Goal: Task Accomplishment & Management: Complete application form

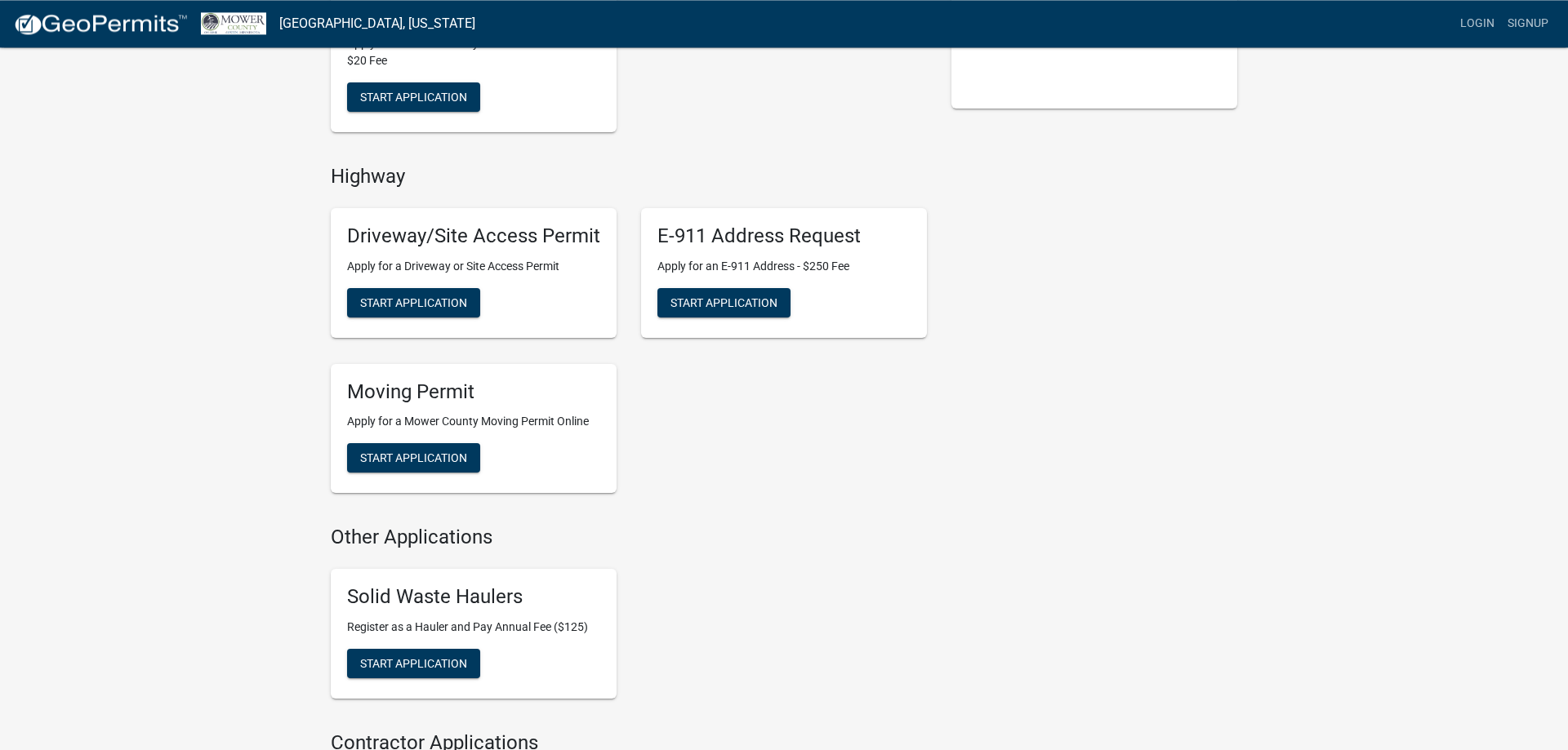
scroll to position [499, 0]
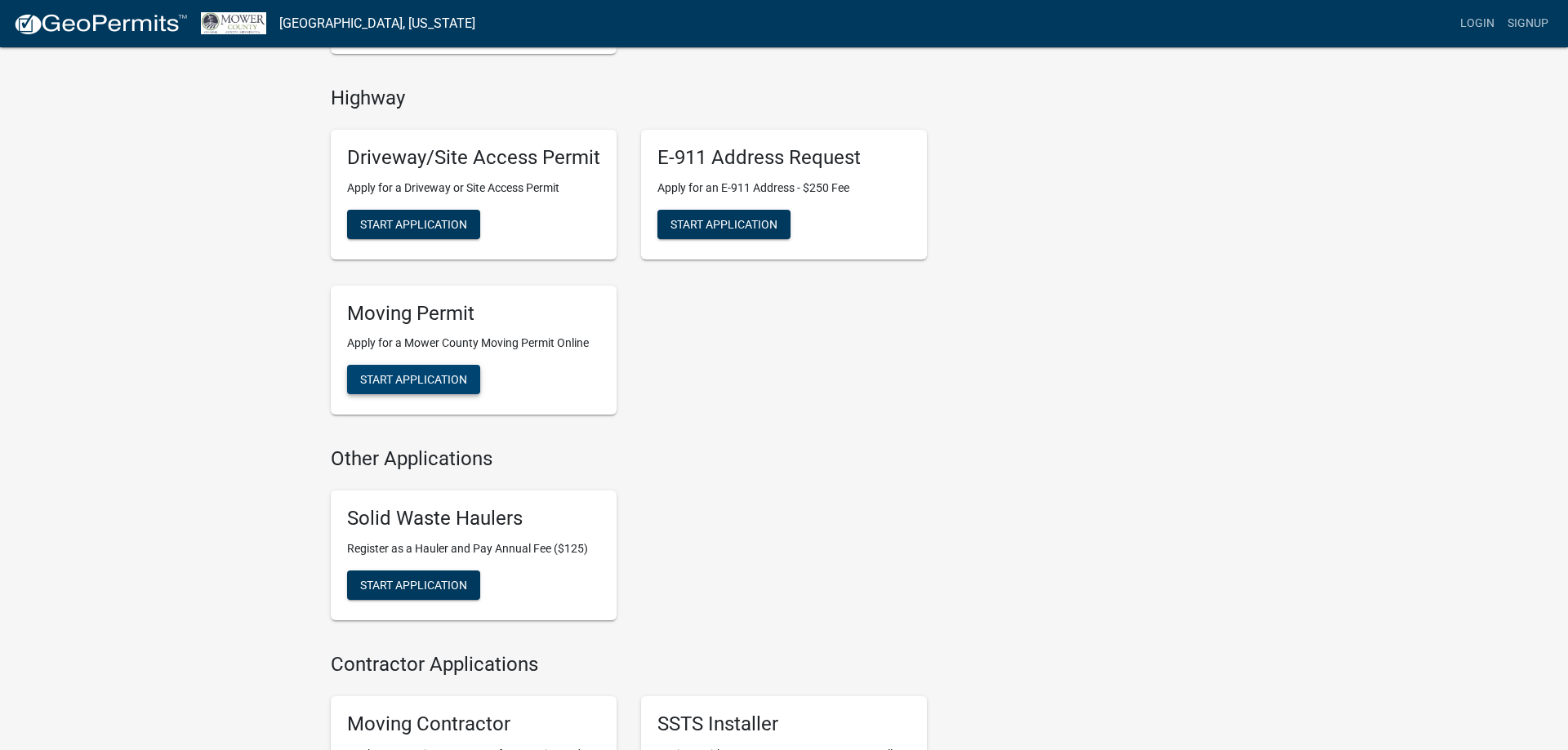
click at [424, 380] on span "Start Application" at bounding box center [413, 380] width 107 height 13
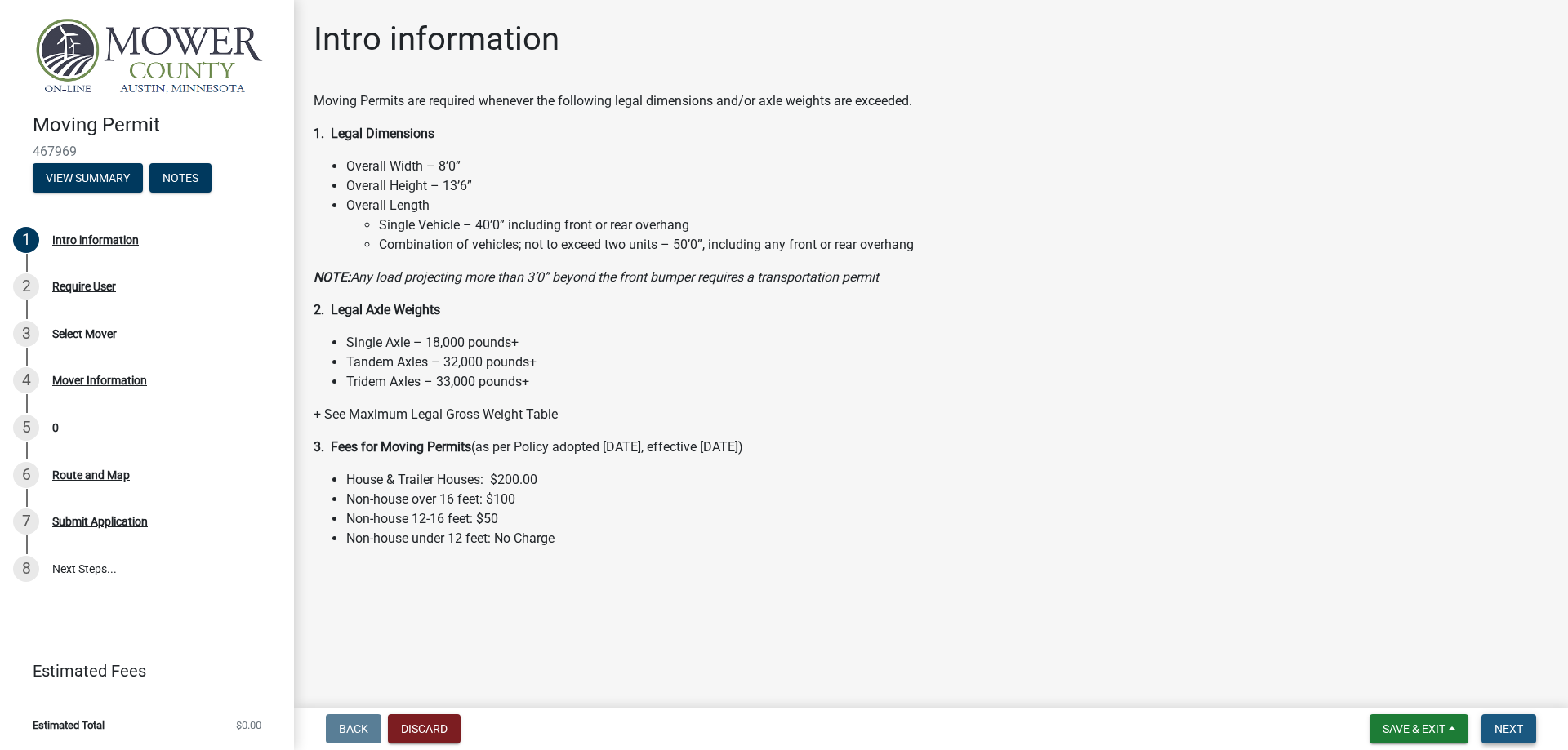
click at [1504, 722] on button "Next" at bounding box center [1508, 729] width 55 height 29
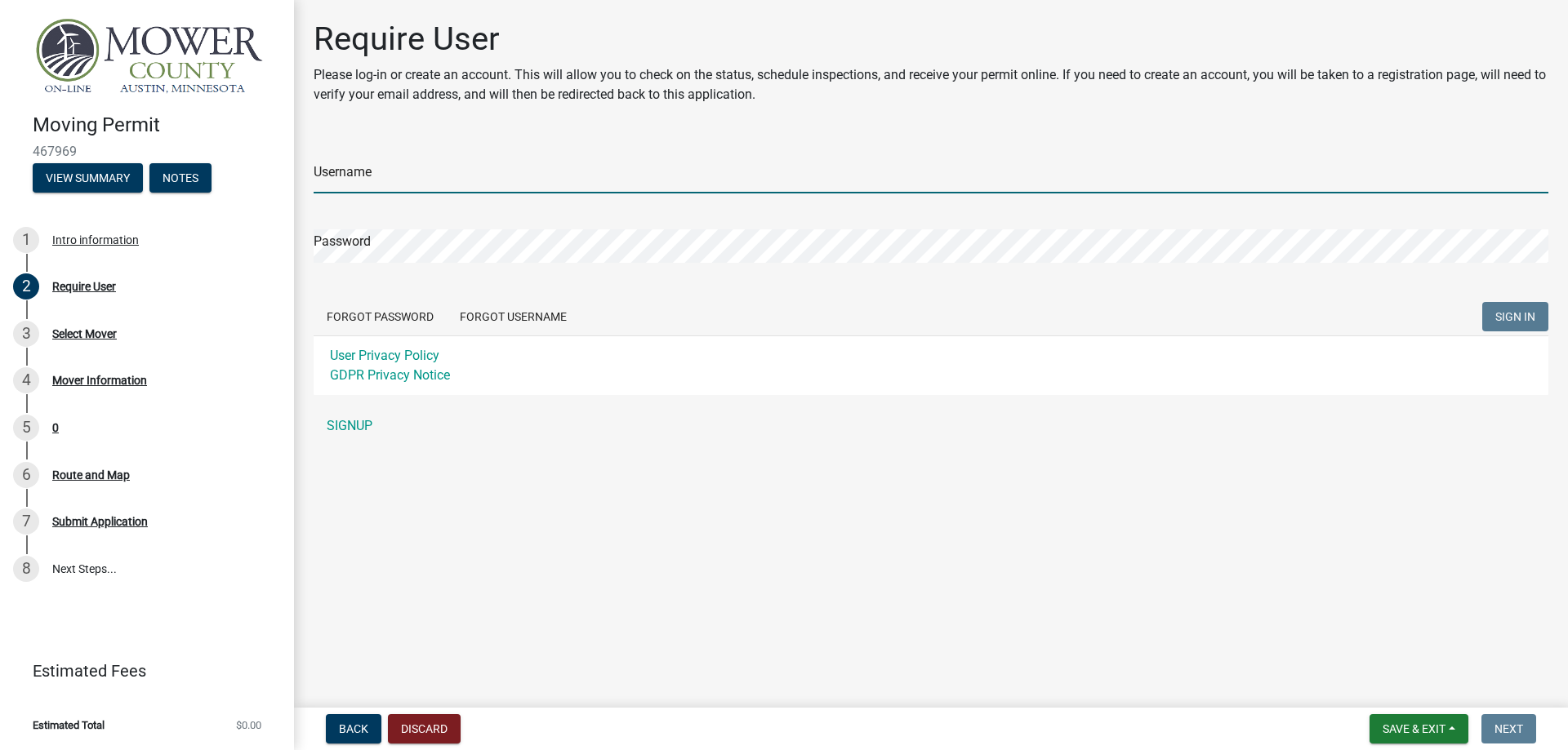
click at [400, 173] on input "Username" at bounding box center [931, 177] width 1234 height 34
paste input "WestChesterPermit"
type input "WestChesterPermit"
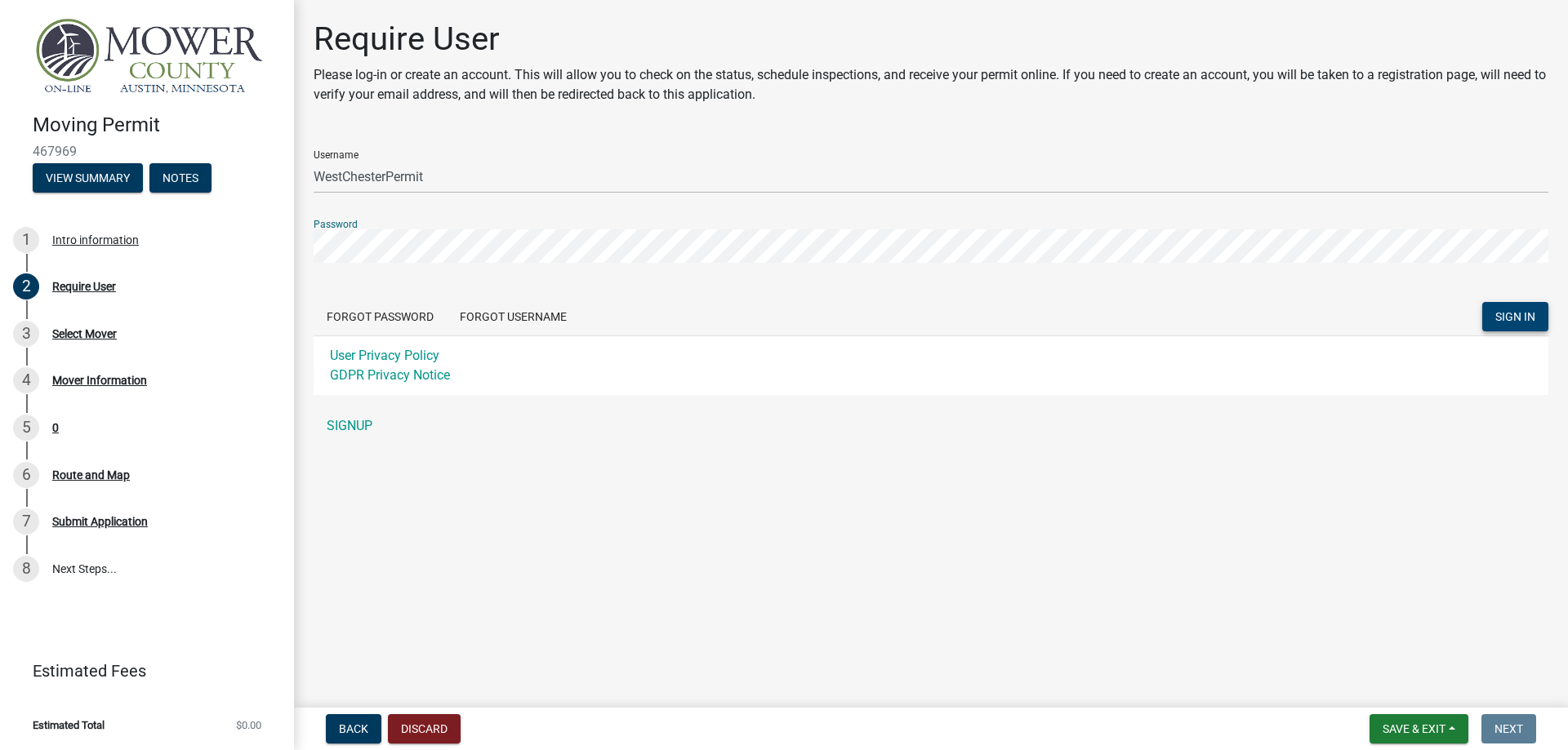
click at [1511, 310] on span "SIGN IN" at bounding box center [1515, 317] width 40 height 13
click at [1513, 314] on span "SIGN IN" at bounding box center [1515, 317] width 40 height 13
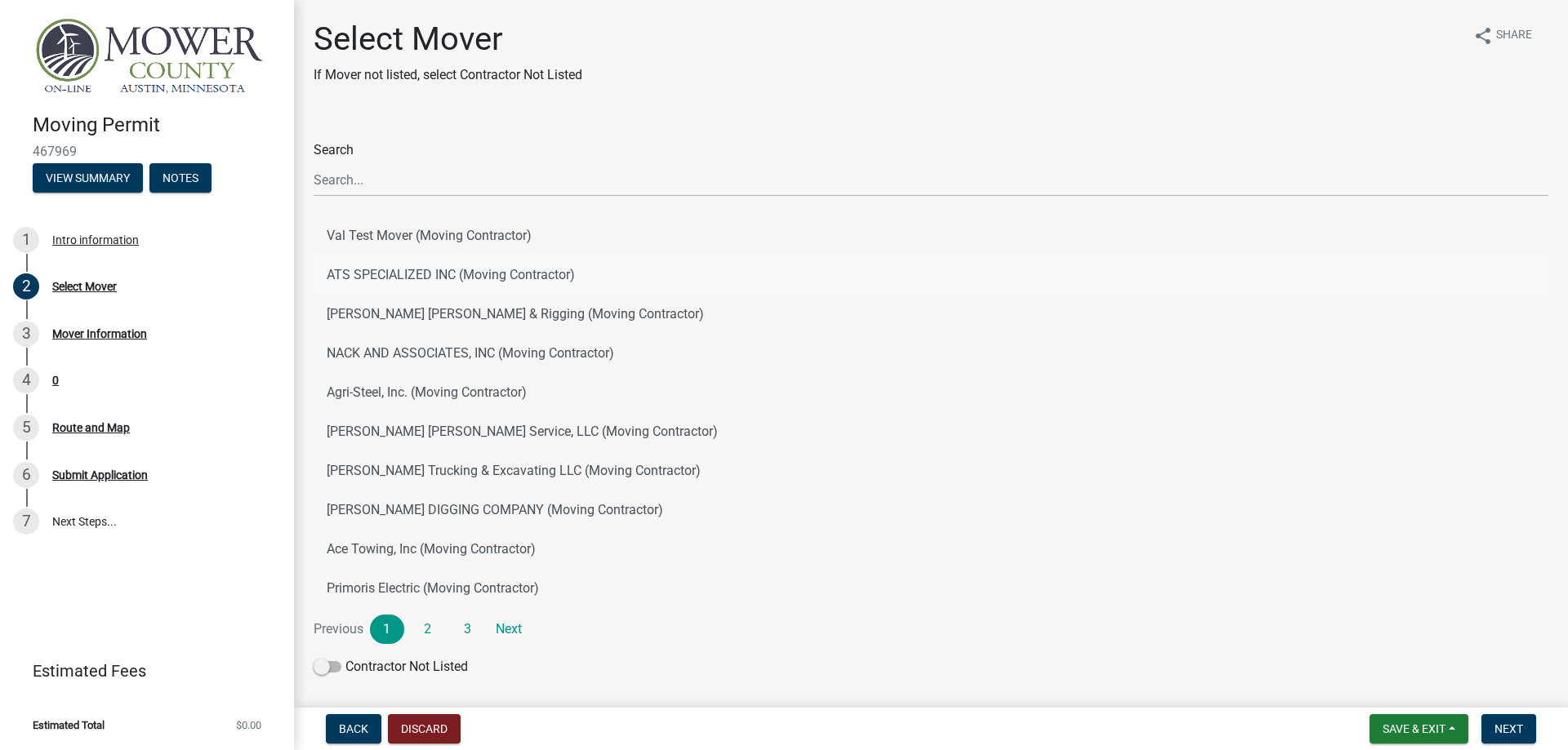
scroll to position [59, 0]
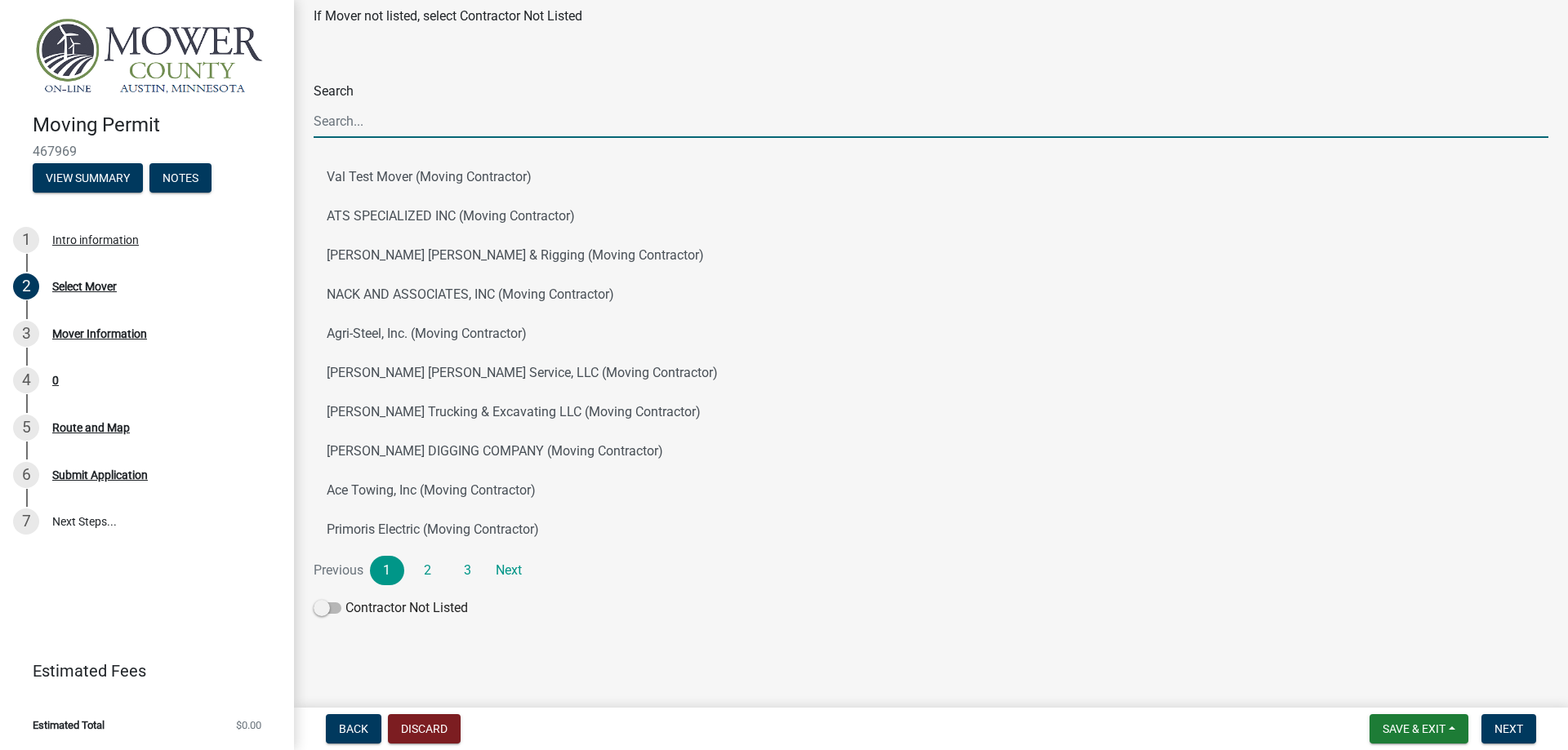
click at [337, 124] on input "Search" at bounding box center [931, 121] width 1234 height 34
paste input "Transport National Llc"
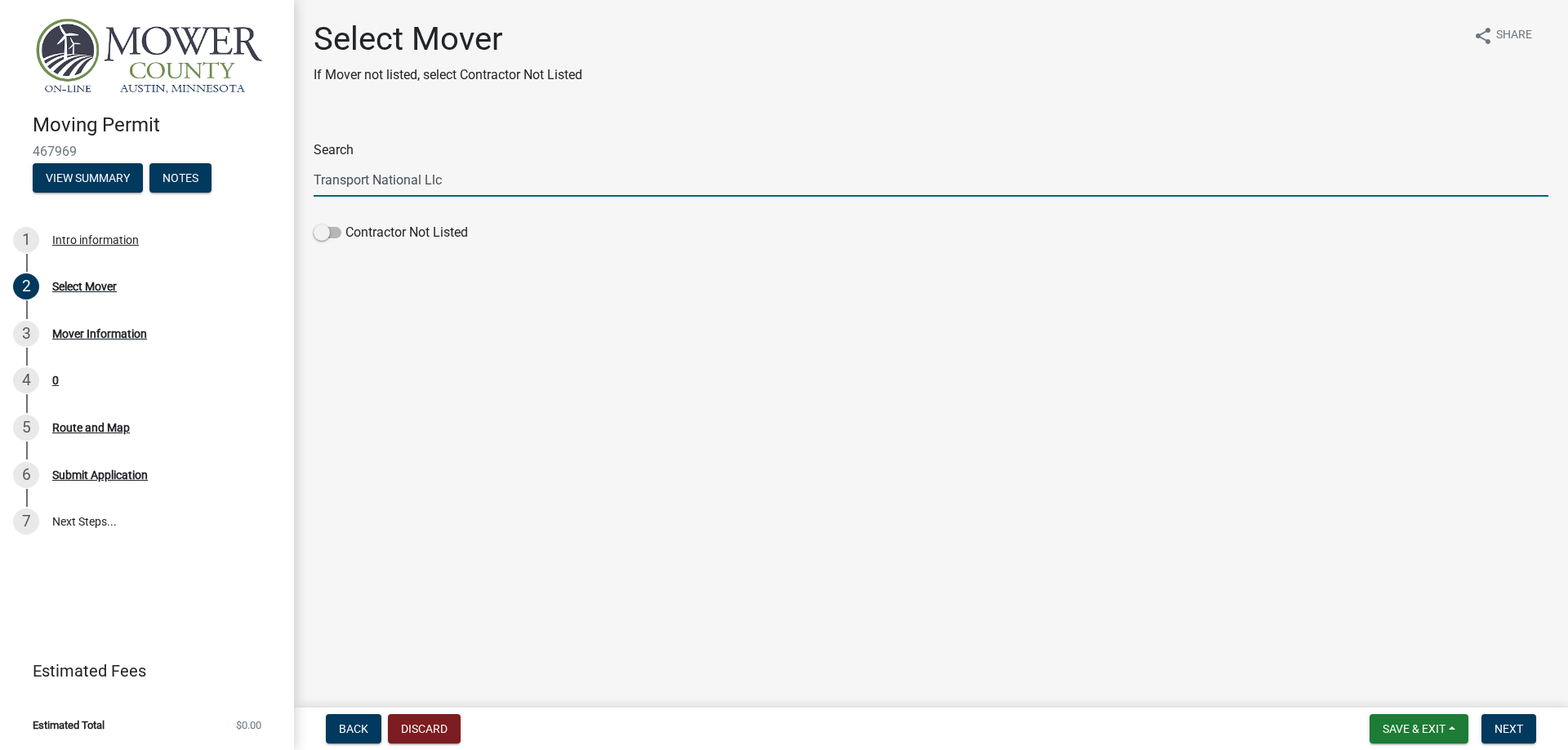
scroll to position [0, 0]
type input "Transport National Llc"
click at [320, 236] on span at bounding box center [327, 233] width 28 height 12
click at [346, 223] on input "Contractor Not Listed" at bounding box center [346, 223] width 0 height 0
click at [328, 230] on span at bounding box center [327, 233] width 28 height 12
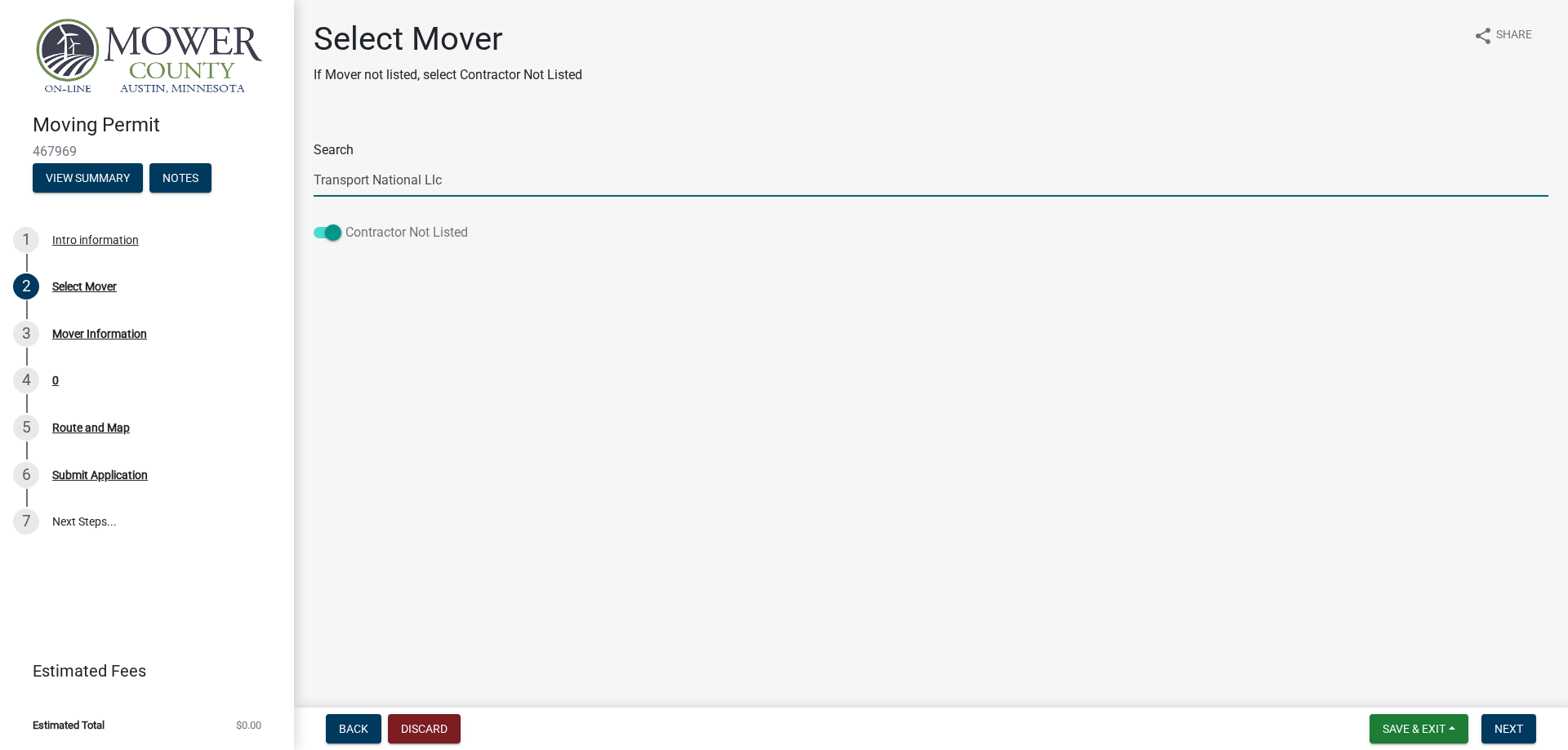
click at [346, 223] on input "Contractor Not Listed" at bounding box center [346, 223] width 0 height 0
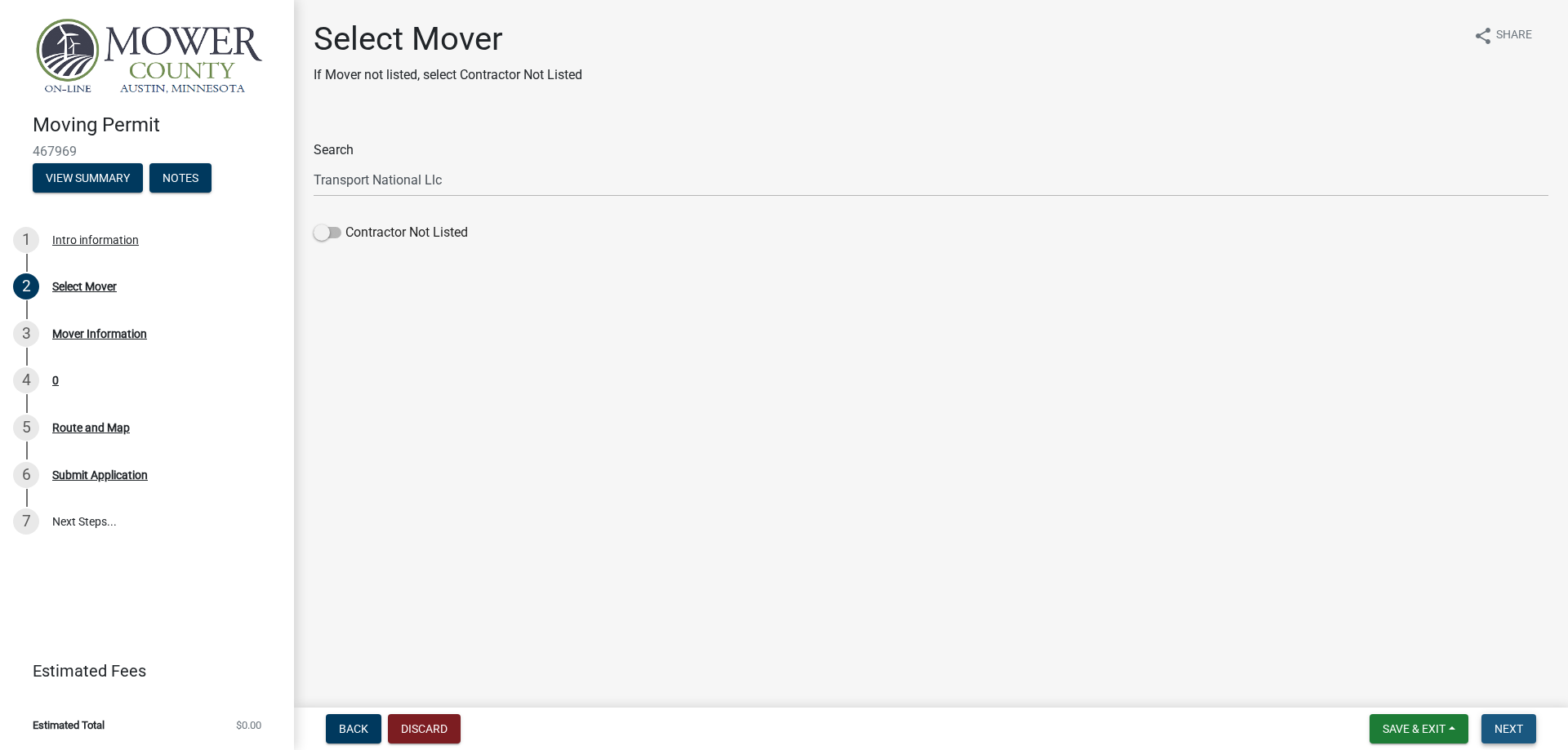
click at [1507, 726] on span "Next" at bounding box center [1508, 729] width 29 height 13
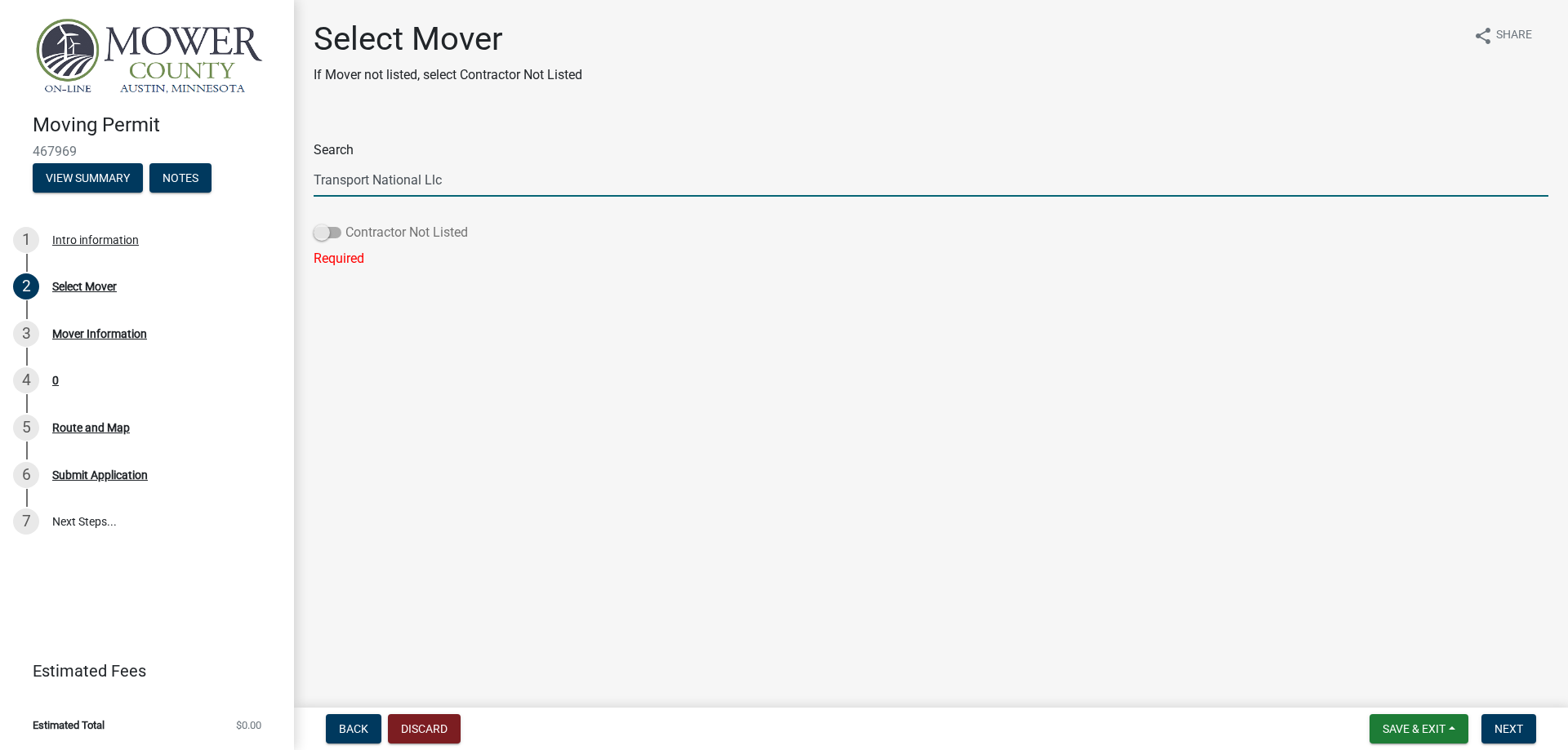
click at [325, 235] on span at bounding box center [327, 233] width 28 height 12
click at [346, 223] on input "Contractor Not Listed" at bounding box center [346, 223] width 0 height 0
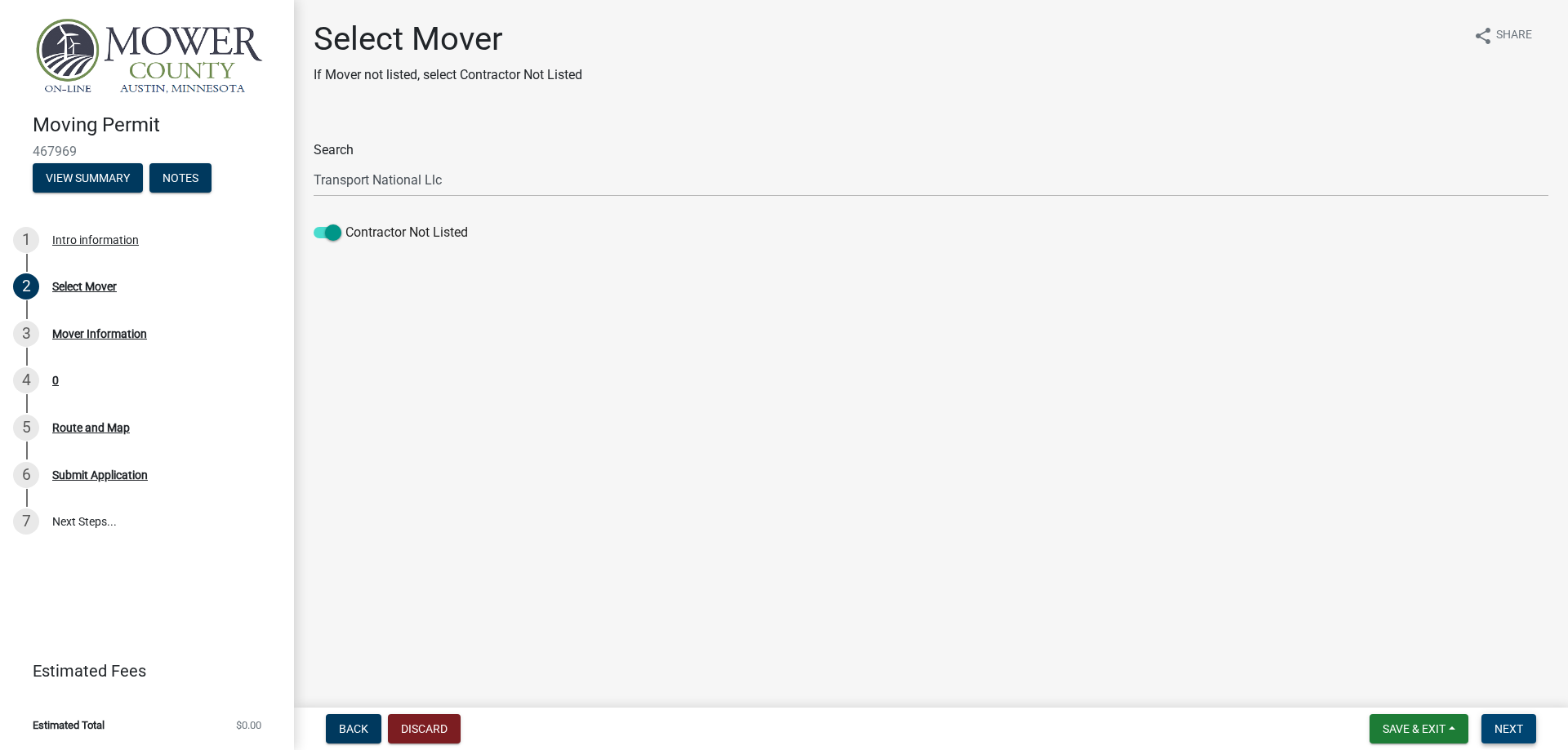
click at [1525, 737] on button "Next" at bounding box center [1508, 729] width 55 height 29
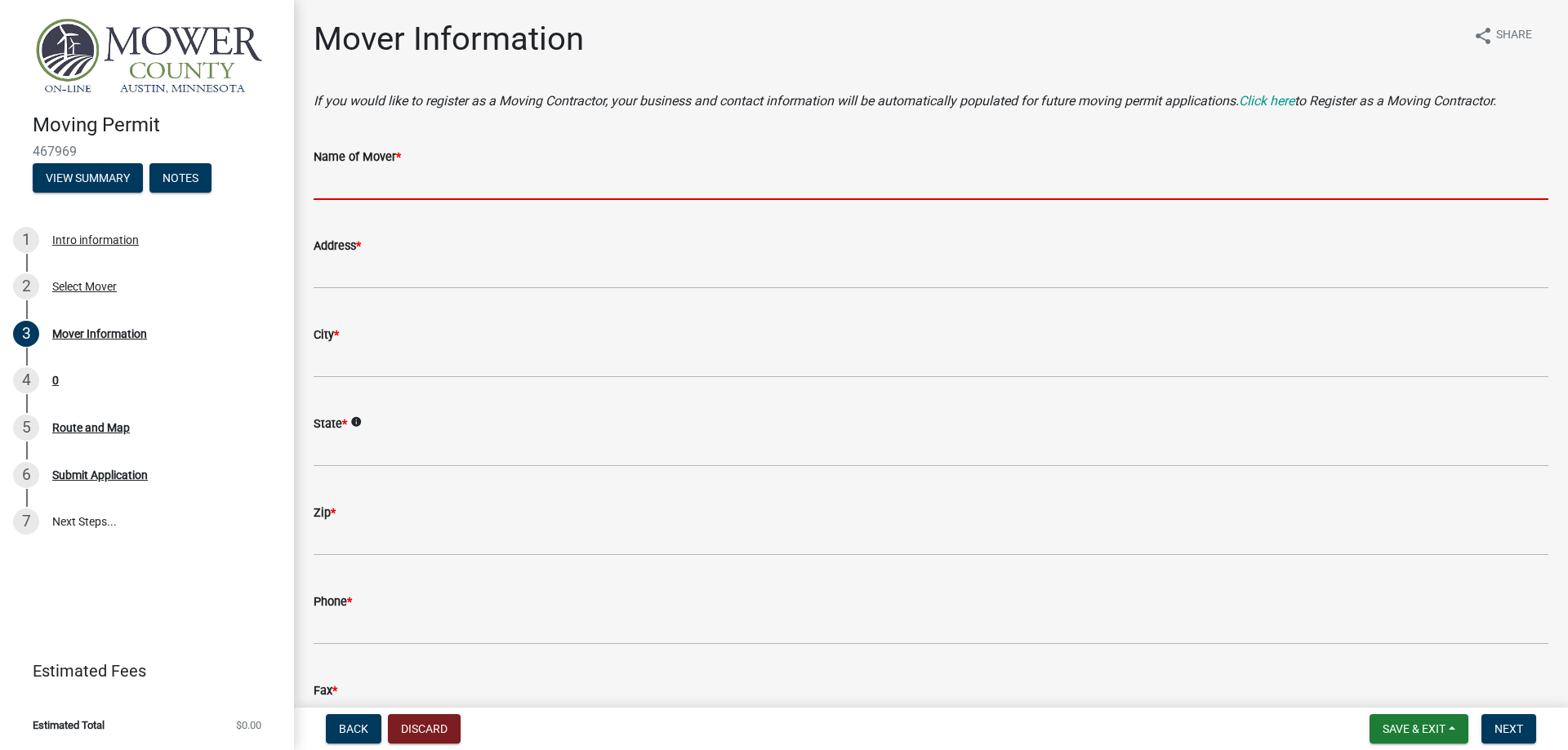
click at [359, 184] on input "Name of Mover *" at bounding box center [931, 183] width 1234 height 34
paste input "Transport National Llc"
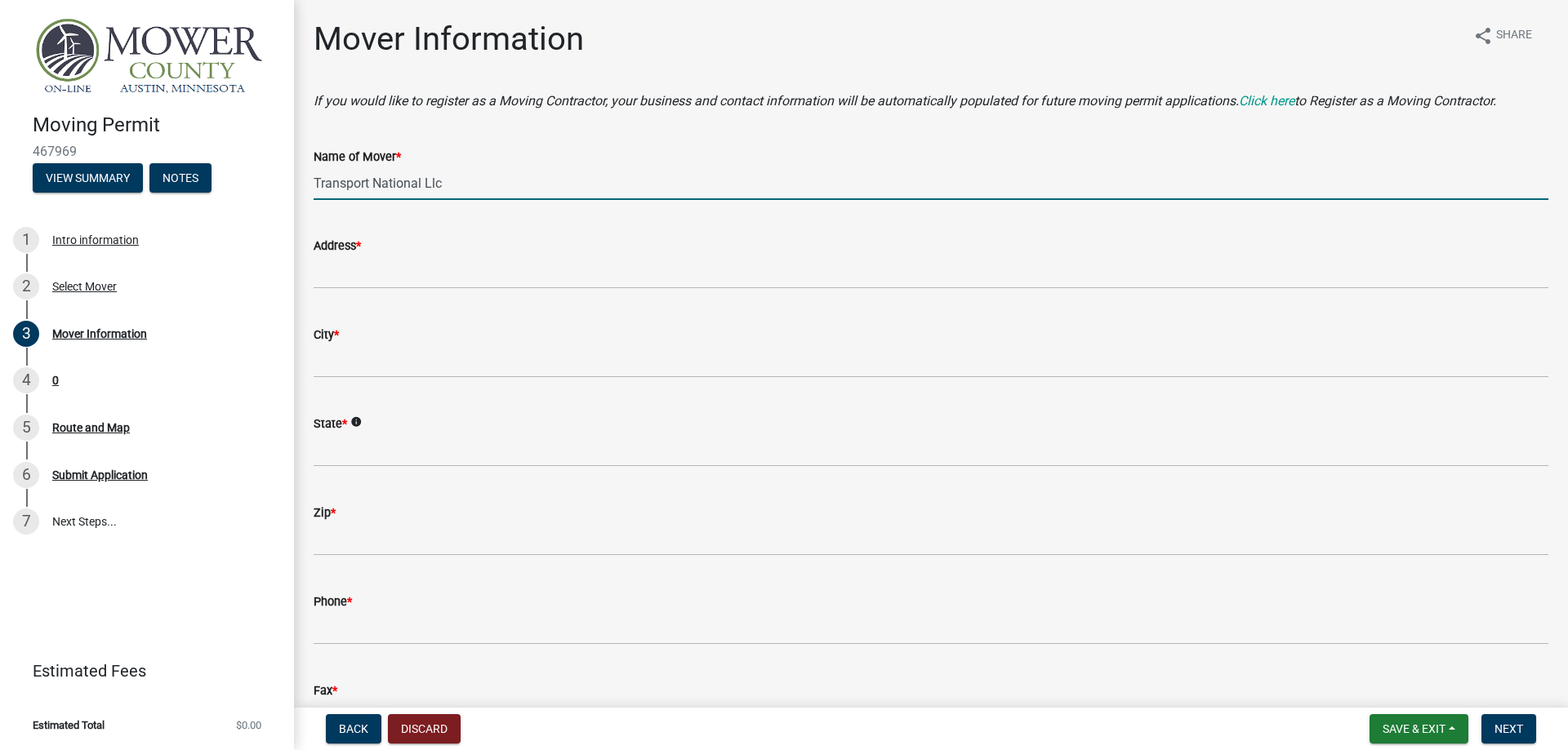
type input "Transport National Llc"
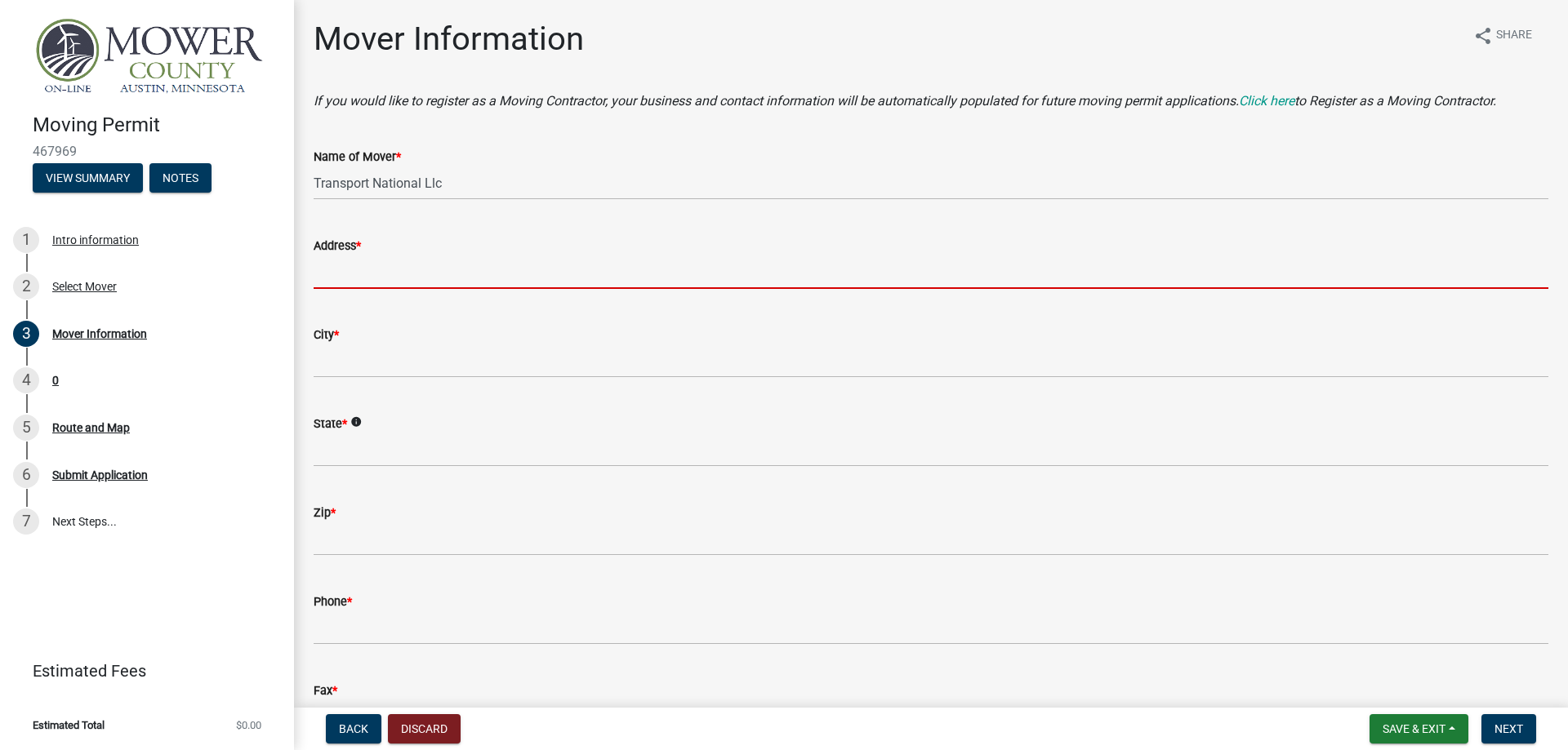
click at [352, 277] on input "Address *" at bounding box center [931, 272] width 1234 height 34
paste input "[STREET_ADDRESS]"
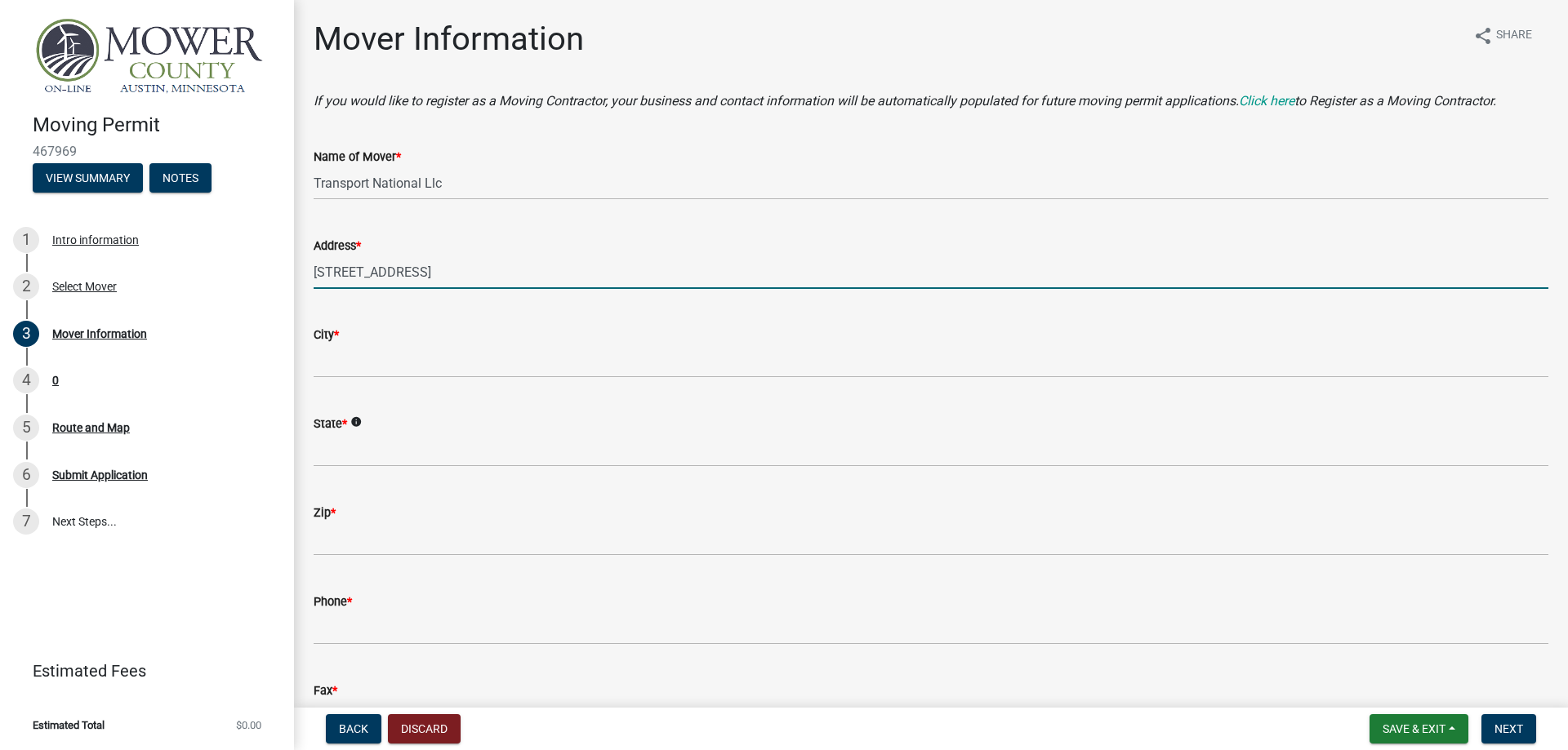
type input "[STREET_ADDRESS]"
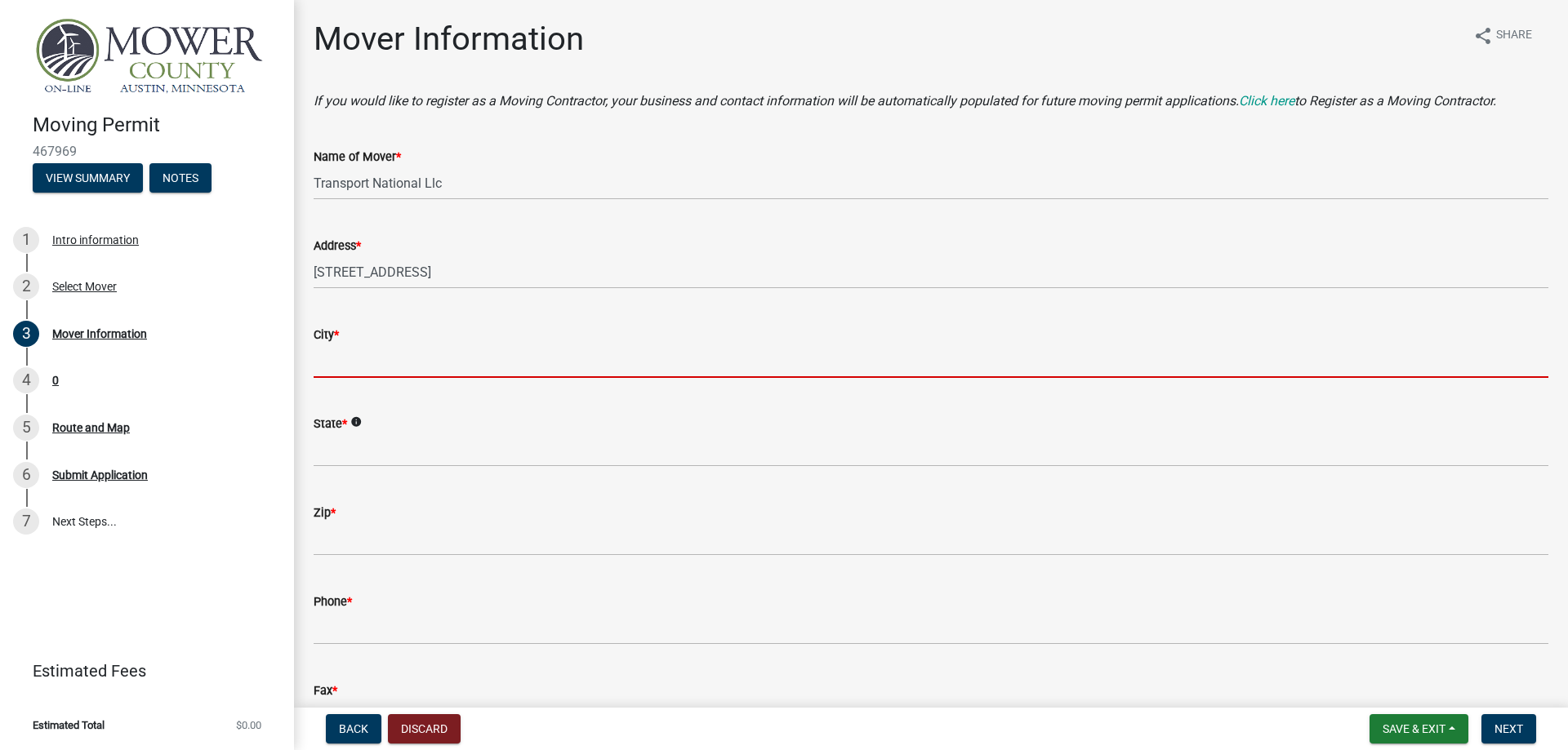
click at [365, 354] on input "City *" at bounding box center [931, 362] width 1234 height 34
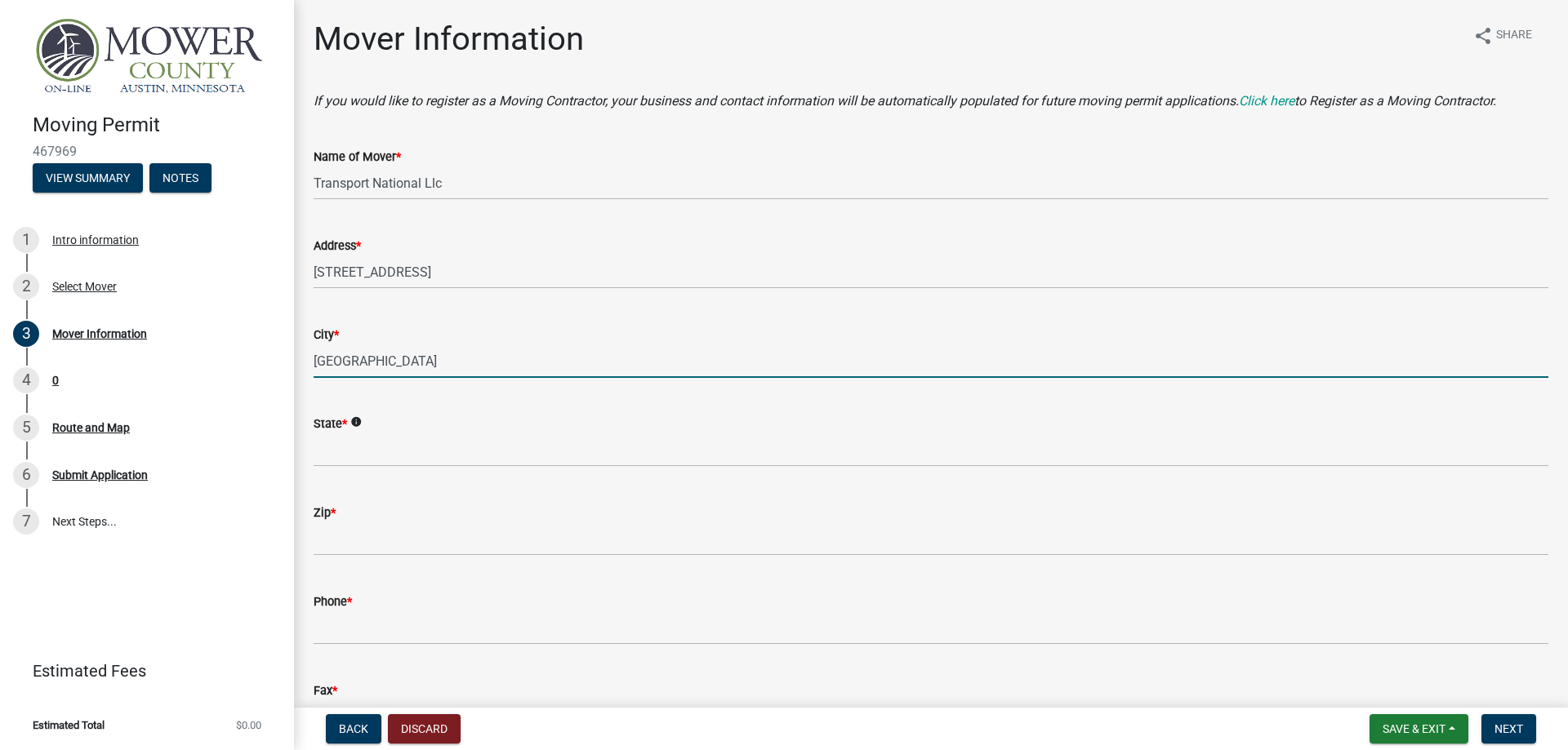
type input "[GEOGRAPHIC_DATA]"
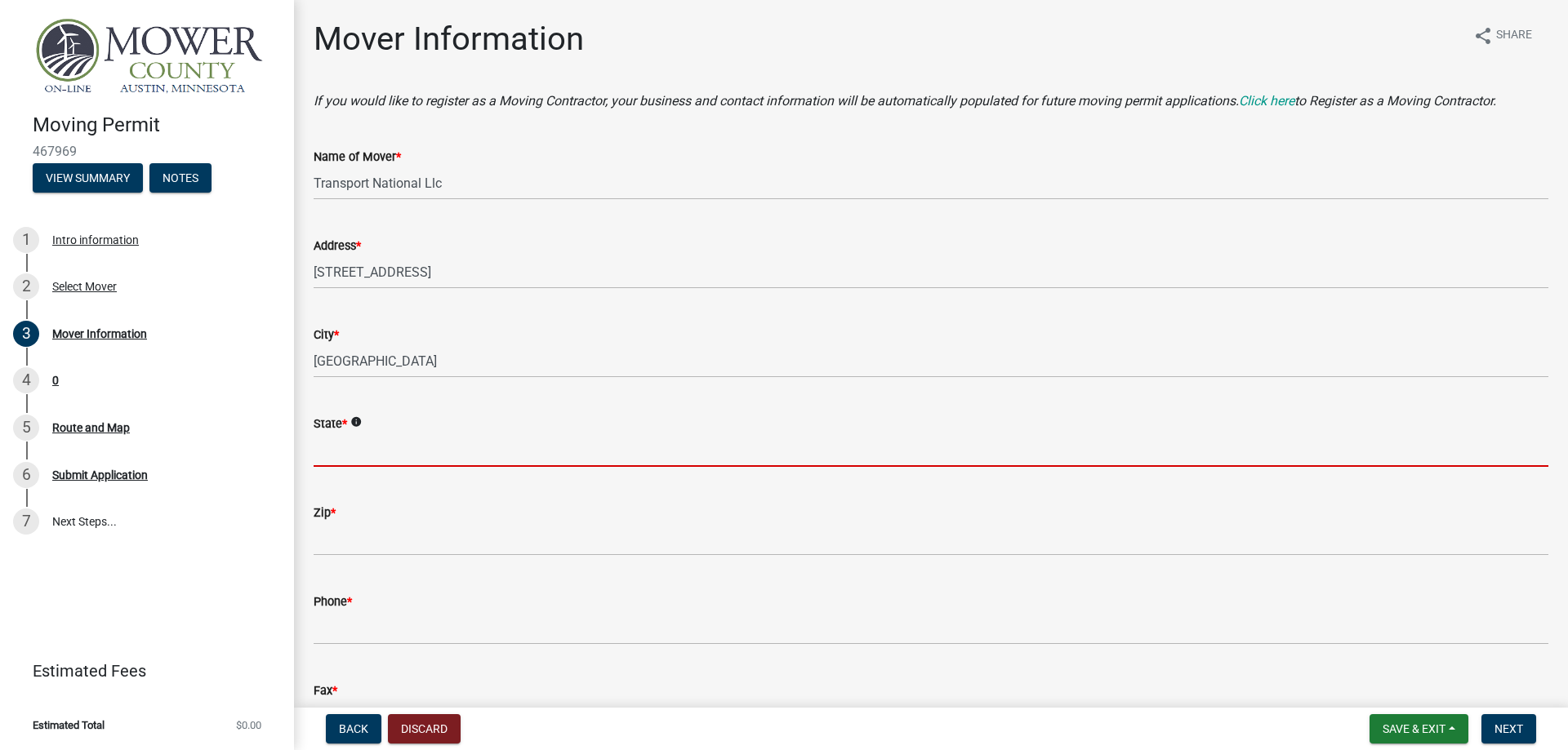
click at [390, 452] on input "State *" at bounding box center [931, 451] width 1234 height 34
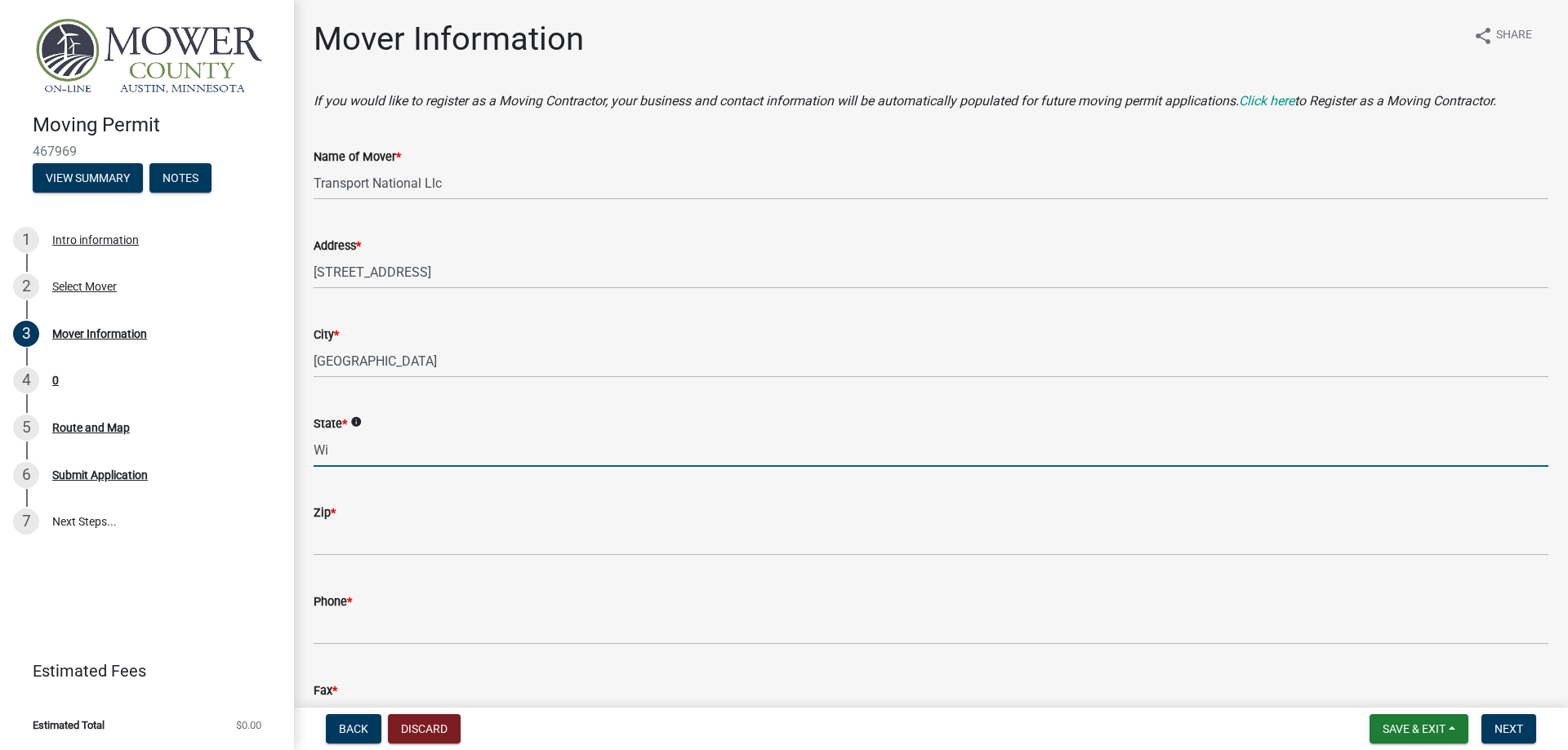
type input "Wi"
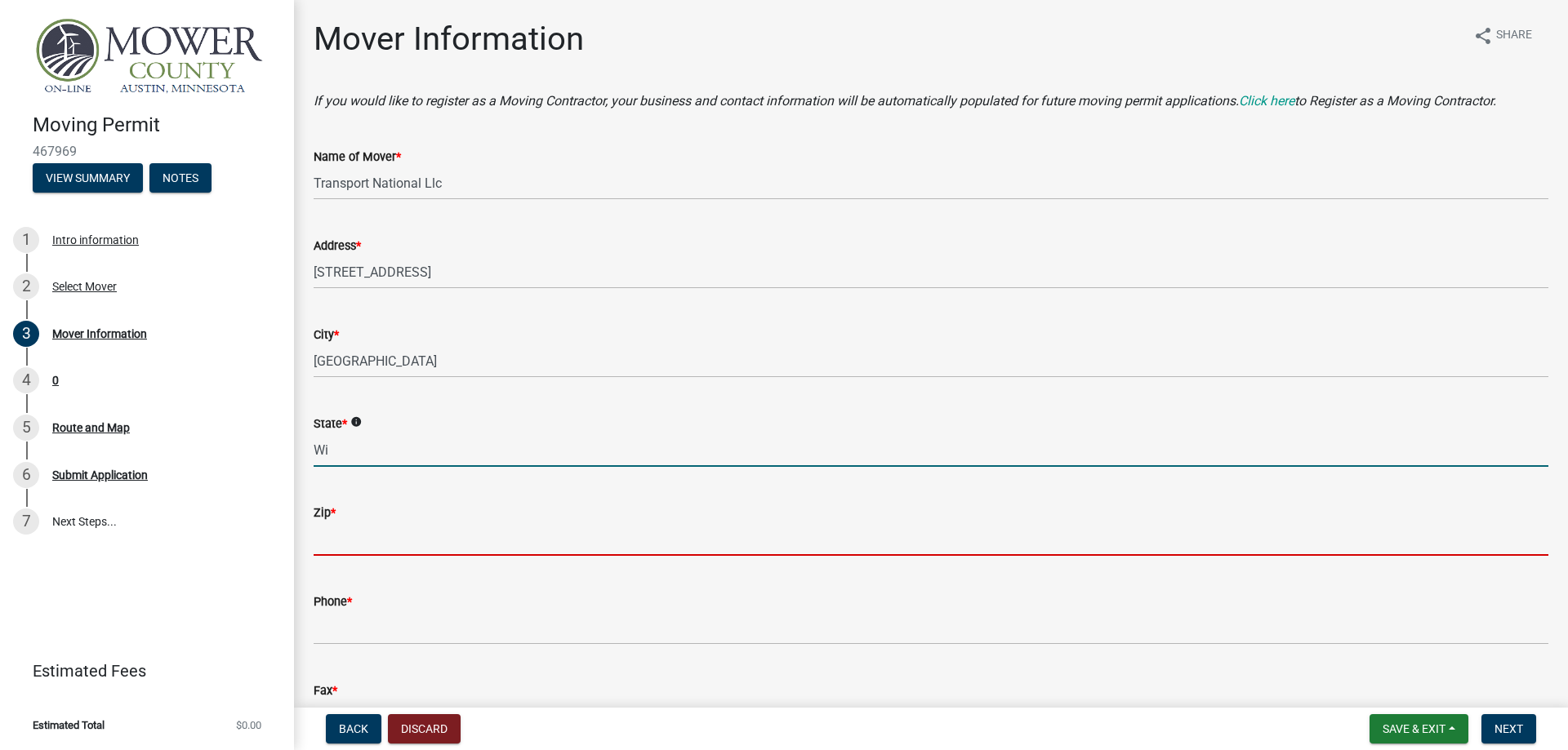
click at [411, 529] on input "Zip *" at bounding box center [931, 540] width 1234 height 34
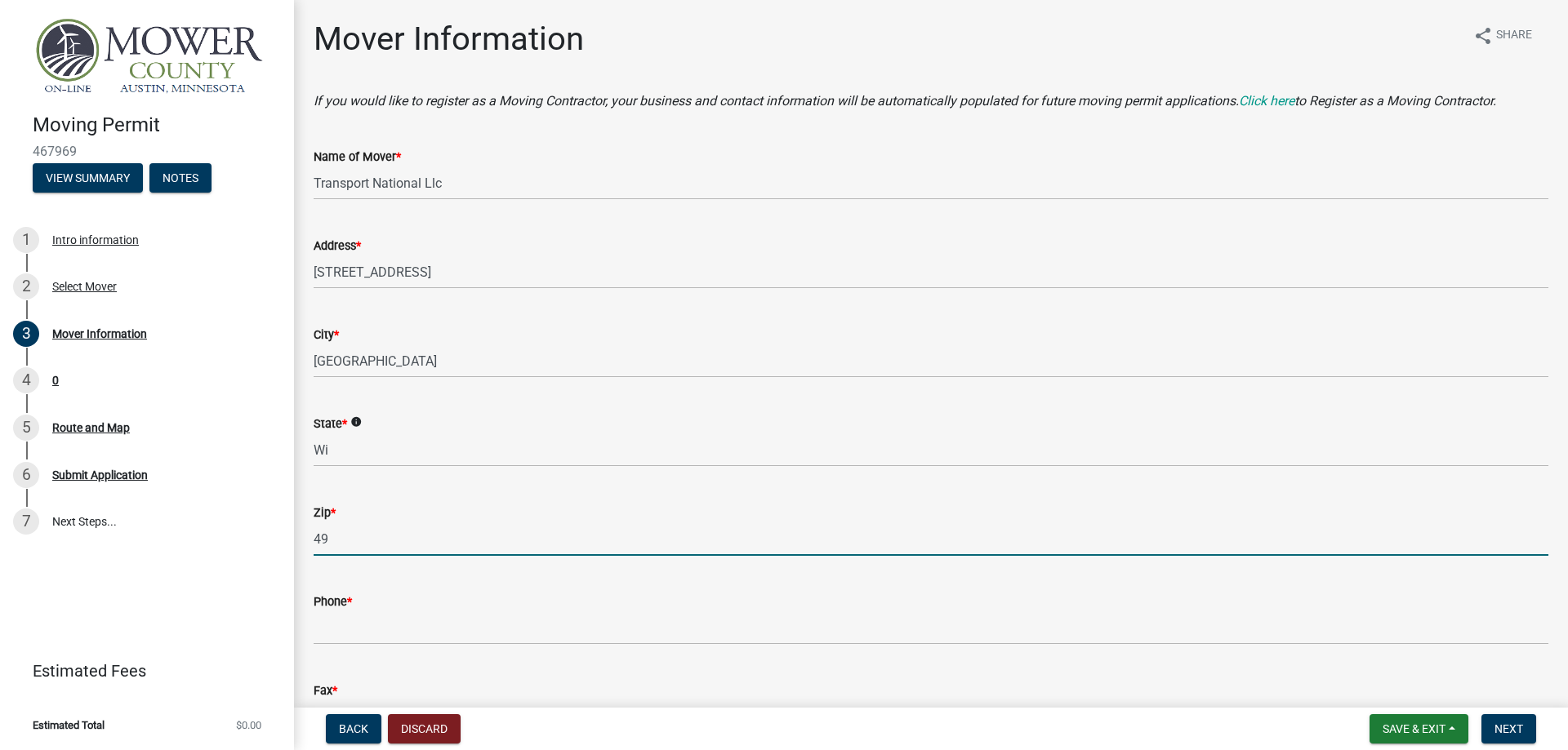
type input "4"
type input "53154"
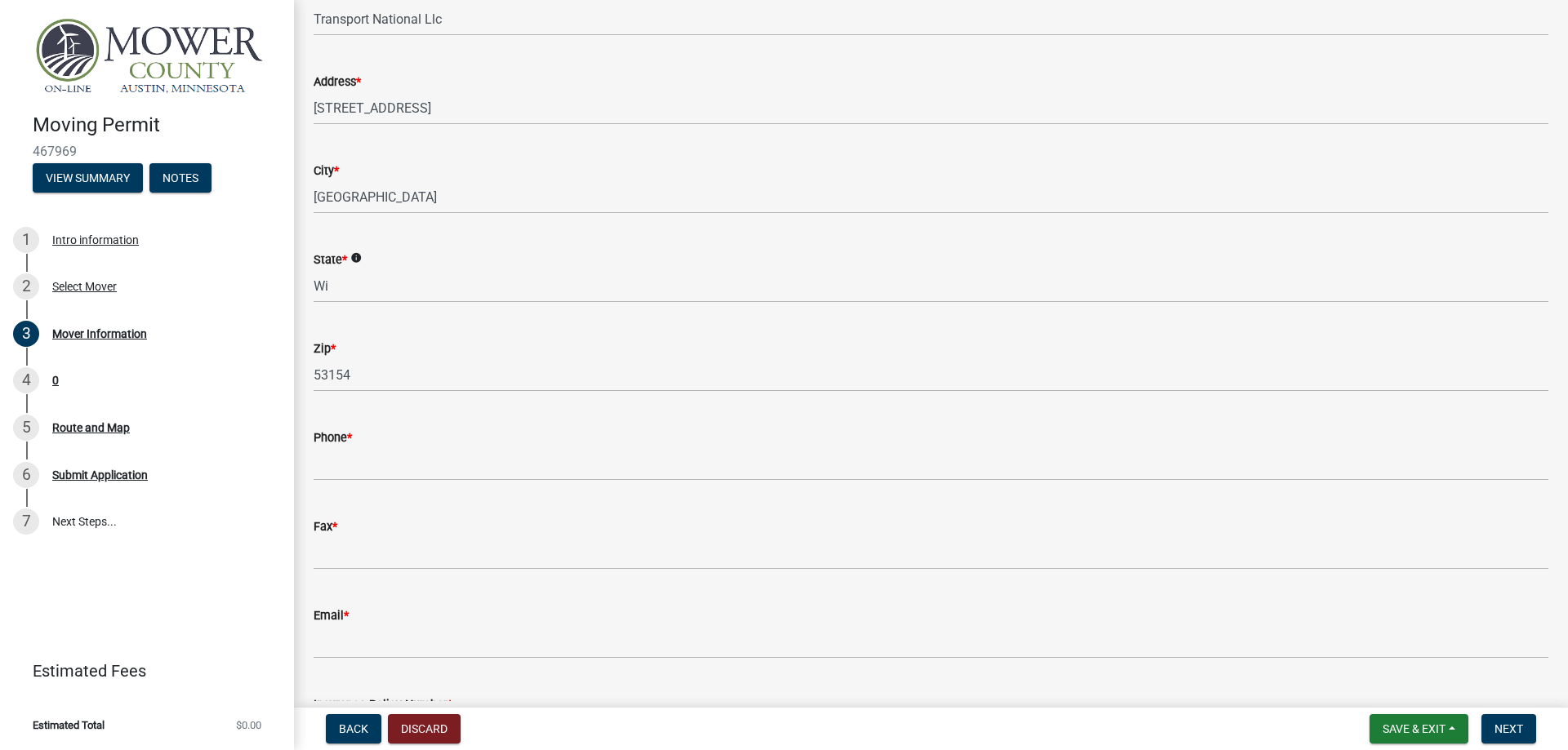
scroll to position [279, 0]
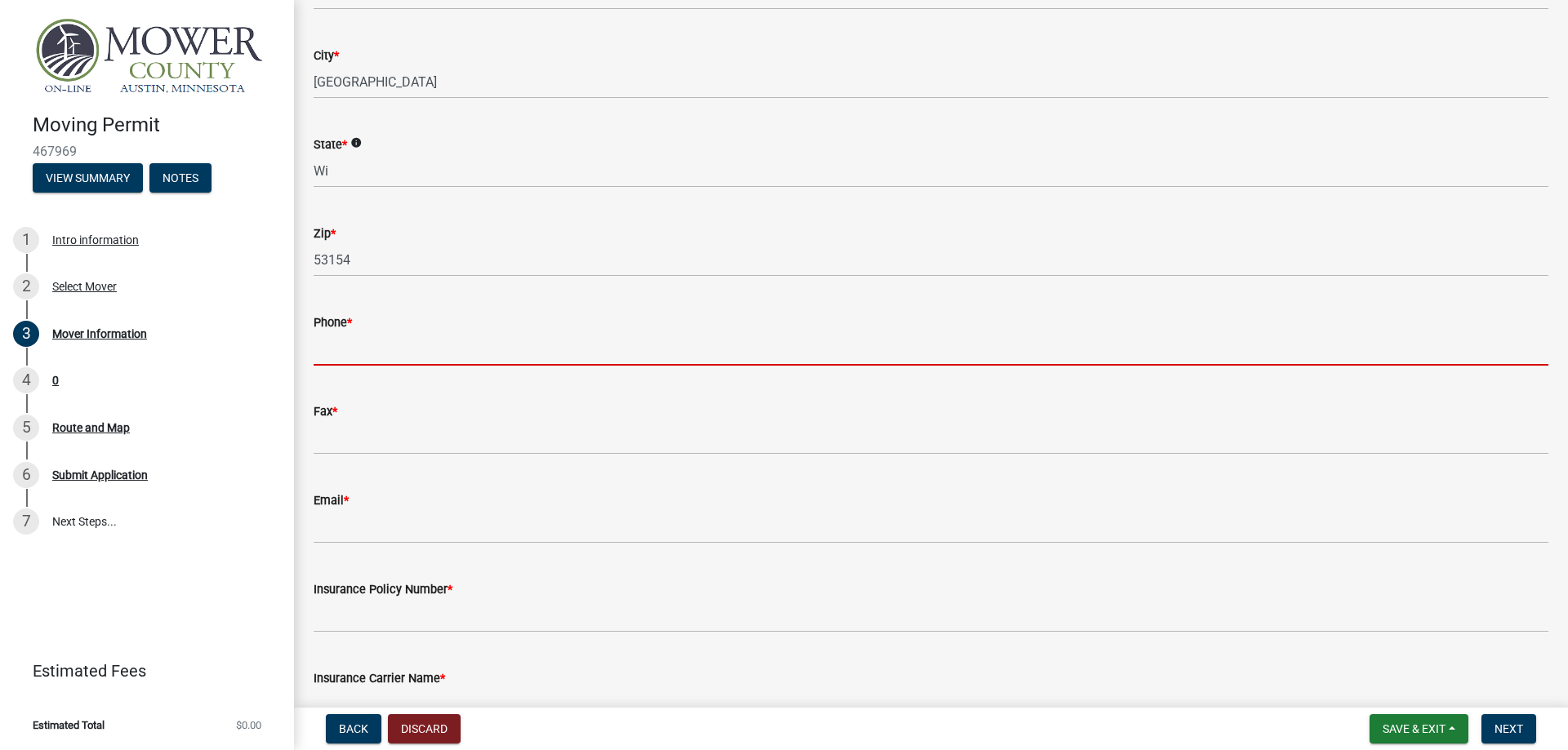
click at [357, 350] on input "Phone *" at bounding box center [931, 349] width 1234 height 34
paste input "[PHONE_NUMBER]"
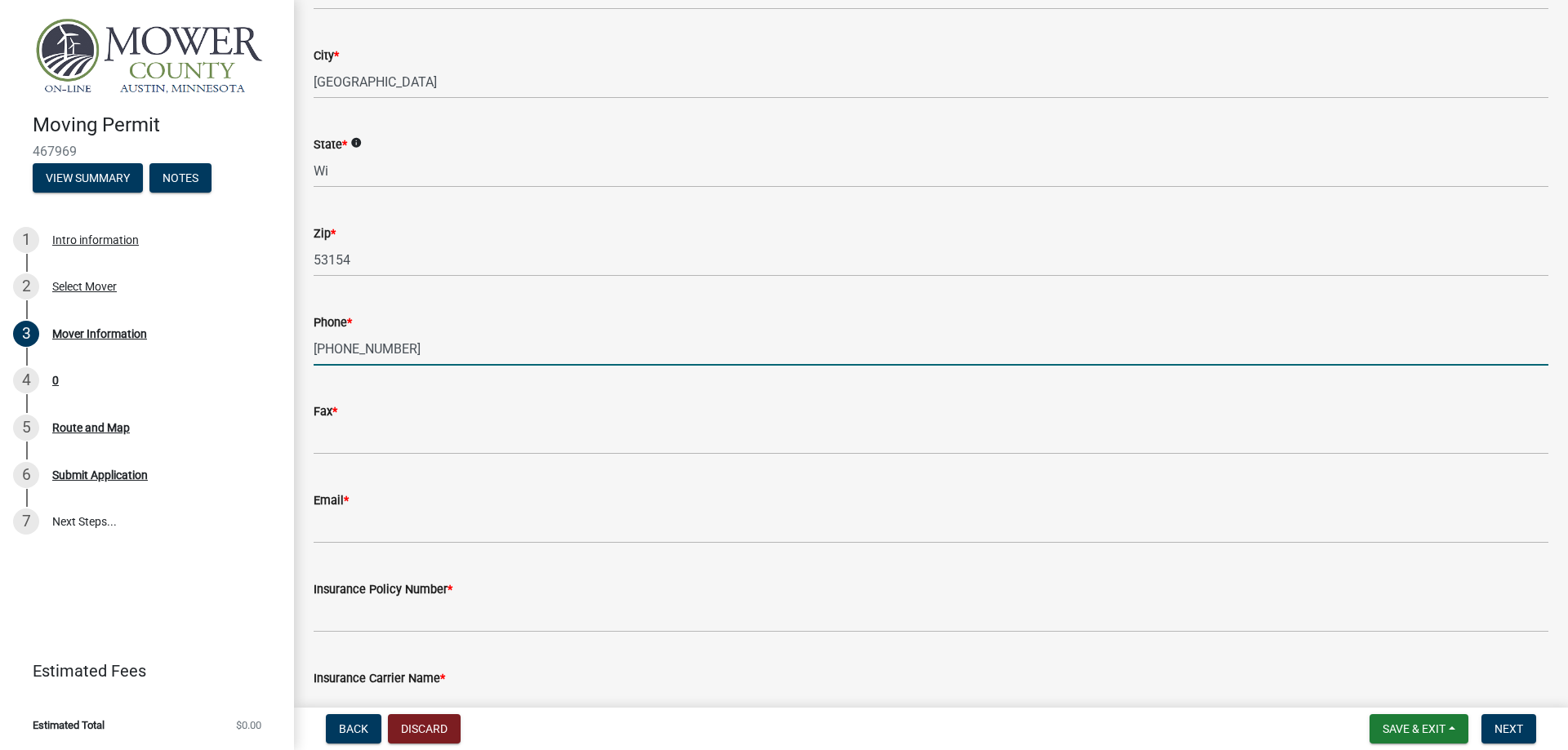
type input "[PHONE_NUMBER]"
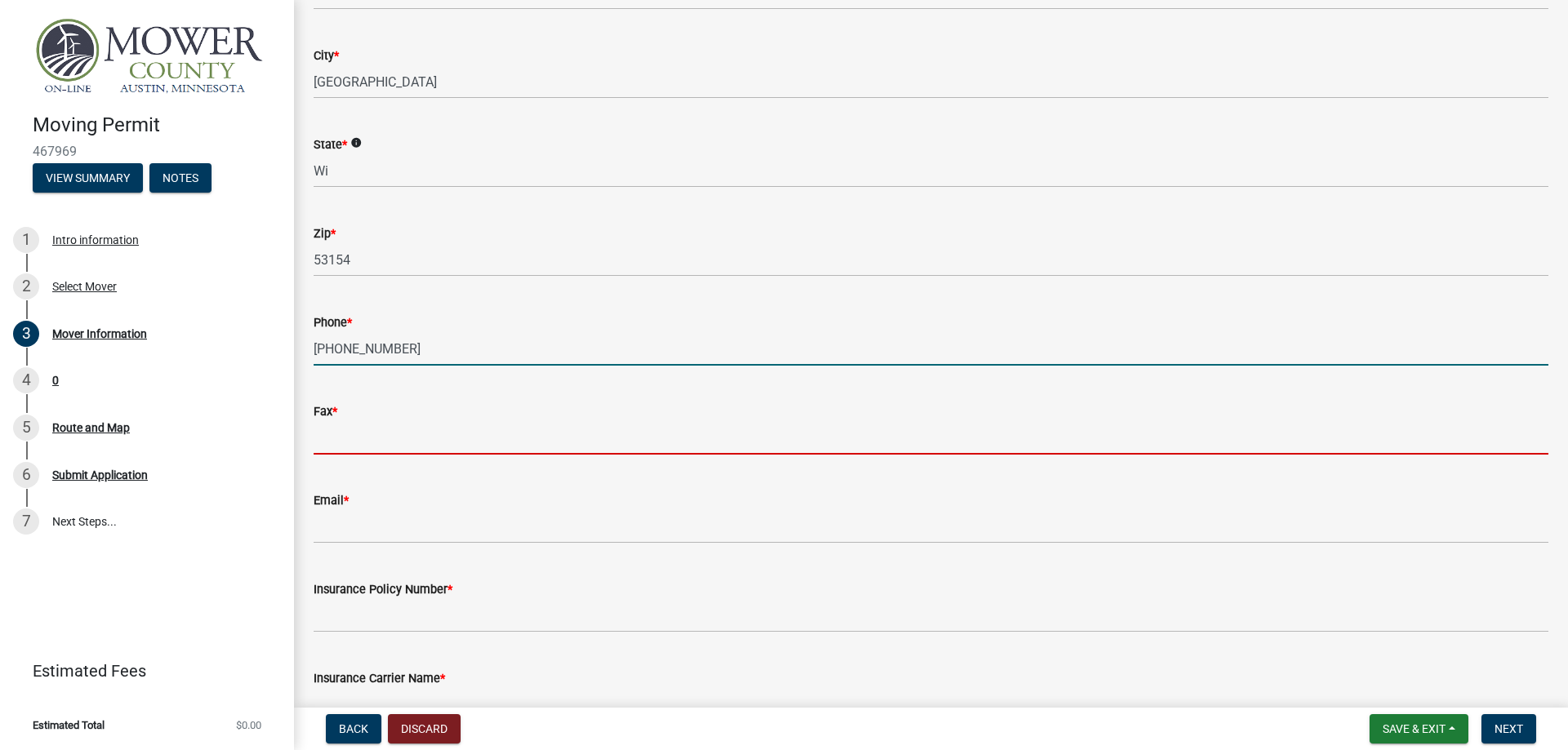
click at [370, 442] on input "Fax *" at bounding box center [931, 438] width 1234 height 34
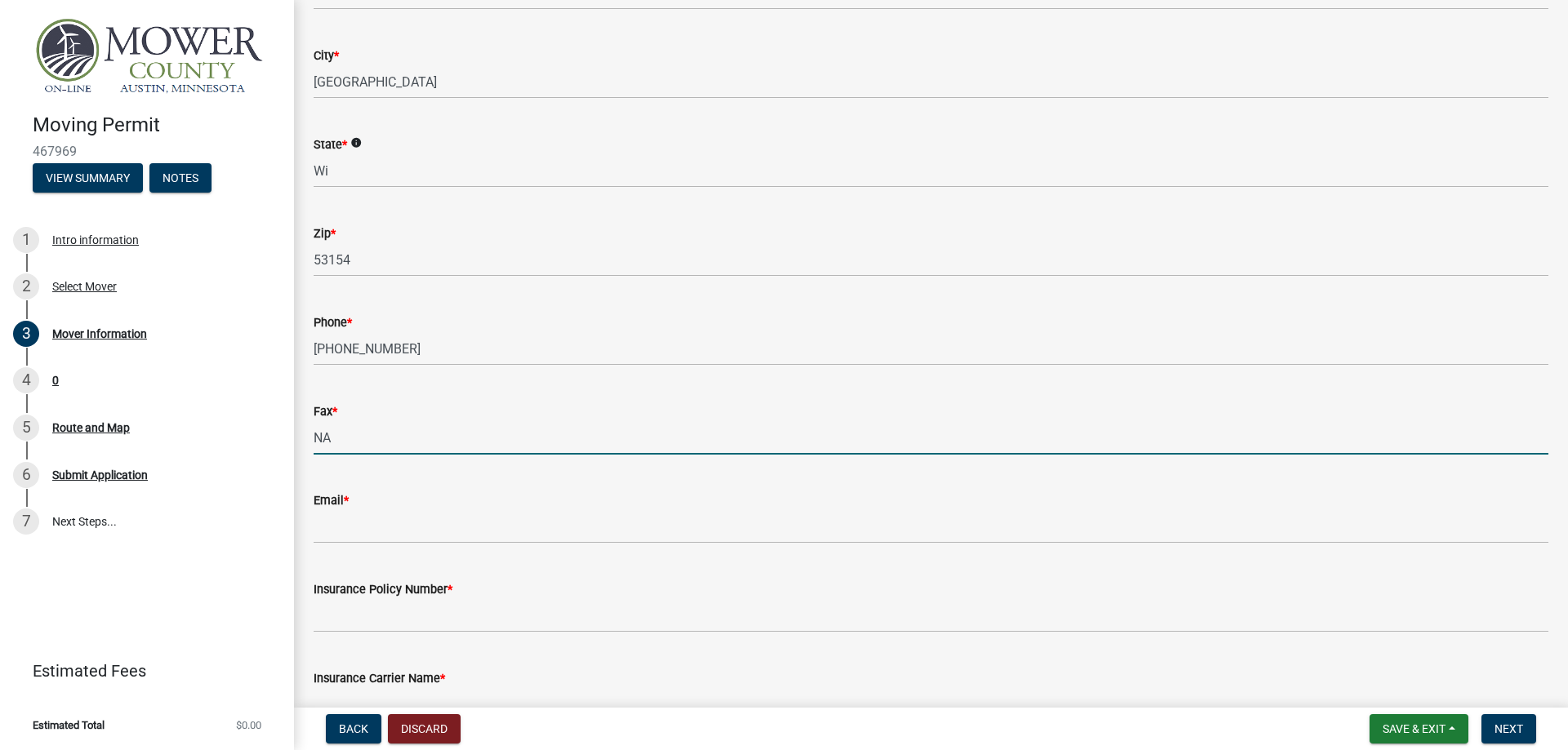
type input "NA"
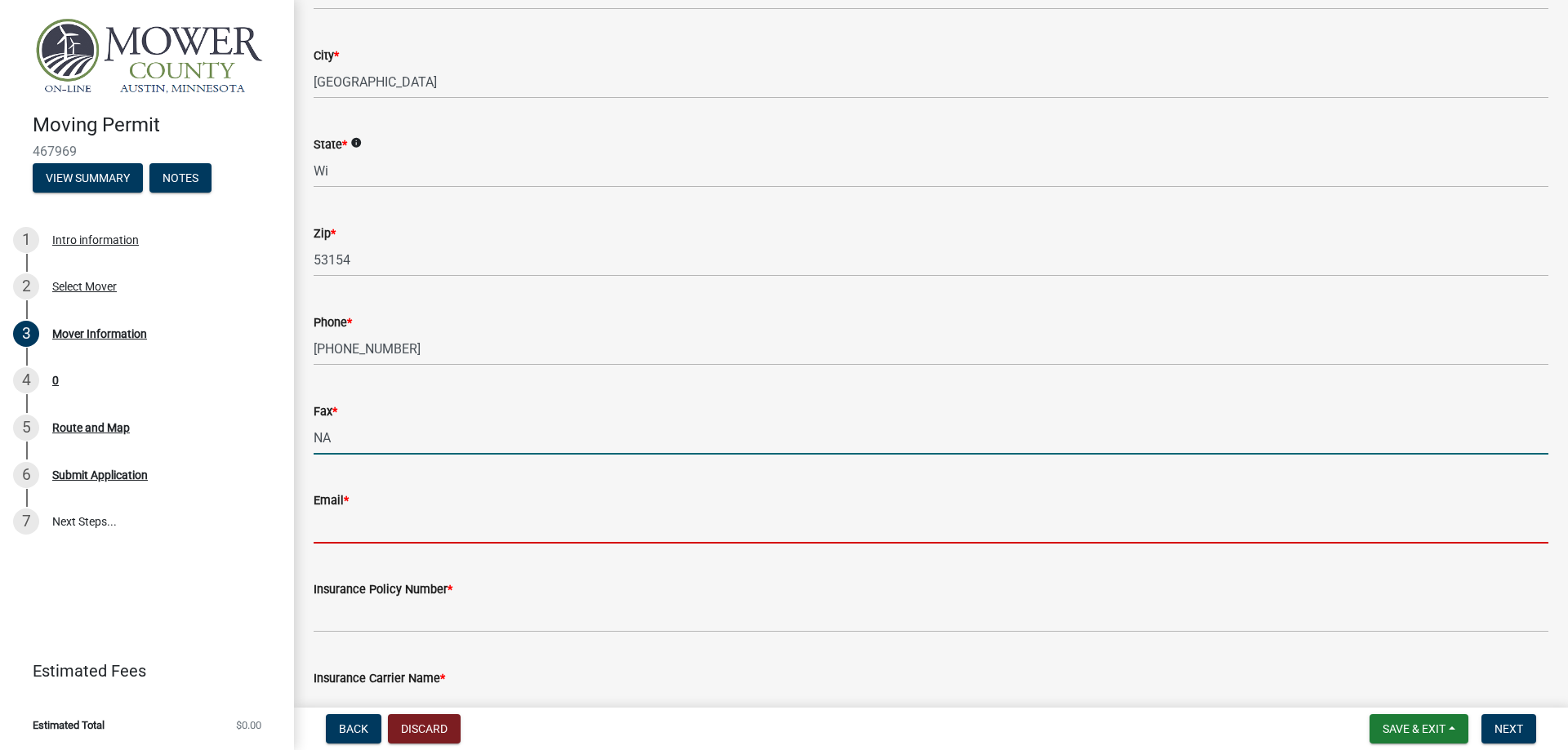
click at [380, 528] on input "Email *" at bounding box center [931, 527] width 1234 height 34
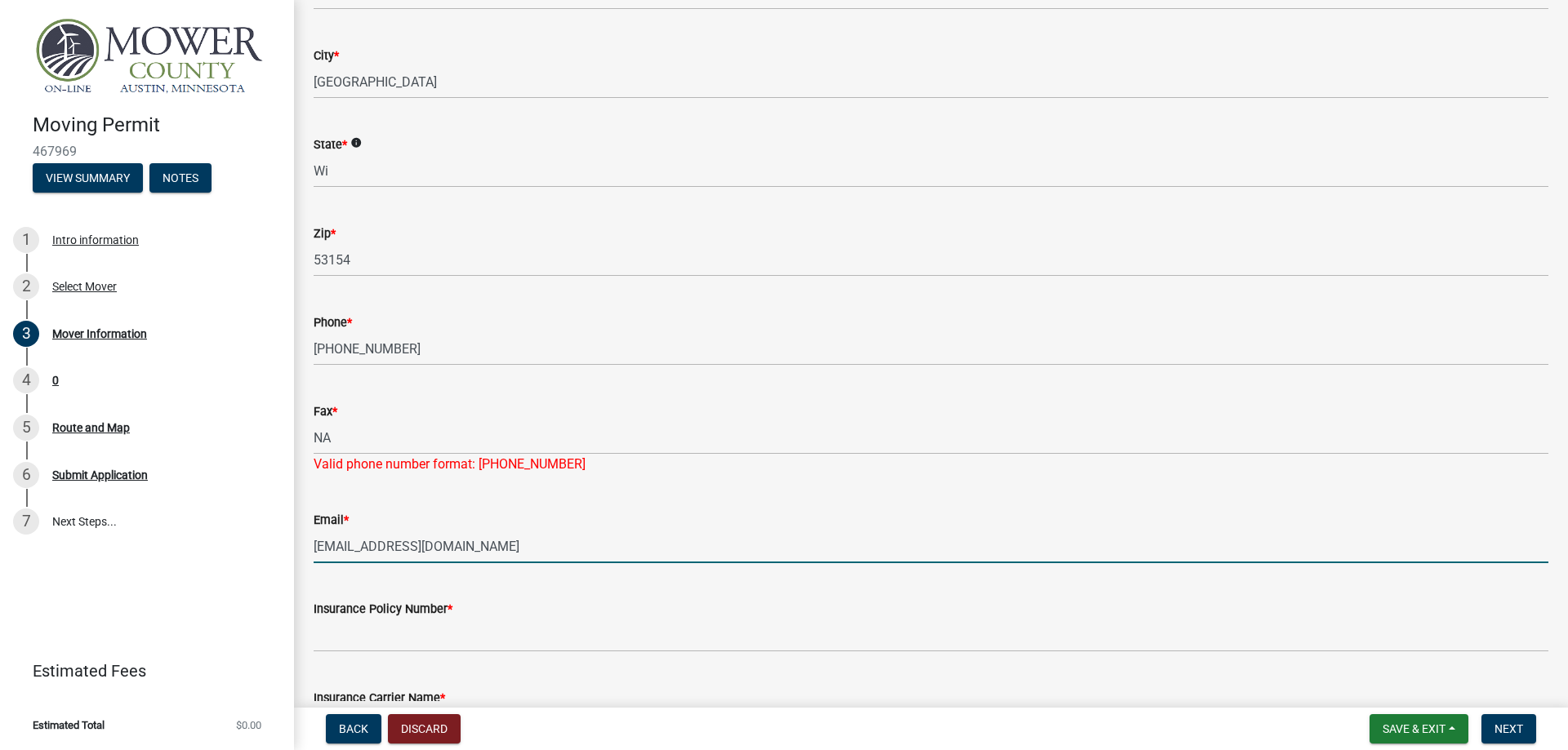
type input "[EMAIL_ADDRESS][DOMAIN_NAME]"
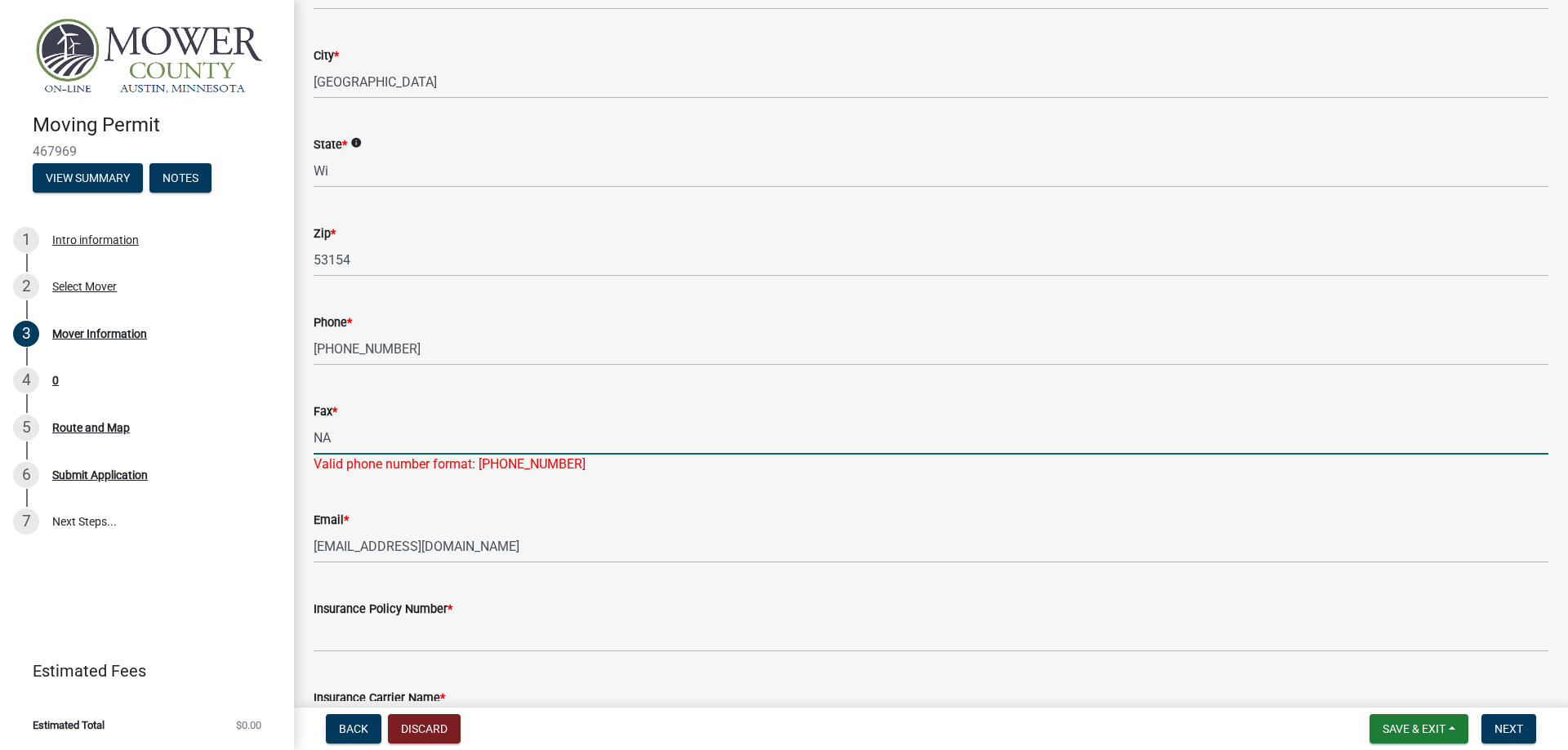
drag, startPoint x: 369, startPoint y: 438, endPoint x: 235, endPoint y: 448, distance: 134.4
click at [314, 448] on input "NA" at bounding box center [931, 438] width 1234 height 34
type input "0000000000"
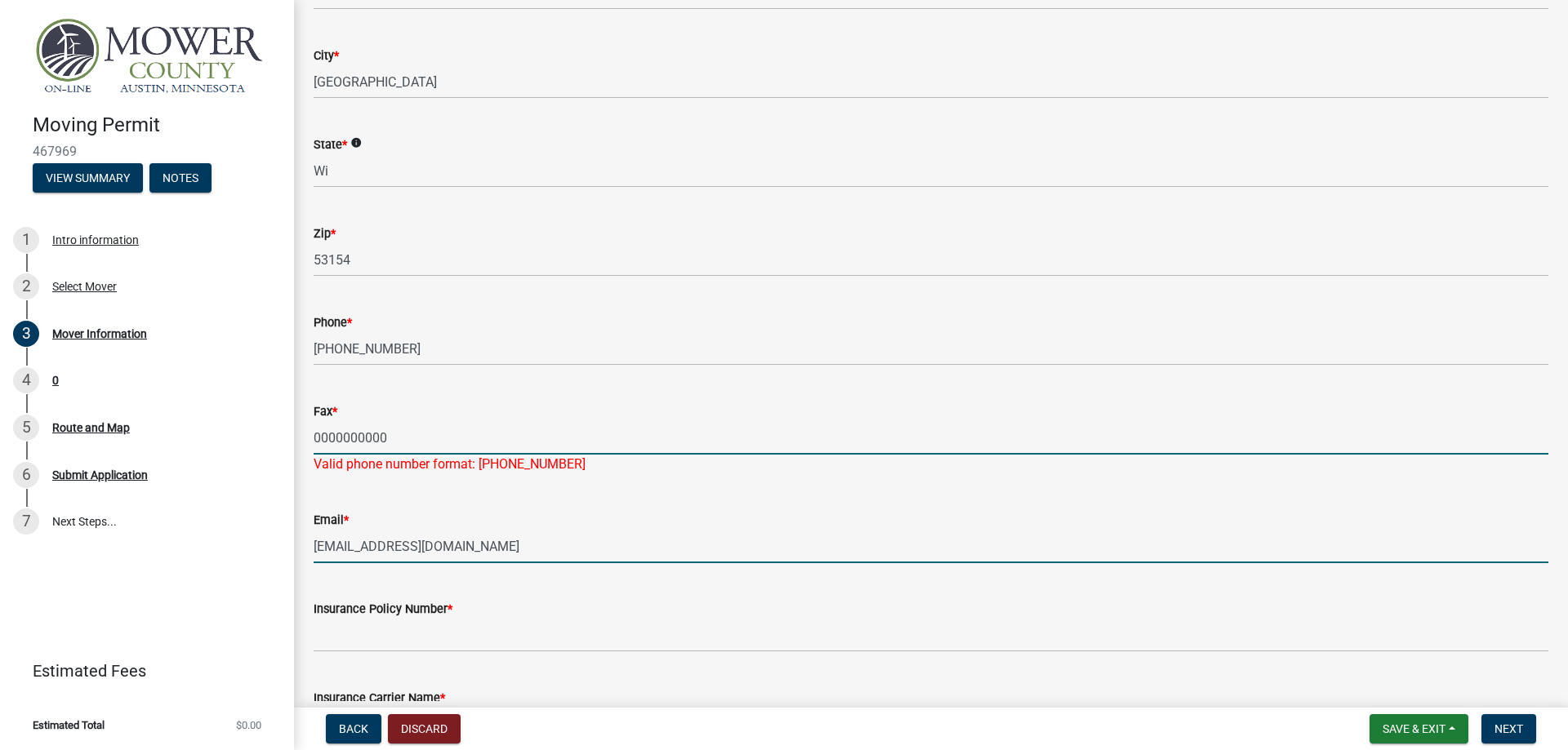
click at [700, 538] on input "[EMAIL_ADDRESS][DOMAIN_NAME]" at bounding box center [931, 547] width 1234 height 34
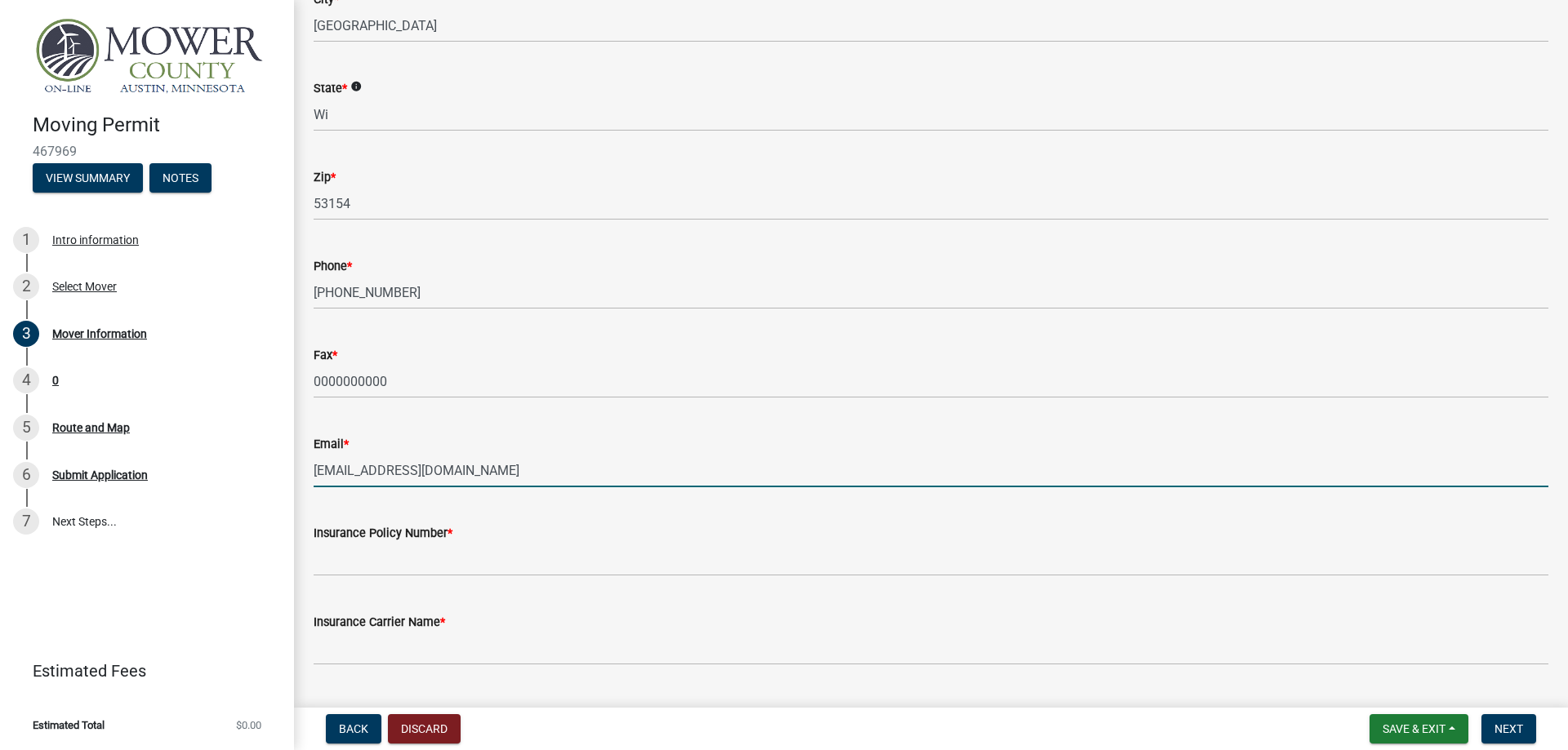
scroll to position [377, 0]
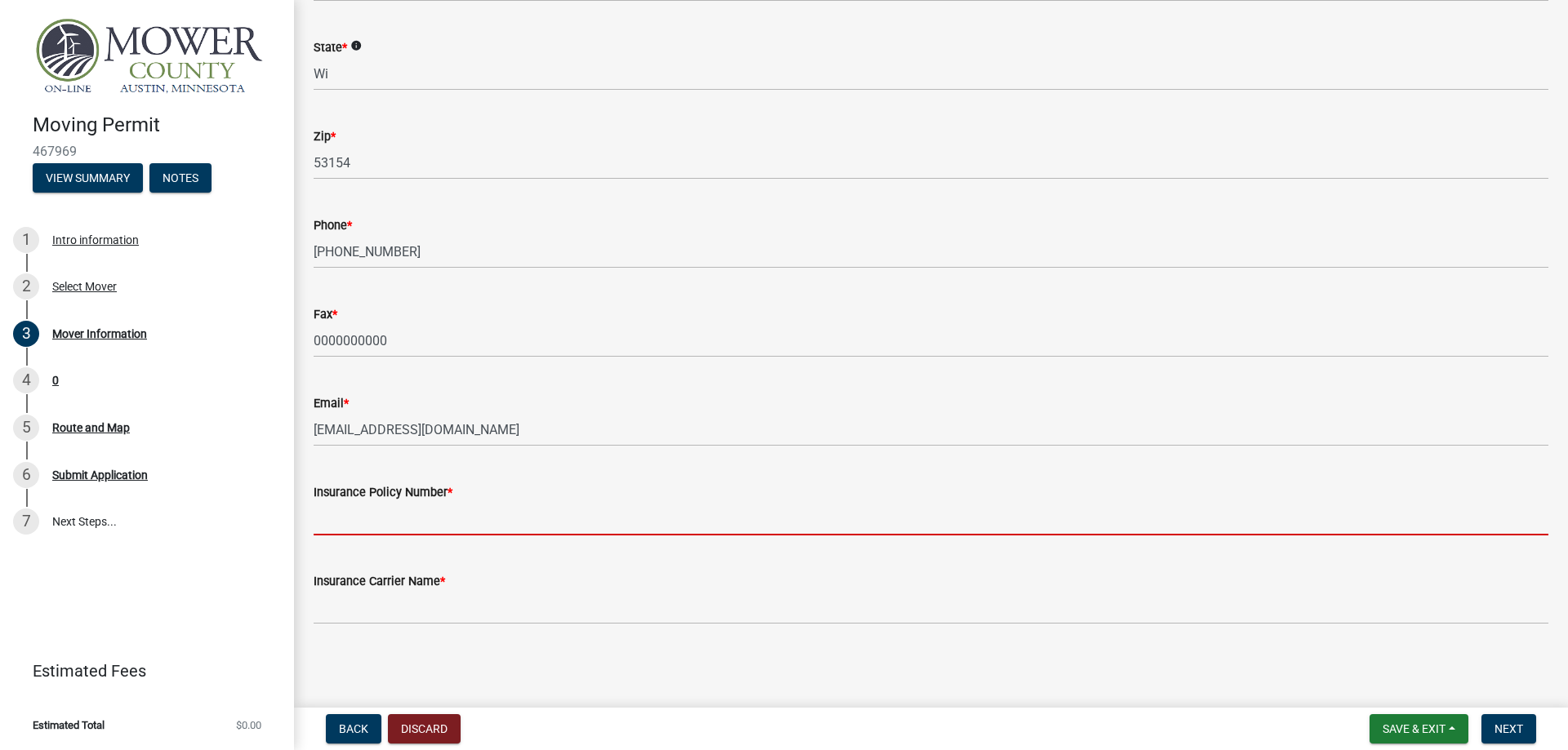
click at [412, 522] on input "Insurance Policy Number *" at bounding box center [931, 519] width 1234 height 34
paste input "SCR0000492-13"
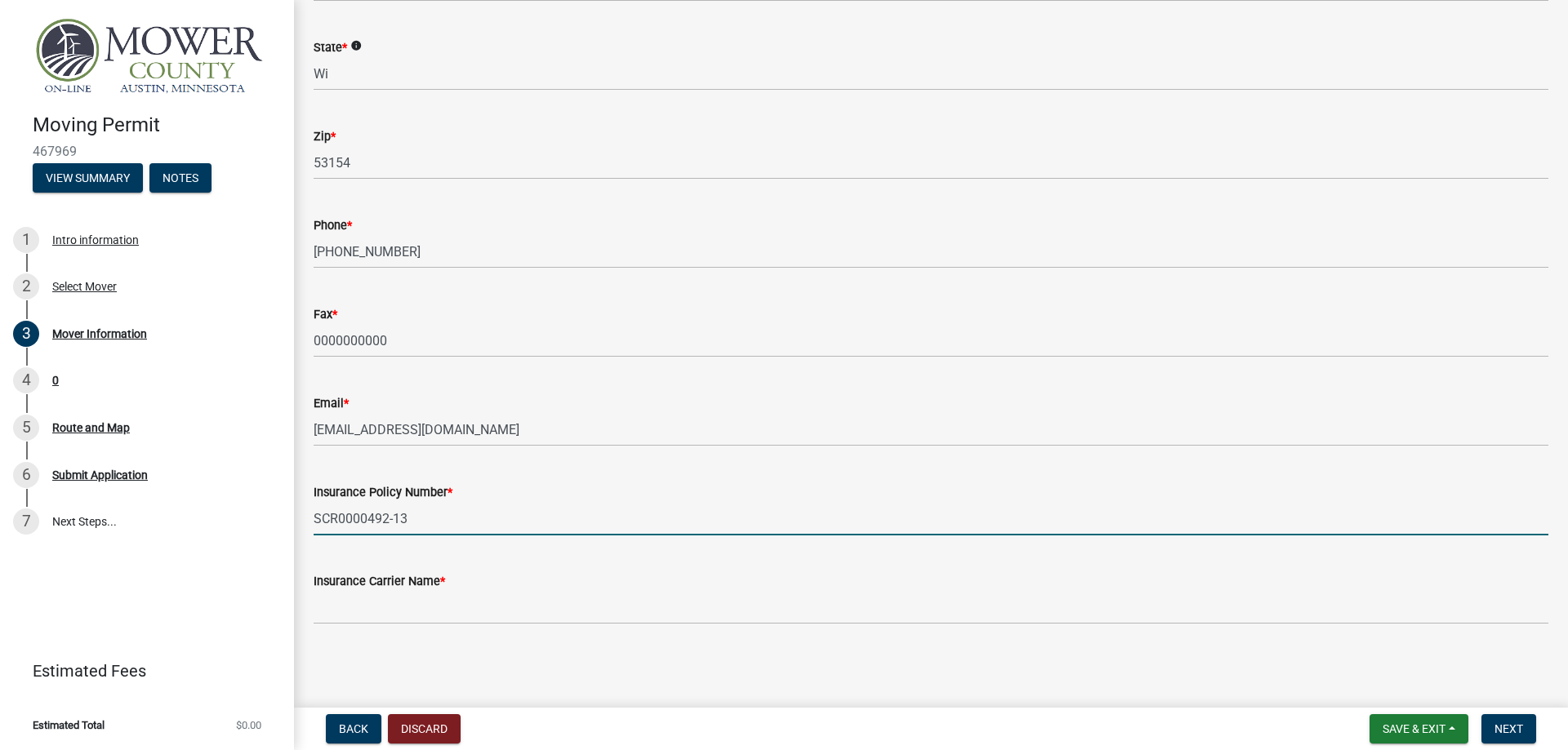
type input "SCR0000492-13"
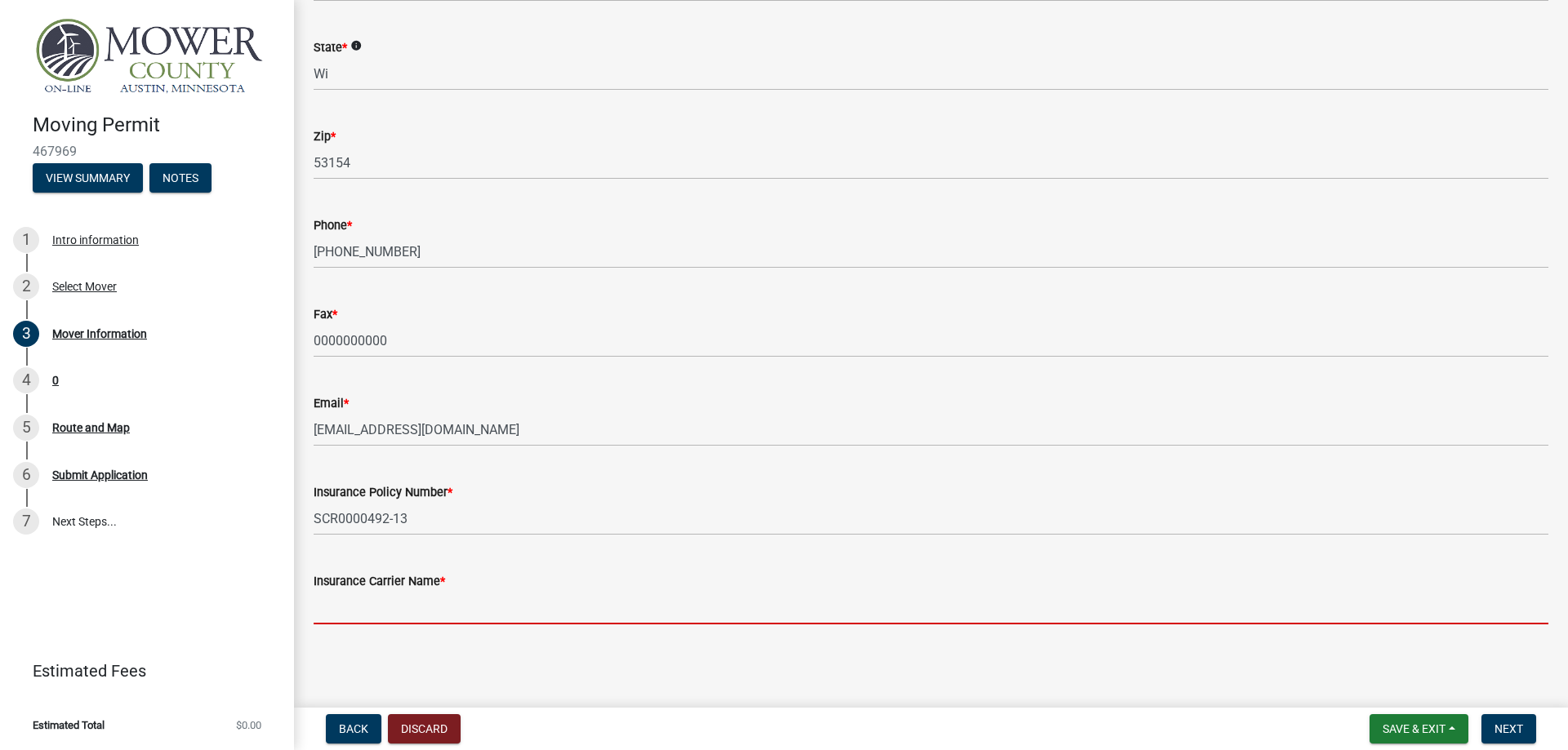
click at [383, 608] on input "Insurance Carrier Name *" at bounding box center [931, 608] width 1234 height 34
paste input "National Interstate Insurance CO"
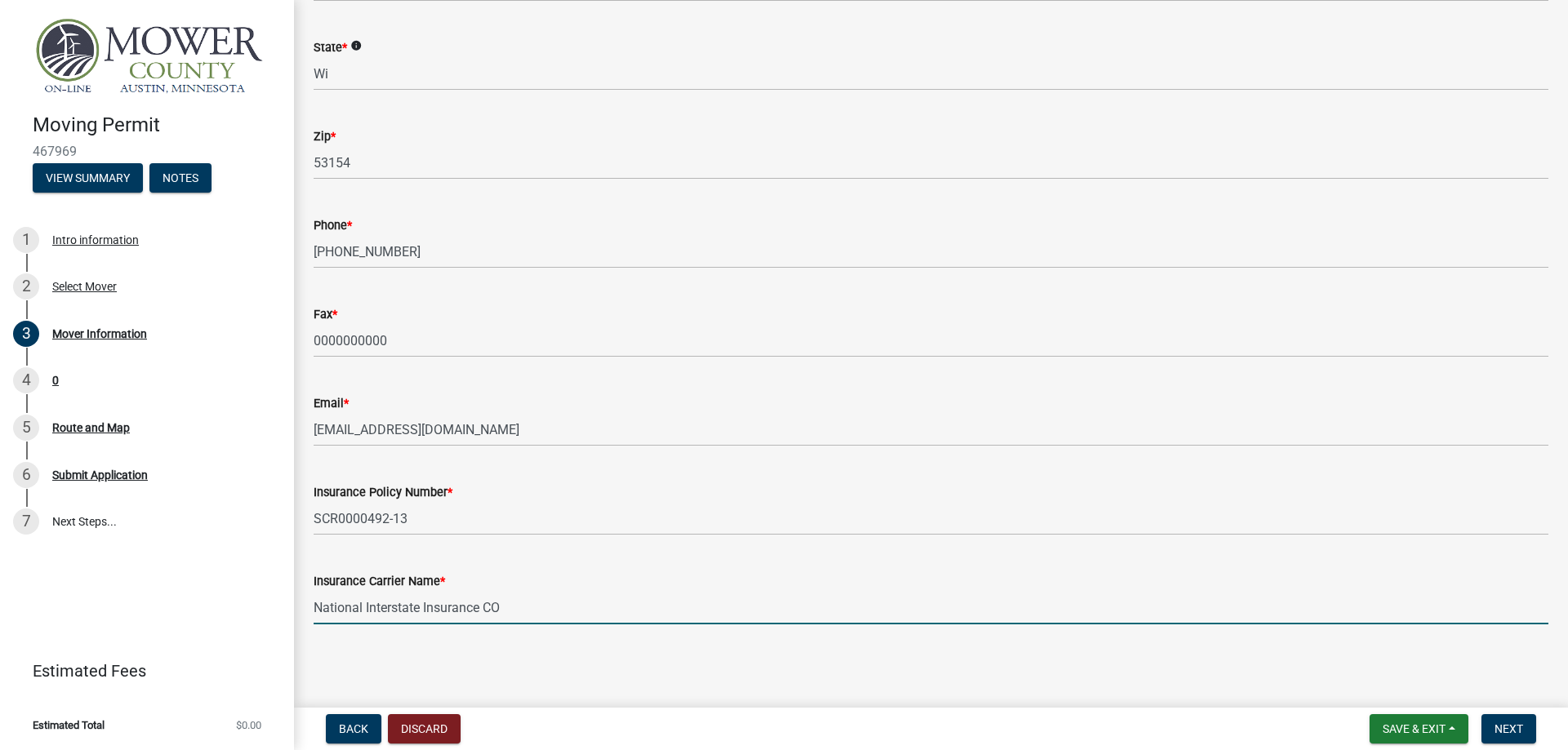
type input "National Interstate Insurance CO"
click at [902, 647] on div "Mover Information share Share If you would like to register as a Moving Contrac…" at bounding box center [930, 148] width 1259 height 1009
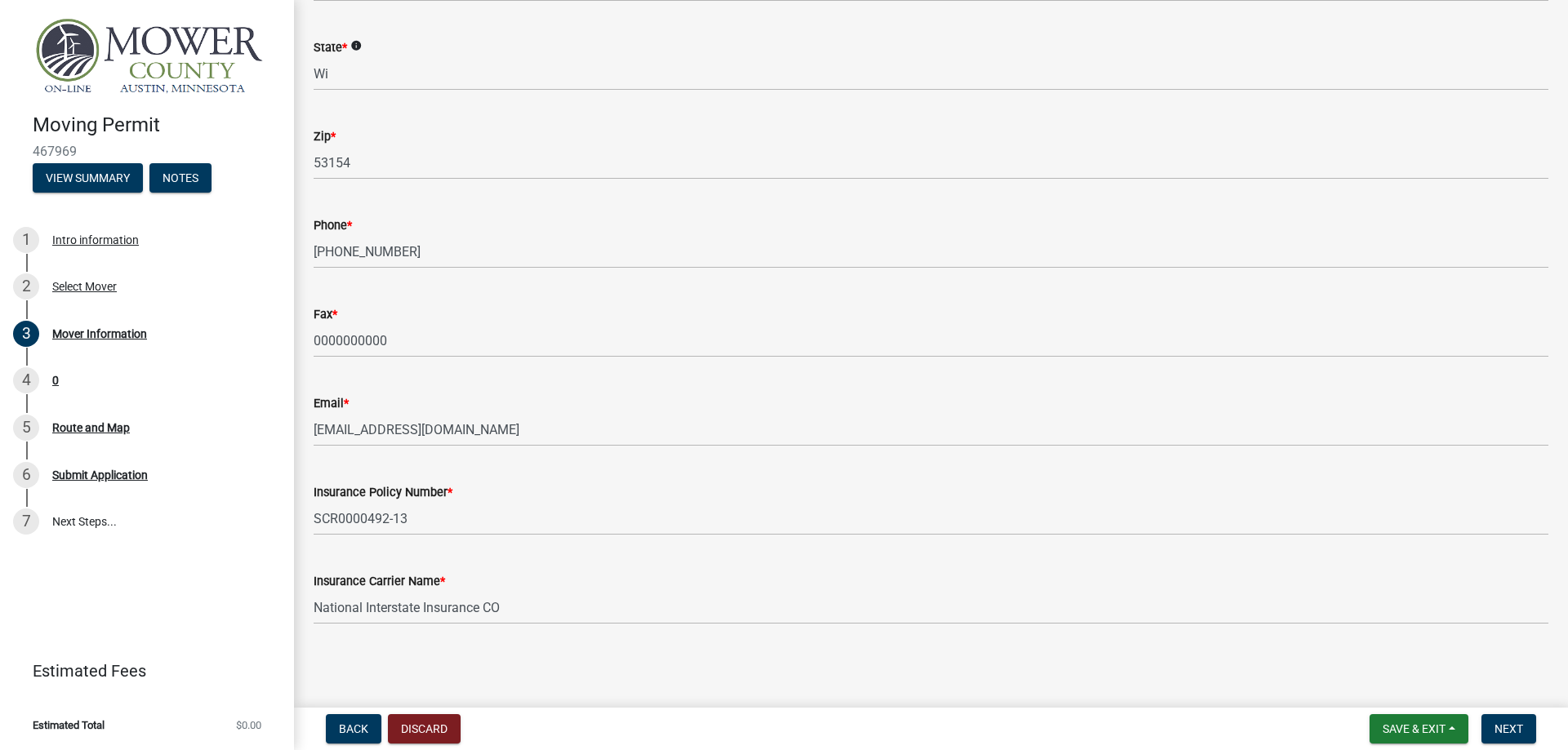
click at [1509, 711] on nav "Back Discard Save & Exit Save Save & Exit Next" at bounding box center [931, 729] width 1274 height 42
click at [1509, 719] on button "Next" at bounding box center [1508, 729] width 55 height 29
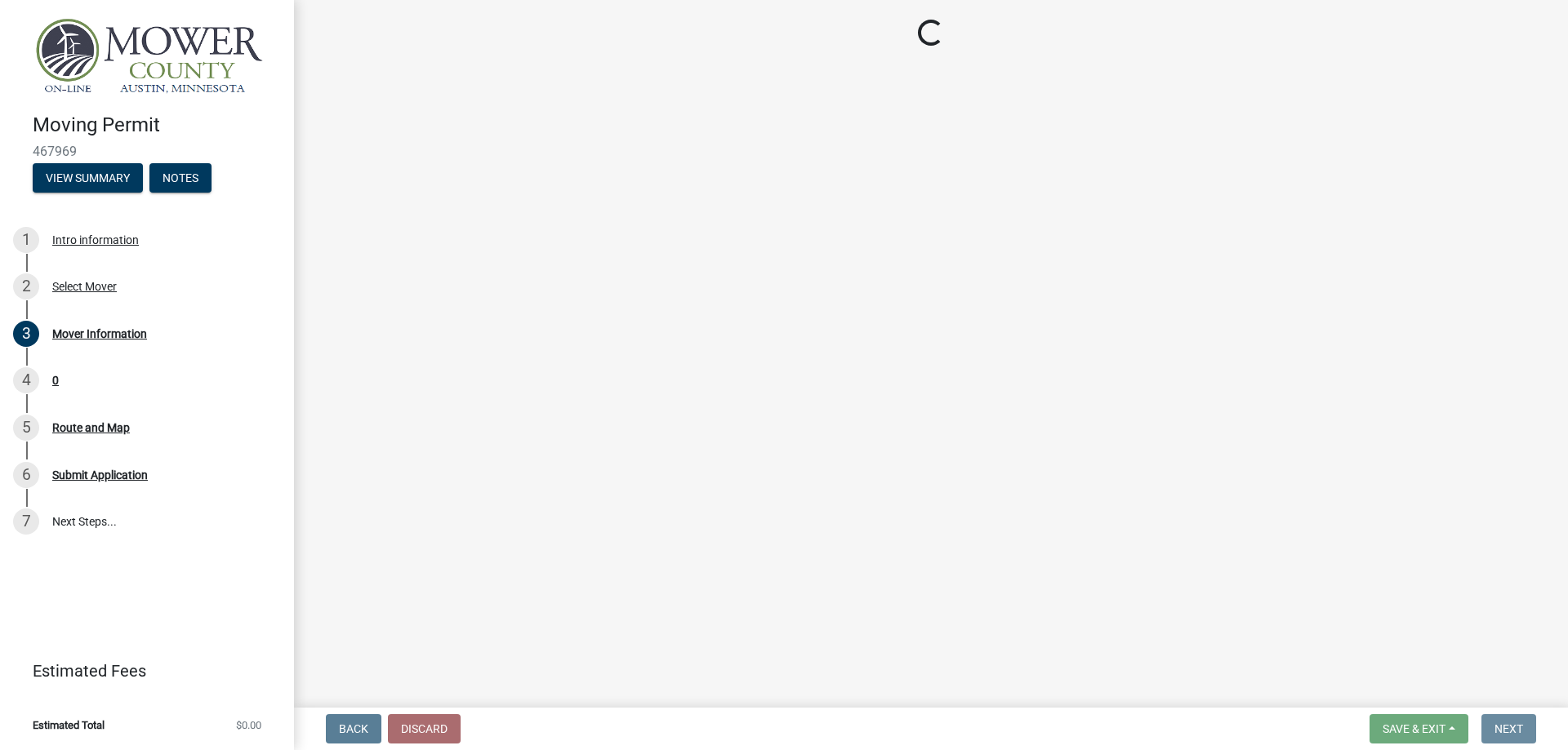
scroll to position [0, 0]
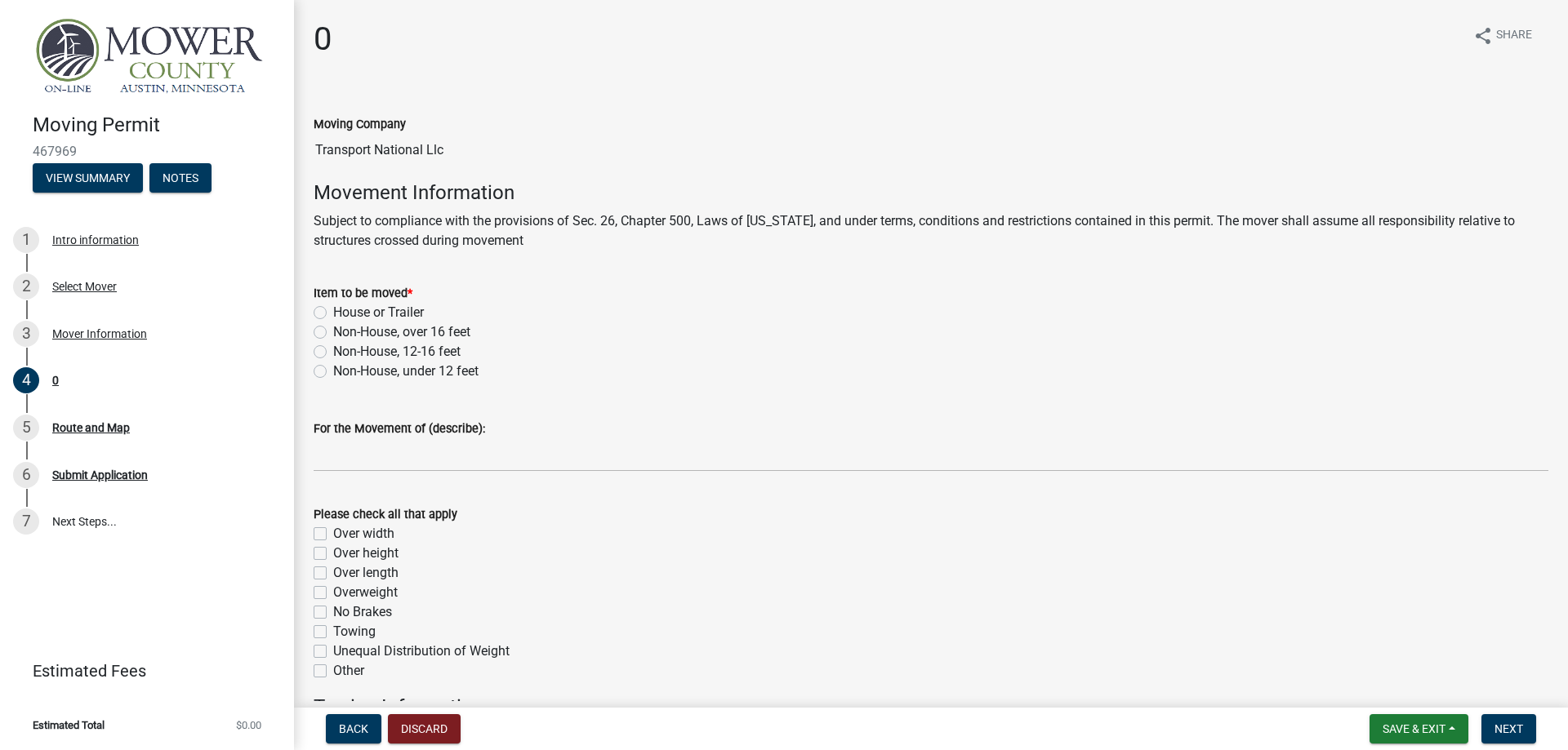
click at [333, 351] on label "Non-House, 12-16 feet" at bounding box center [396, 351] width 127 height 19
click at [333, 351] on input "Non-House, 12-16 feet" at bounding box center [338, 347] width 11 height 11
radio input "true"
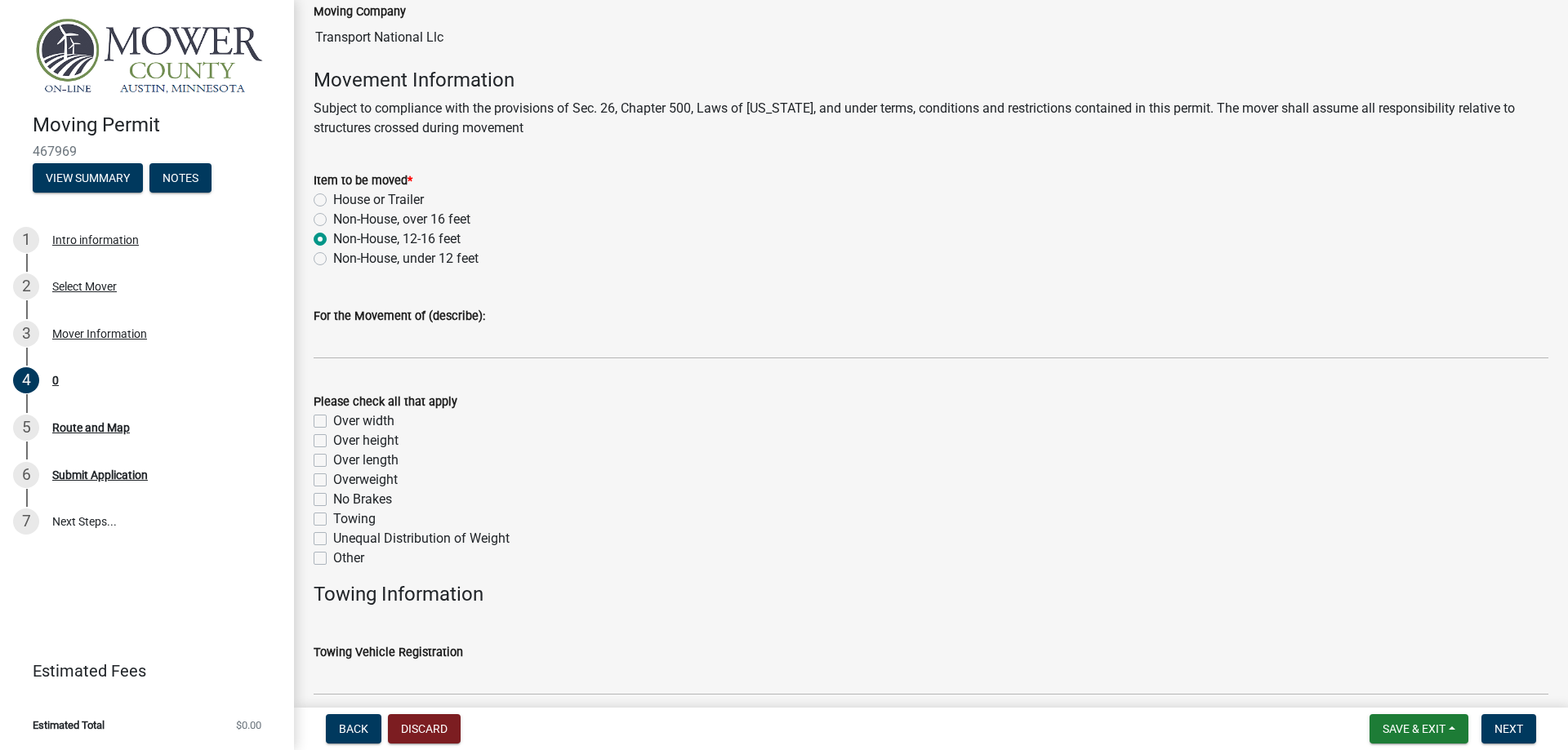
scroll to position [279, 0]
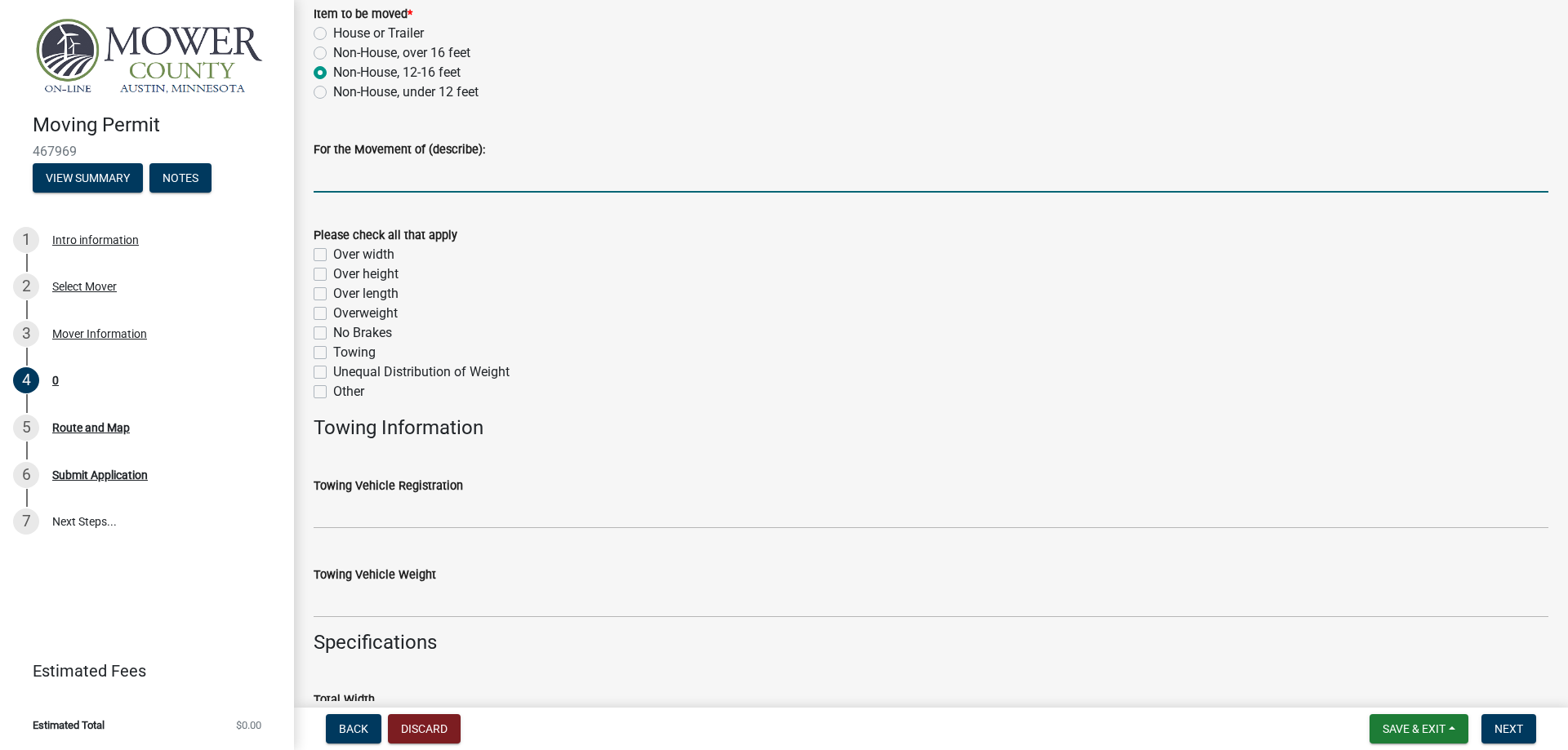
click at [373, 177] on input "For the Movement of (describe):" at bounding box center [931, 176] width 1234 height 34
click at [441, 182] on input "For the Movement of (describe):" at bounding box center [931, 176] width 1234 height 34
paste input "STEEL TANK"
type input "STEEL TANK"
click at [333, 256] on label "Over width" at bounding box center [363, 254] width 61 height 19
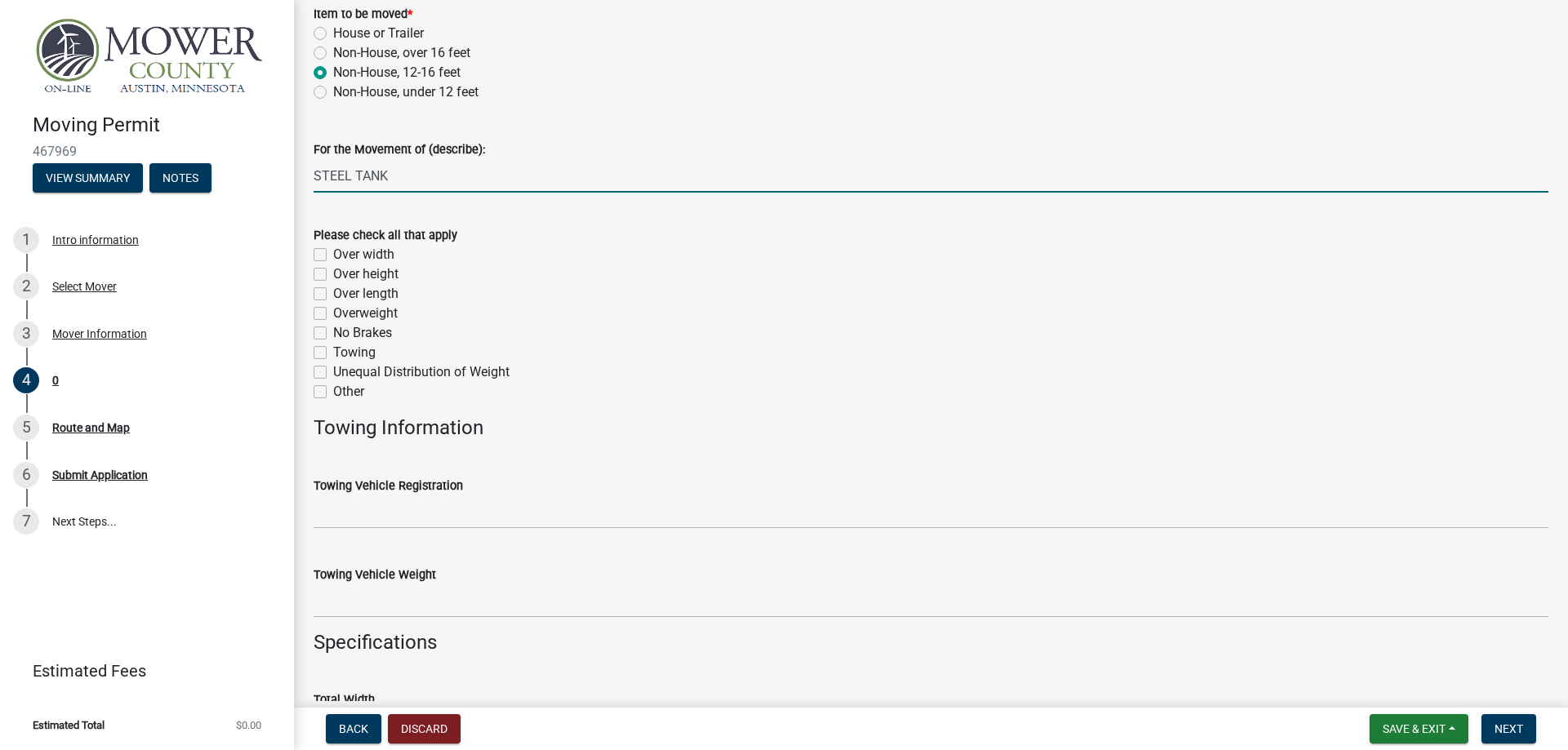
click at [333, 256] on input "Over width" at bounding box center [338, 250] width 11 height 11
checkbox input "true"
checkbox input "false"
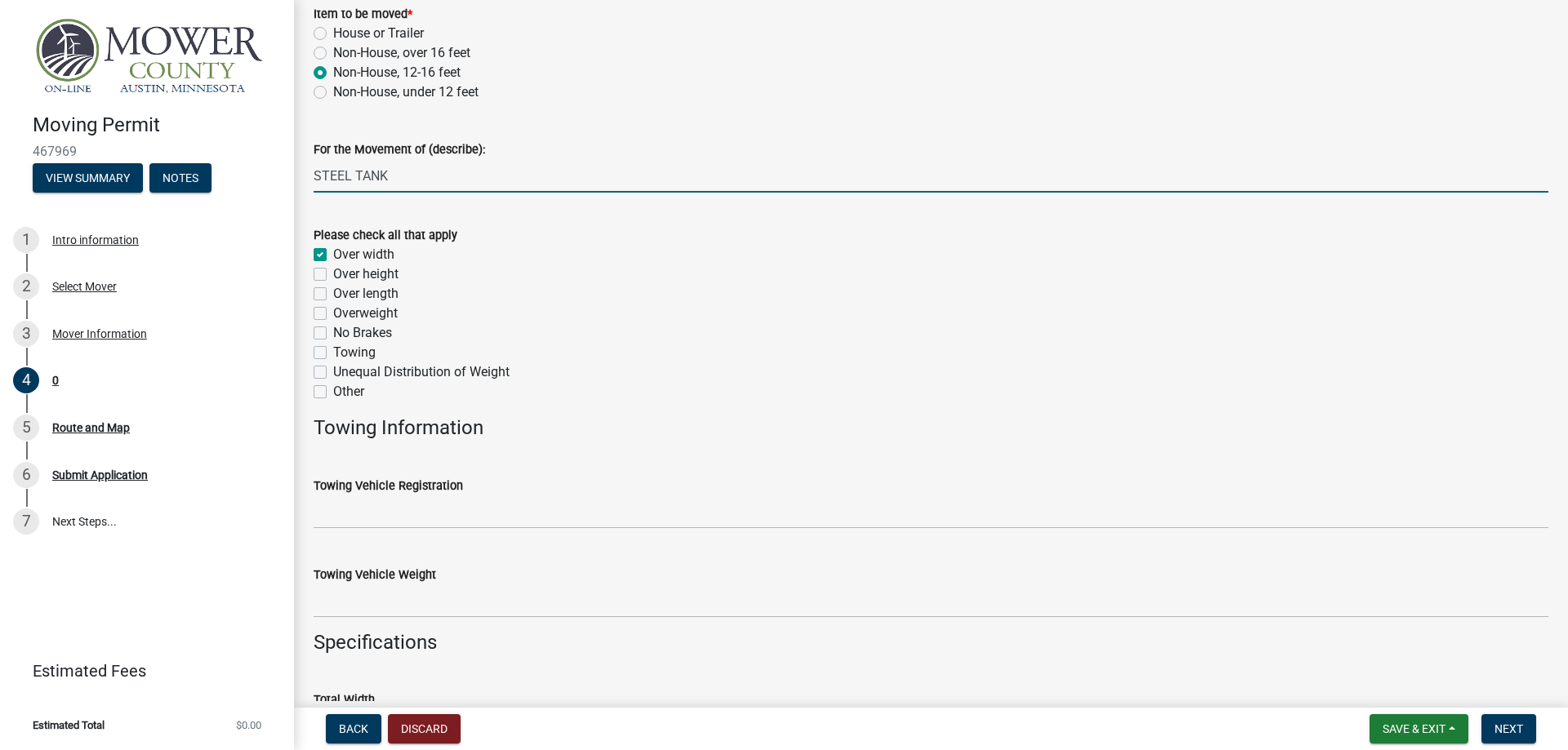
checkbox input "false"
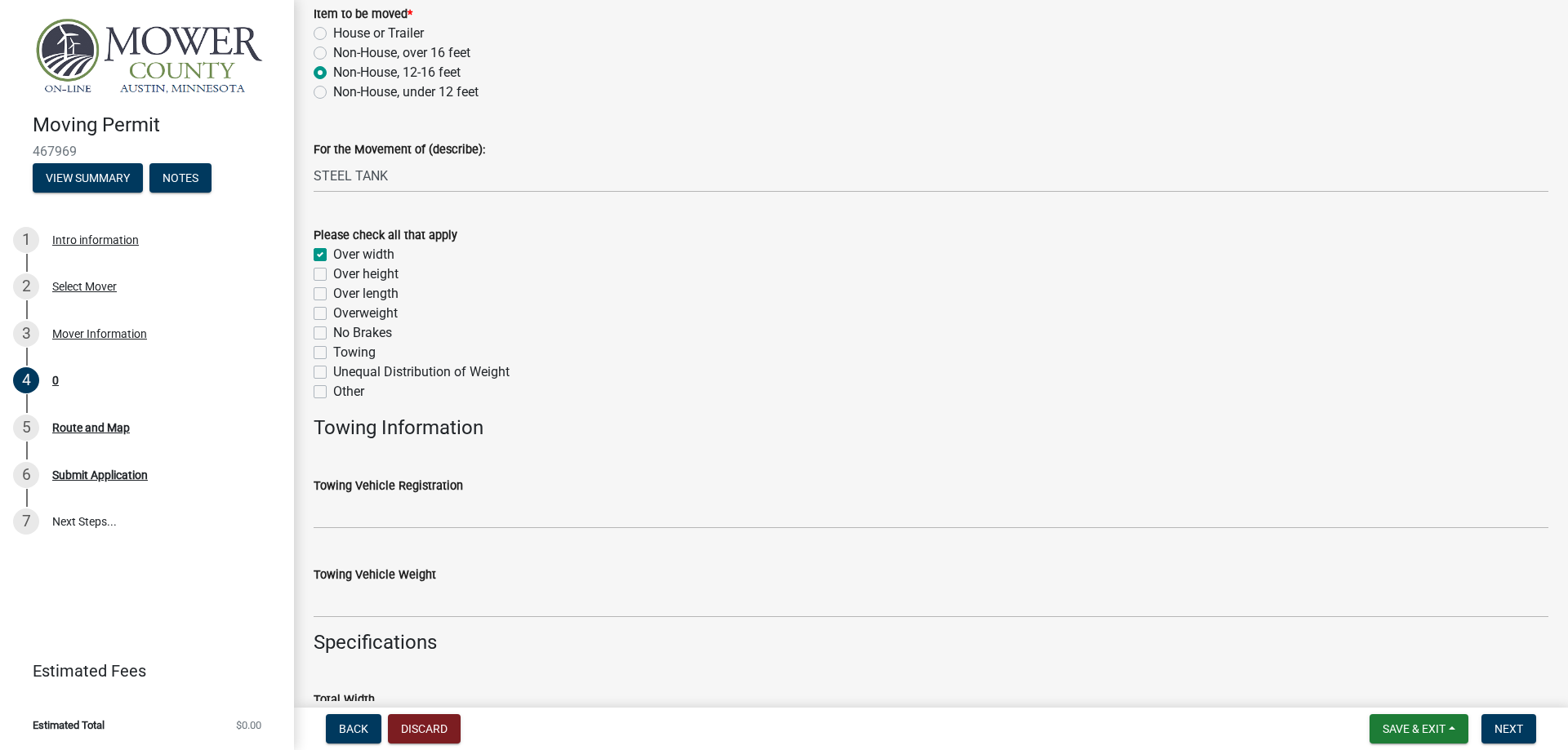
click at [333, 277] on label "Over height" at bounding box center [366, 274] width 66 height 19
click at [333, 275] on input "Over height" at bounding box center [338, 270] width 11 height 11
checkbox input "true"
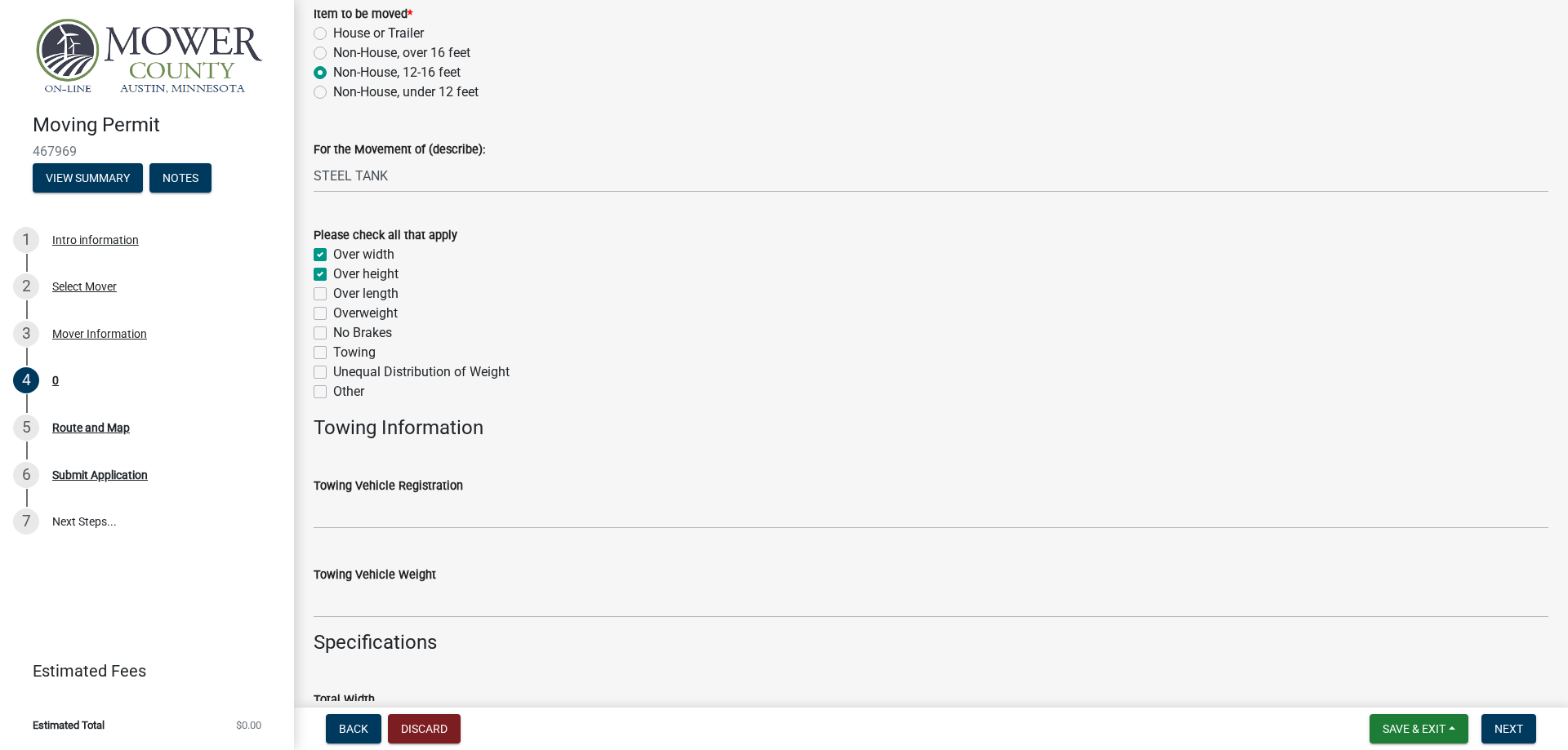
checkbox input "false"
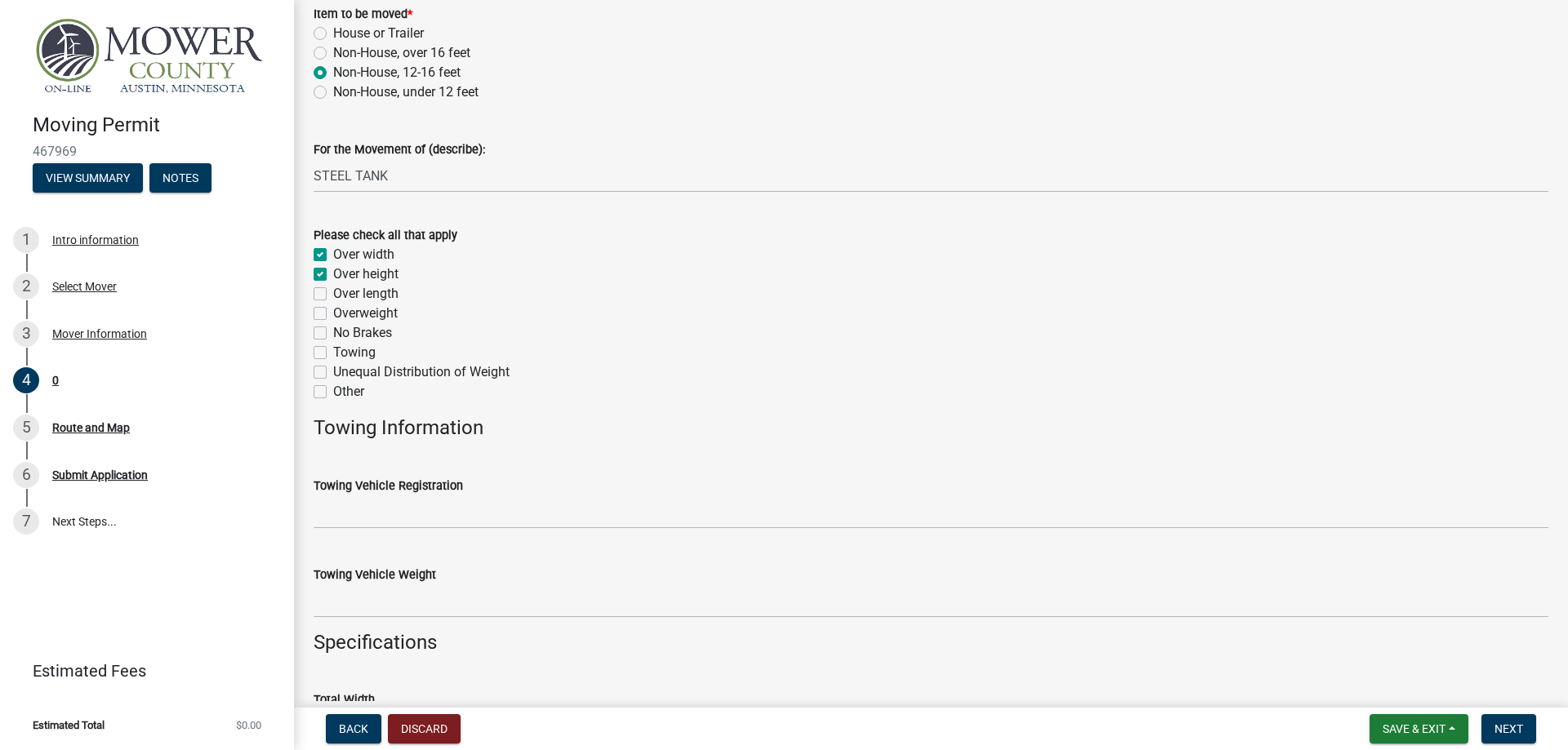
checkbox input "false"
click at [333, 293] on label "Over length" at bounding box center [366, 293] width 66 height 19
click at [333, 293] on input "Over length" at bounding box center [338, 289] width 11 height 11
checkbox input "true"
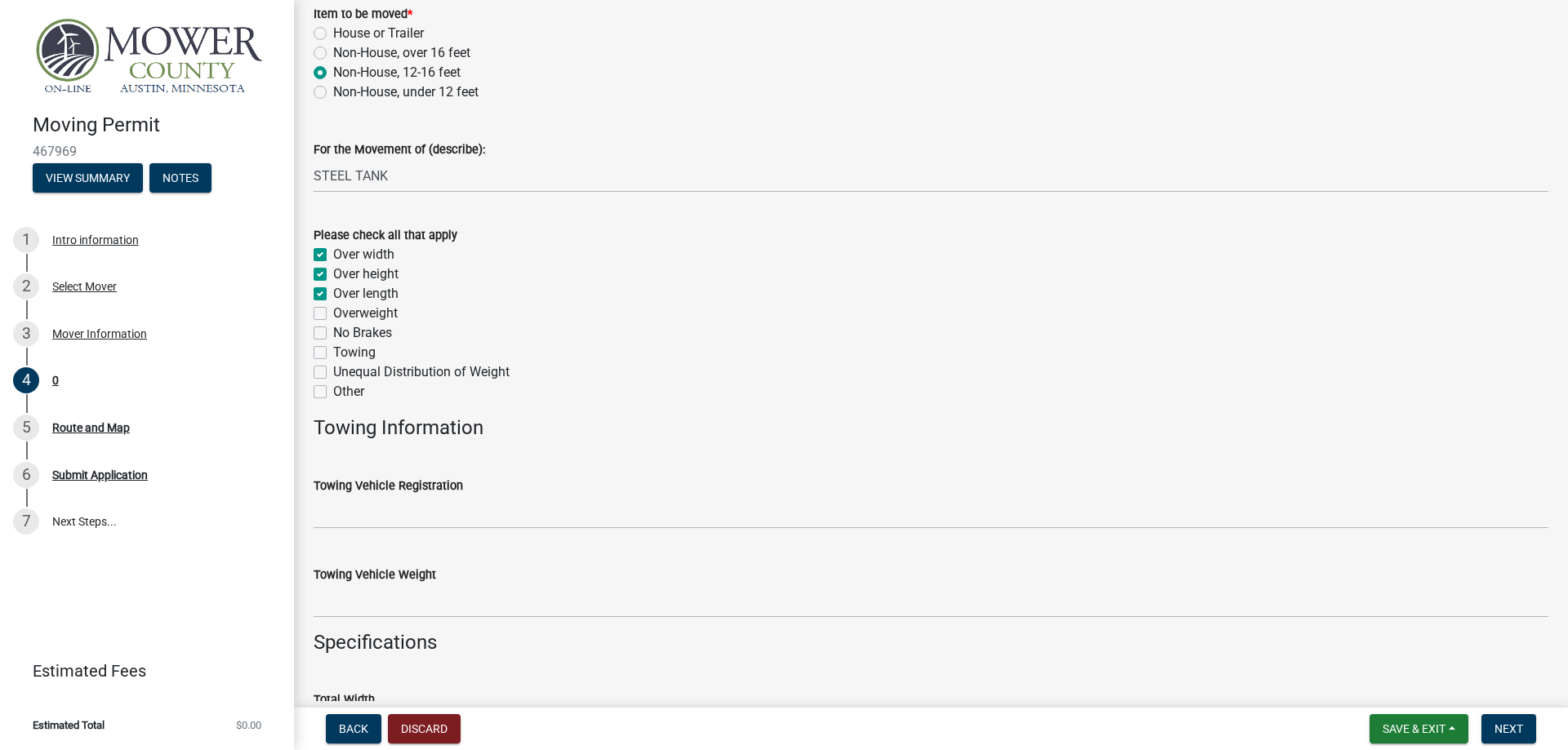
checkbox input "true"
checkbox input "false"
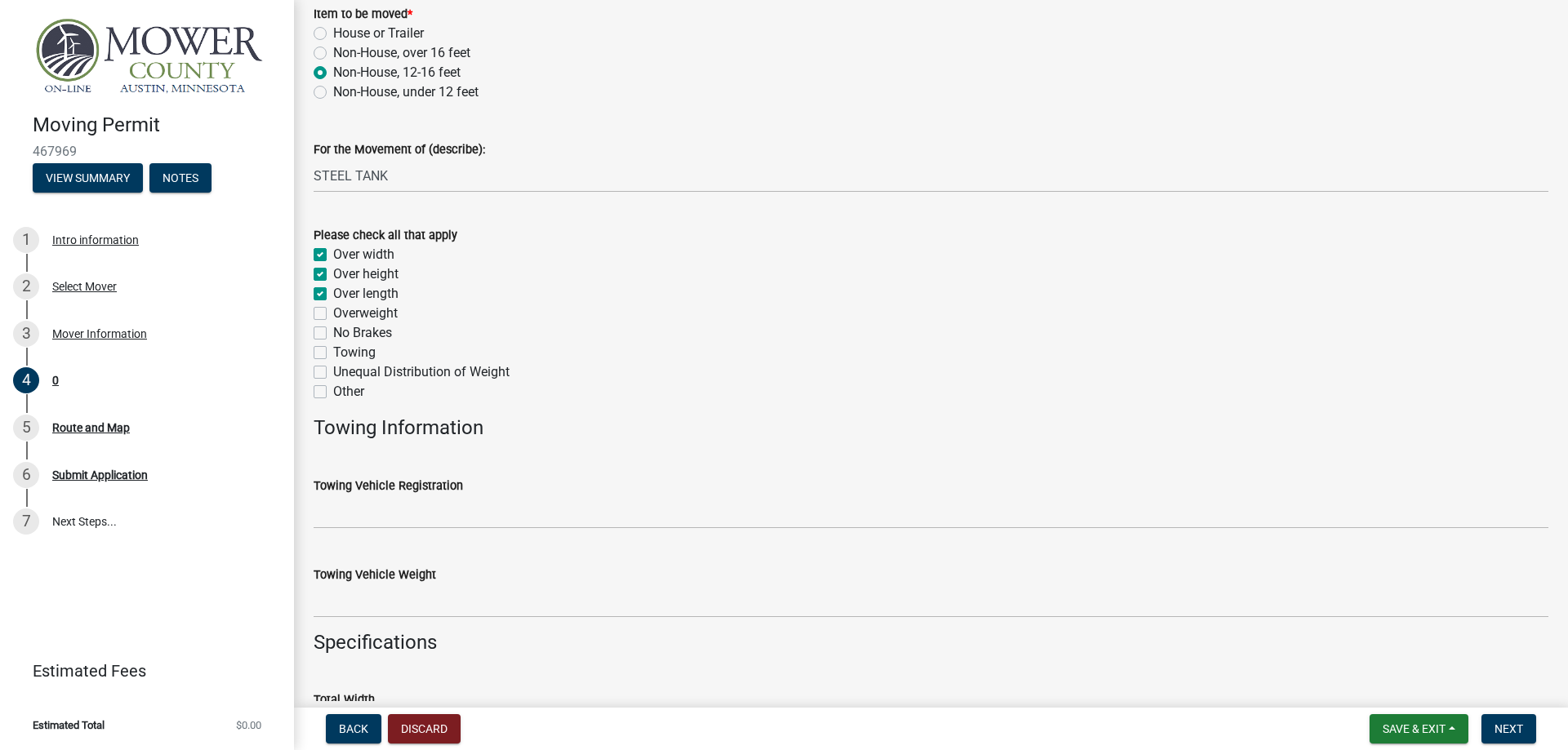
checkbox input "false"
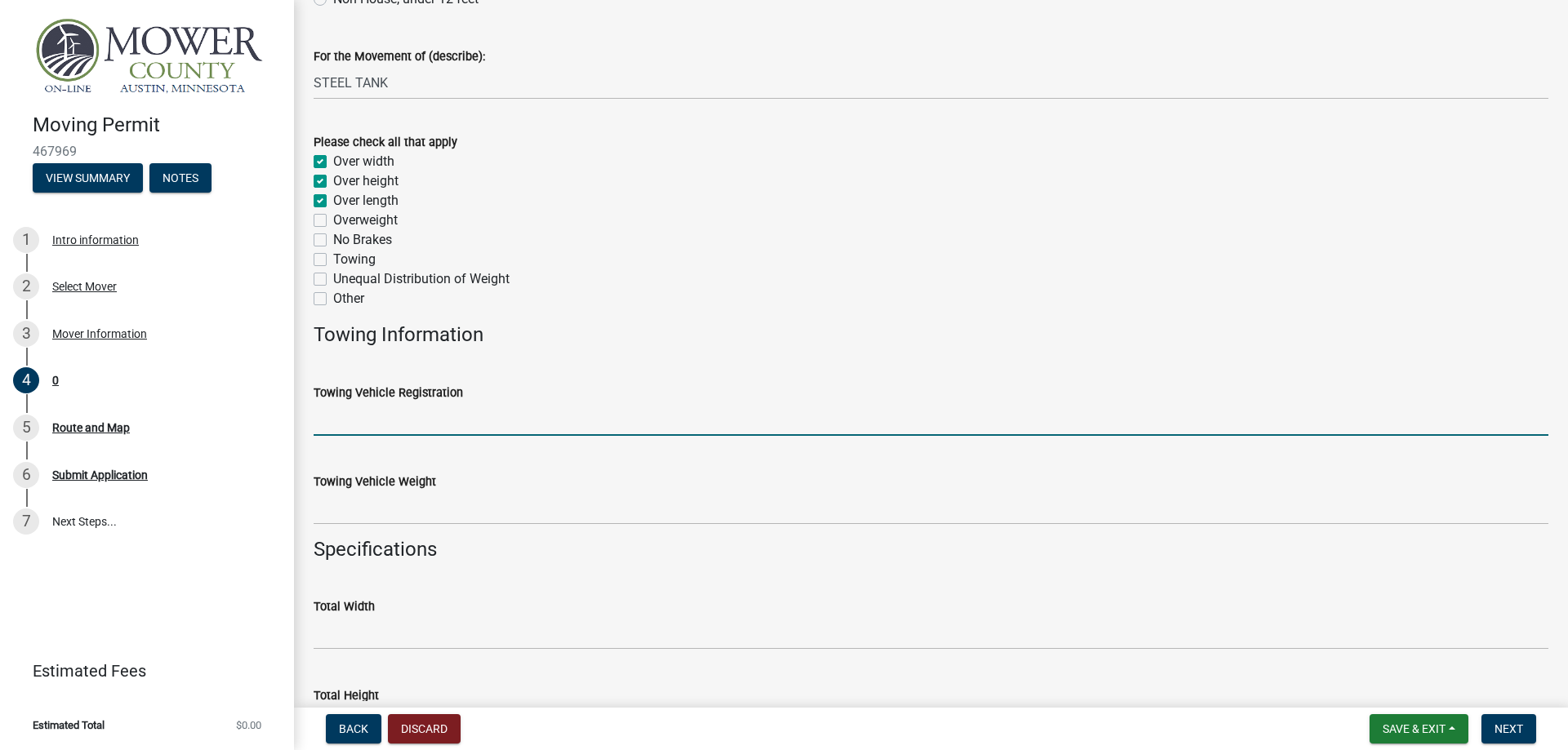
click at [363, 421] on input "Towing Vehicle Registration" at bounding box center [931, 420] width 1234 height 34
paste input "[US_VEHICLE_IDENTIFICATION_NUMBER]"
type input "[US_VEHICLE_IDENTIFICATION_NUMBER]"
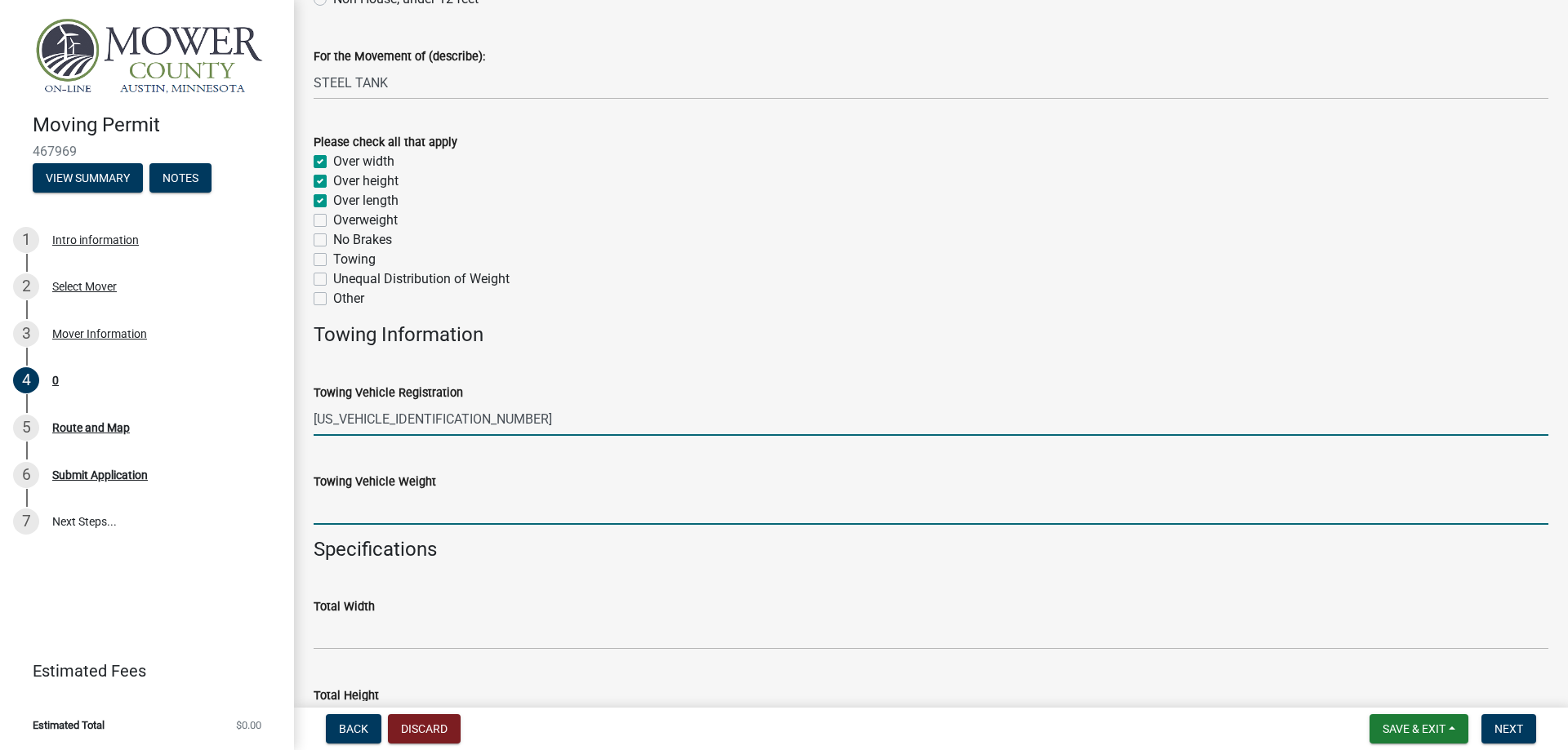
click at [411, 512] on input "Towing Vehicle Weight" at bounding box center [931, 509] width 1234 height 34
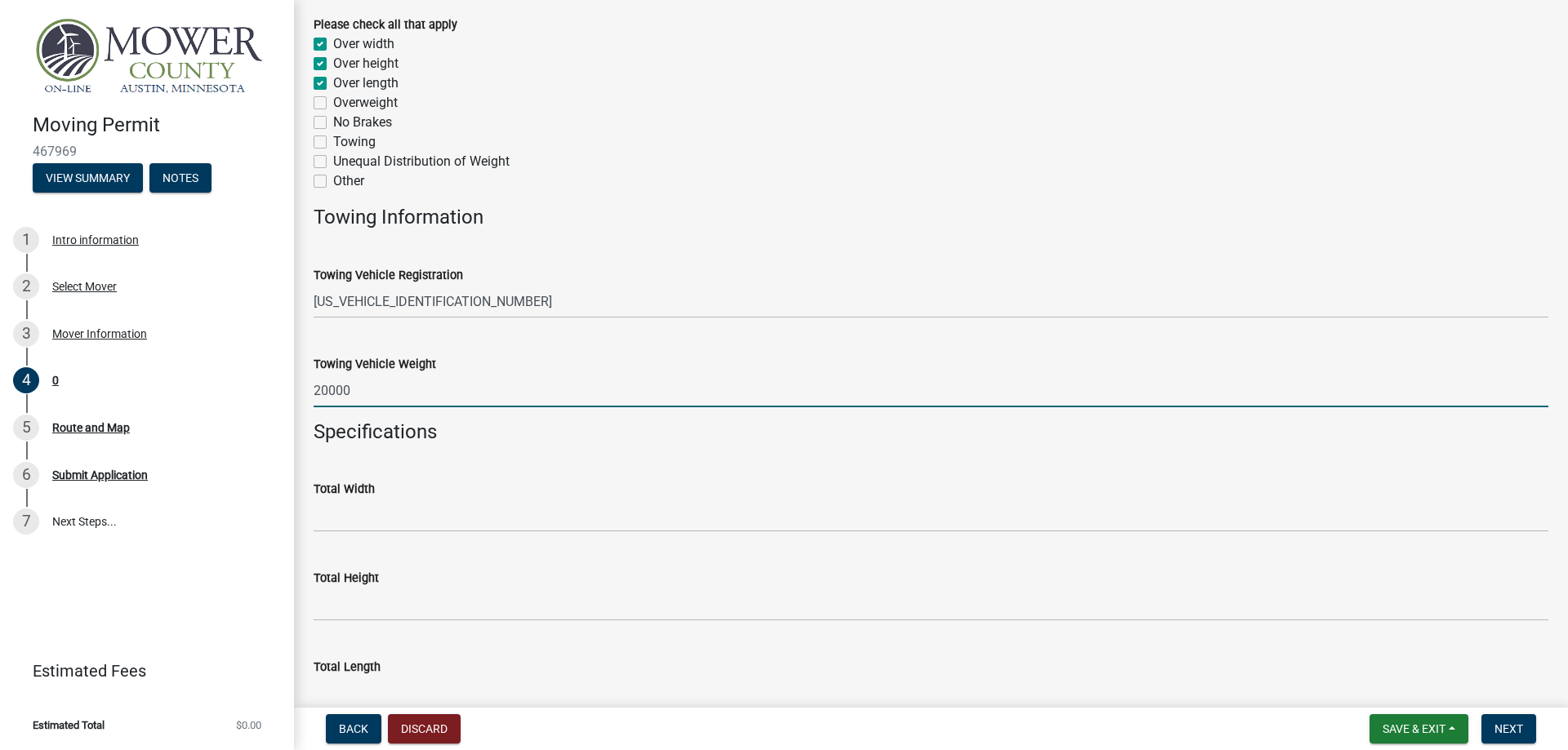
scroll to position [558, 0]
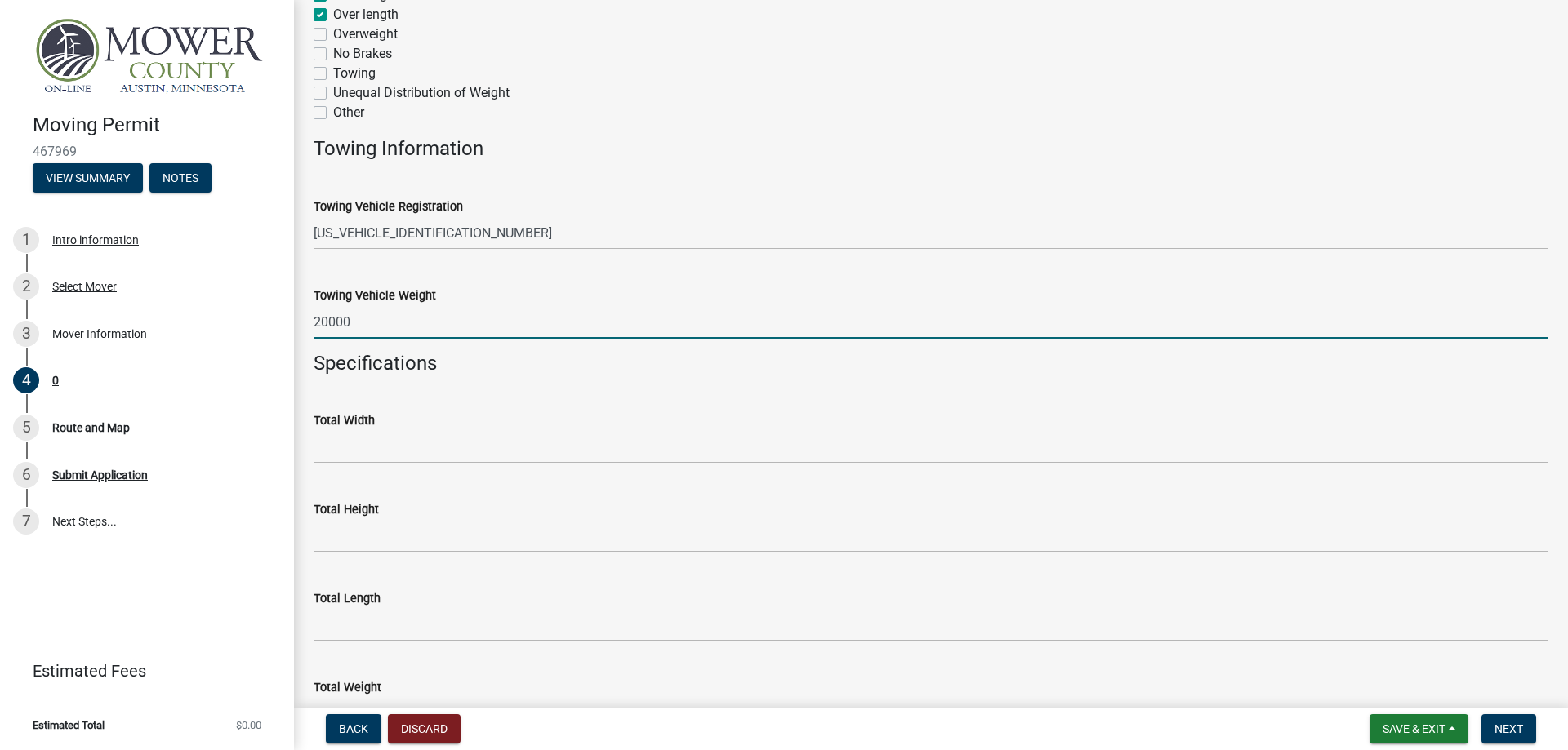
type input "20000"
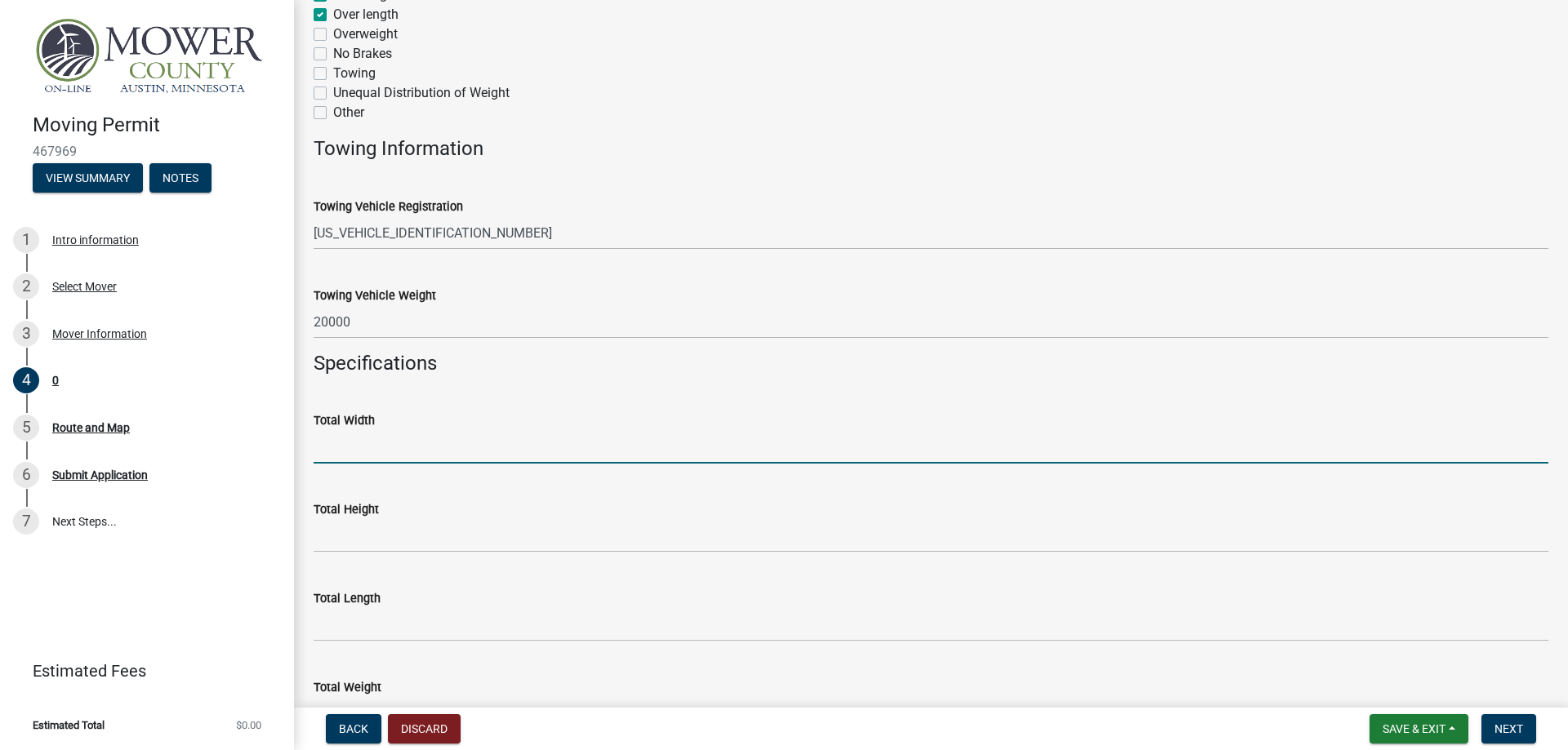
click at [335, 446] on input "Total Width" at bounding box center [931, 447] width 1234 height 34
type input "12-0"
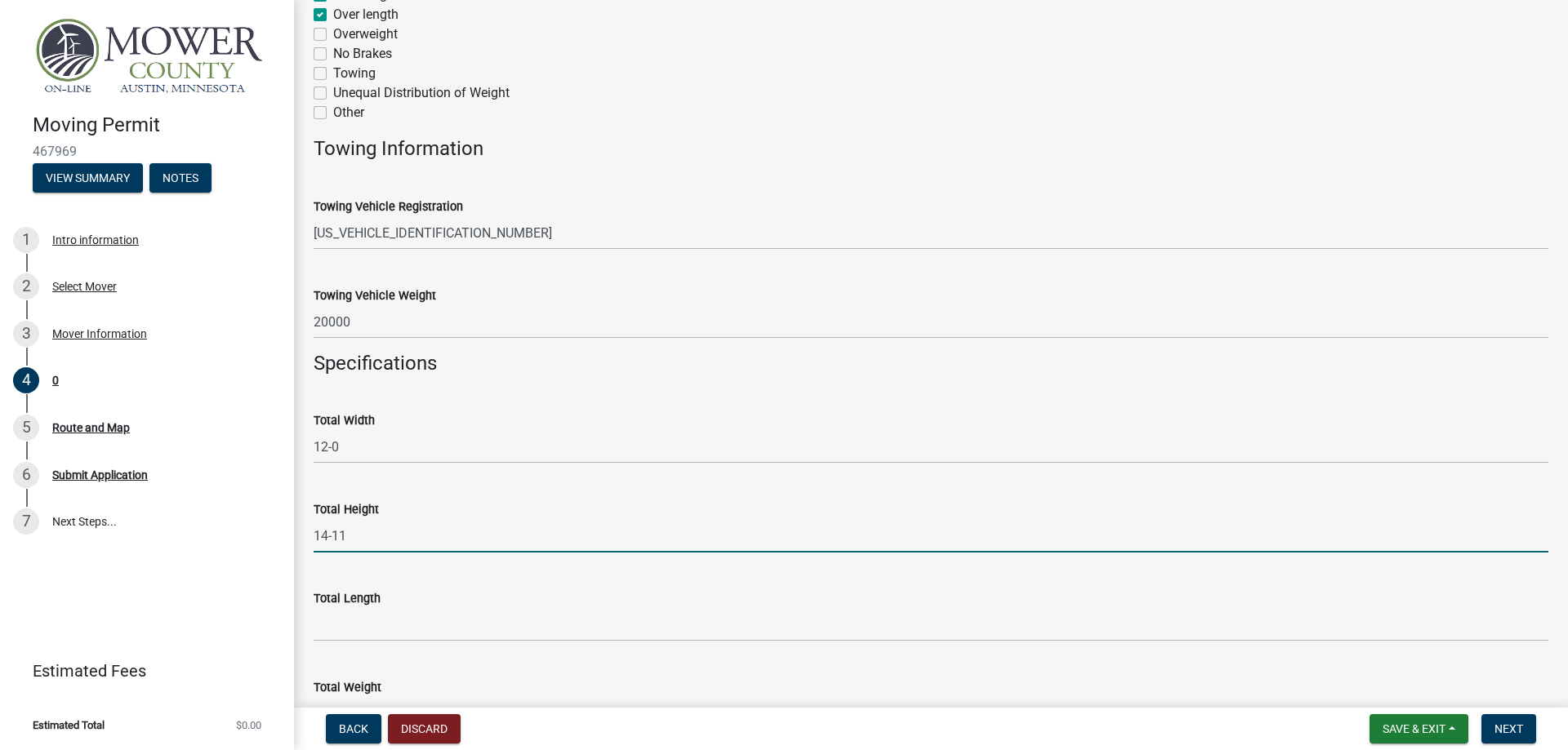
type input "14-11"
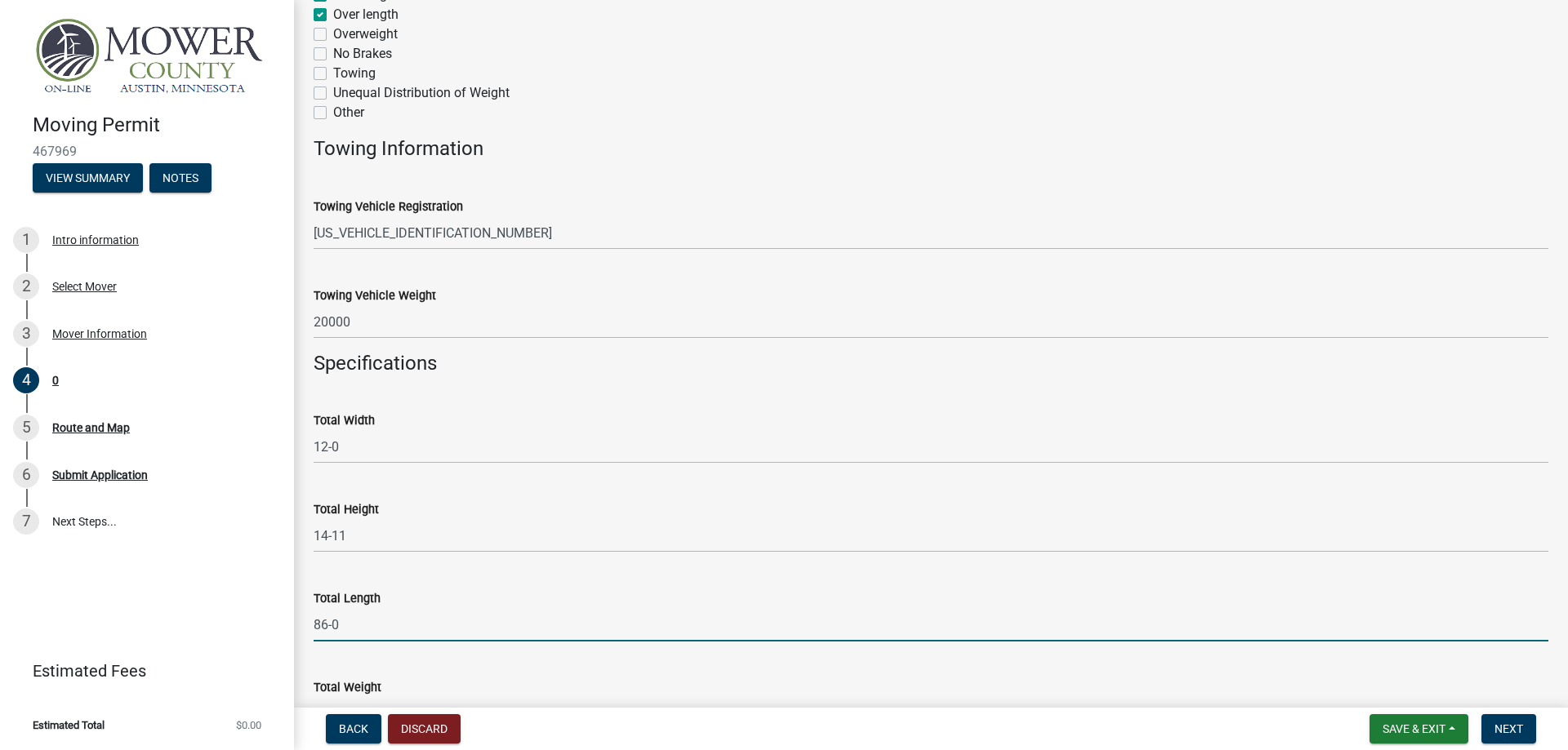
type input "86-0"
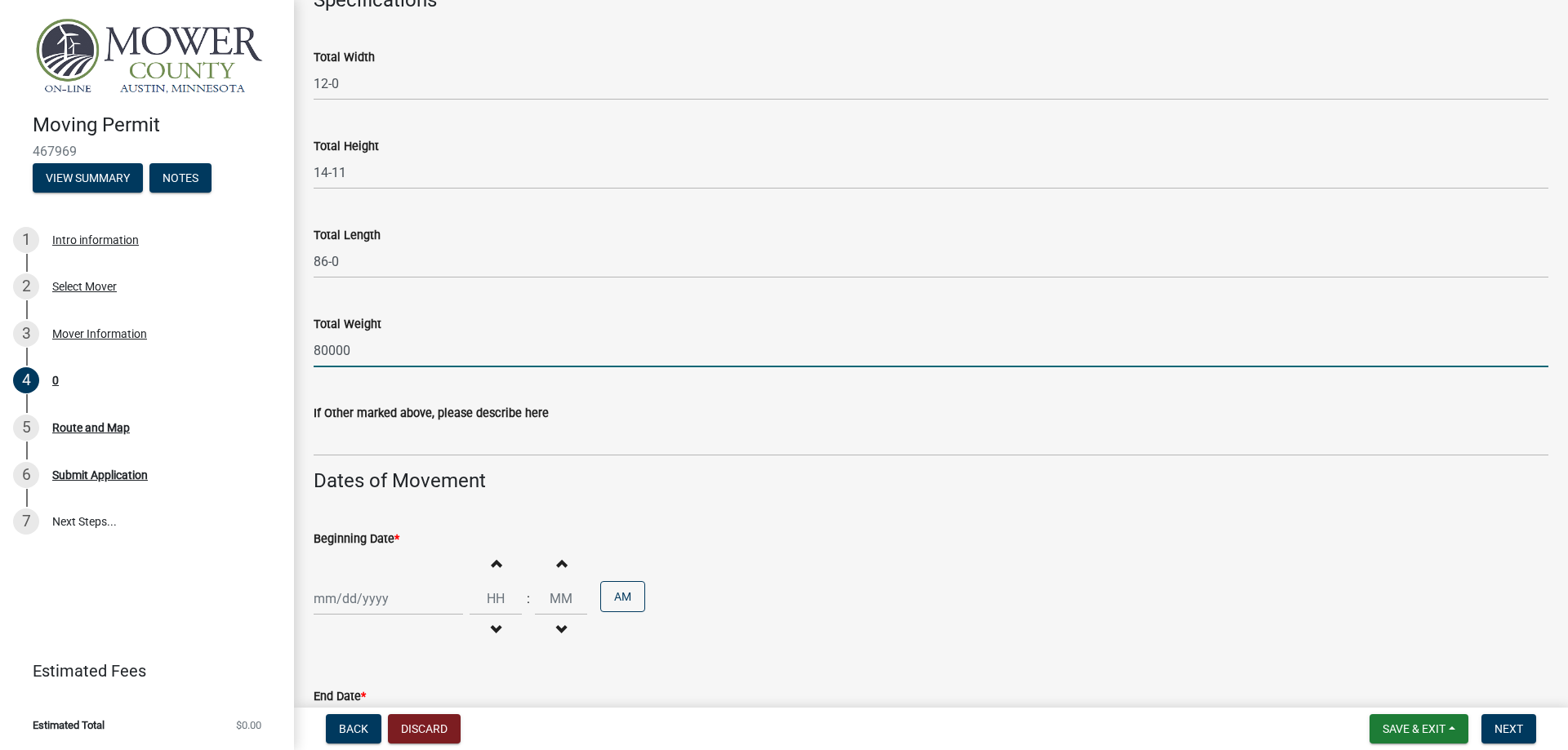
type input "80000"
click at [373, 605] on input "Beginning Date *" at bounding box center [388, 599] width 150 height 34
select select "8"
select select "2025"
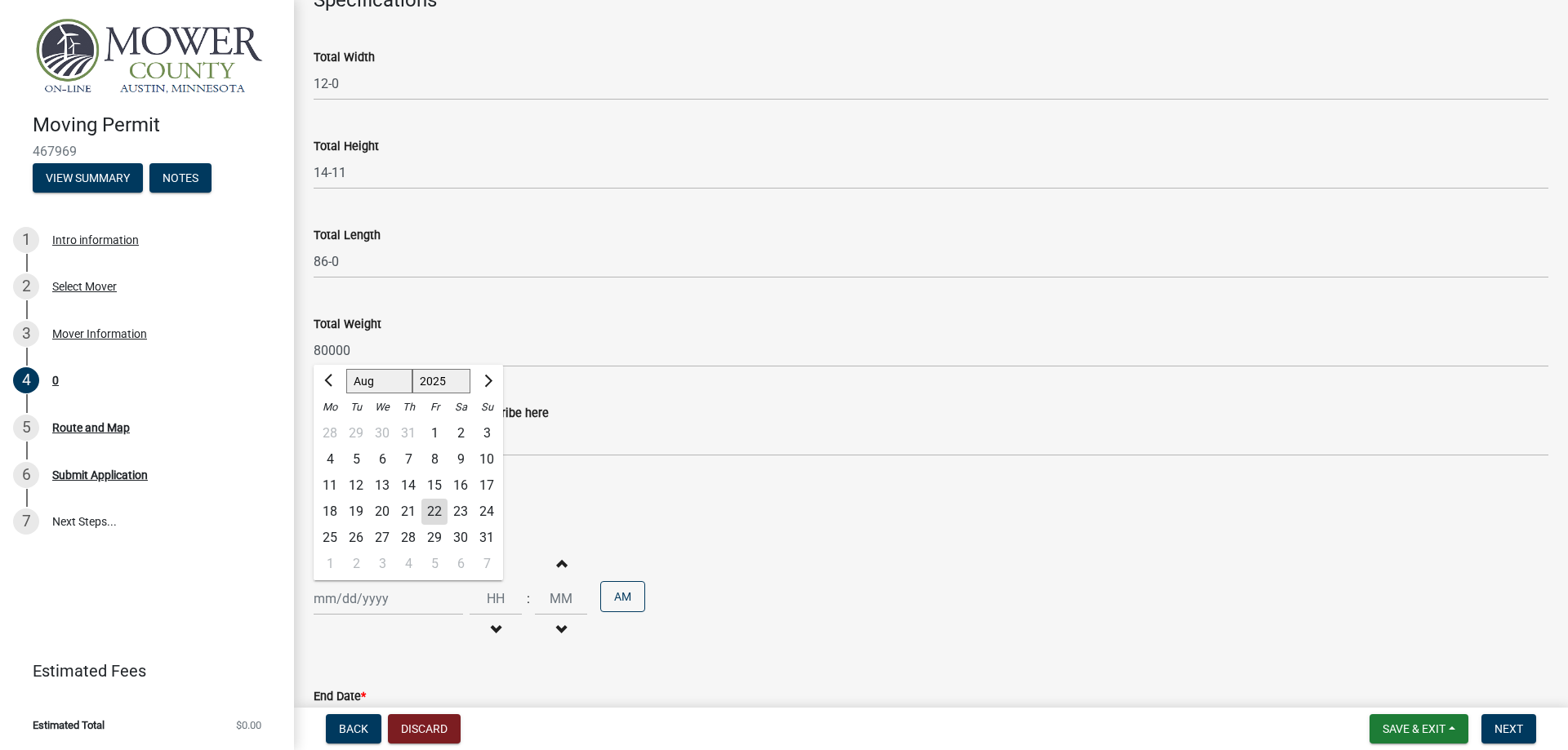
click at [404, 535] on div "28" at bounding box center [408, 537] width 26 height 26
type input "[DATE]"
click at [827, 530] on div "Beginning Date *" at bounding box center [931, 538] width 1234 height 19
click at [513, 562] on button "Increment hours" at bounding box center [495, 563] width 34 height 29
type input "01"
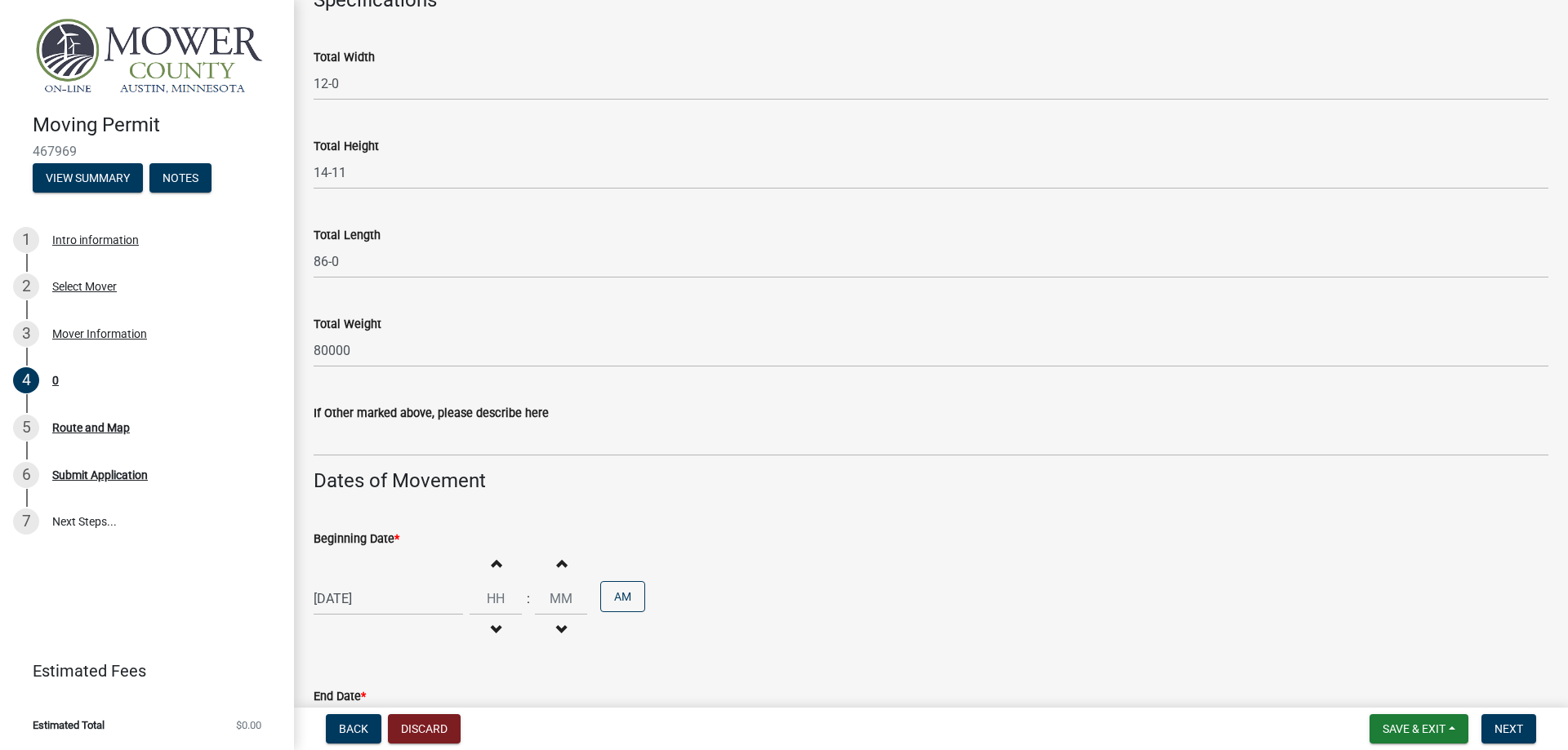
type input "00"
click at [513, 562] on button "Increment hours" at bounding box center [495, 563] width 34 height 29
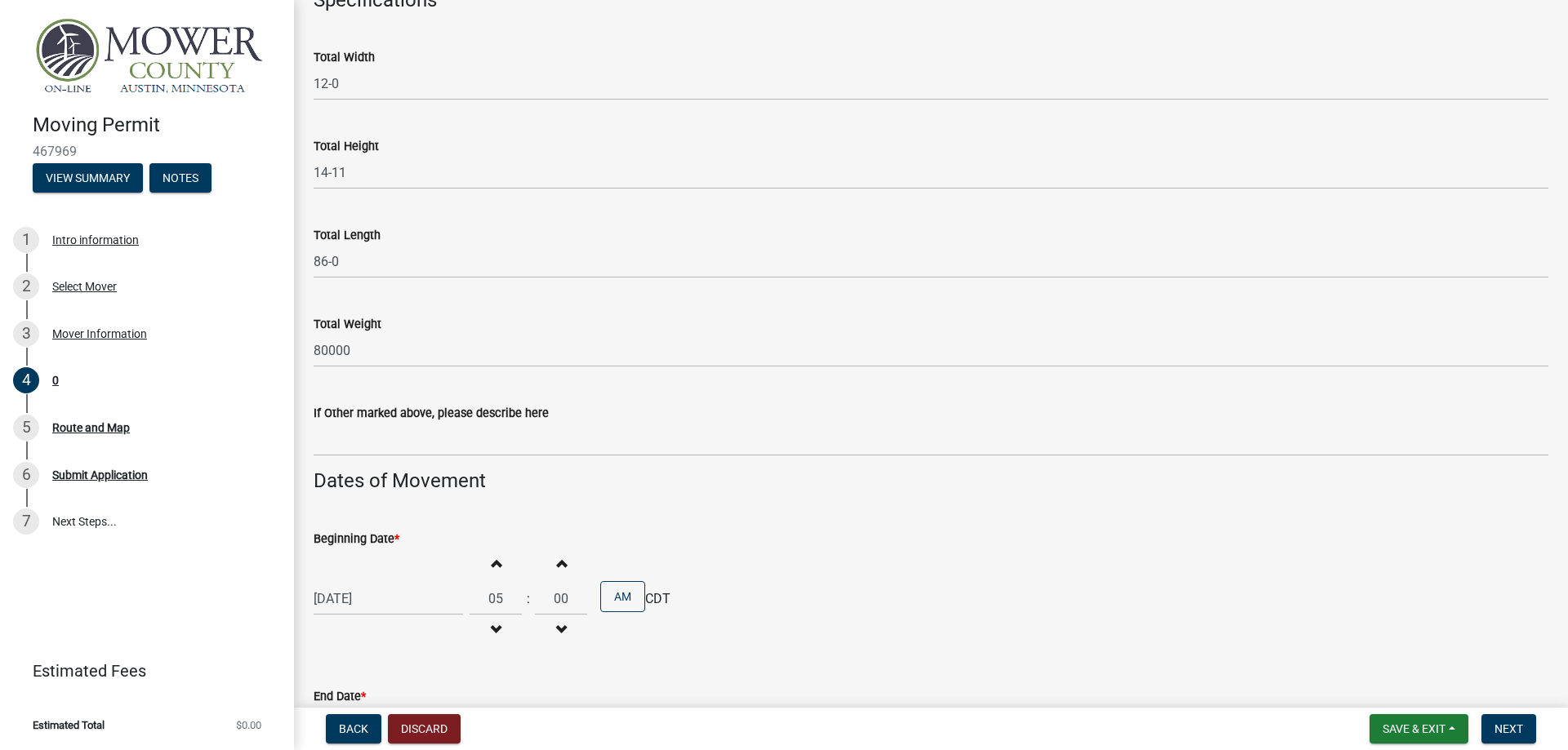
click at [513, 562] on button "Increment hours" at bounding box center [495, 563] width 34 height 29
type input "07"
click at [685, 556] on div "[DATE] Increment hours 07 Decrement hours : Increment minutes 00 Decrement minu…" at bounding box center [931, 599] width 1234 height 100
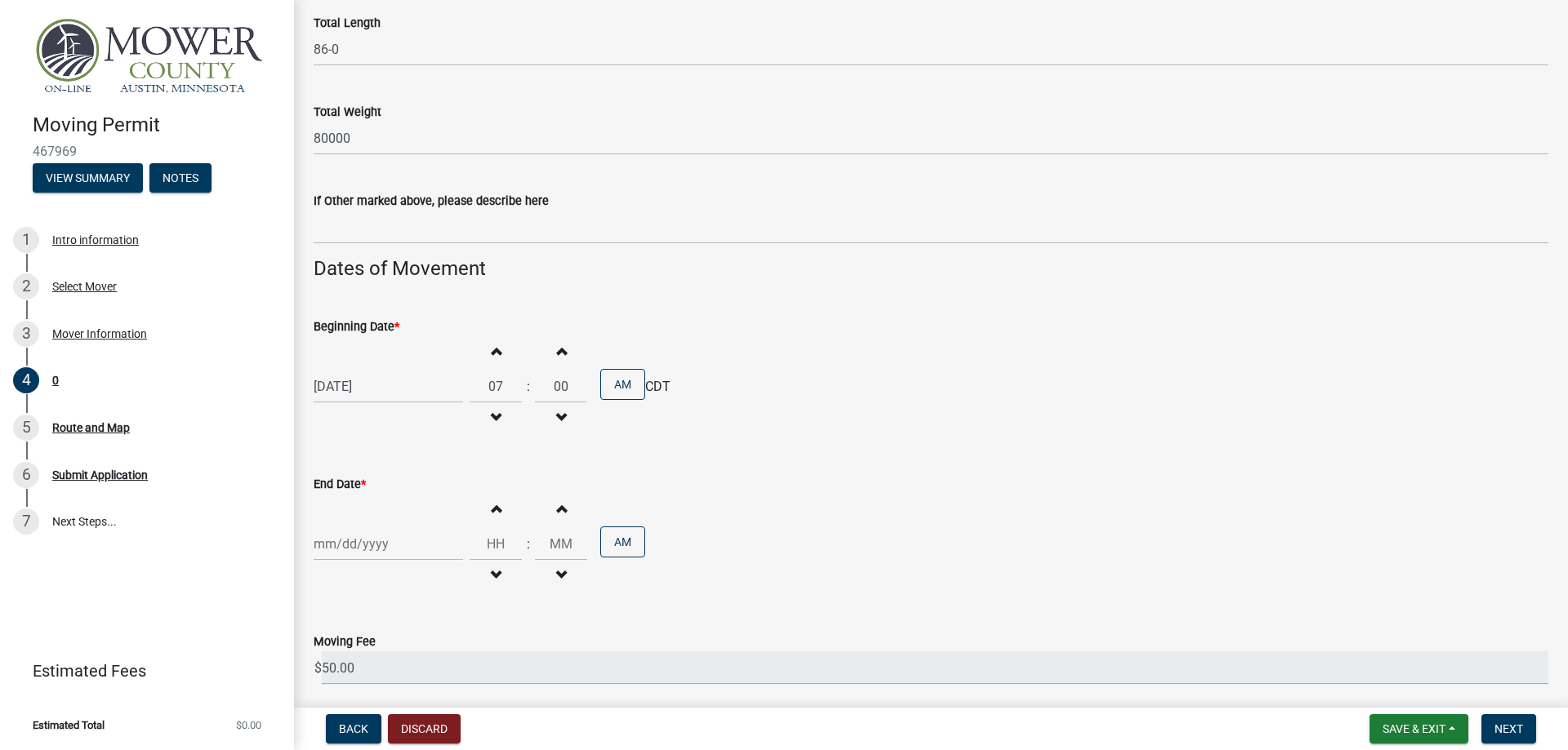
scroll to position [1196, 0]
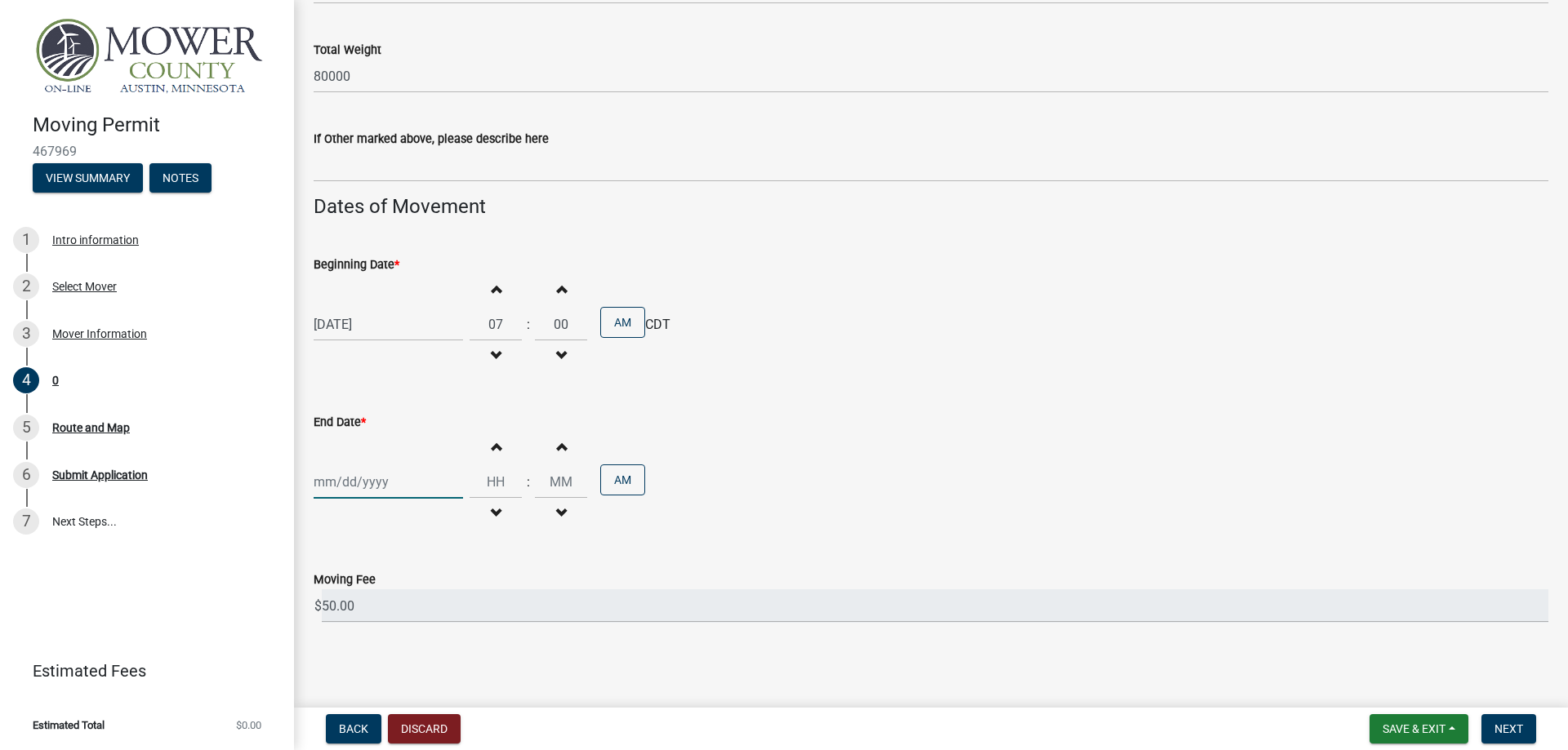
click at [351, 486] on input "End Date *" at bounding box center [388, 483] width 150 height 34
select select "8"
select select "2025"
click at [974, 310] on div "[DATE] Increment hours 07 Decrement hours : Increment minutes 00 Decrement minu…" at bounding box center [931, 324] width 1234 height 100
click at [349, 483] on input "End Date *" at bounding box center [388, 483] width 150 height 34
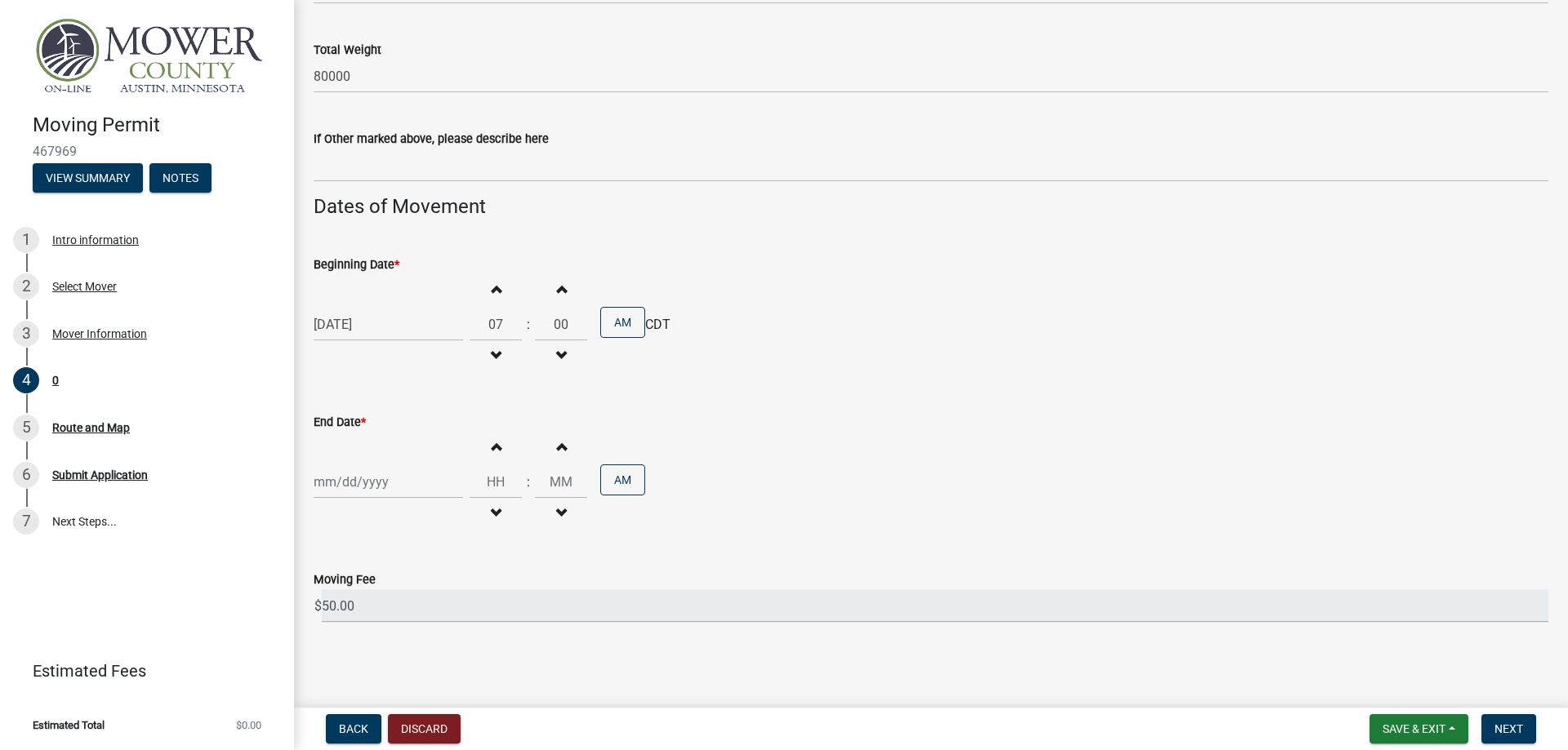
select select "8"
select select "2025"
click at [329, 447] on div "1" at bounding box center [330, 447] width 26 height 26
type input "[DATE]"
click at [495, 486] on input "Hours" at bounding box center [495, 483] width 52 height 34
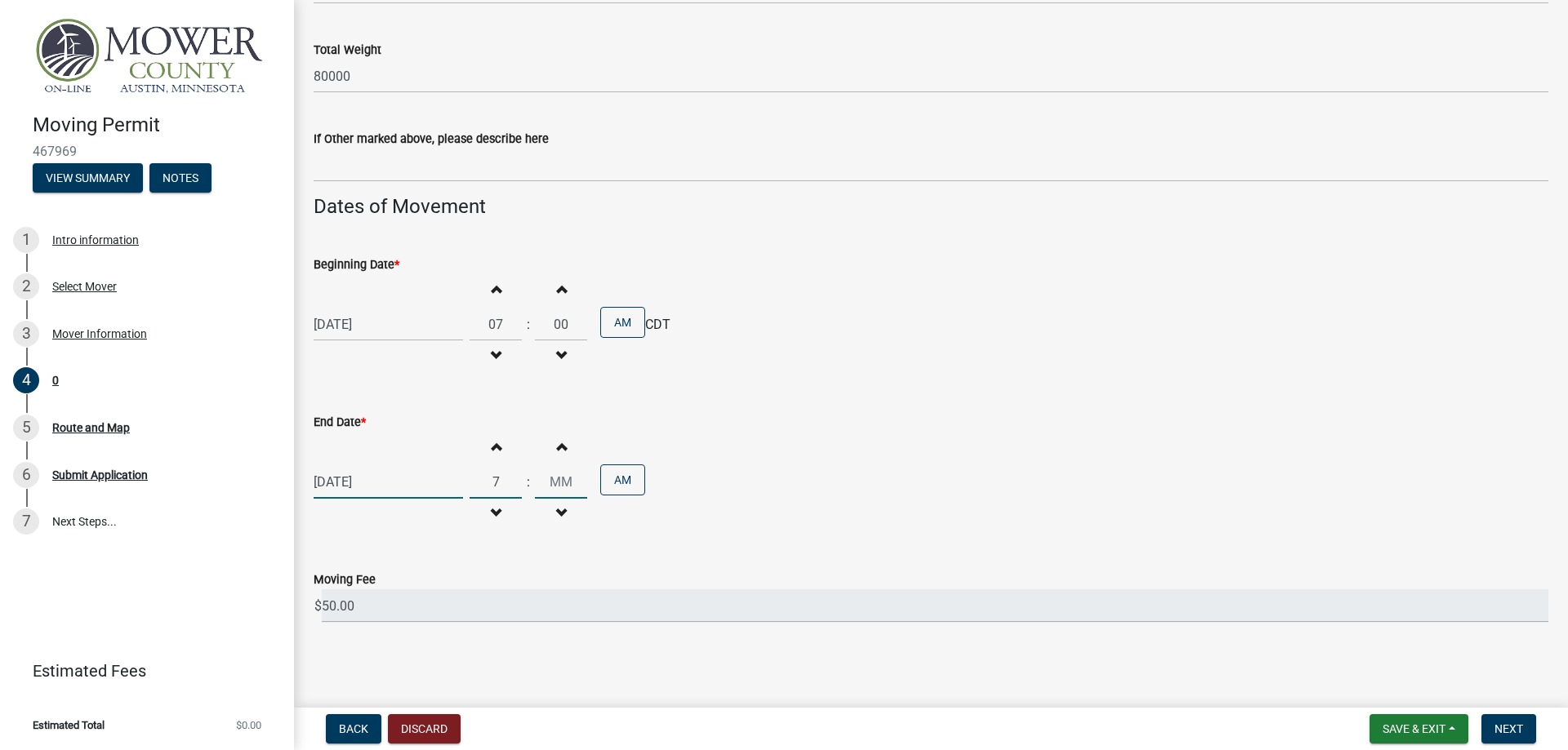
type input "07"
type input "00"
click at [585, 480] on input "00" at bounding box center [561, 483] width 52 height 34
click at [931, 400] on div "End Date * [DATE] Increment hours 07 Decrement hours : Increment minutes 00 Dec…" at bounding box center [931, 461] width 1234 height 143
click at [1502, 727] on span "Next" at bounding box center [1508, 729] width 29 height 13
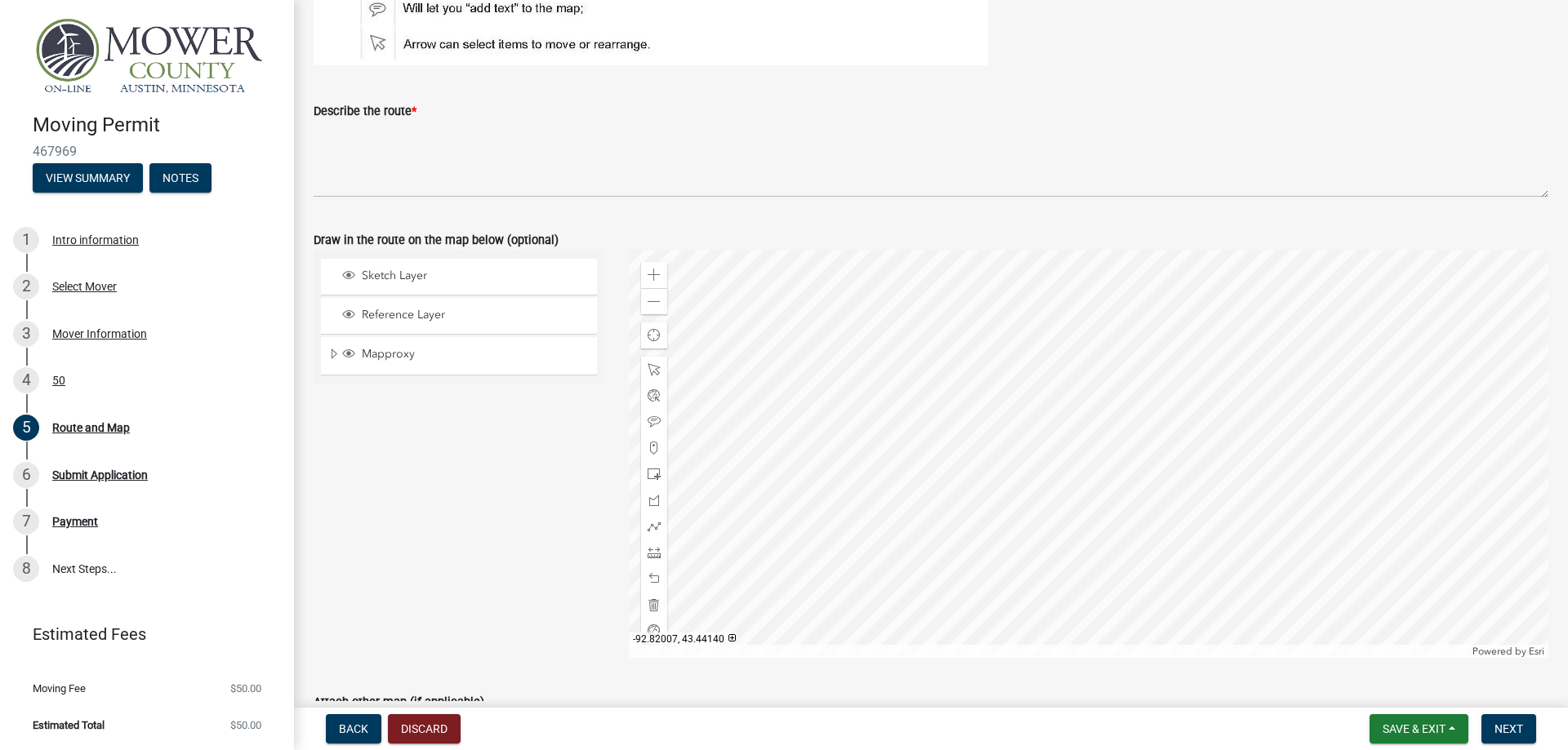
scroll to position [203, 0]
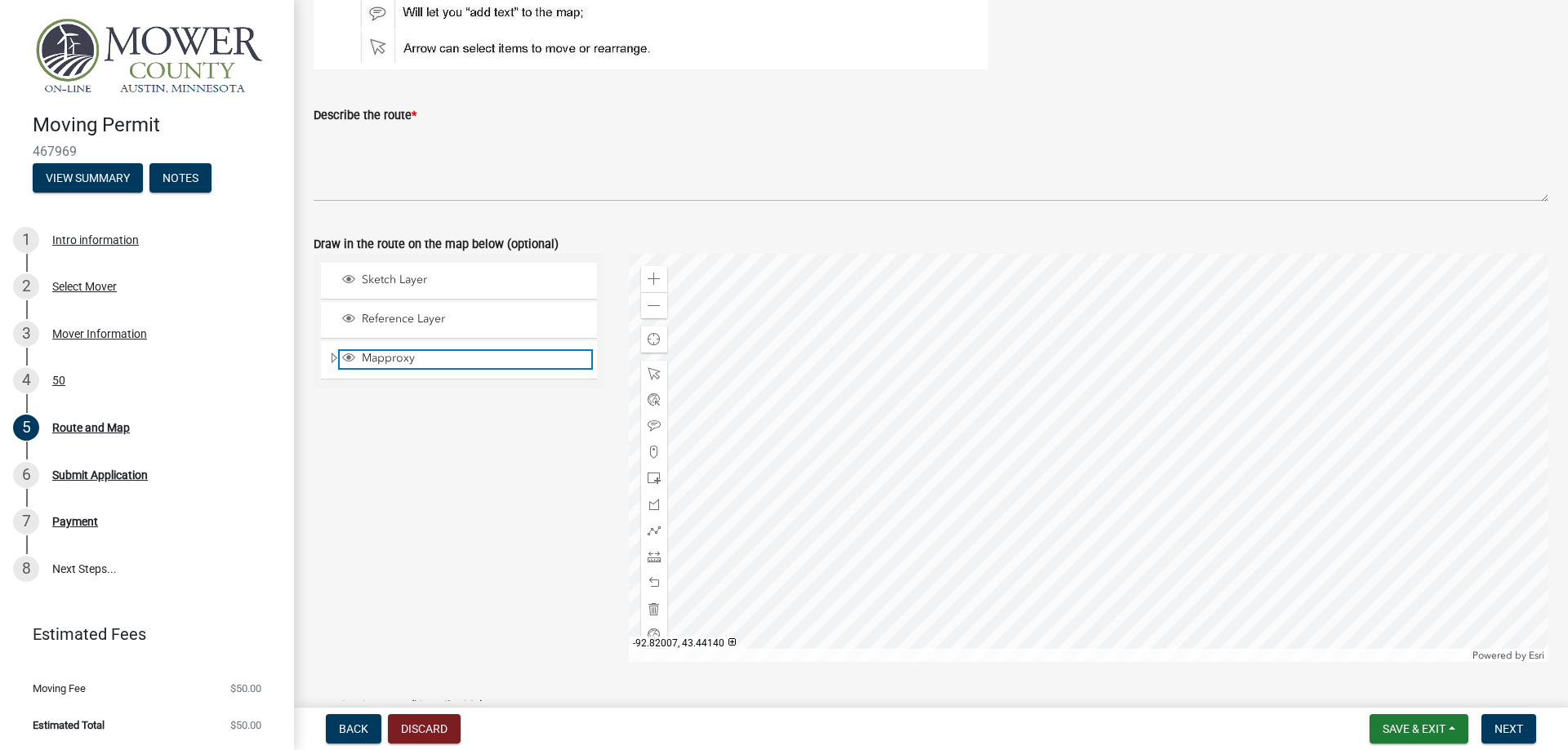
click at [381, 356] on span "Mapproxy" at bounding box center [474, 358] width 234 height 14
click at [362, 357] on span "Mapproxy" at bounding box center [474, 358] width 234 height 14
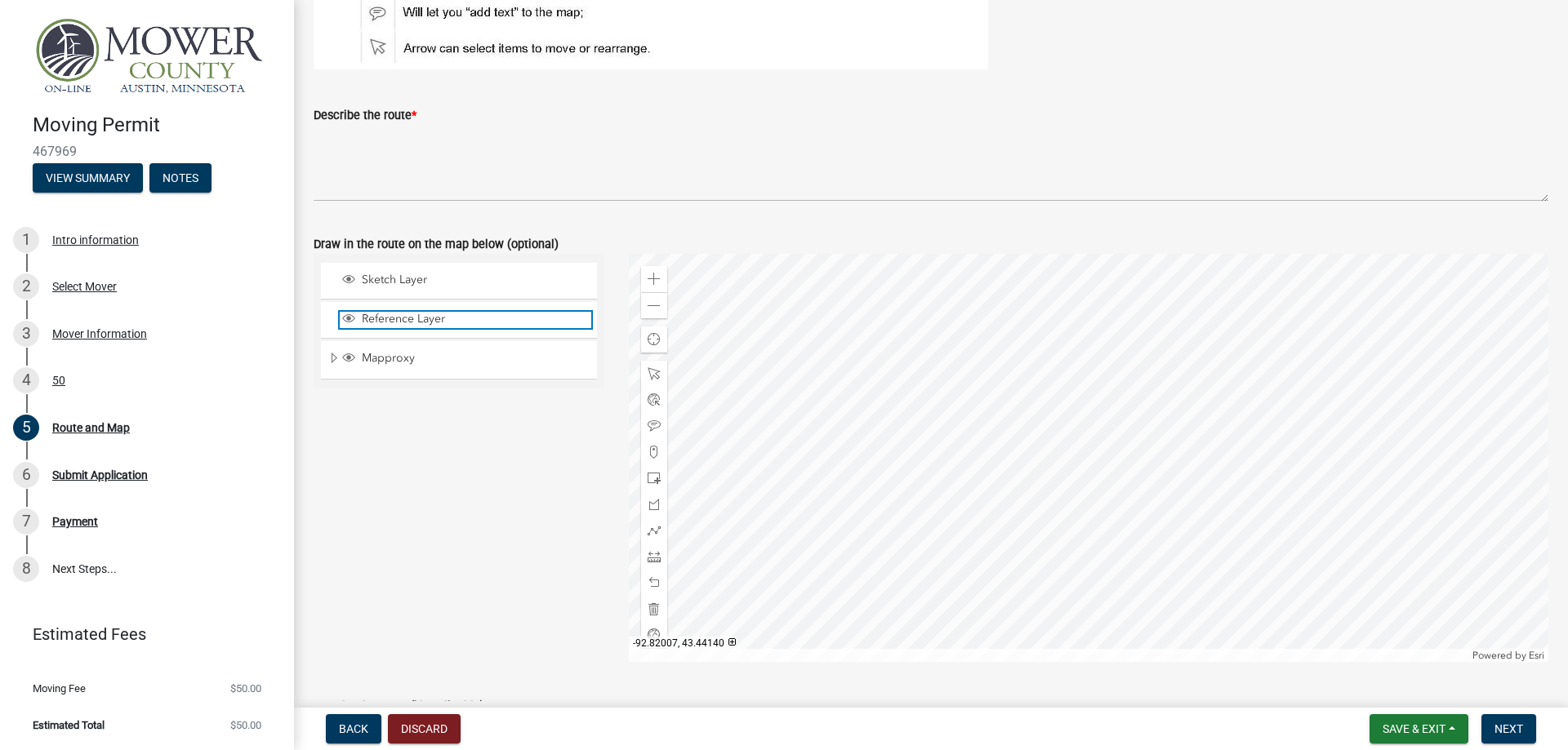
click at [364, 321] on span "Reference Layer" at bounding box center [474, 319] width 234 height 14
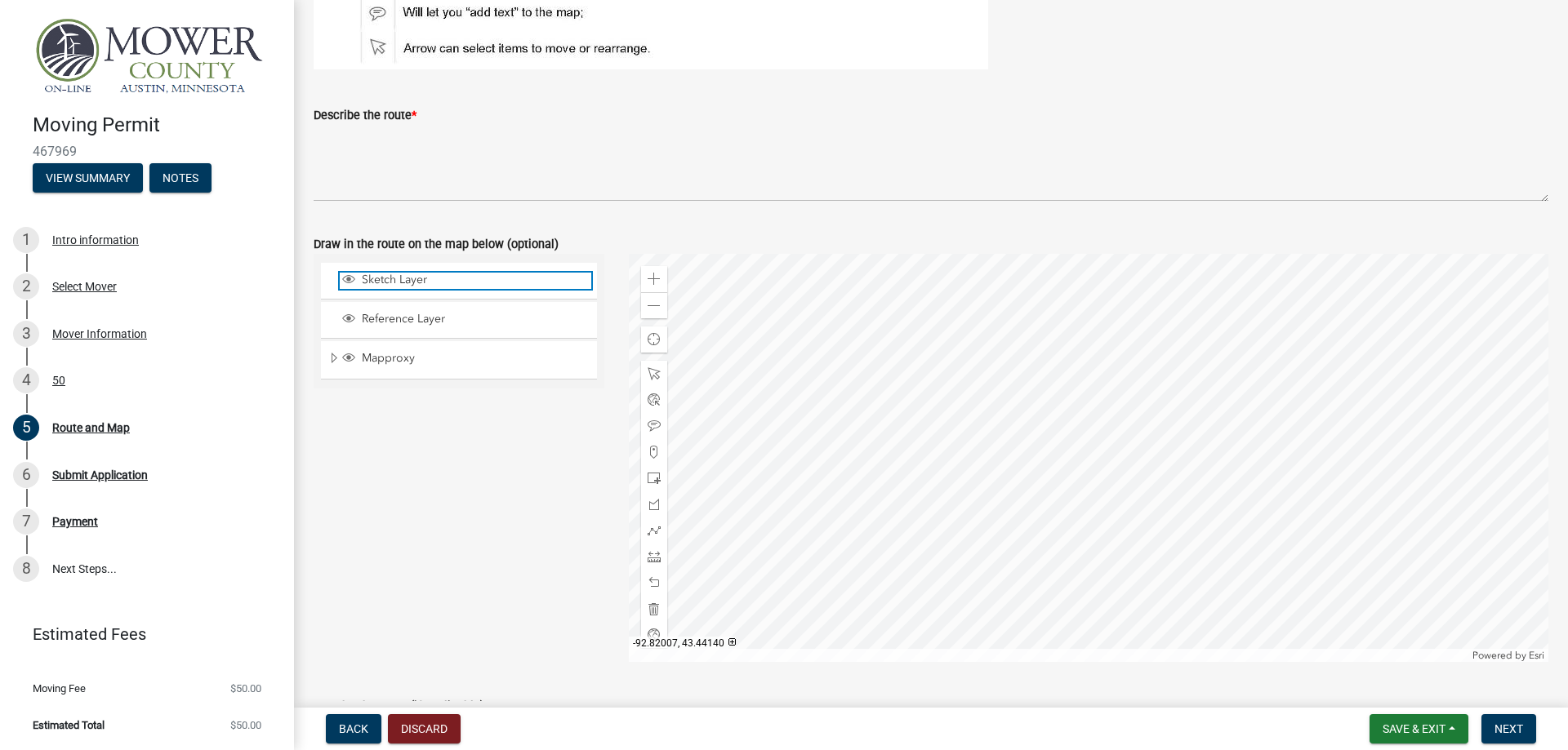
click at [346, 285] on span "Layer List" at bounding box center [349, 279] width 13 height 13
click at [349, 280] on span "Layer List" at bounding box center [349, 279] width 13 height 13
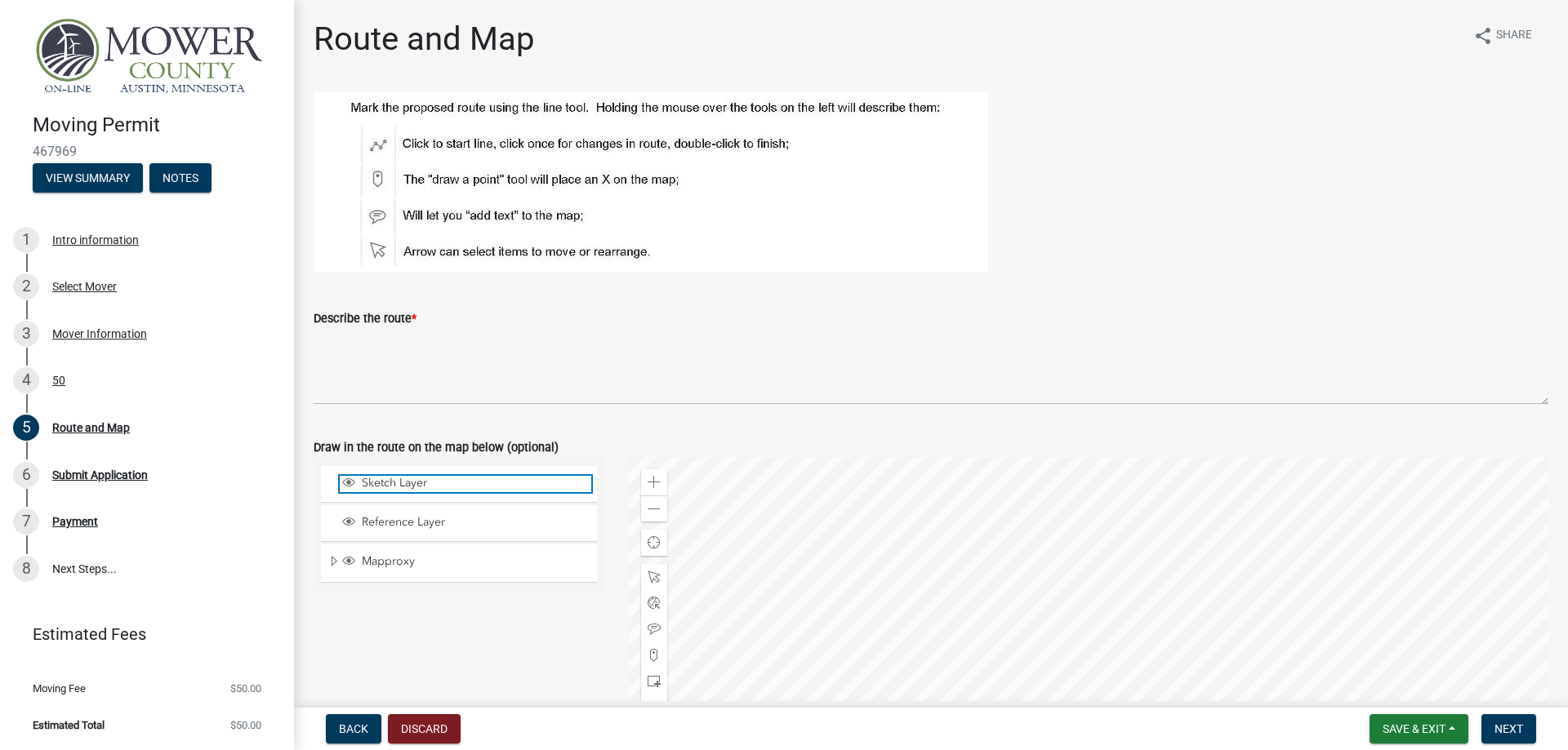
scroll to position [372, 0]
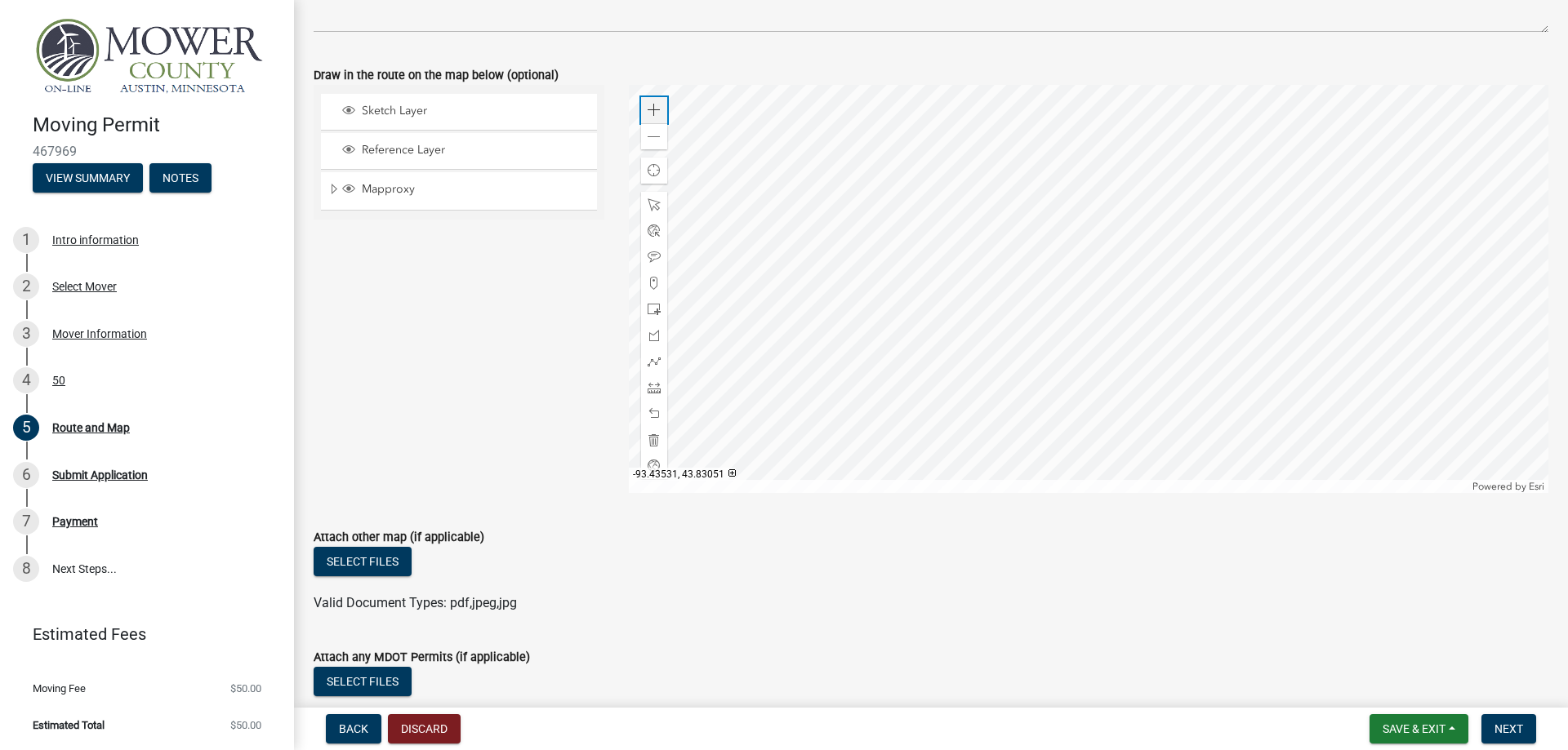
click at [653, 114] on span at bounding box center [654, 110] width 13 height 13
click at [874, 205] on div at bounding box center [1089, 289] width 920 height 409
click at [895, 443] on div at bounding box center [1089, 289] width 920 height 409
click at [651, 133] on span at bounding box center [654, 137] width 13 height 13
click at [1100, 277] on div at bounding box center [1089, 289] width 920 height 409
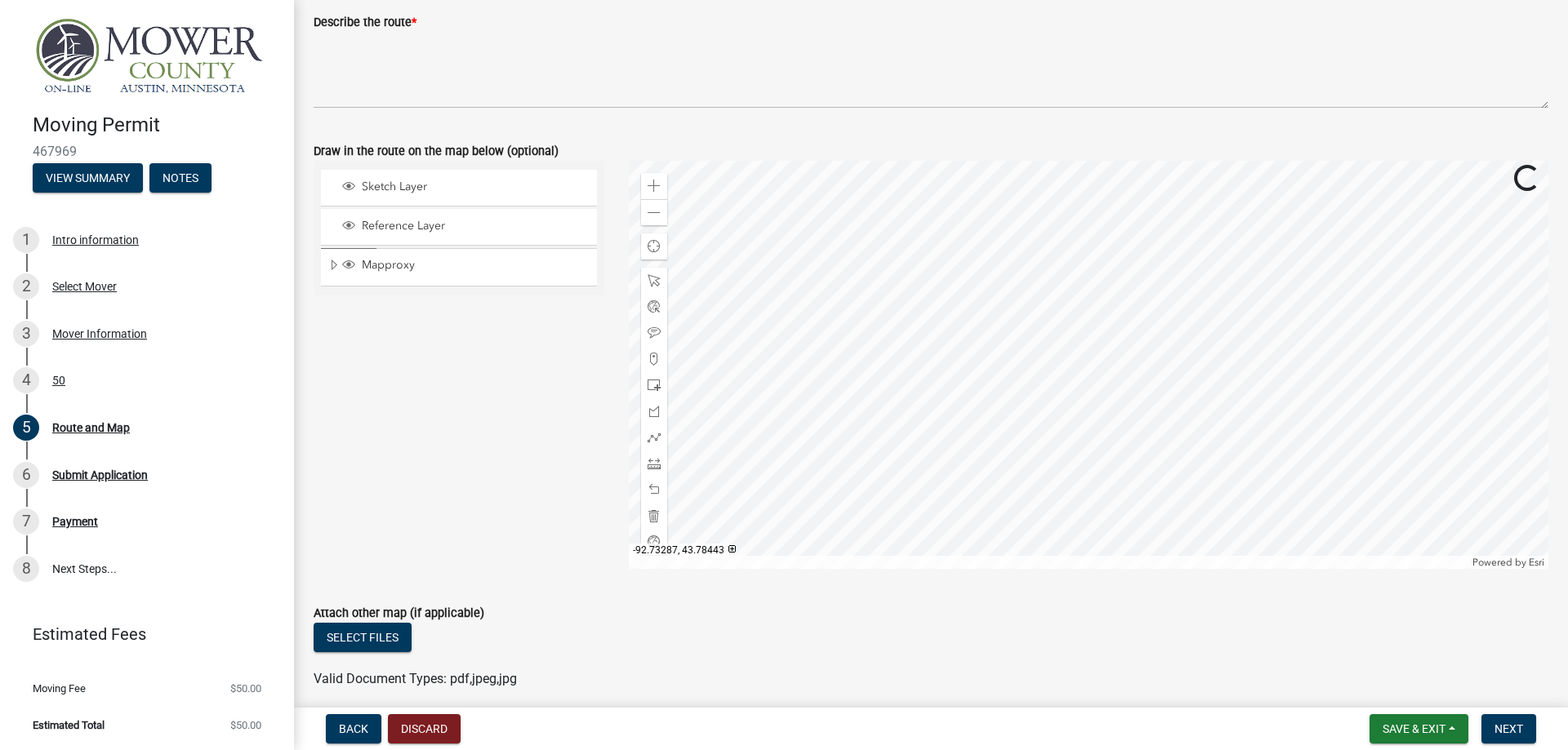
scroll to position [279, 0]
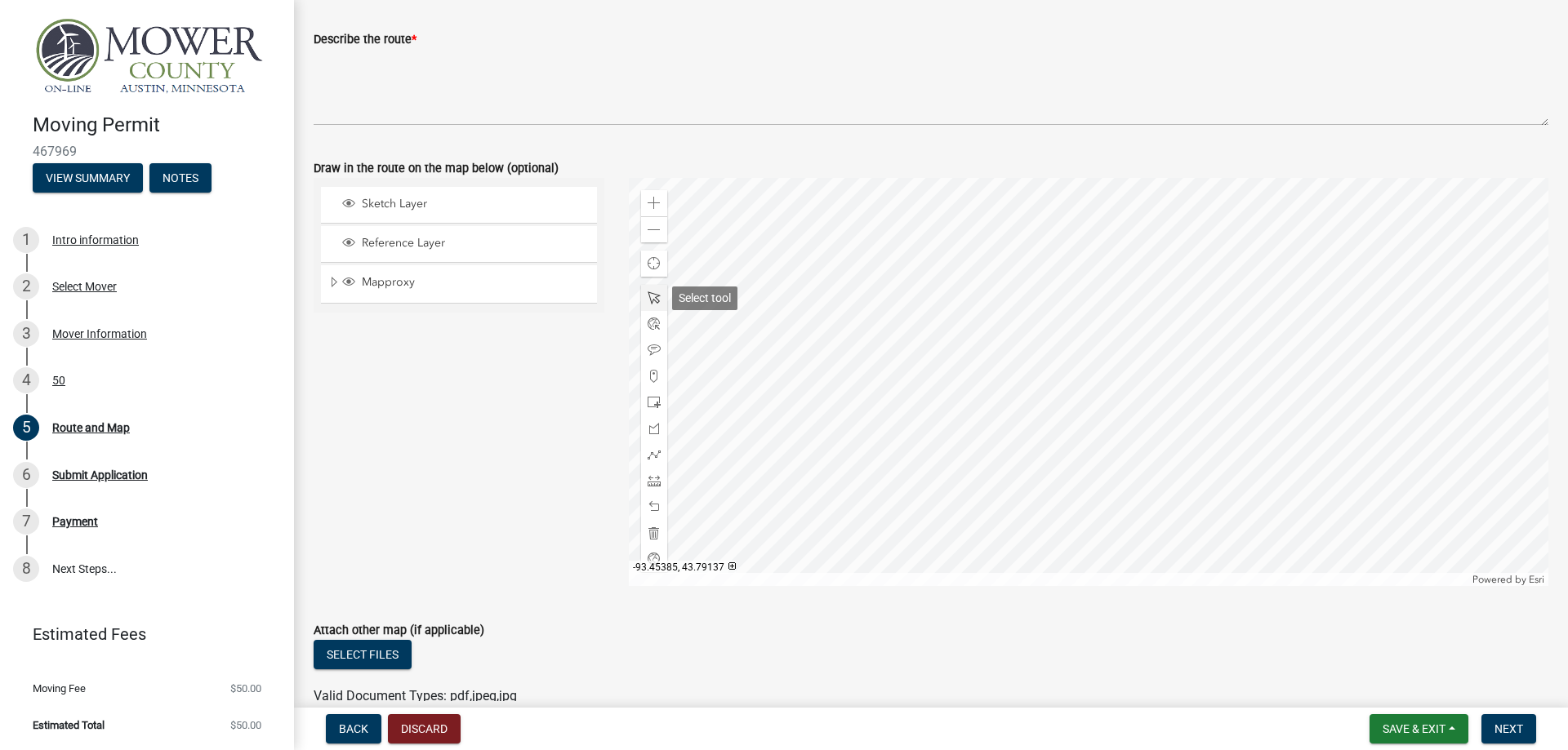
click at [652, 295] on span at bounding box center [654, 298] width 13 height 13
click at [654, 194] on div "Zoom in" at bounding box center [653, 203] width 26 height 26
click at [1188, 309] on div at bounding box center [1089, 383] width 920 height 409
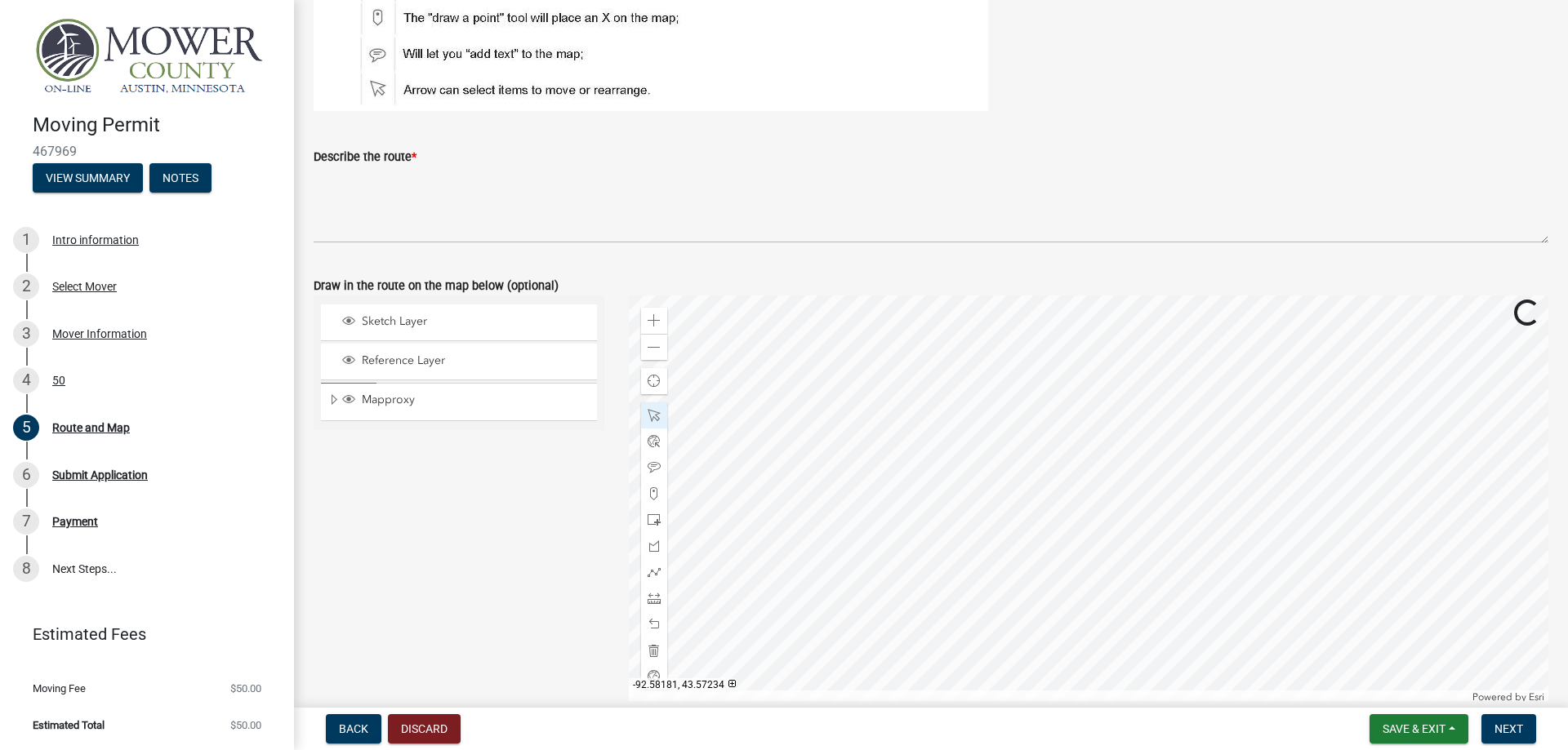
scroll to position [186, 0]
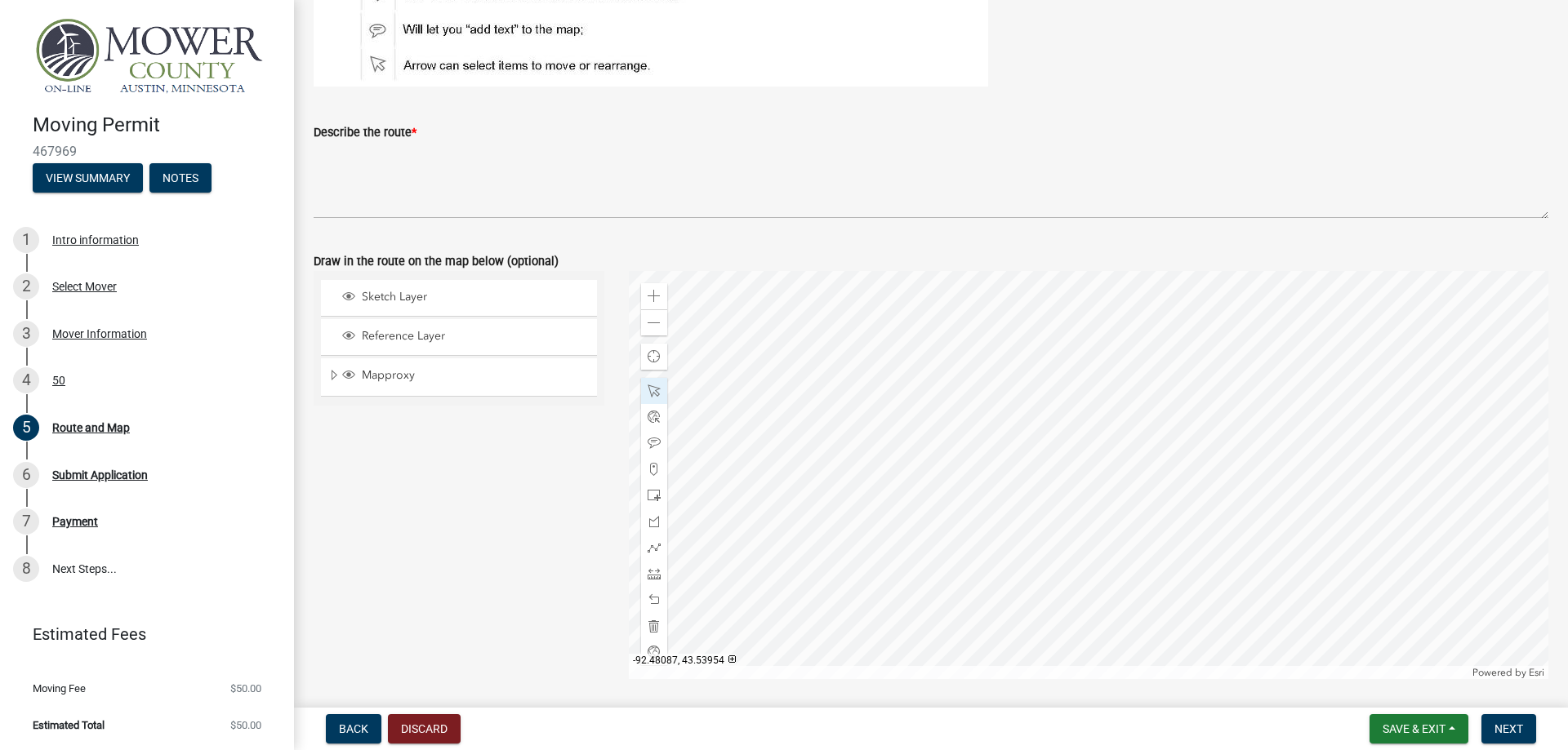
click at [1169, 473] on div at bounding box center [1089, 475] width 920 height 409
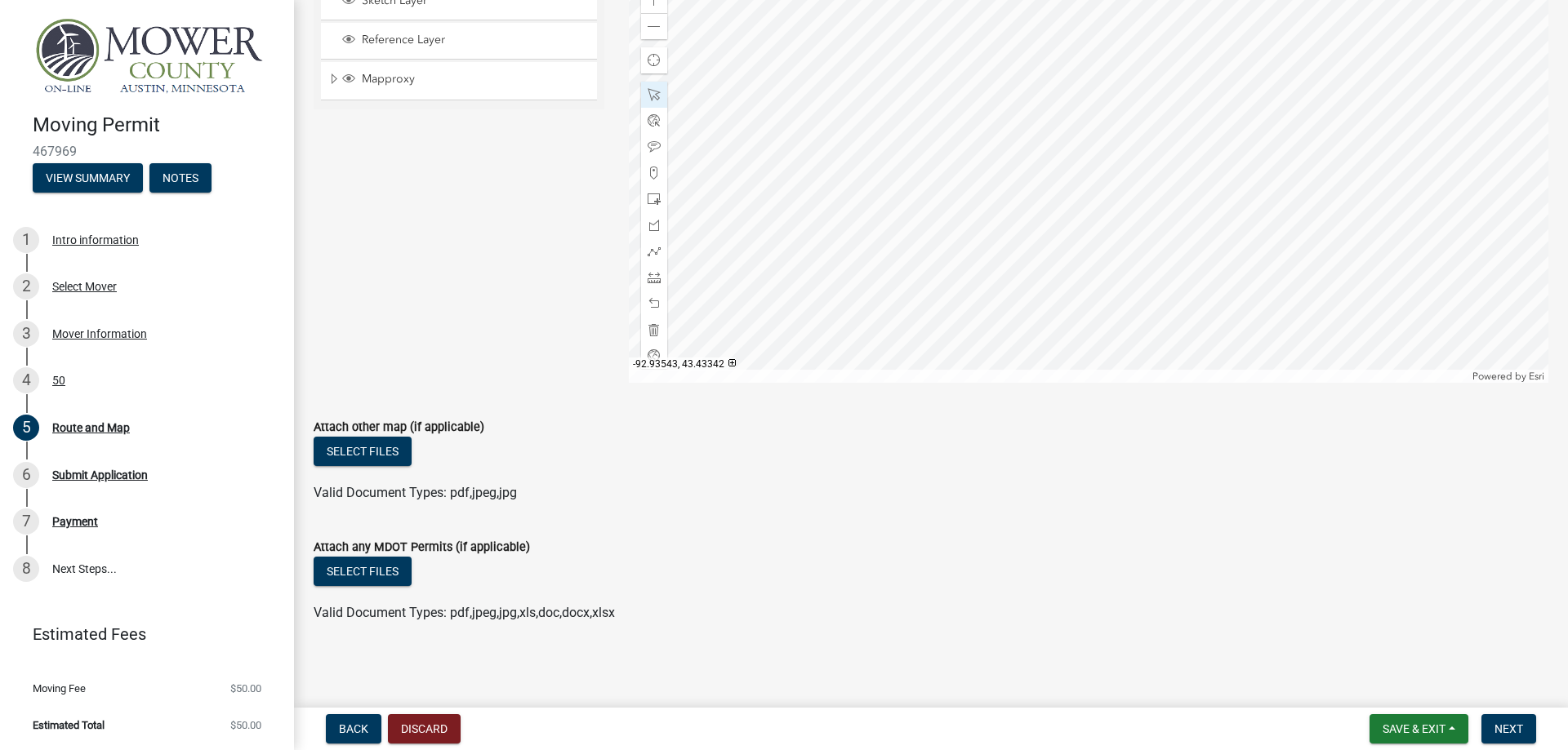
scroll to position [203, 0]
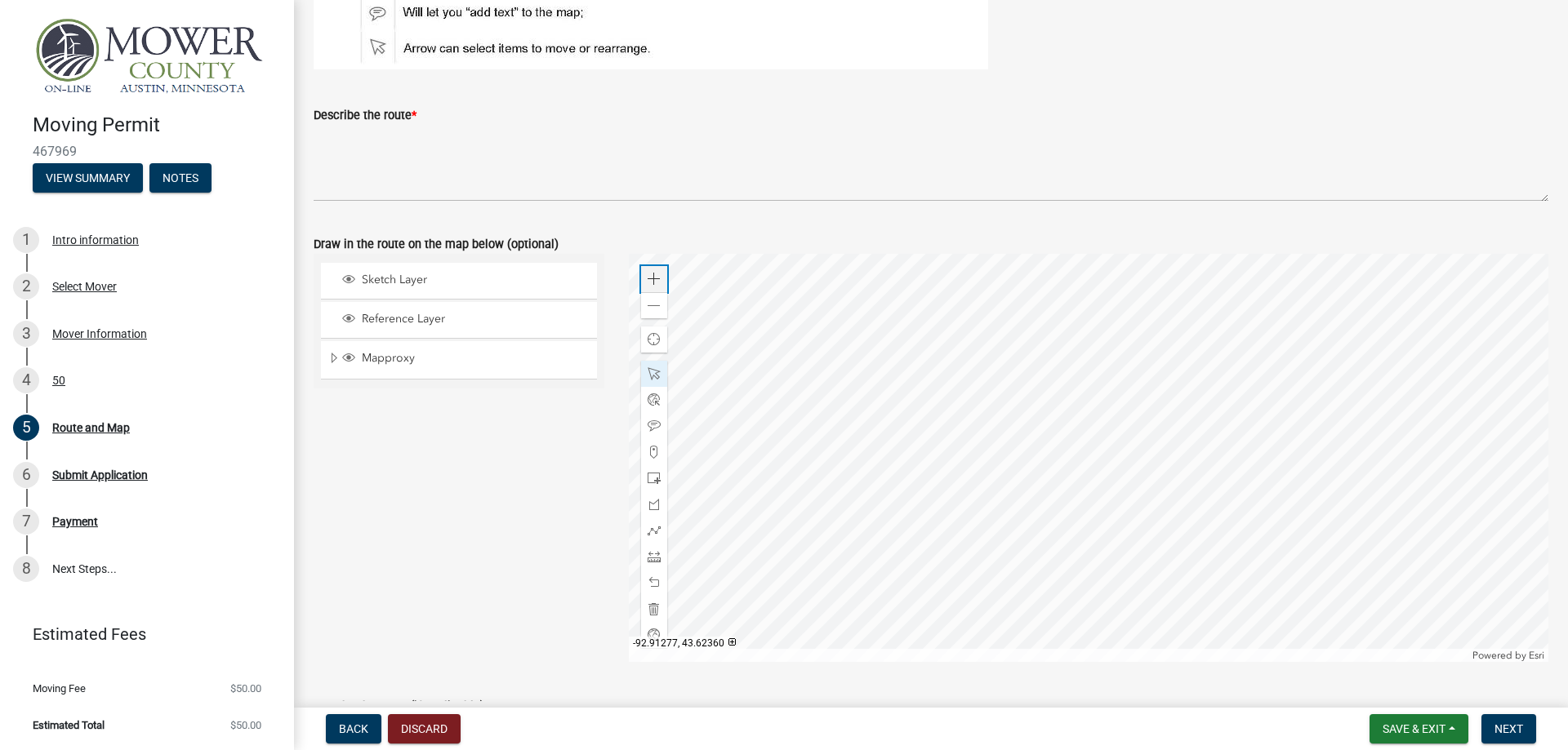
click at [657, 278] on span at bounding box center [654, 279] width 13 height 13
click at [1373, 485] on div at bounding box center [1089, 458] width 920 height 409
click at [665, 307] on div "Zoom out" at bounding box center [653, 305] width 26 height 26
click at [657, 312] on span at bounding box center [654, 306] width 13 height 13
click at [1074, 362] on div at bounding box center [1089, 458] width 920 height 409
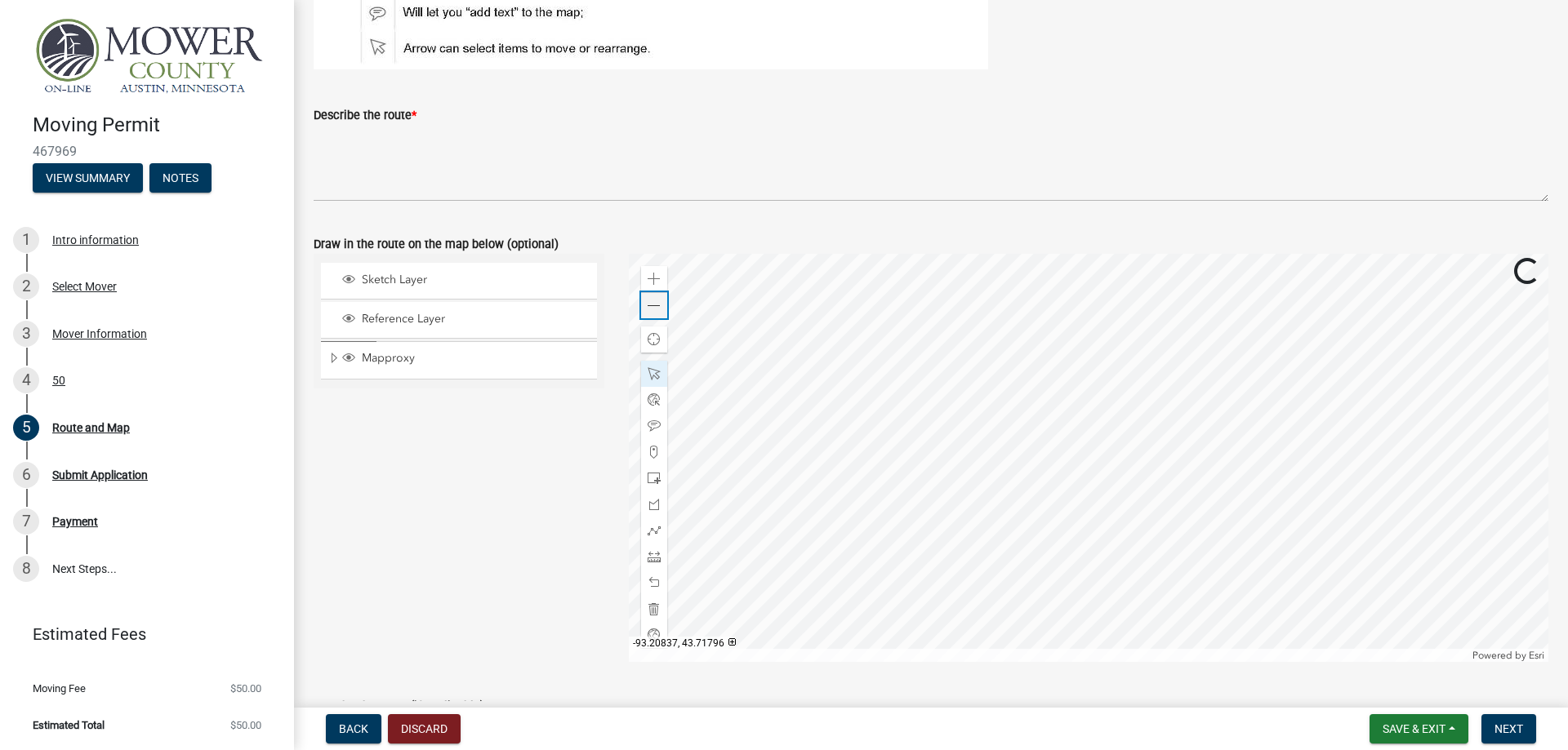
click at [650, 314] on div "Zoom out" at bounding box center [653, 305] width 26 height 26
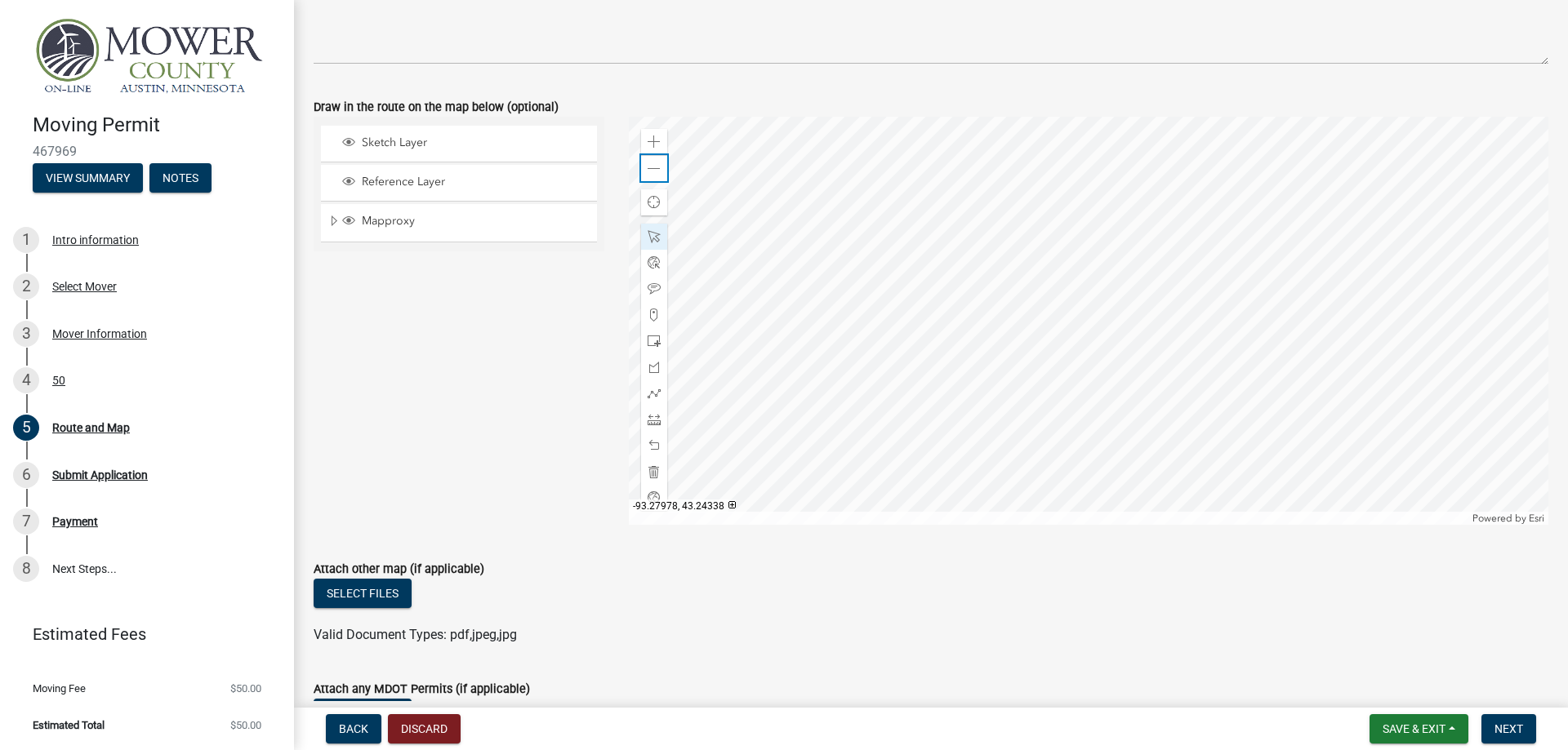
scroll to position [389, 0]
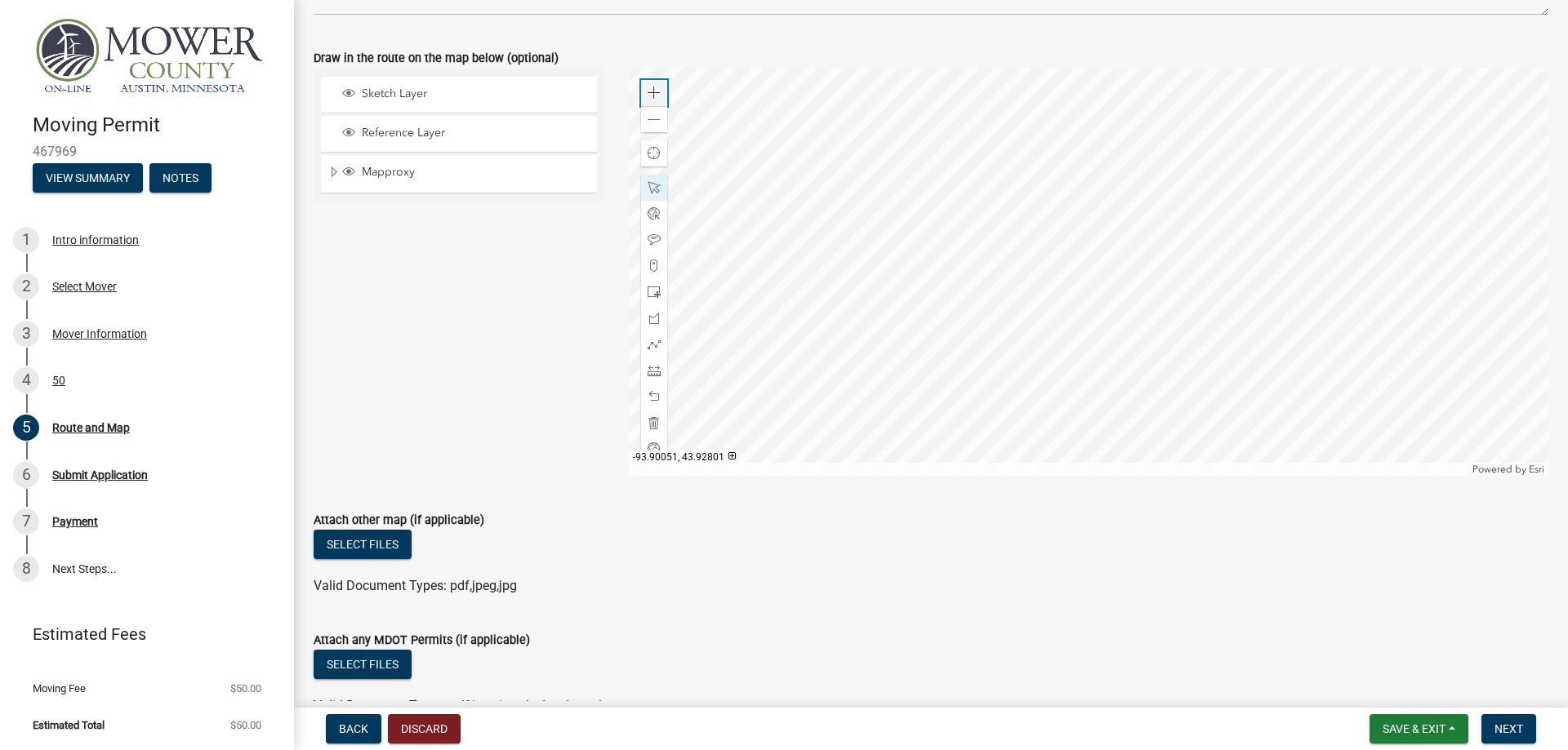
click at [647, 94] on span at bounding box center [654, 93] width 13 height 13
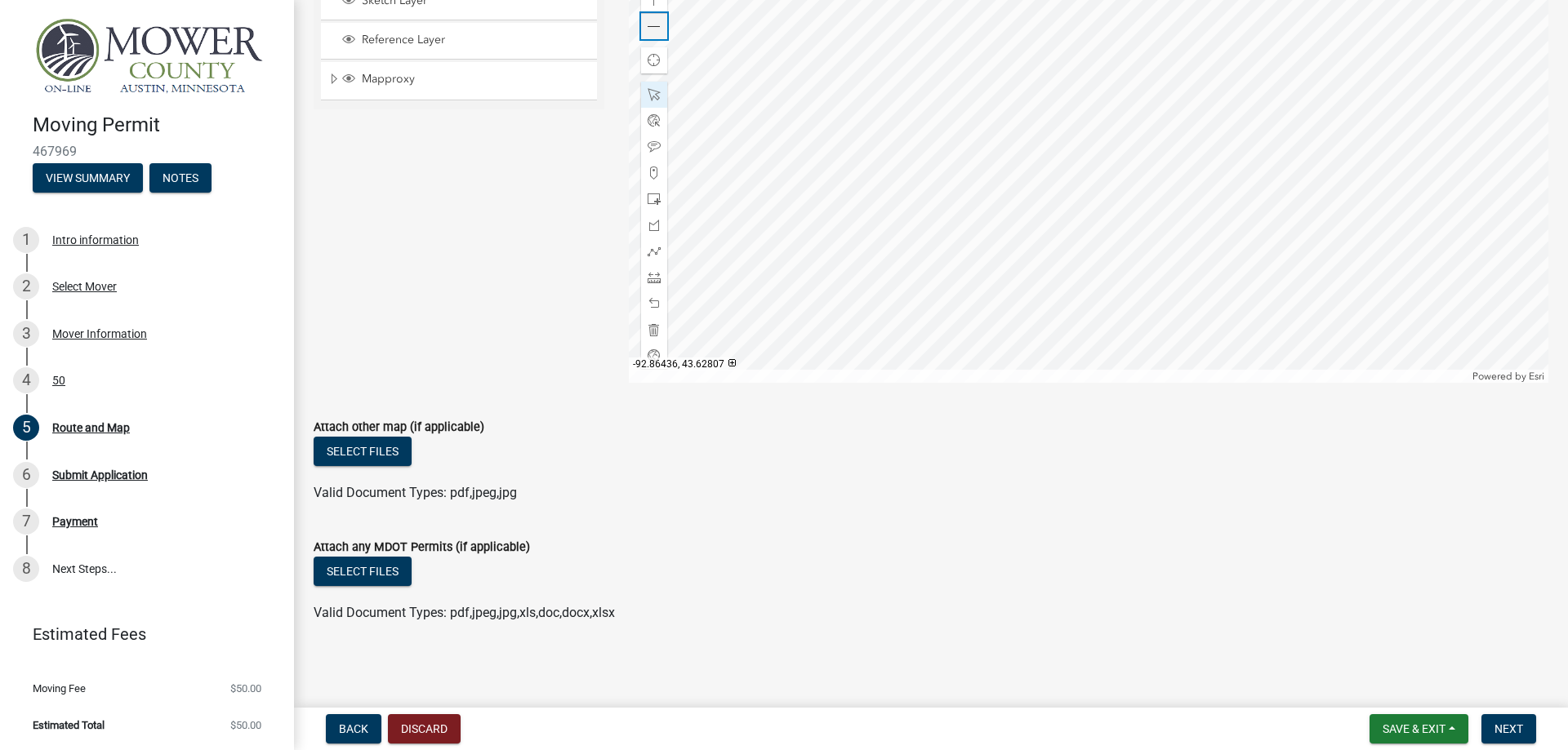
click at [650, 26] on span at bounding box center [654, 27] width 13 height 13
click at [753, 247] on div at bounding box center [1089, 179] width 920 height 409
click at [658, 6] on span at bounding box center [654, 0] width 13 height 13
click at [1322, 72] on div at bounding box center [1089, 179] width 920 height 409
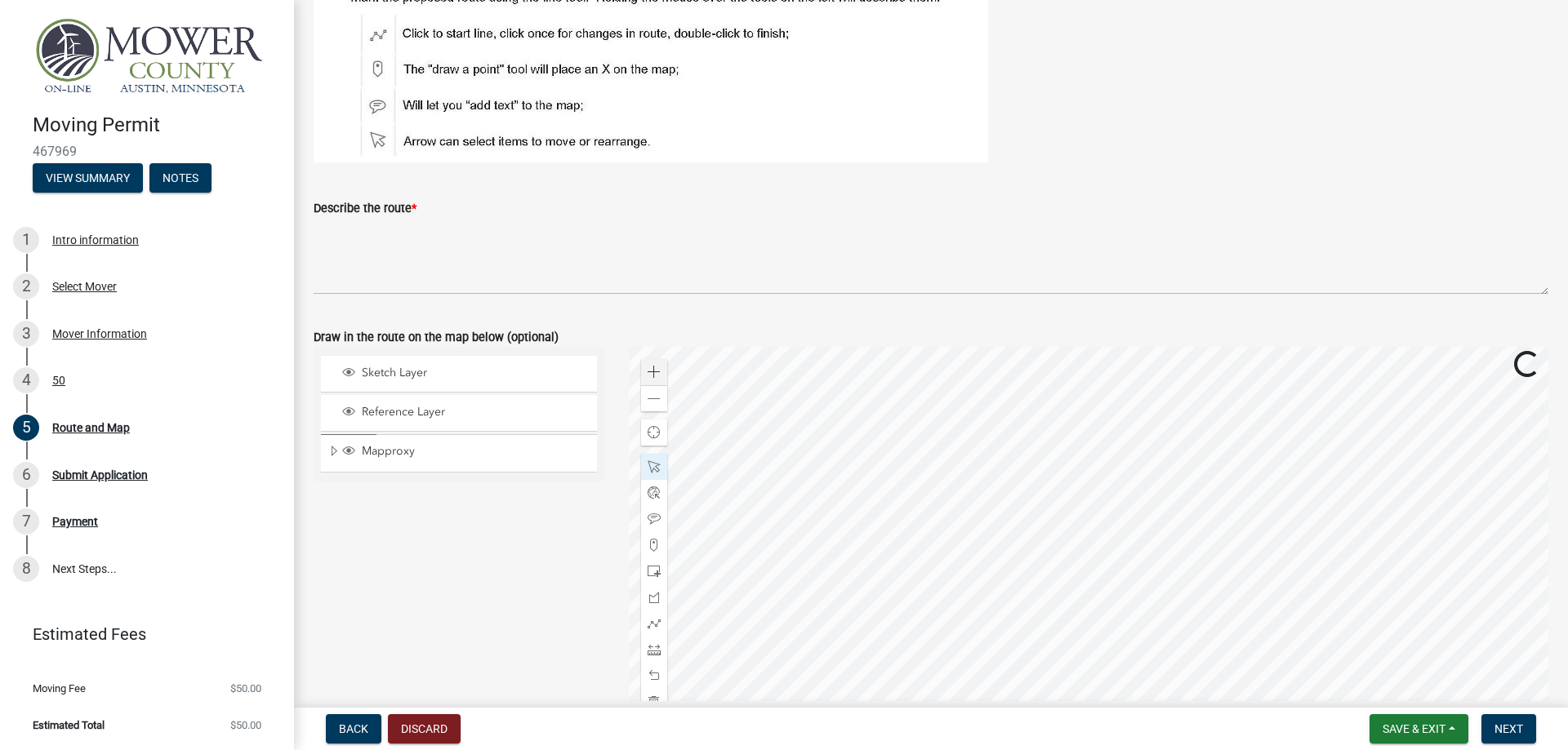
scroll to position [203, 0]
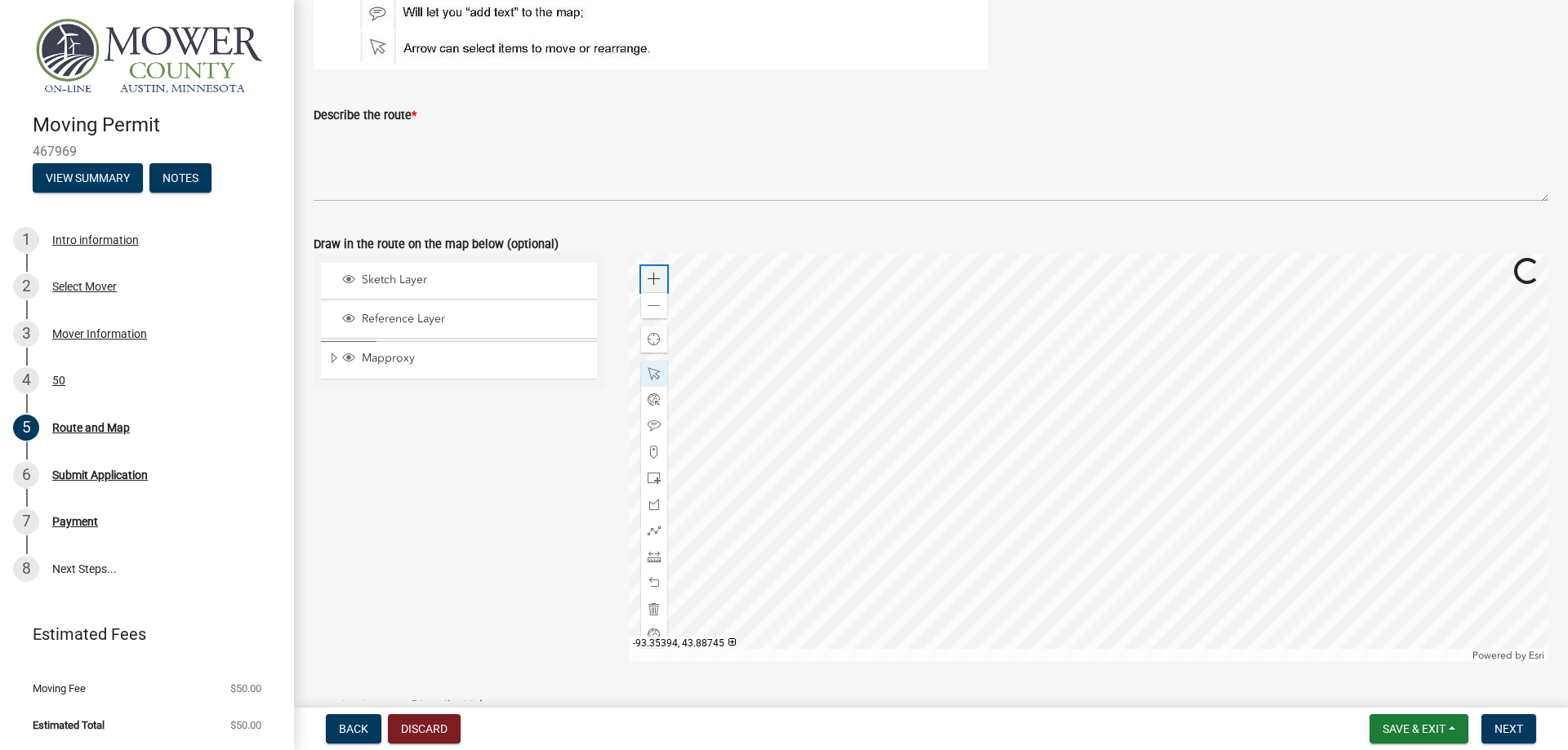
click at [645, 275] on div "Zoom in" at bounding box center [653, 279] width 26 height 26
click at [641, 307] on div "Zoom out" at bounding box center [653, 305] width 26 height 26
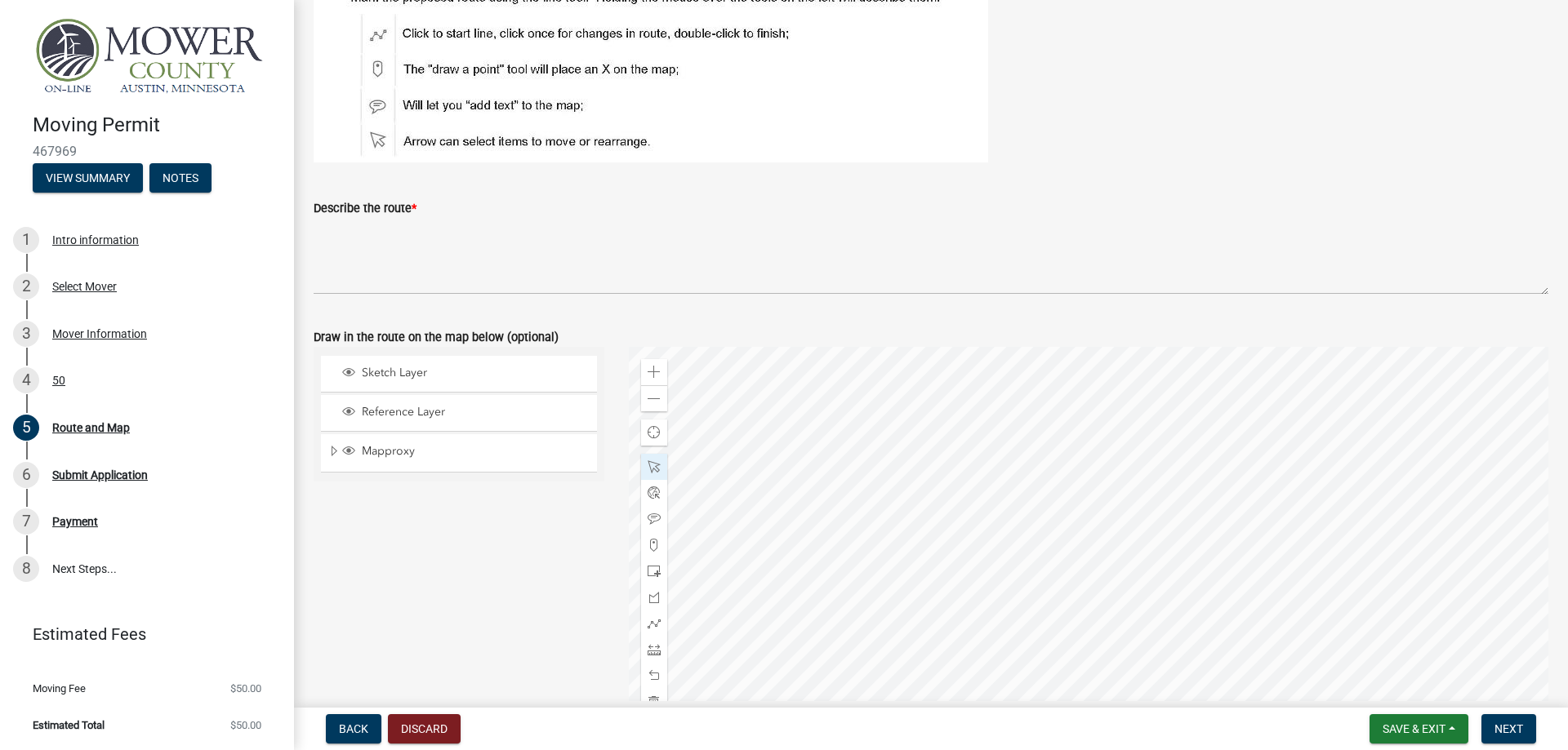
scroll to position [297, 0]
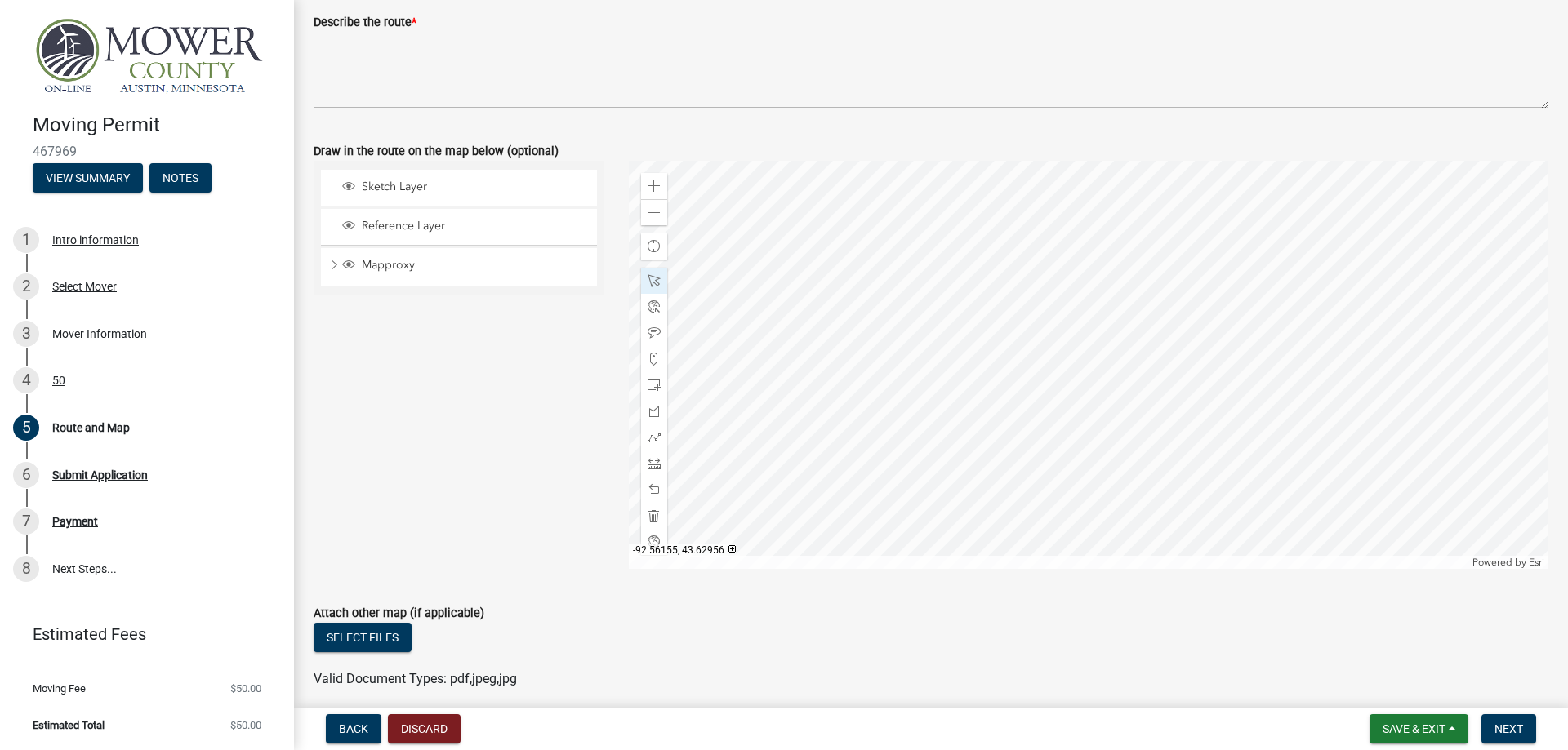
click at [1000, 406] on div at bounding box center [1089, 365] width 920 height 409
click at [658, 186] on span at bounding box center [654, 187] width 13 height 13
click at [1147, 374] on div at bounding box center [1089, 365] width 920 height 409
click at [647, 183] on span at bounding box center [654, 187] width 13 height 13
click at [1003, 217] on div at bounding box center [1089, 365] width 920 height 409
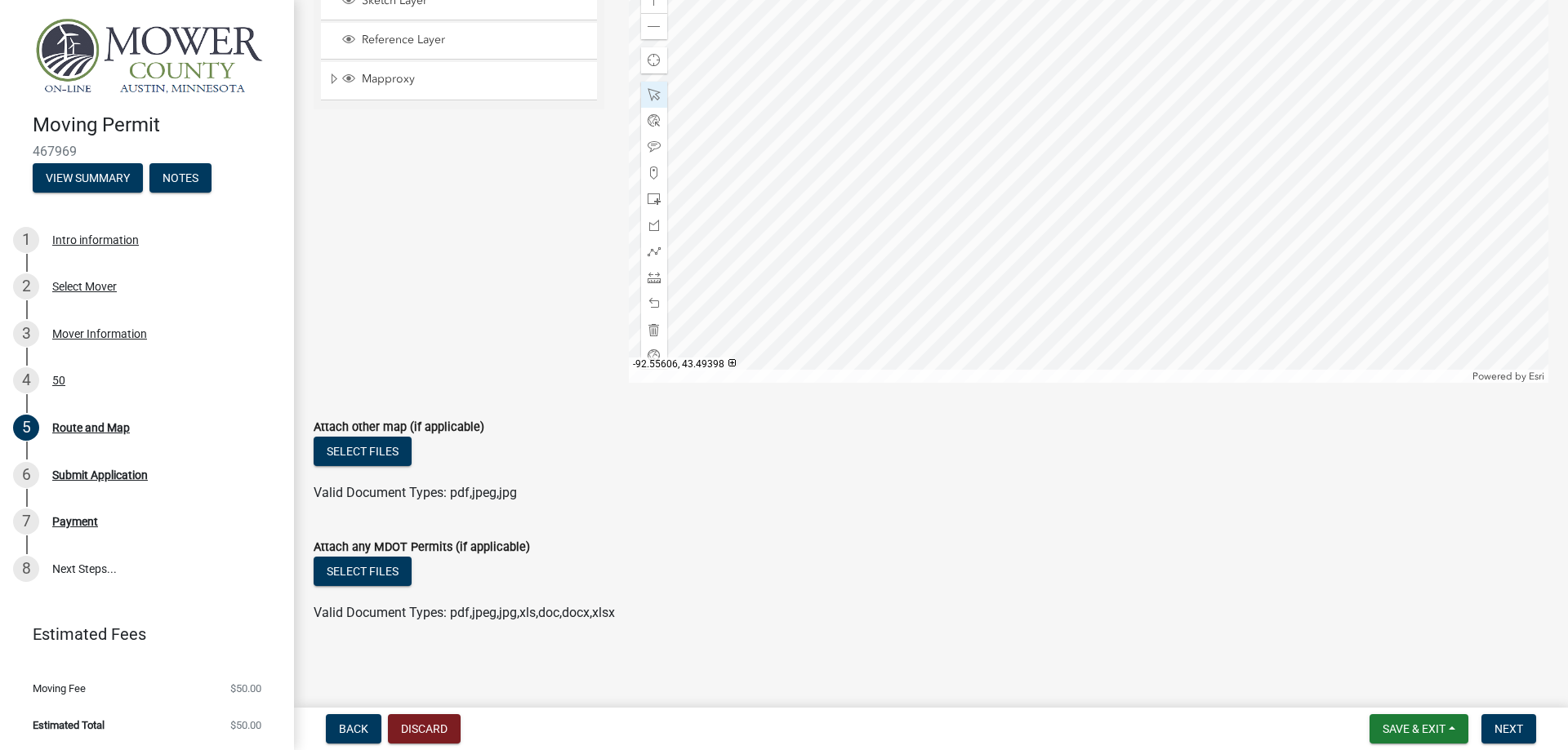
scroll to position [203, 0]
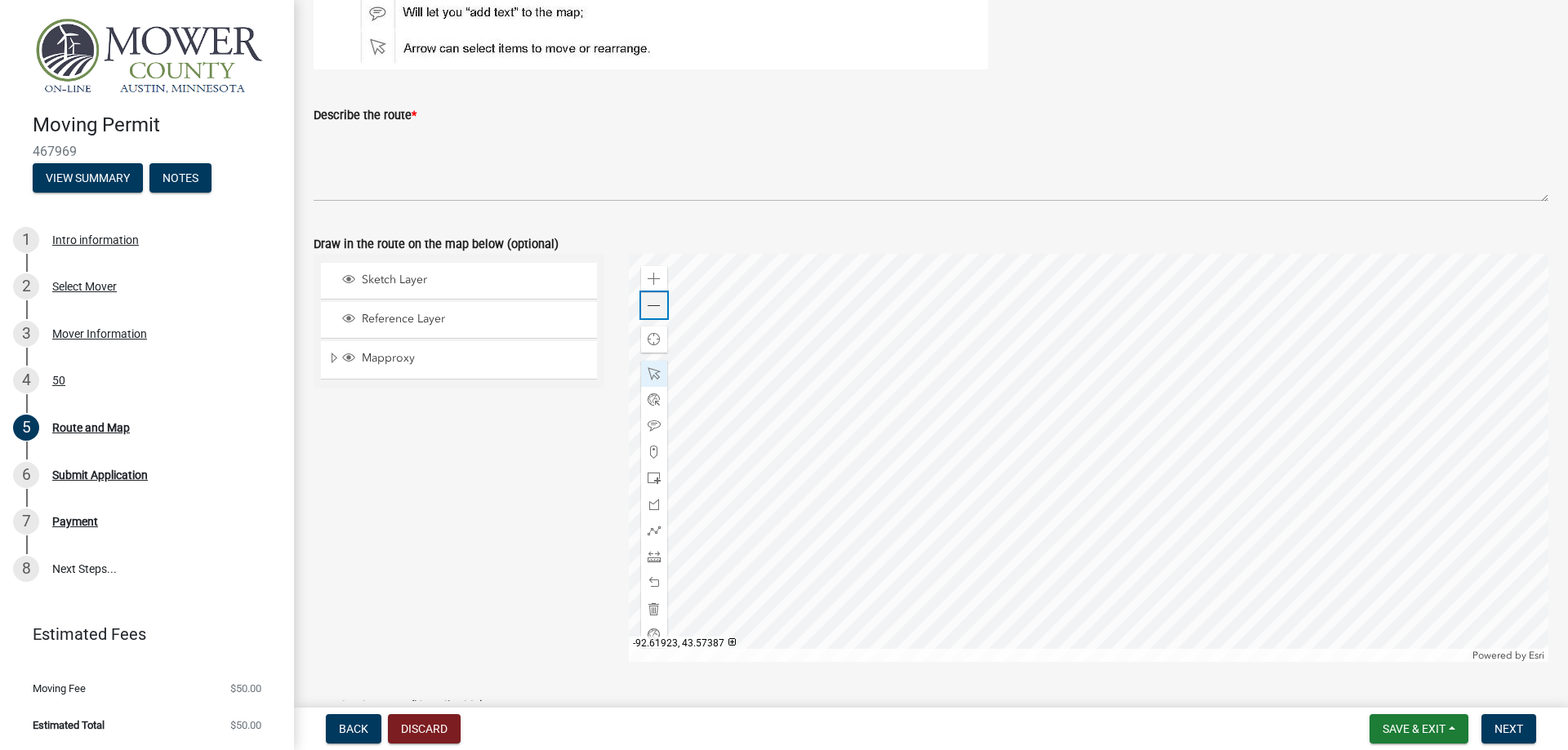
click at [658, 314] on div "Zoom out" at bounding box center [653, 305] width 26 height 26
click at [656, 313] on div "Zoom out" at bounding box center [653, 305] width 26 height 26
click at [1036, 467] on div at bounding box center [1089, 458] width 920 height 409
click at [948, 529] on div at bounding box center [1089, 458] width 920 height 409
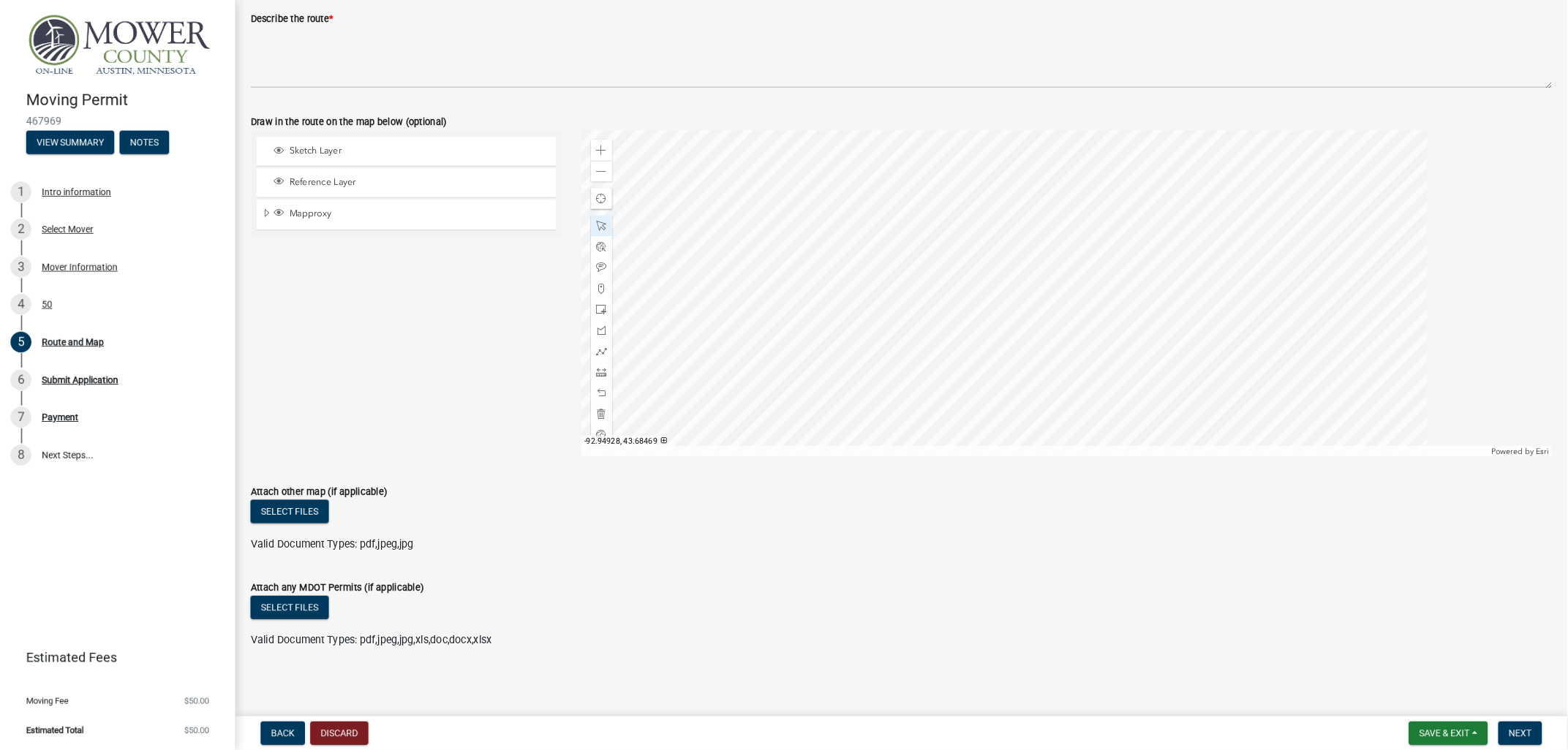
scroll to position [264, 0]
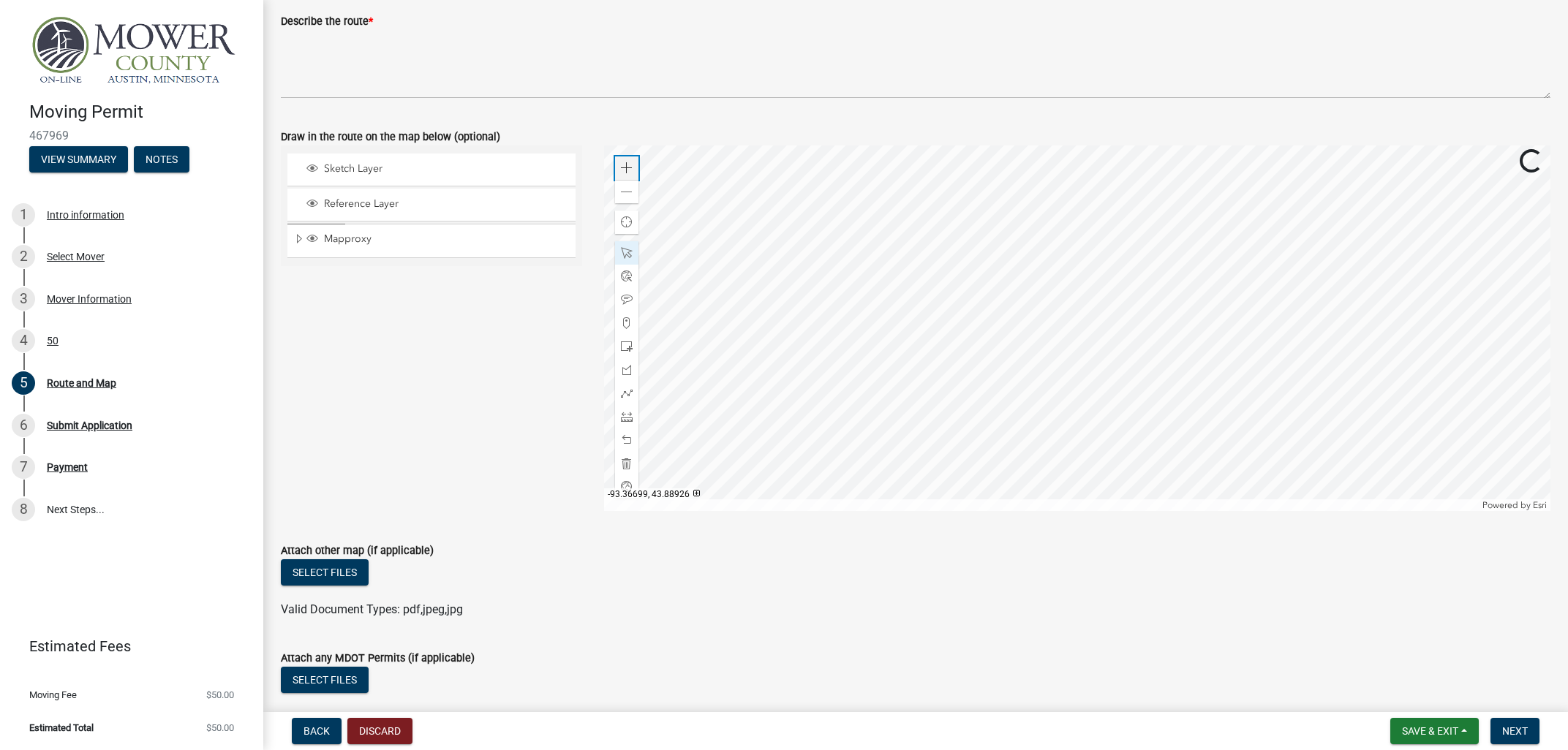
click at [628, 163] on span at bounding box center [627, 169] width 12 height 12
click at [1097, 245] on div at bounding box center [1078, 328] width 947 height 366
click at [630, 175] on div "Zoom in" at bounding box center [627, 168] width 23 height 23
click at [1023, 334] on div at bounding box center [1078, 328] width 947 height 366
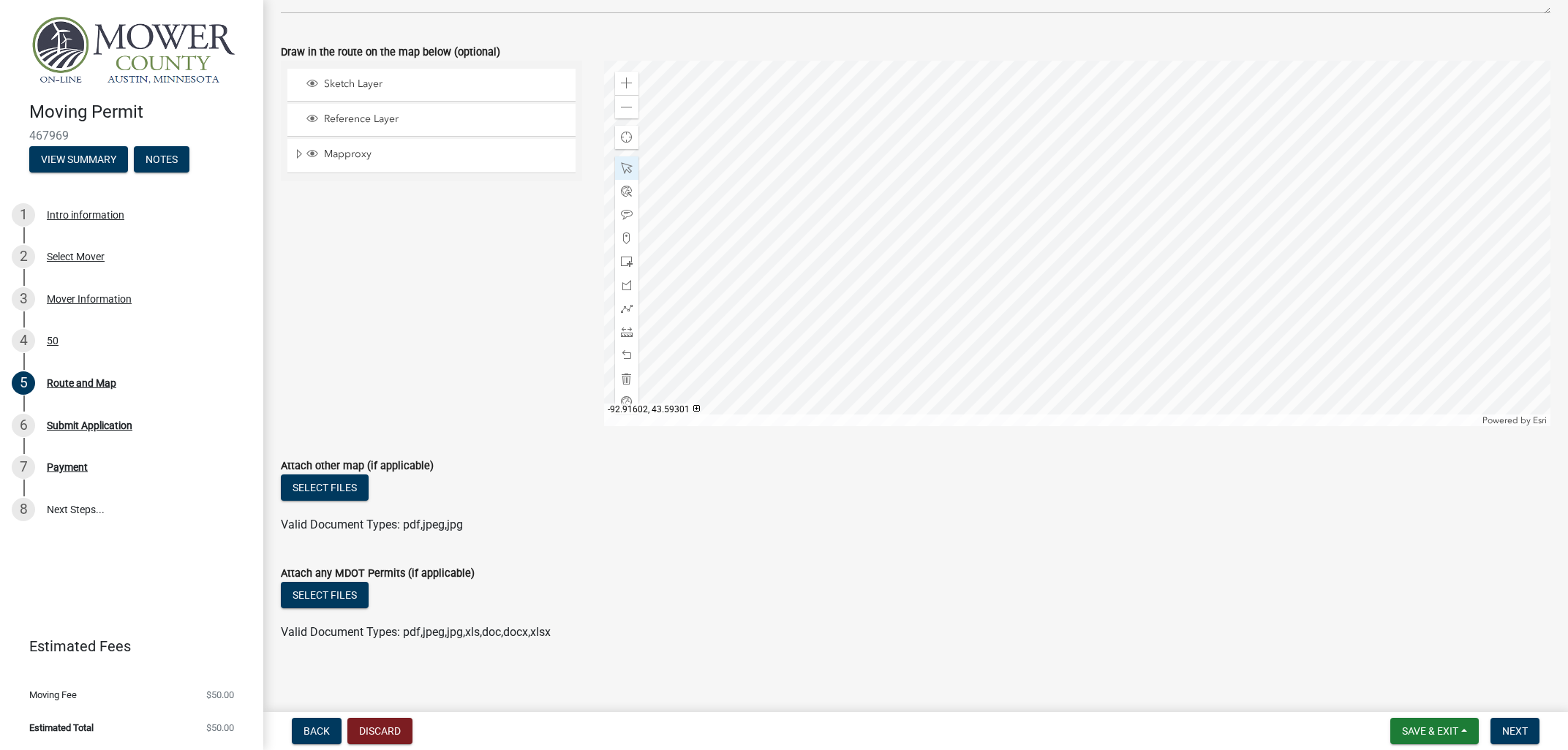
scroll to position [354, 0]
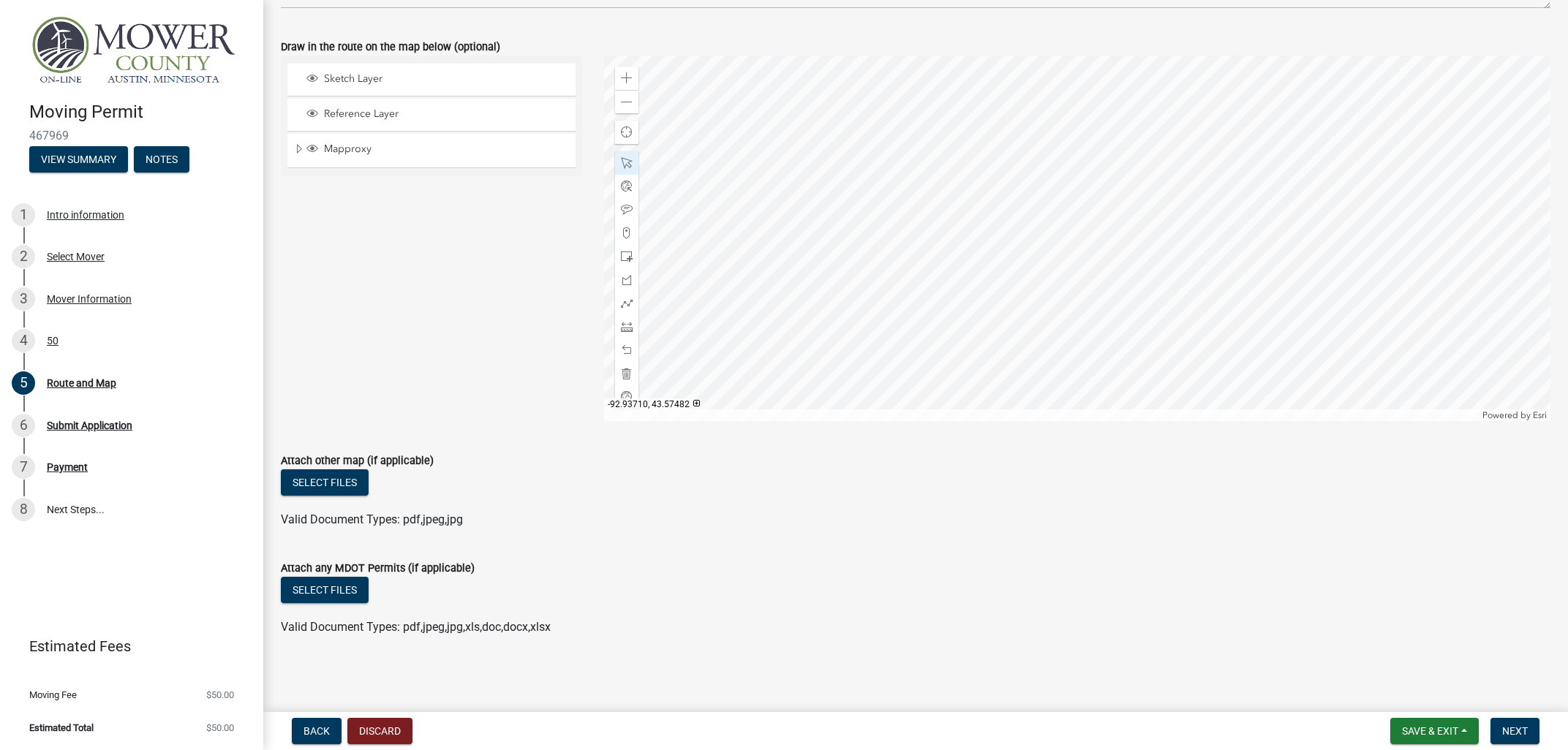
click at [1128, 421] on div at bounding box center [1078, 239] width 947 height 366
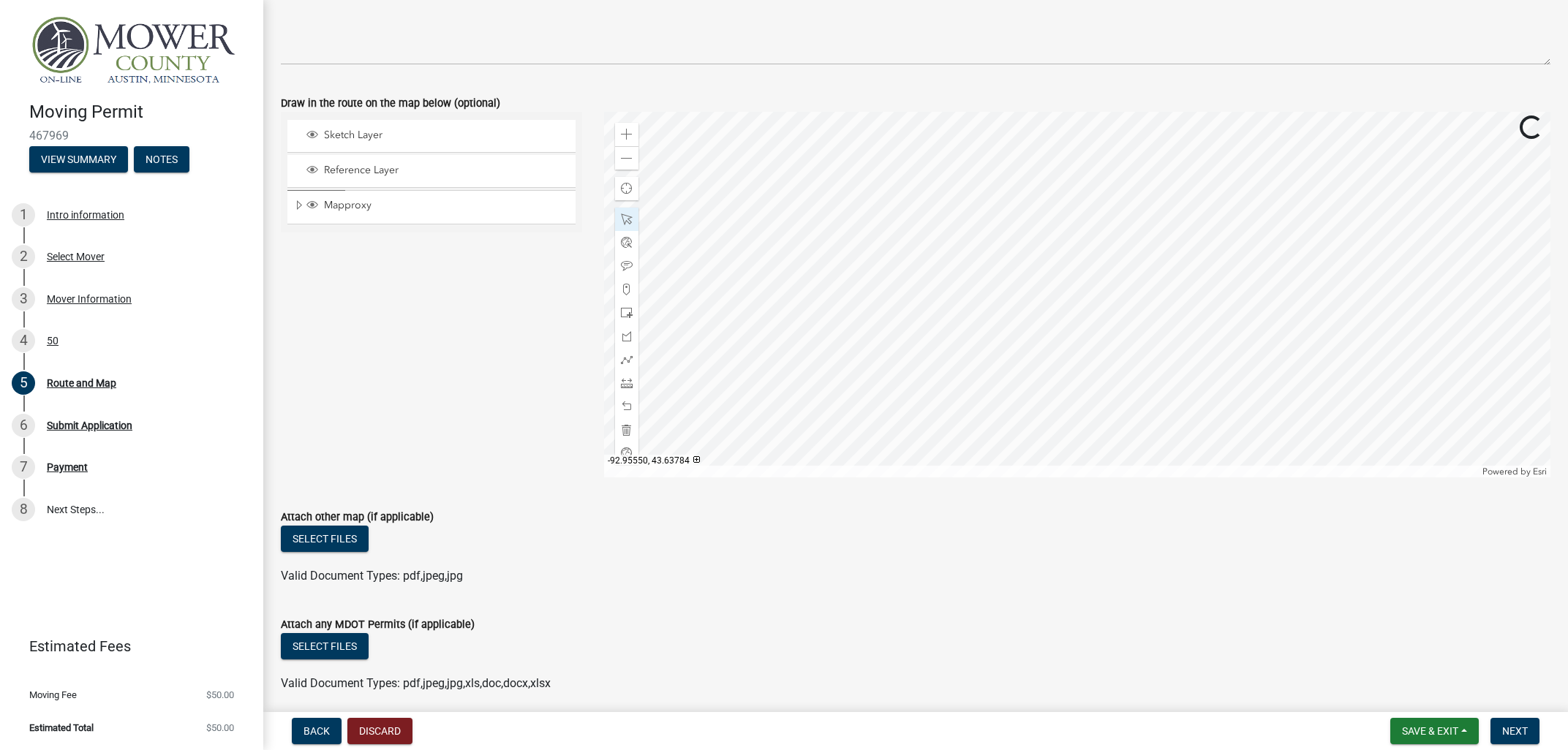
scroll to position [266, 0]
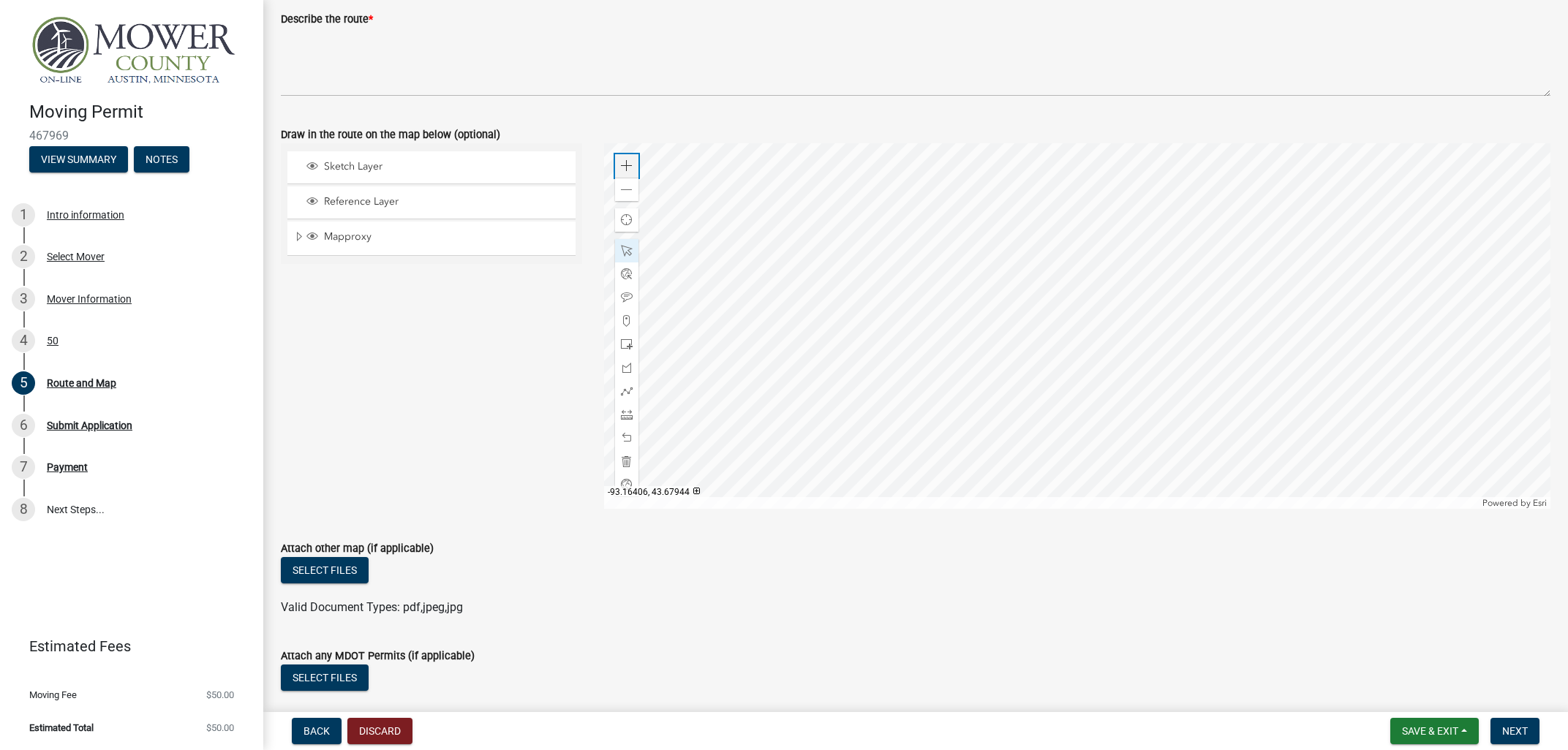
click at [624, 166] on span at bounding box center [627, 166] width 12 height 12
click at [1060, 390] on div at bounding box center [1078, 326] width 947 height 366
click at [628, 169] on span at bounding box center [627, 166] width 12 height 12
click at [1077, 368] on div at bounding box center [1078, 326] width 947 height 366
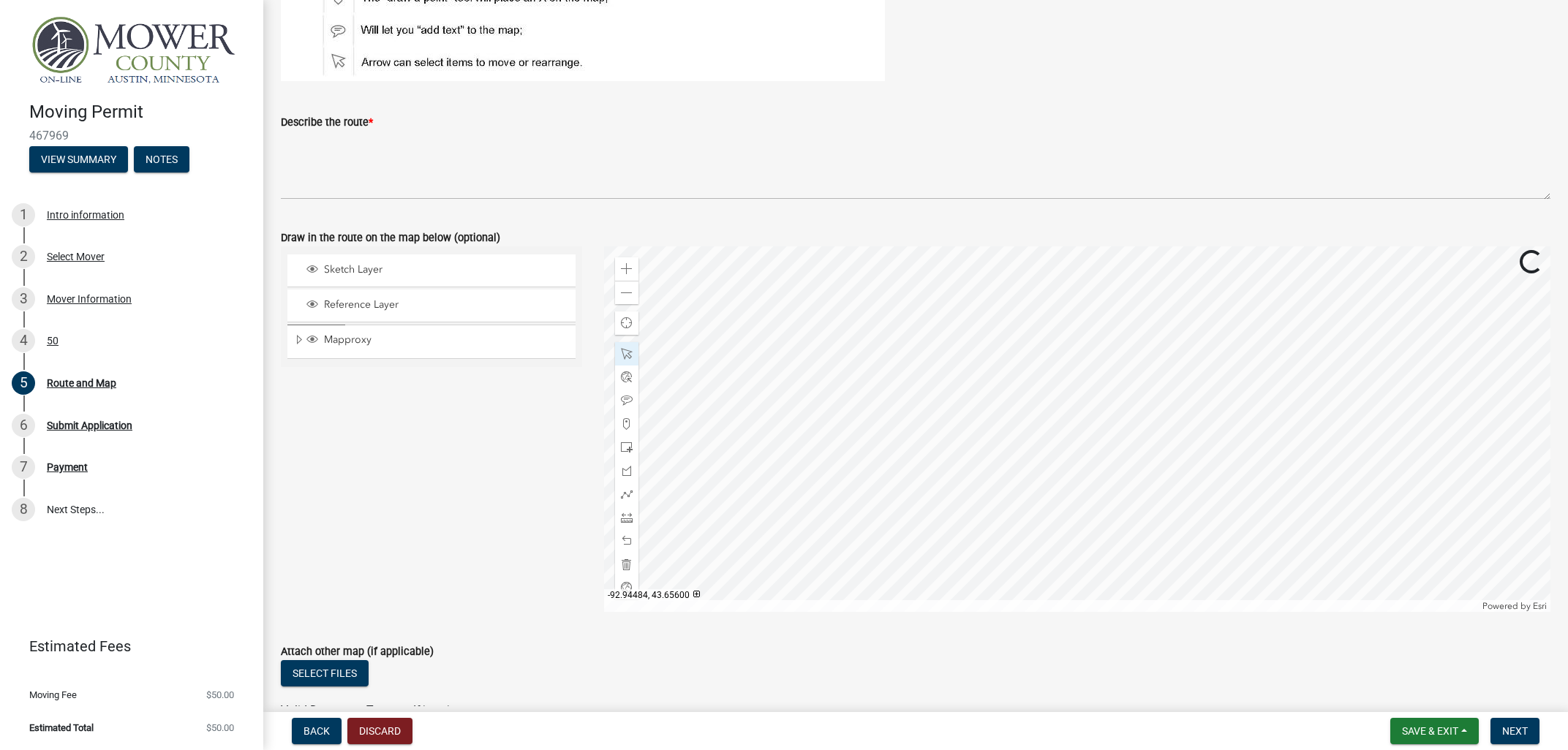
scroll to position [89, 0]
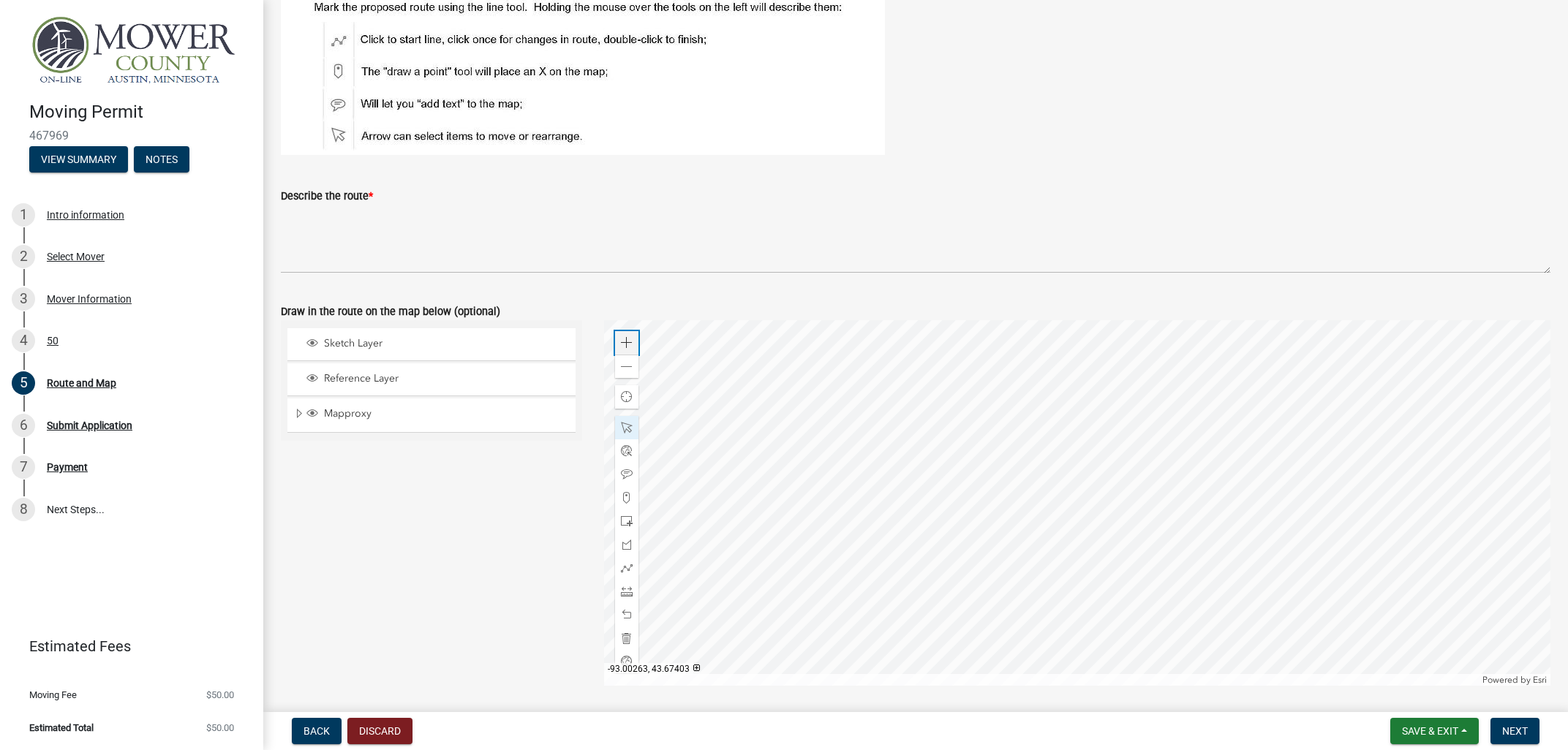
click at [626, 337] on span at bounding box center [627, 343] width 12 height 12
click at [1350, 320] on div at bounding box center [1078, 503] width 947 height 366
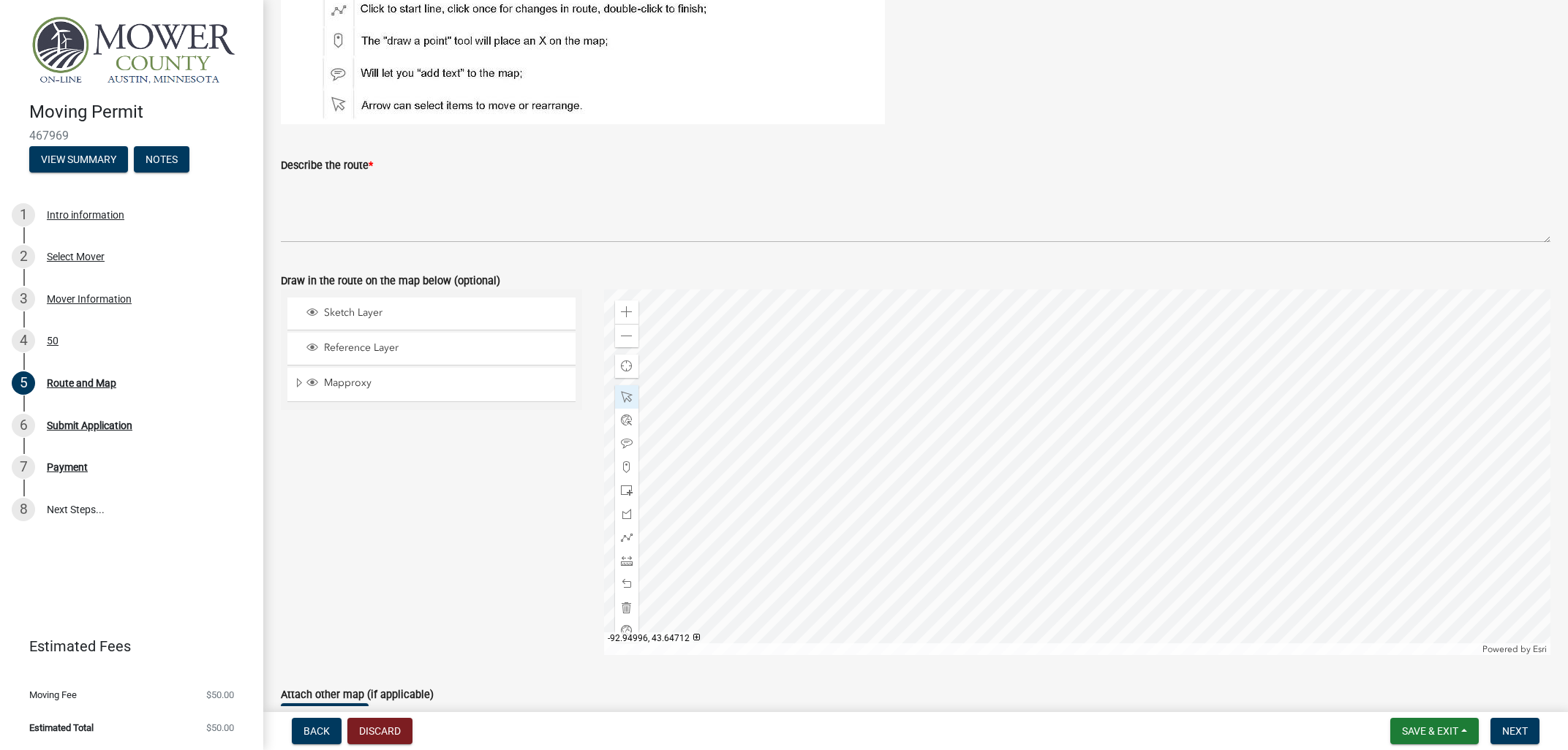
scroll to position [176, 0]
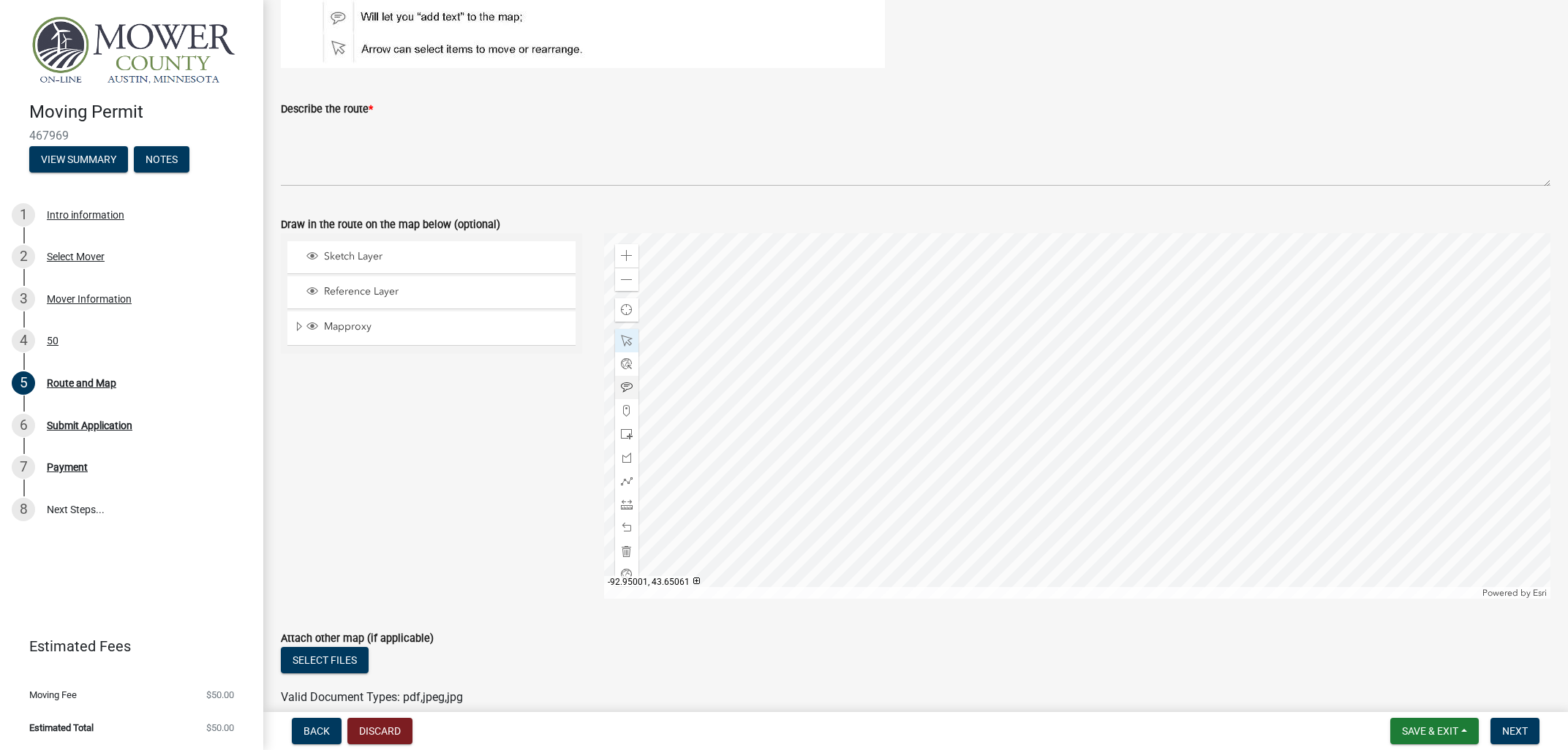
click at [1151, 481] on div at bounding box center [1078, 416] width 947 height 366
click at [631, 342] on span at bounding box center [627, 341] width 12 height 12
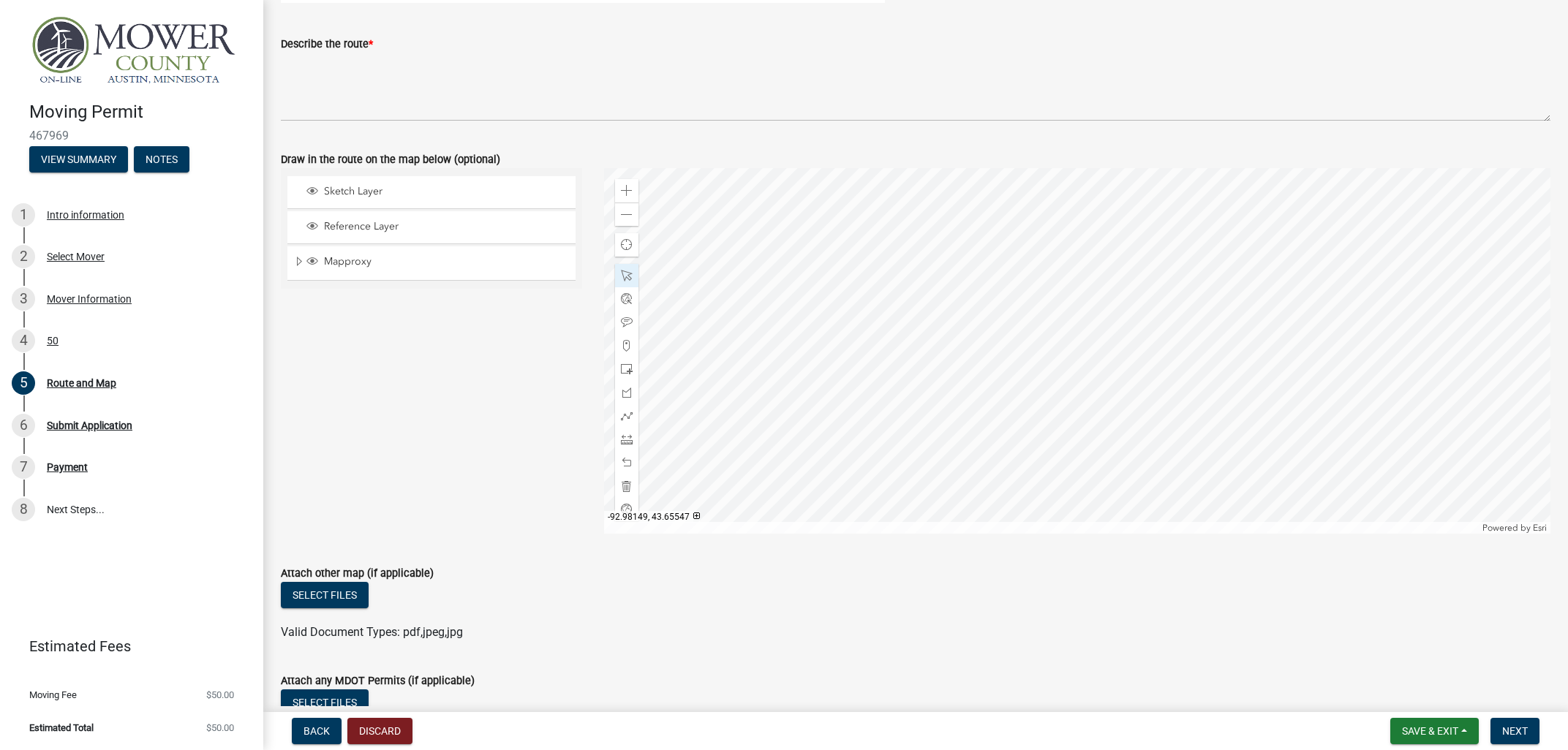
scroll to position [264, 0]
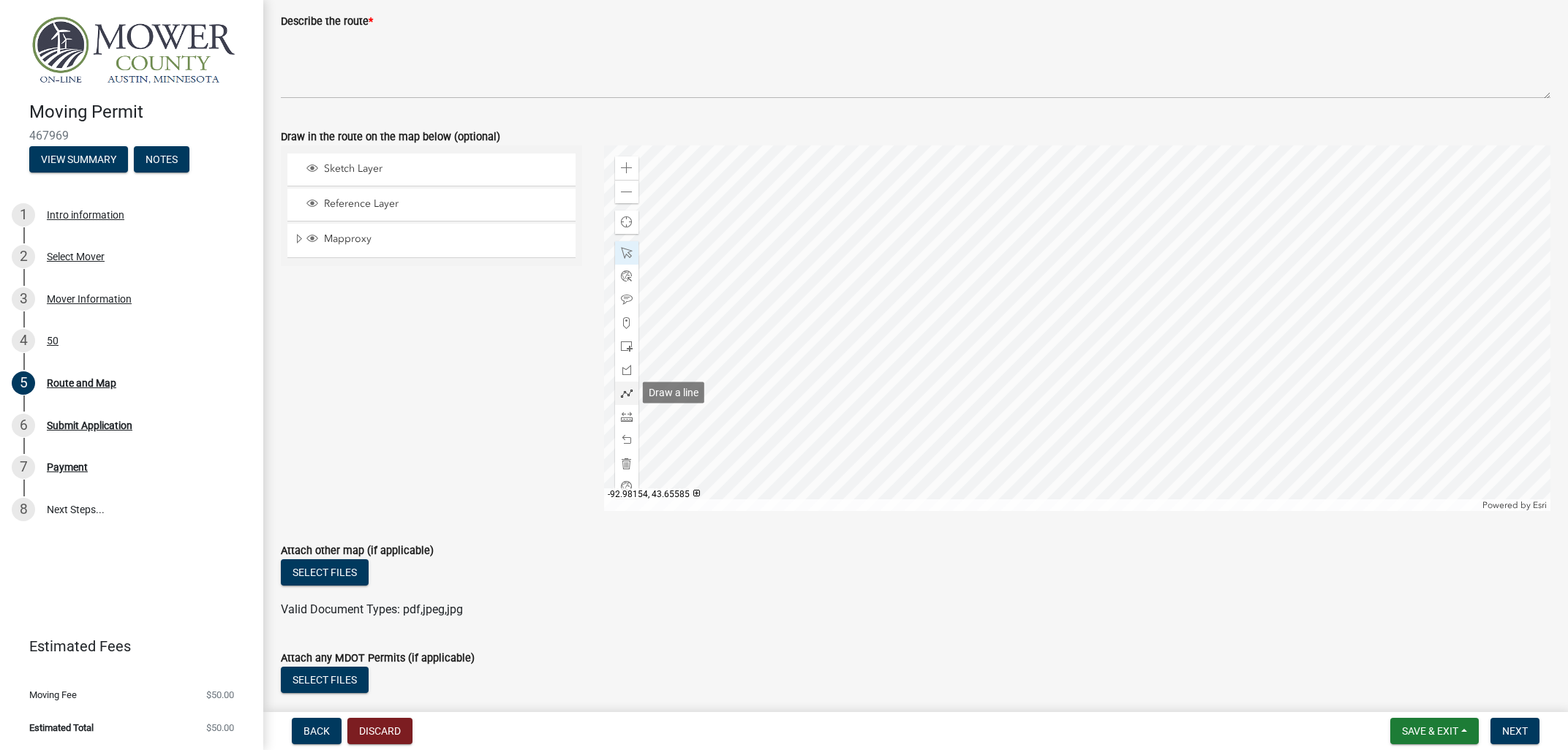
click at [630, 386] on div at bounding box center [627, 393] width 23 height 23
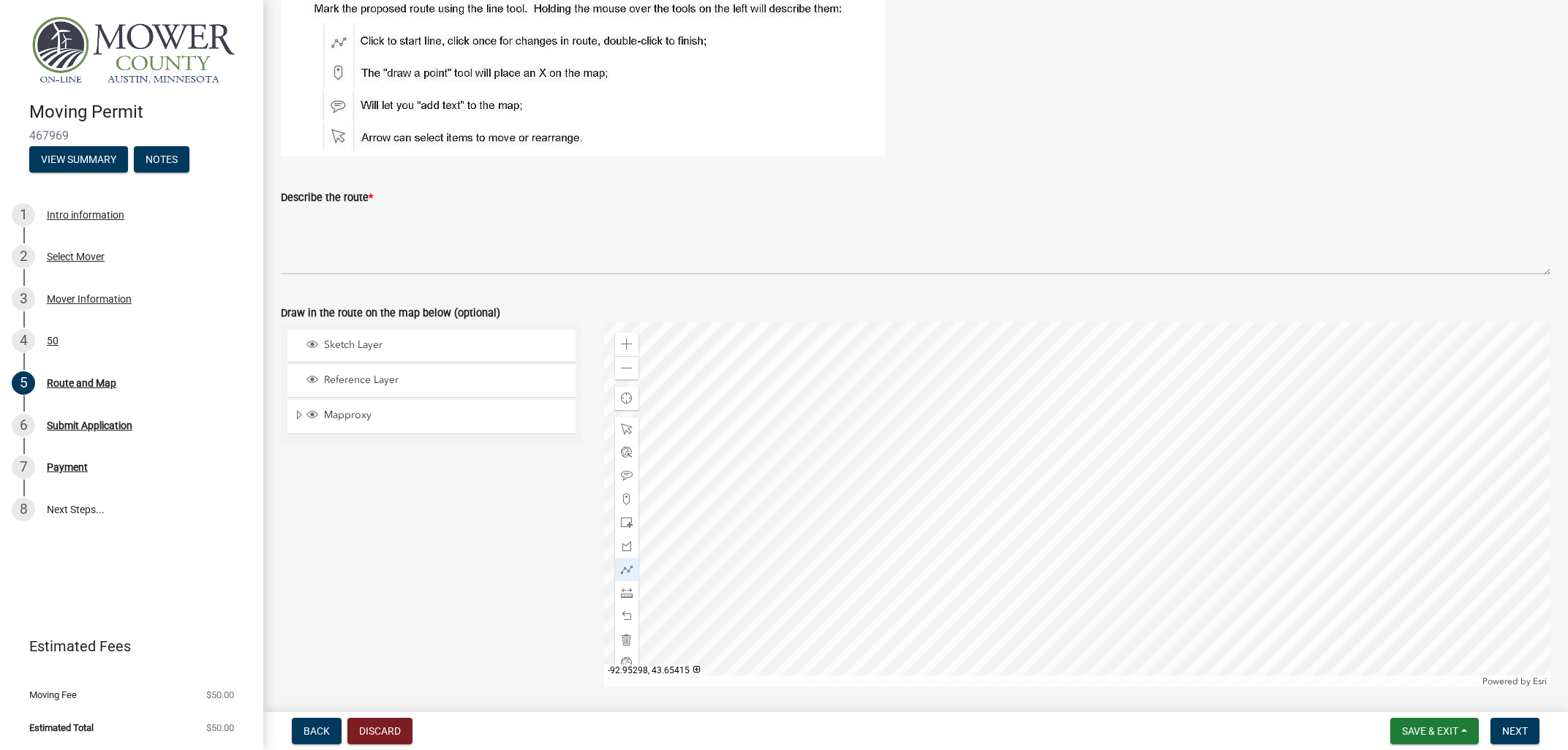
scroll to position [352, 0]
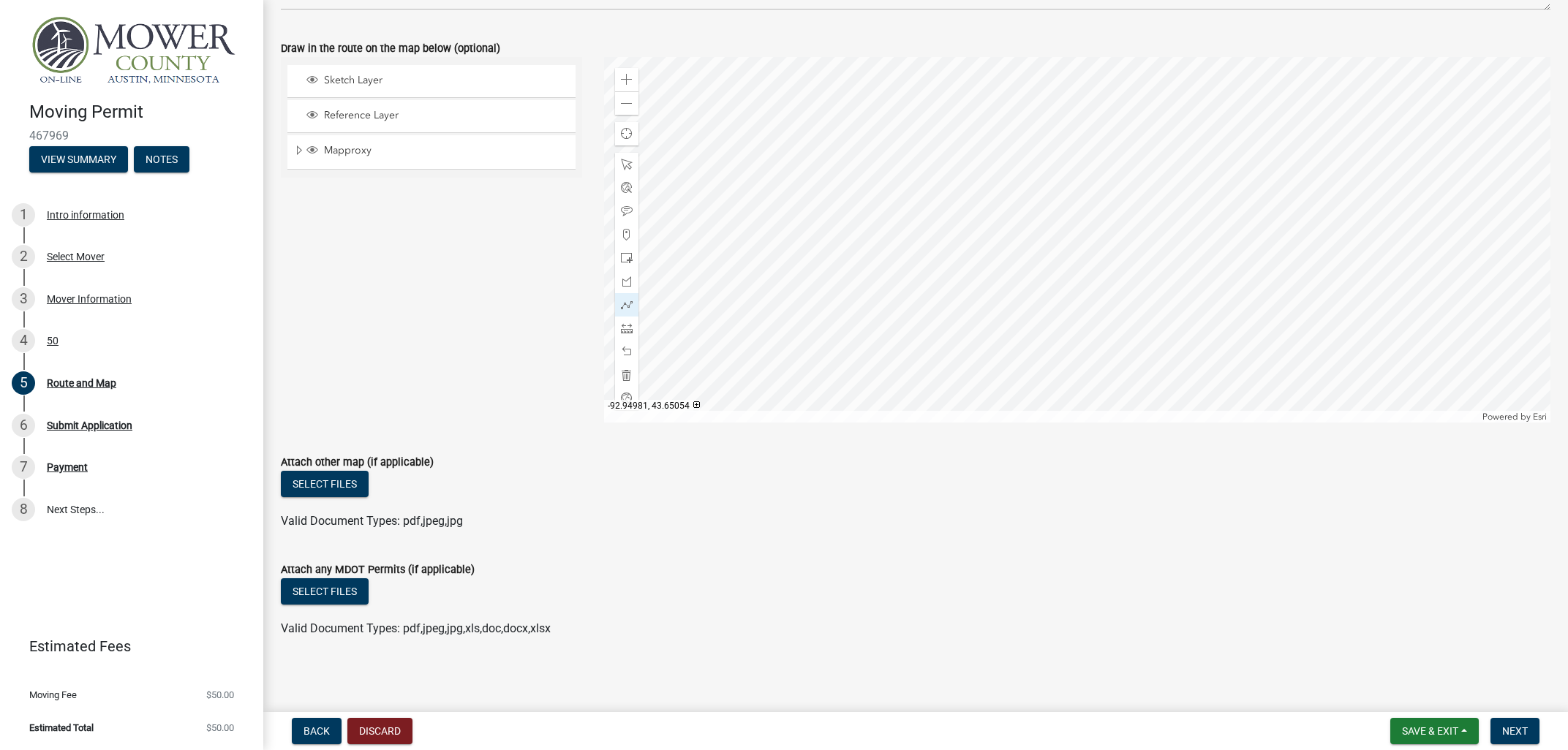
click at [1154, 306] on div at bounding box center [1078, 240] width 947 height 366
click at [978, 71] on div at bounding box center [1078, 240] width 947 height 366
click at [629, 99] on span at bounding box center [627, 104] width 12 height 12
click at [1003, 247] on div at bounding box center [1078, 240] width 947 height 366
click at [624, 77] on span at bounding box center [627, 80] width 12 height 12
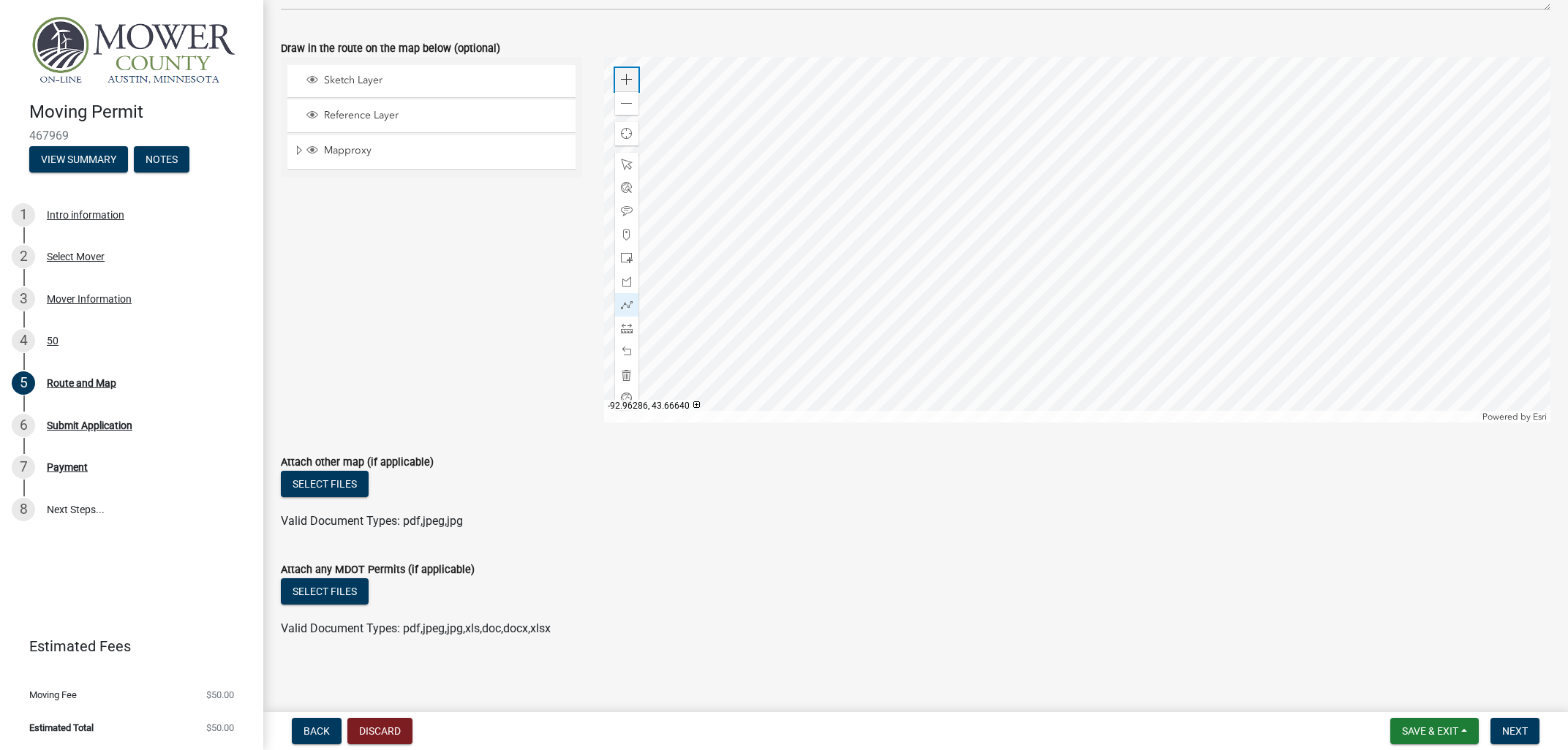
scroll to position [264, 0]
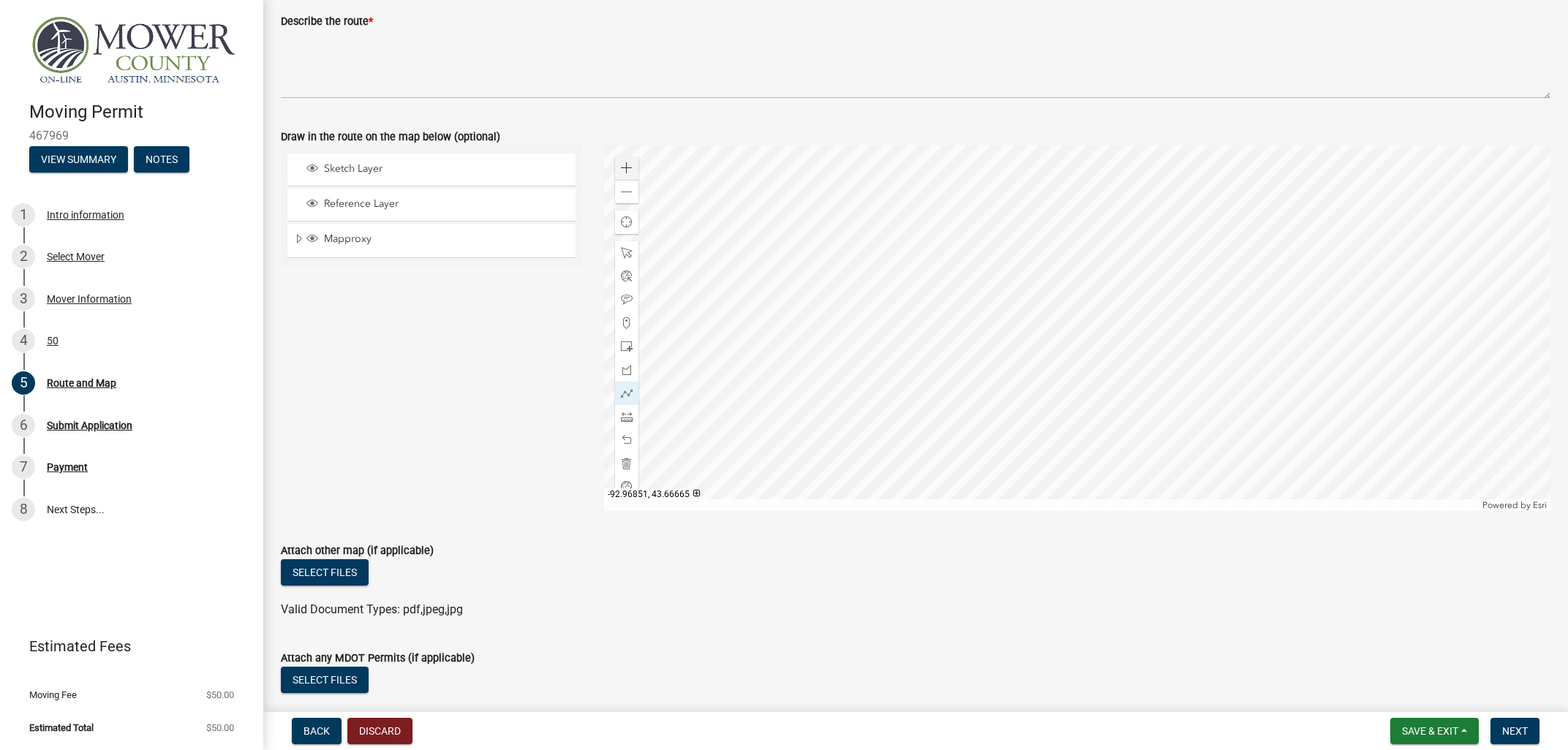
click at [868, 310] on div at bounding box center [1078, 328] width 947 height 366
click at [760, 317] on div at bounding box center [1078, 328] width 947 height 366
click at [744, 431] on div at bounding box center [1078, 328] width 947 height 366
click at [744, 384] on div at bounding box center [1078, 328] width 947 height 366
click at [728, 379] on div at bounding box center [1078, 328] width 947 height 366
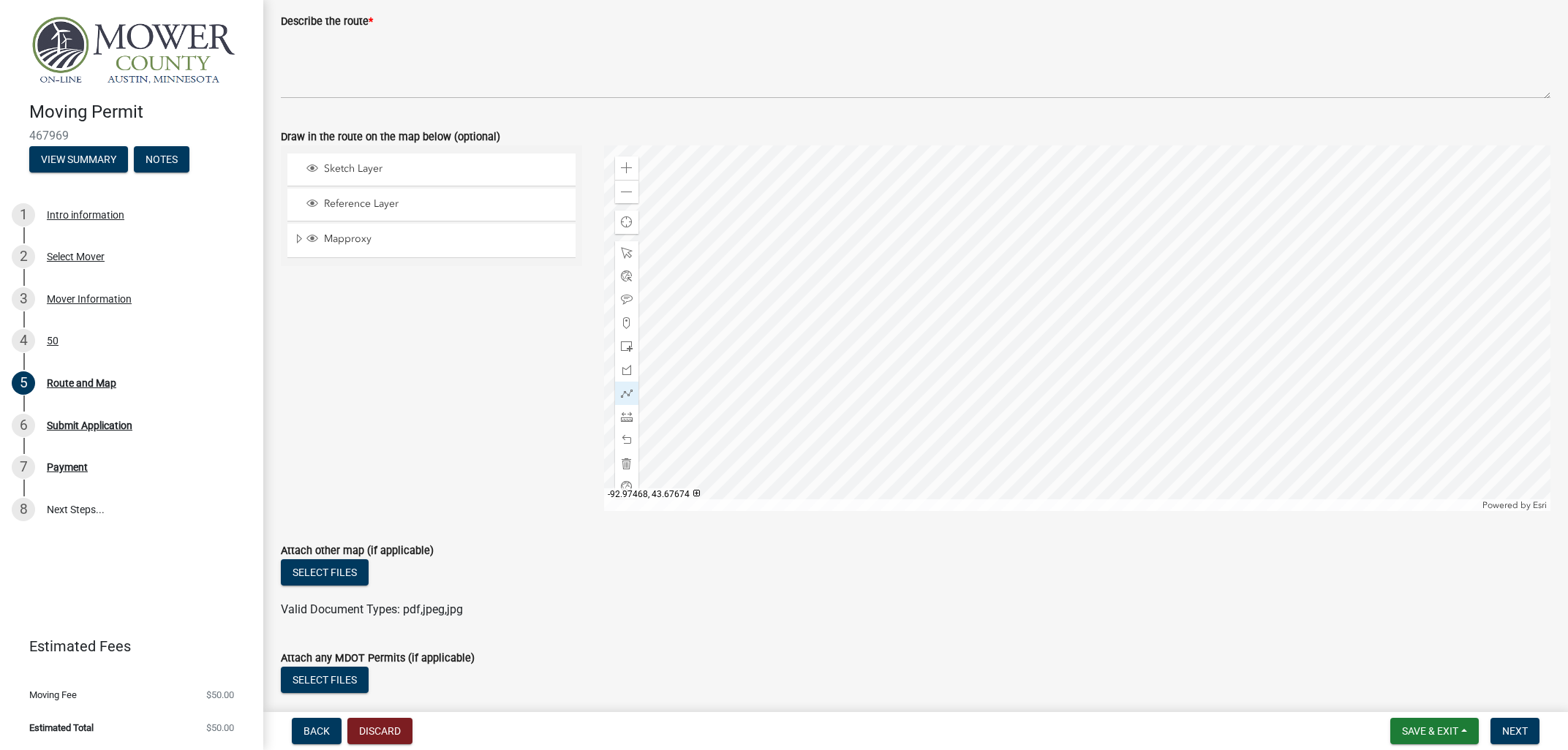
click at [728, 379] on div at bounding box center [1078, 328] width 947 height 366
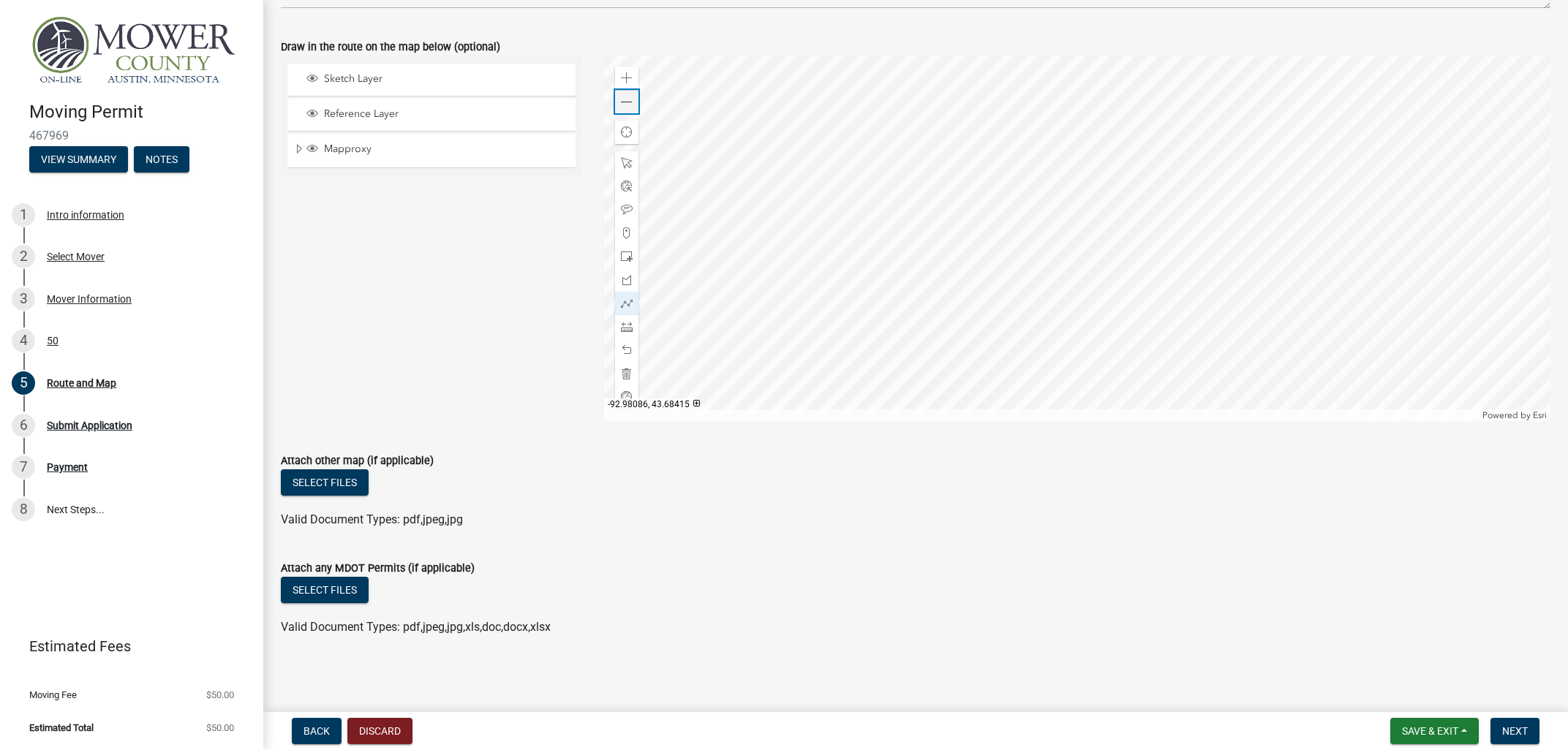
click at [622, 105] on span at bounding box center [627, 102] width 12 height 12
click at [929, 283] on div at bounding box center [1078, 239] width 947 height 366
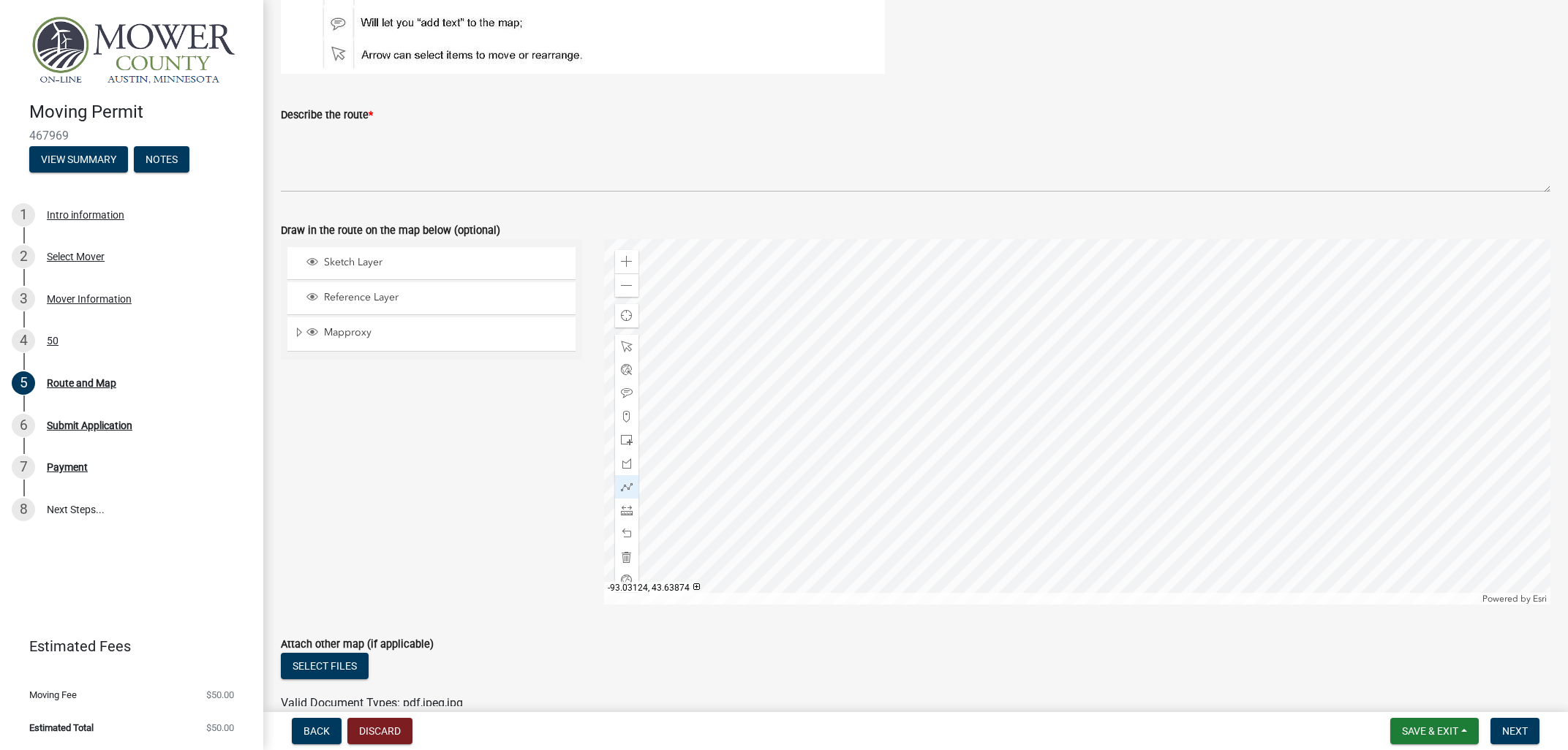
scroll to position [89, 0]
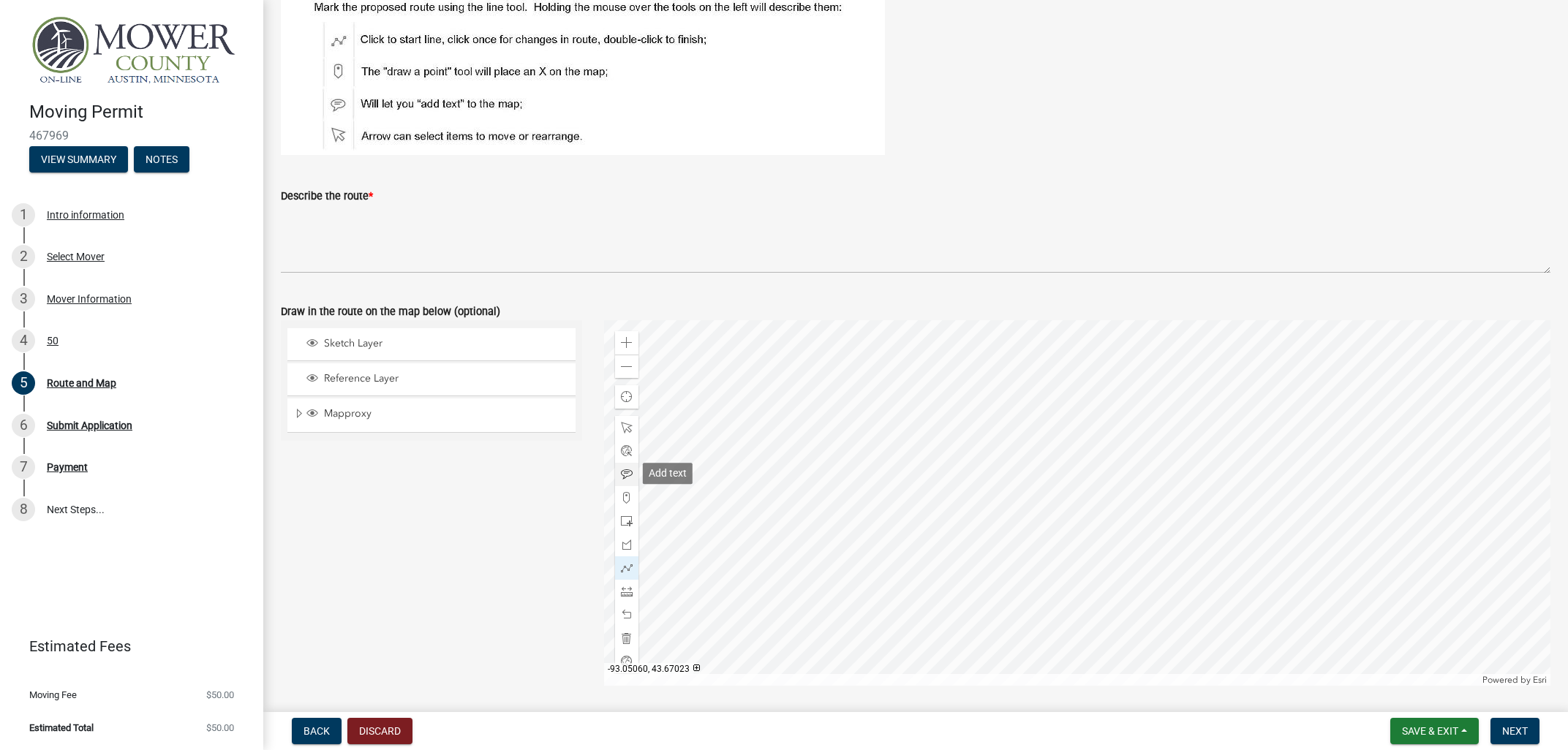
click at [623, 474] on span at bounding box center [627, 474] width 12 height 12
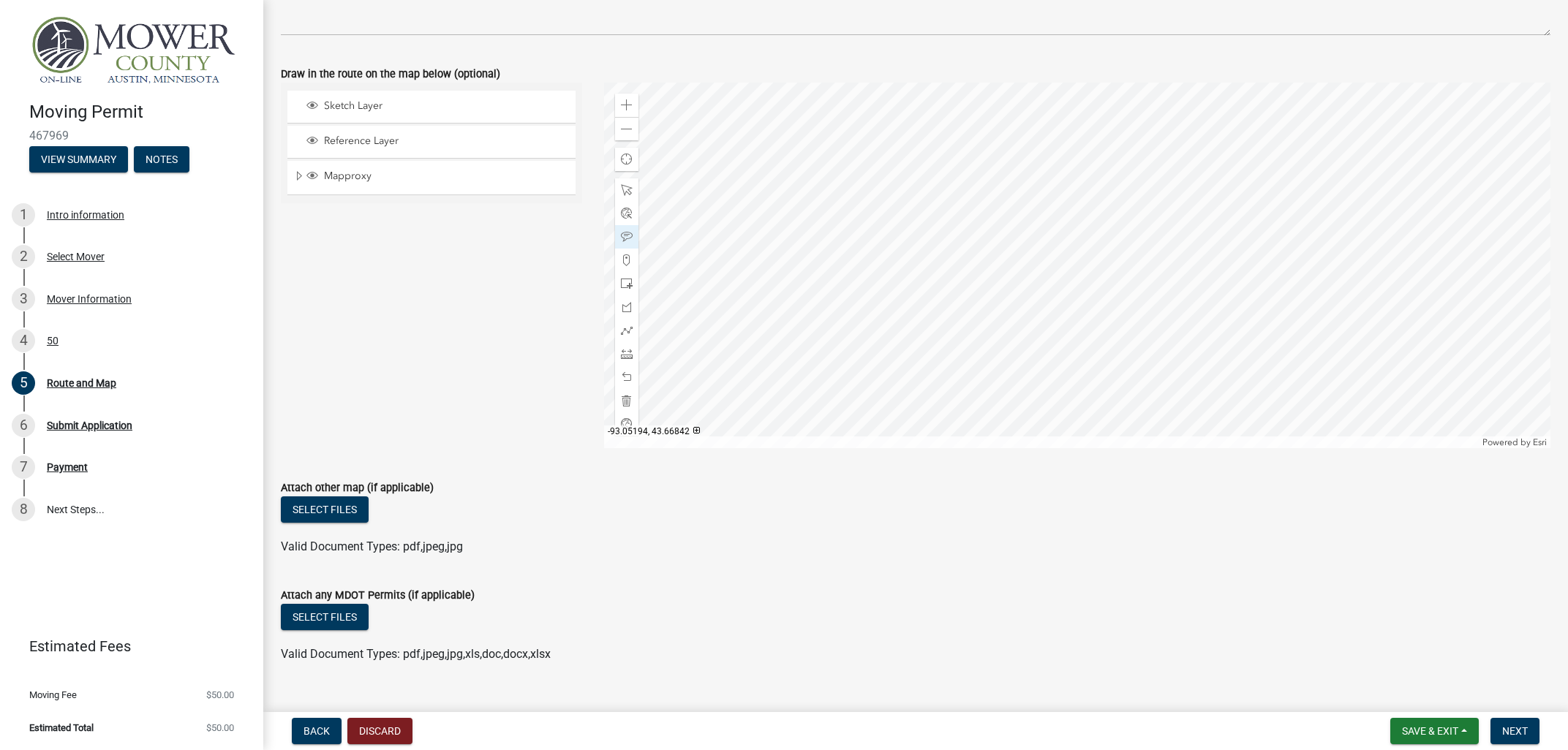
scroll to position [354, 0]
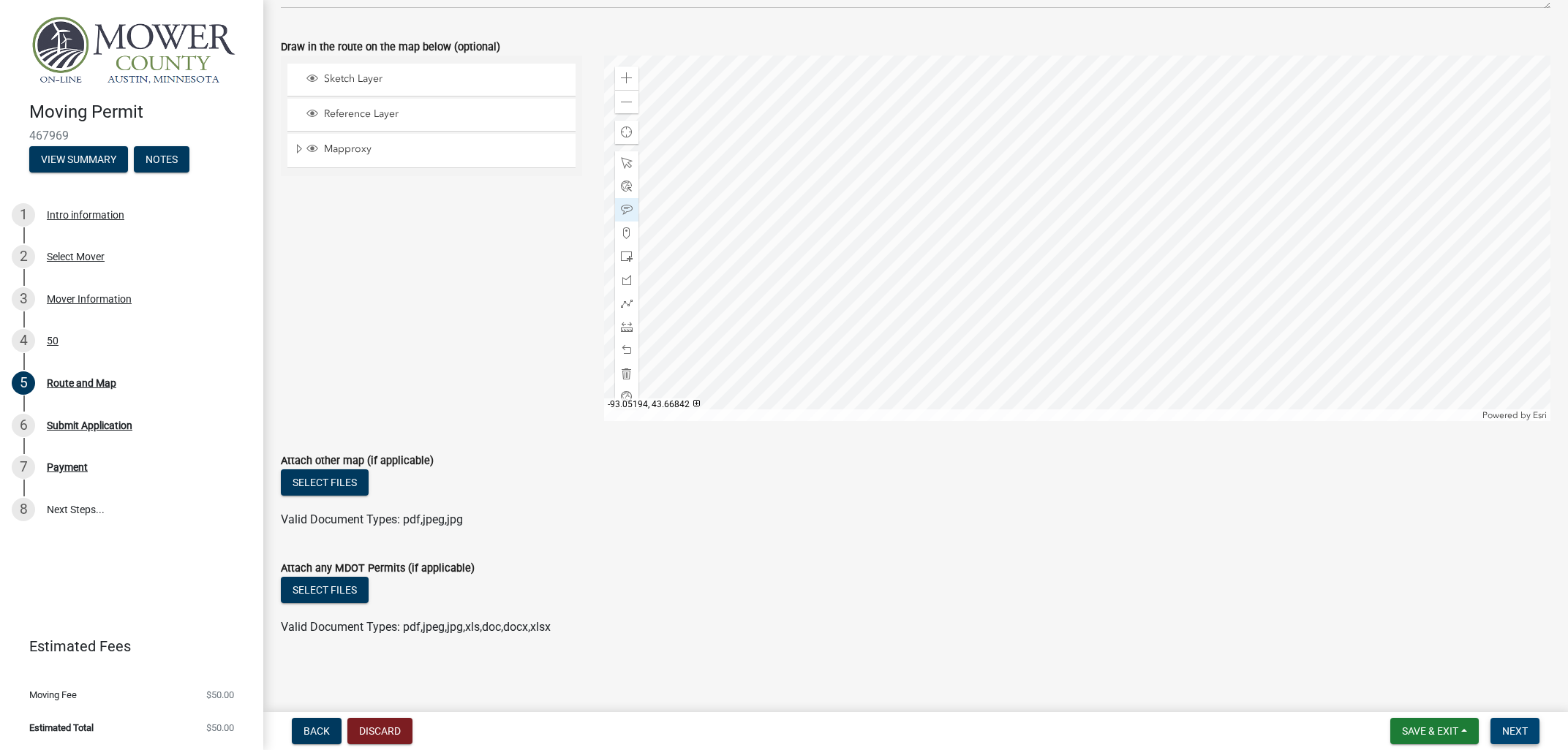
click at [1404, 672] on button "Next" at bounding box center [1515, 731] width 49 height 26
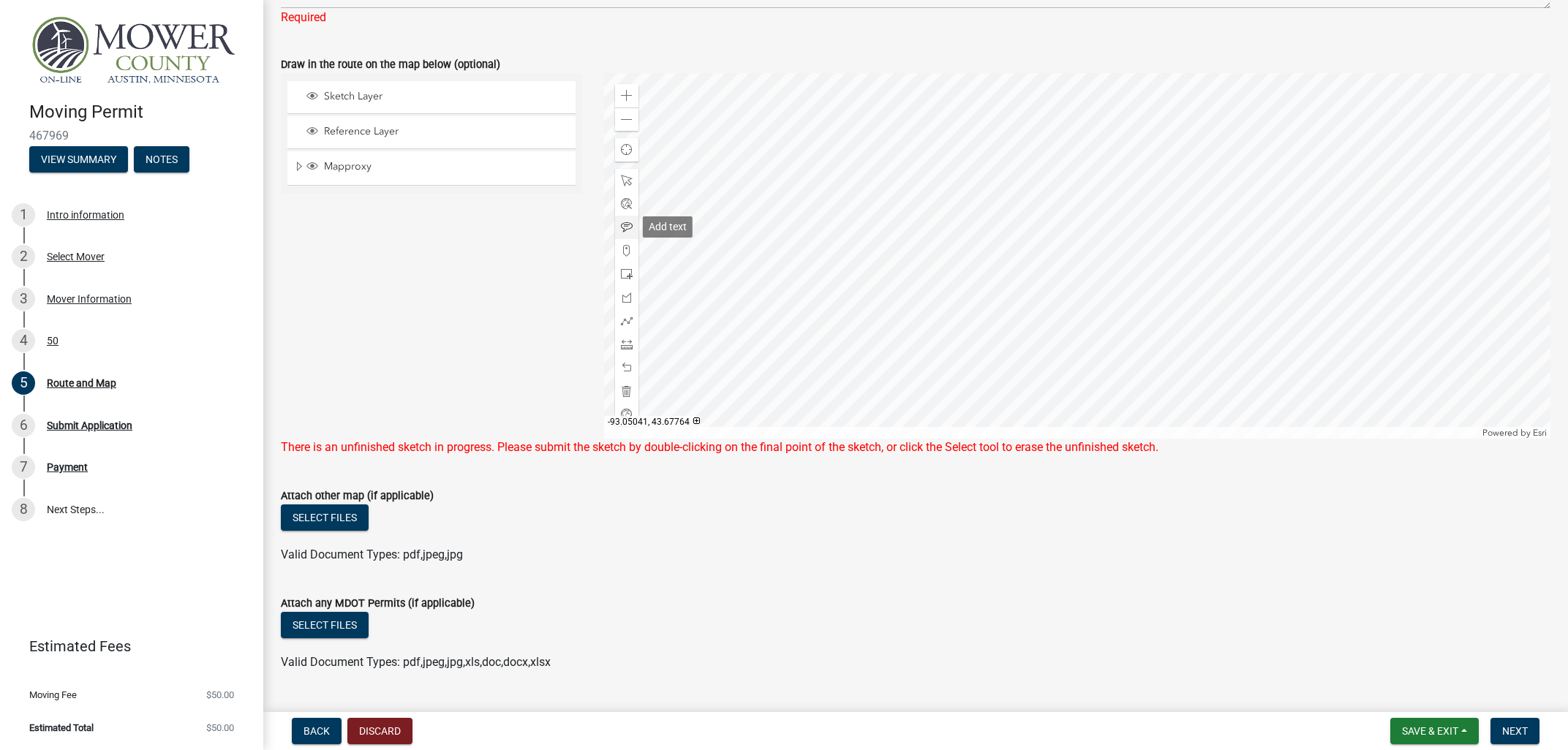
click at [623, 218] on div at bounding box center [627, 227] width 23 height 23
click at [619, 177] on div at bounding box center [627, 180] width 23 height 23
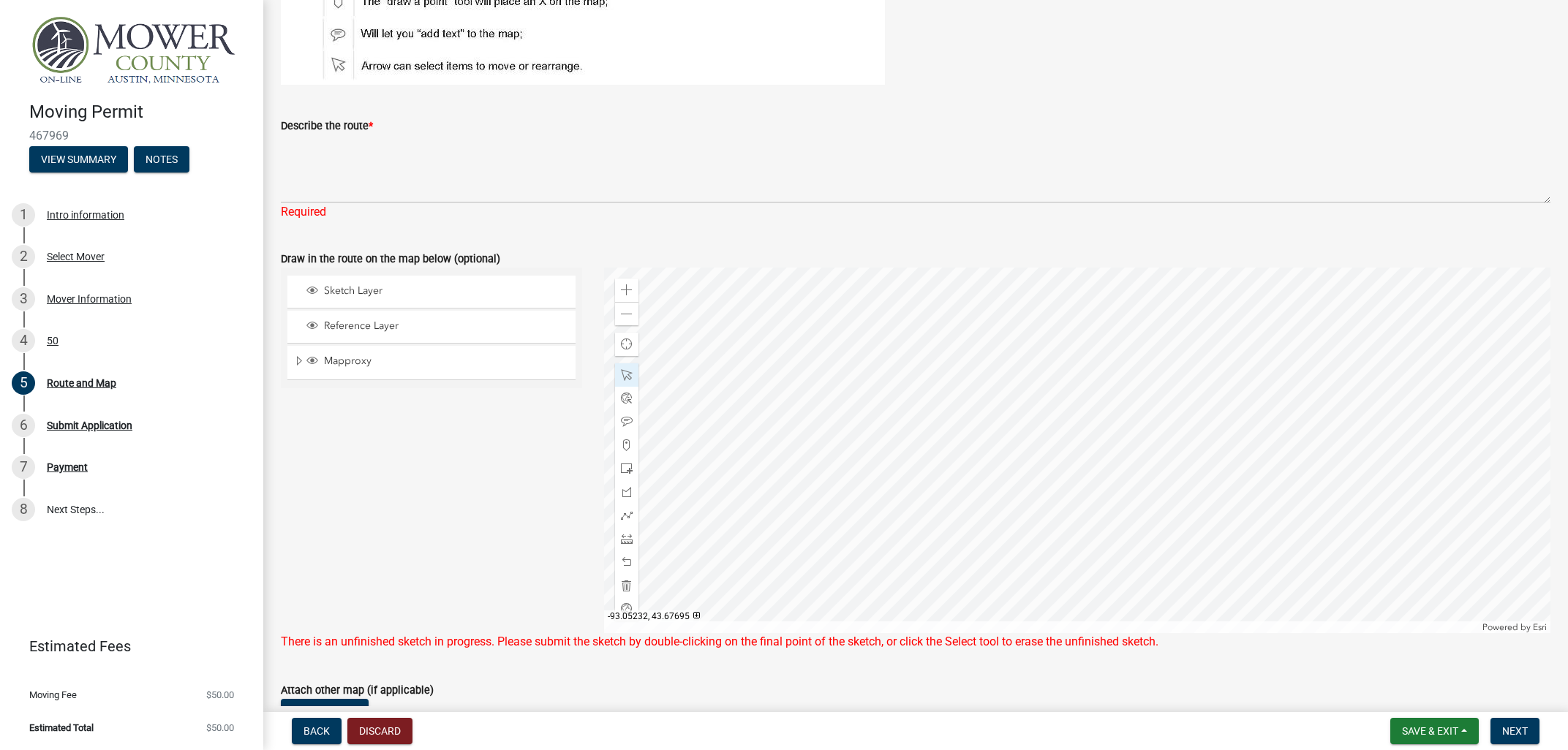
scroll to position [176, 0]
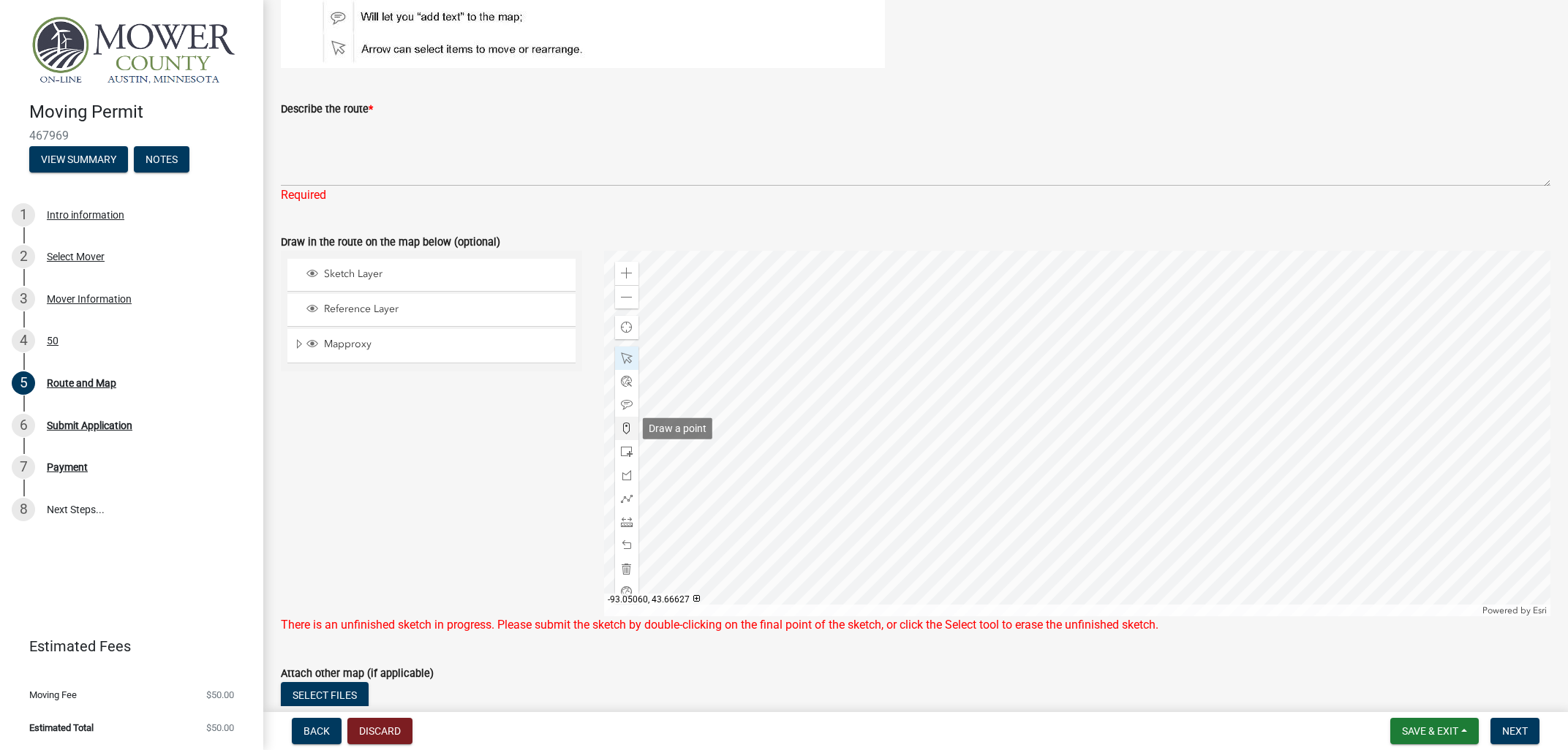
click at [618, 427] on div at bounding box center [627, 428] width 23 height 23
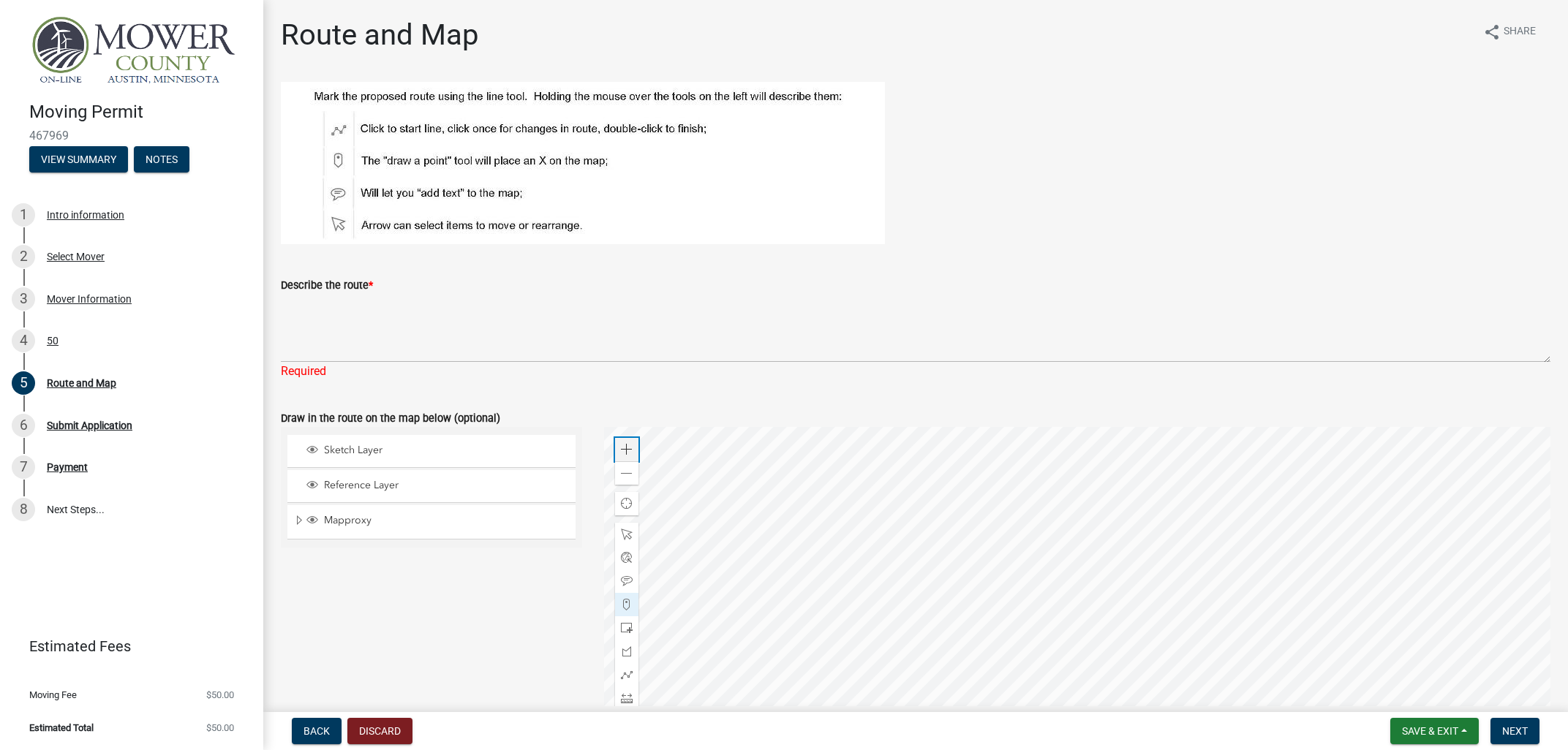
click at [624, 452] on span at bounding box center [627, 450] width 12 height 12
click at [796, 458] on div at bounding box center [1078, 610] width 947 height 366
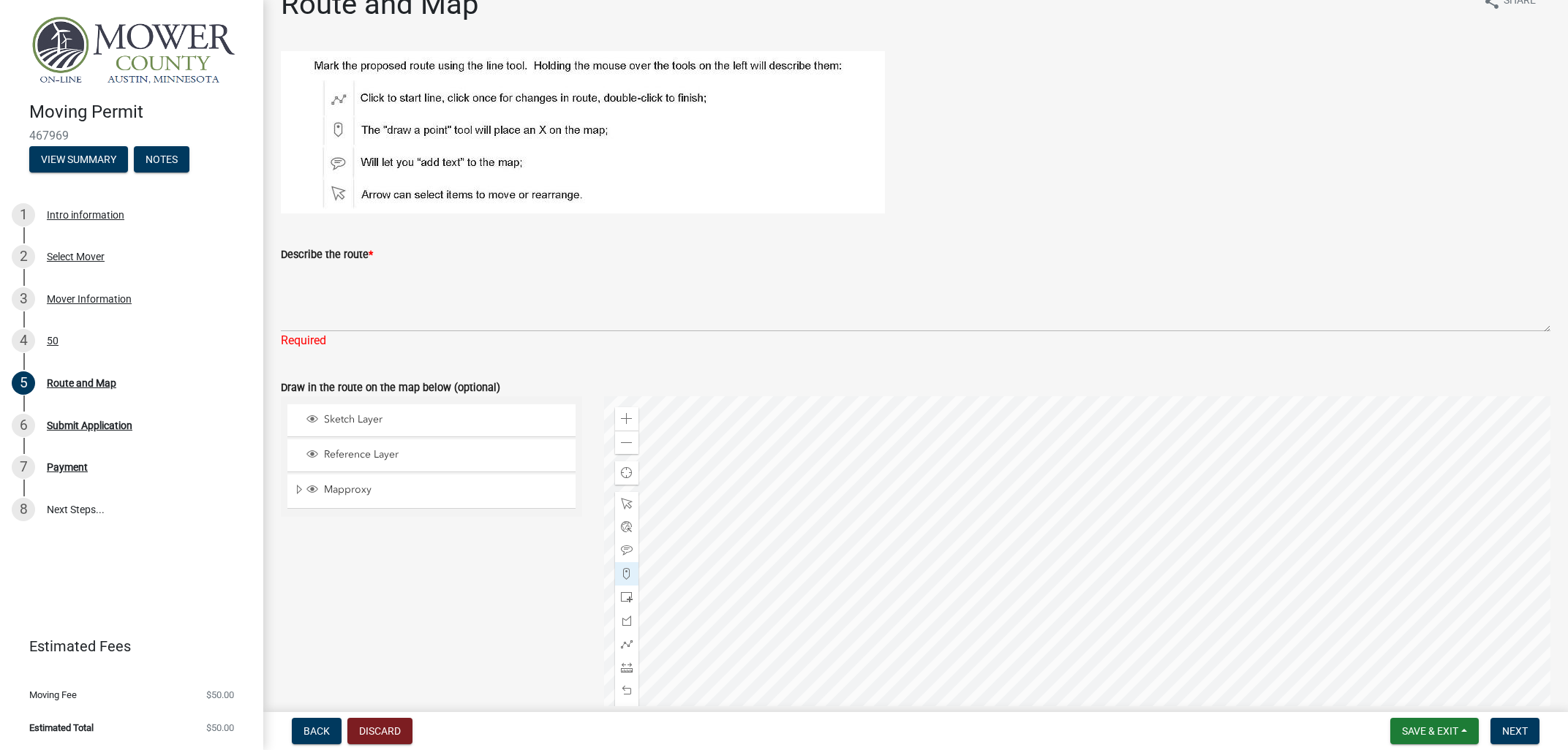
scroll to position [371, 0]
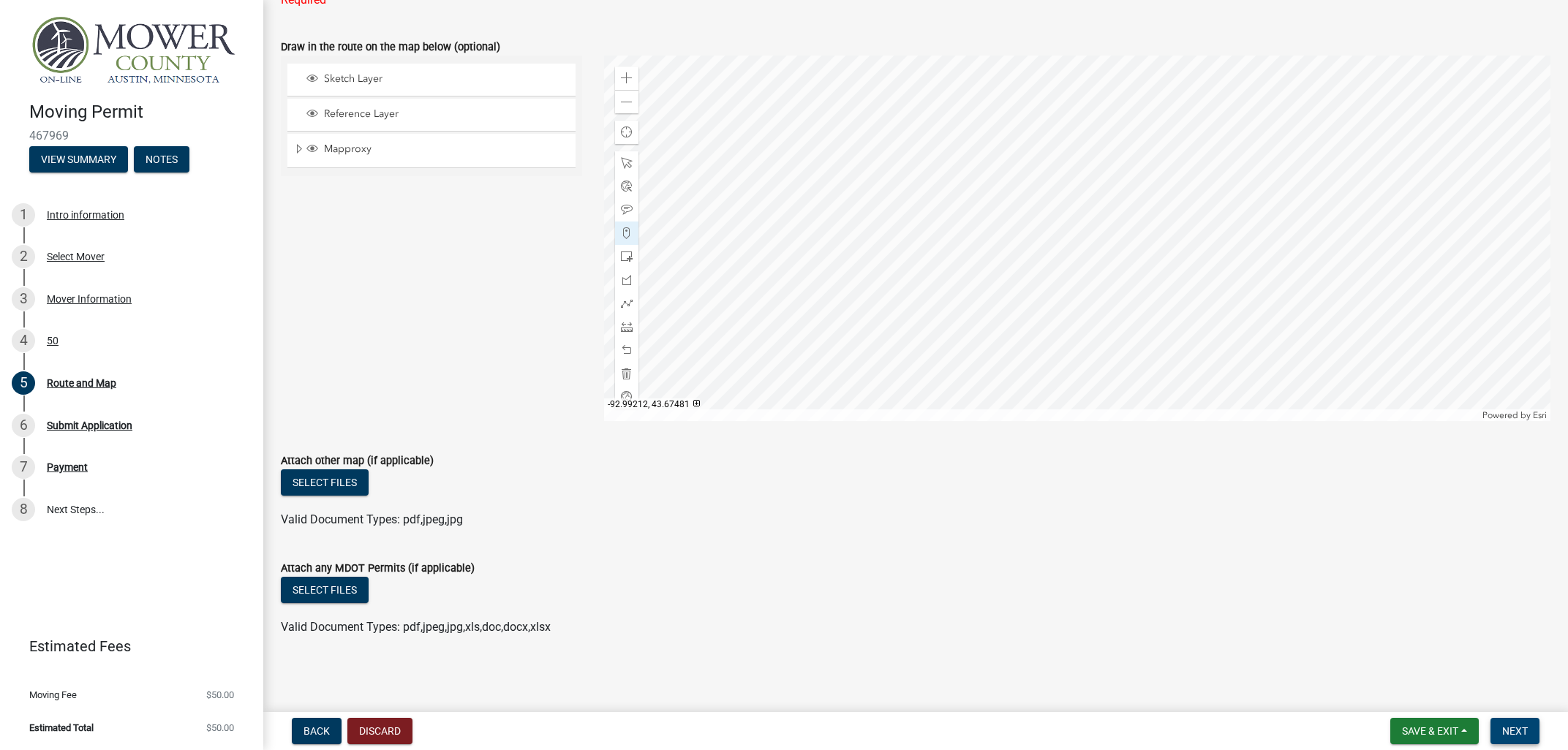
click at [1404, 672] on span "Next" at bounding box center [1515, 731] width 26 height 12
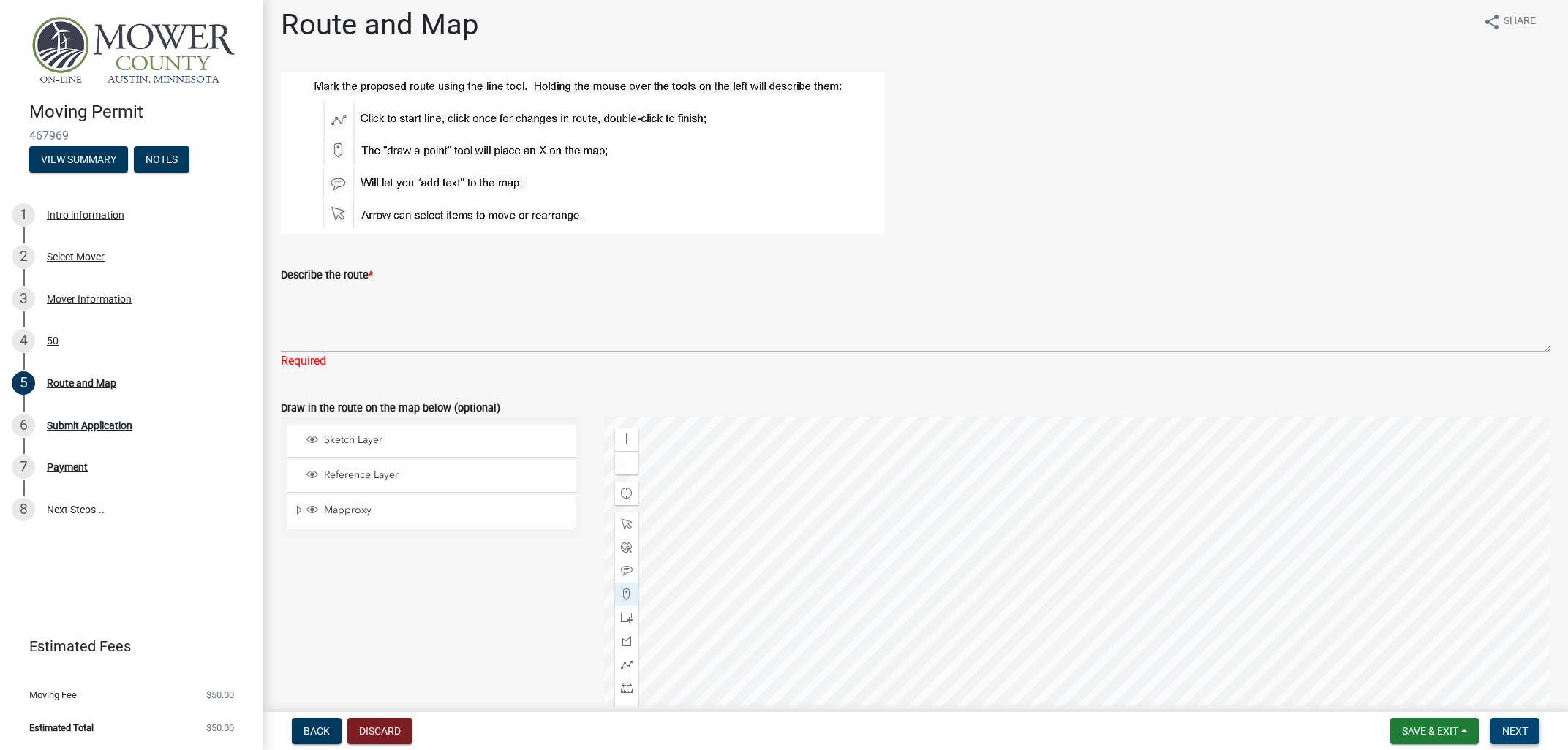
scroll to position [0, 0]
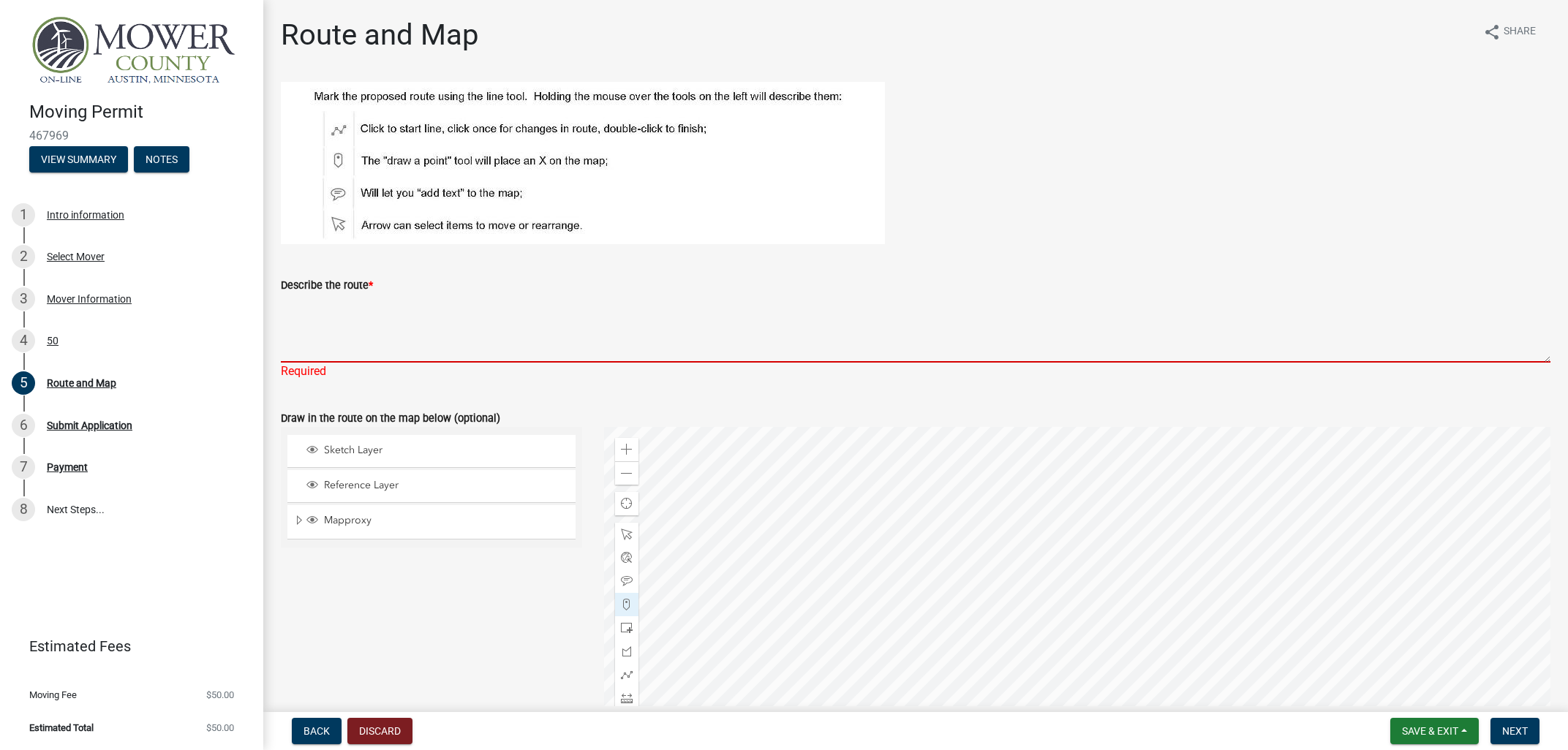
click at [343, 314] on textarea "Describe the route *" at bounding box center [916, 328] width 1270 height 69
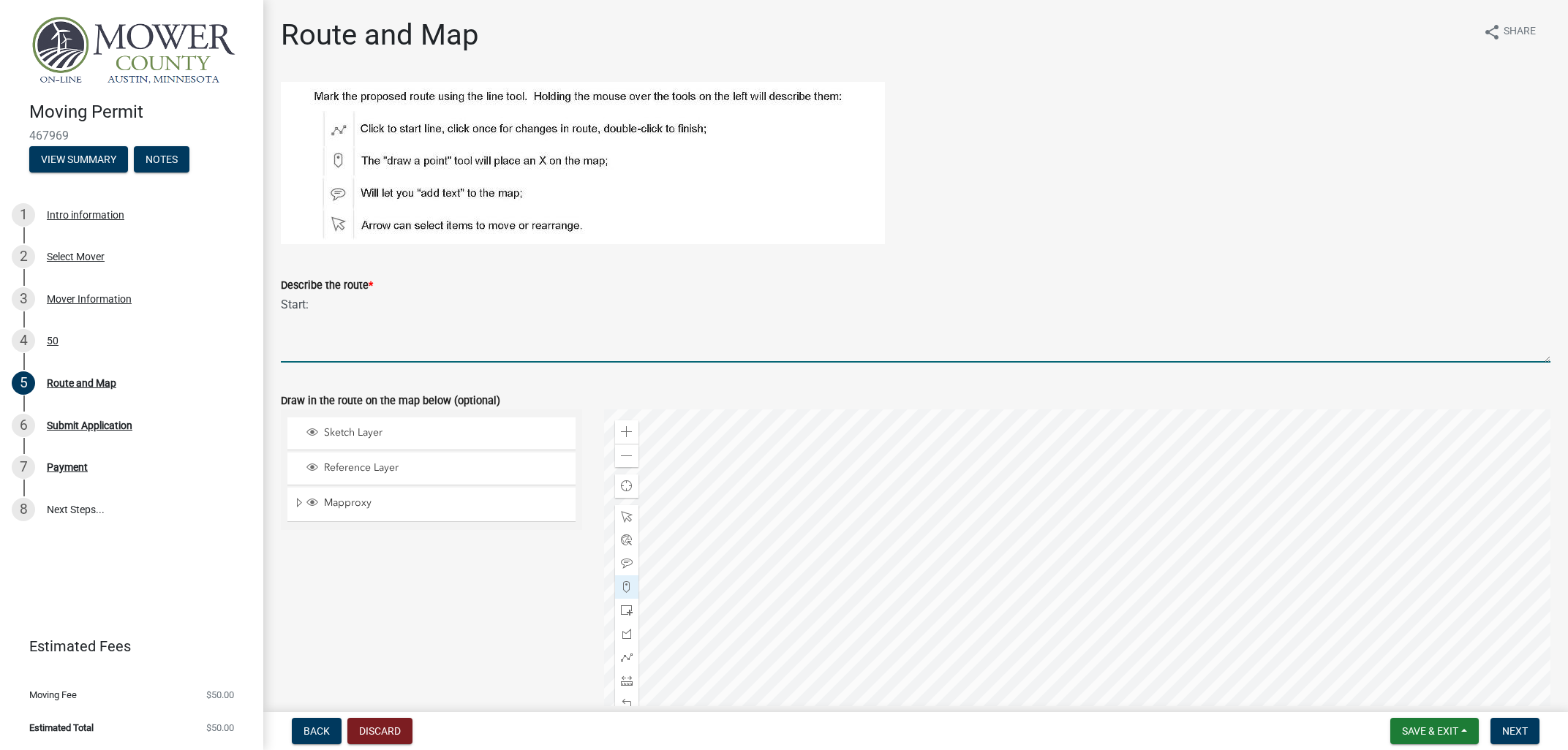
click at [337, 310] on textarea "Start:" at bounding box center [916, 328] width 1270 height 69
paste textarea "us-218"
click at [458, 314] on textarea "Start: us-218 Route:" at bounding box center [916, 328] width 1270 height 69
paste textarea "[GEOGRAPHIC_DATA], [GEOGRAPHIC_DATA], MAIN [GEOGRAPHIC_DATA]"
click at [711, 303] on textarea "Start: us-218 Route: [GEOGRAPHIC_DATA], [GEOGRAPHIC_DATA]:" at bounding box center [916, 328] width 1270 height 69
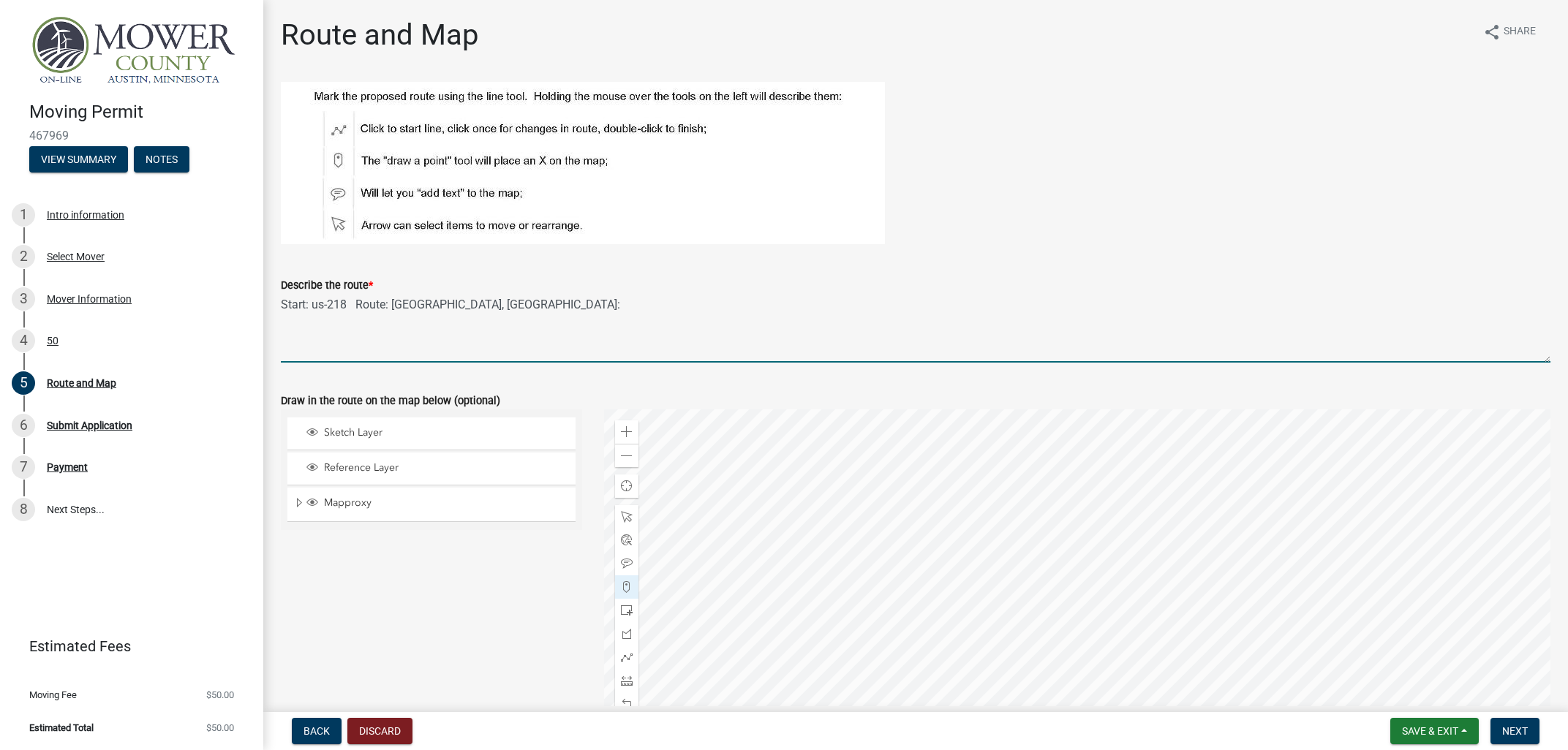
paste textarea "[STREET_ADDRESS]"
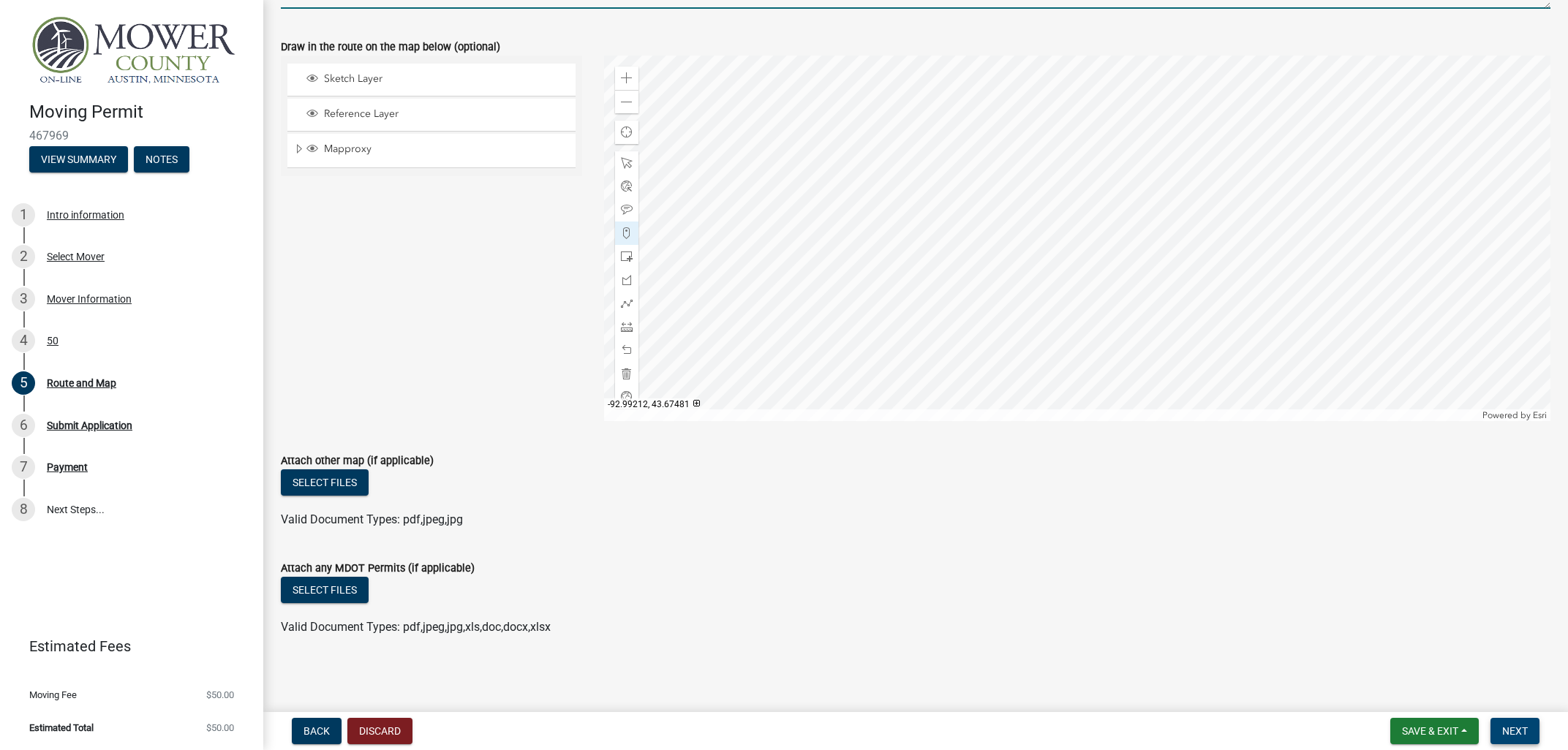
type textarea "Start: us-[STREET_ADDRESS] end: [STREET_ADDRESS]"
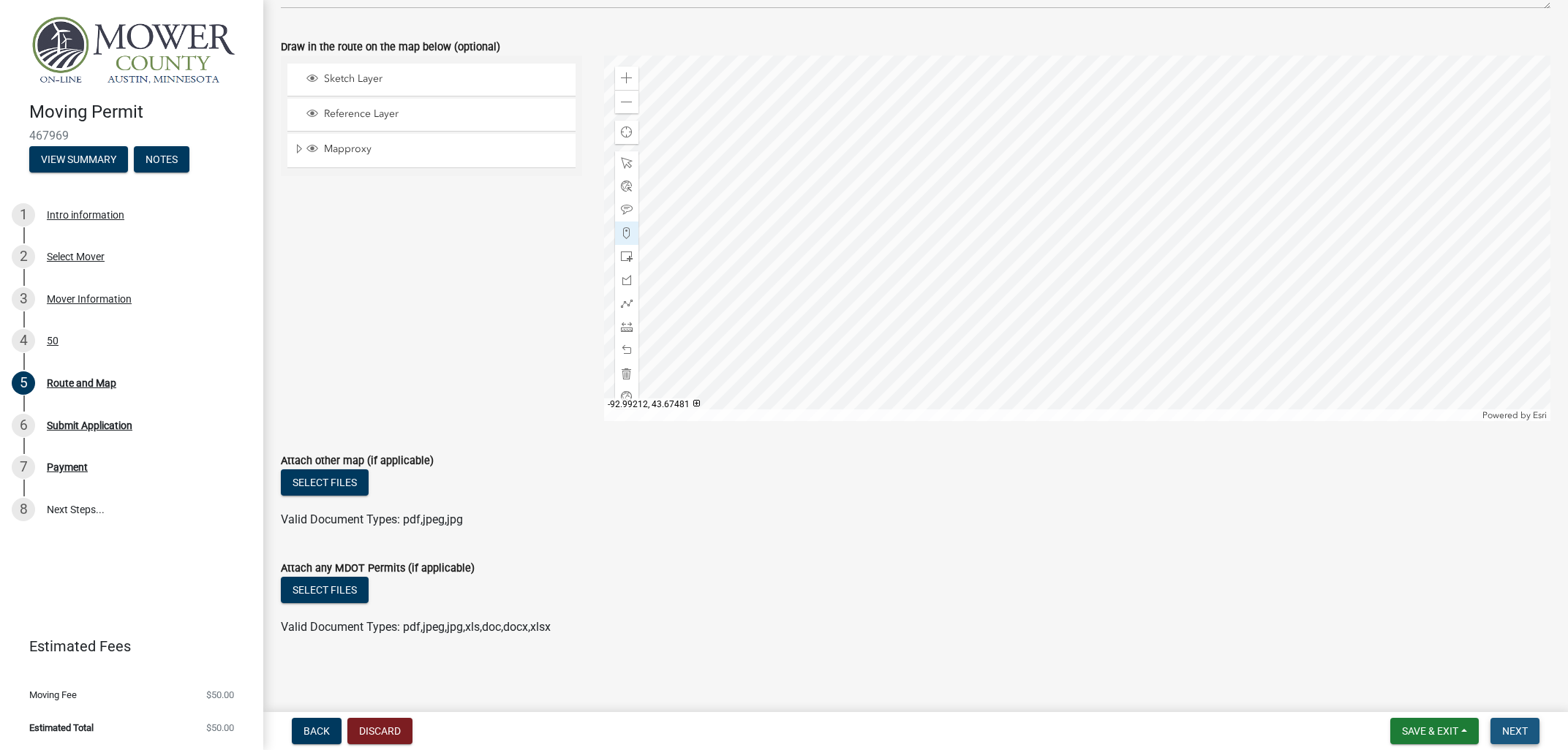
click at [1404, 672] on span "Next" at bounding box center [1515, 731] width 26 height 12
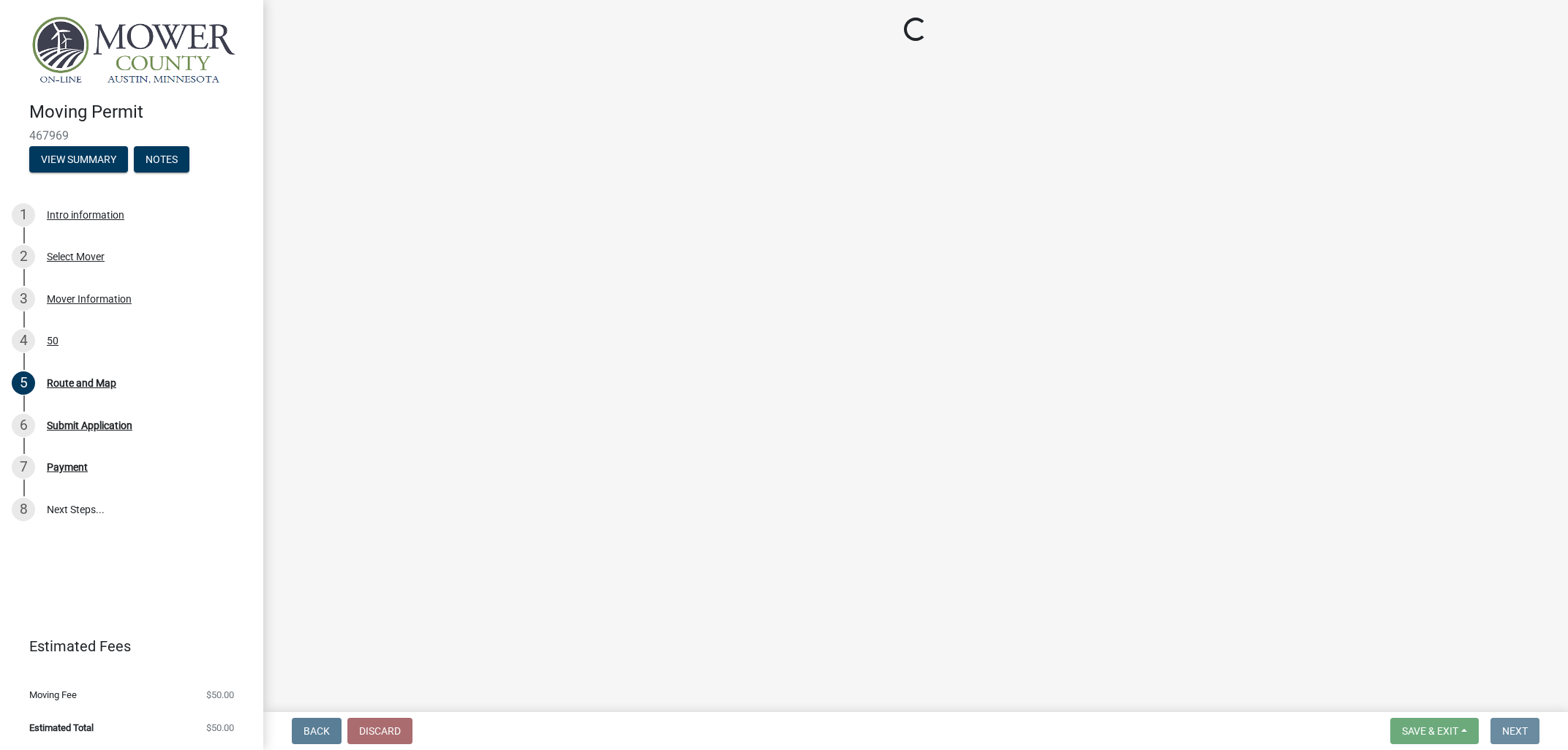
scroll to position [0, 0]
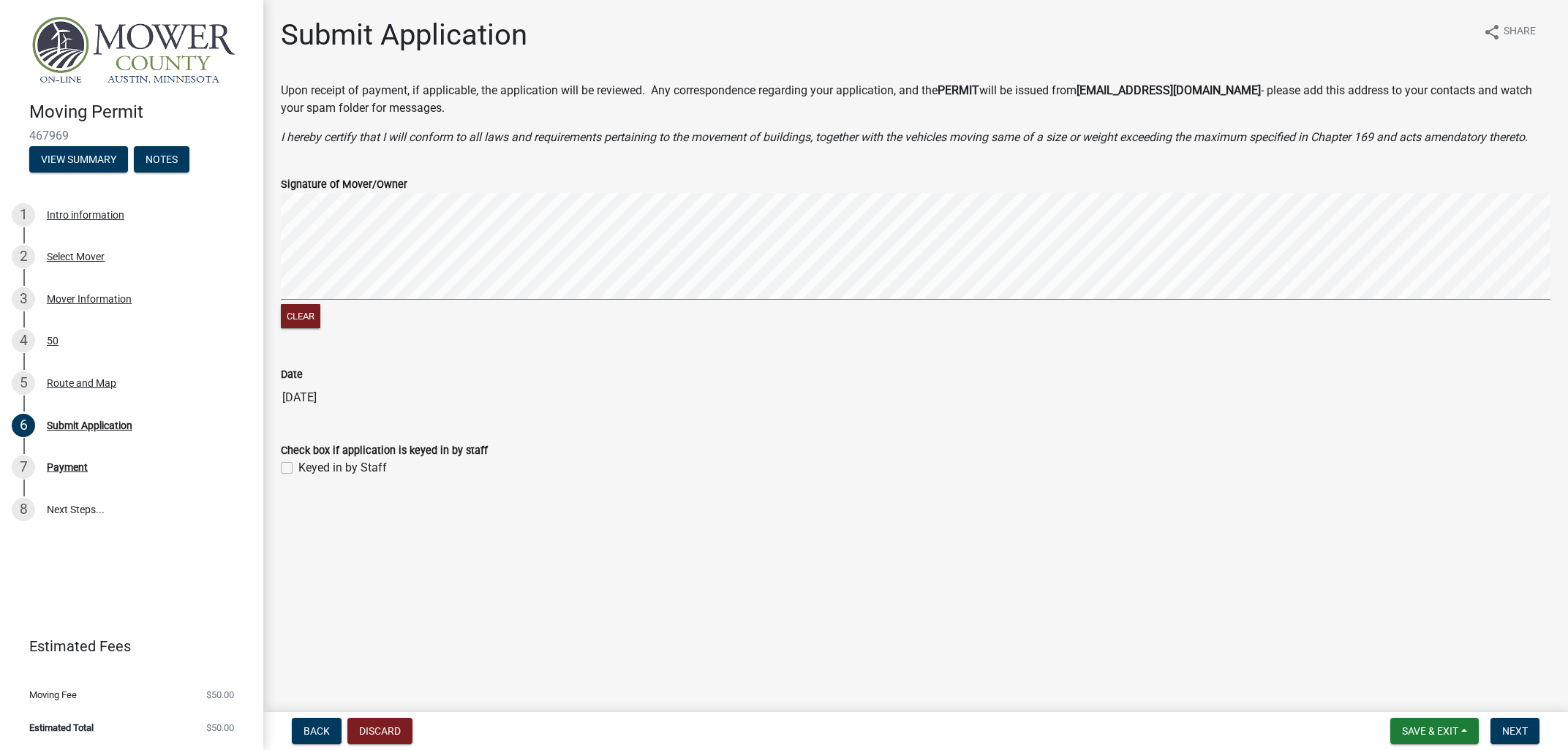
click at [300, 313] on div "Clear" at bounding box center [916, 262] width 1270 height 139
click at [322, 329] on div "Clear" at bounding box center [916, 262] width 1270 height 139
click at [1404, 672] on button "Next" at bounding box center [1515, 731] width 49 height 26
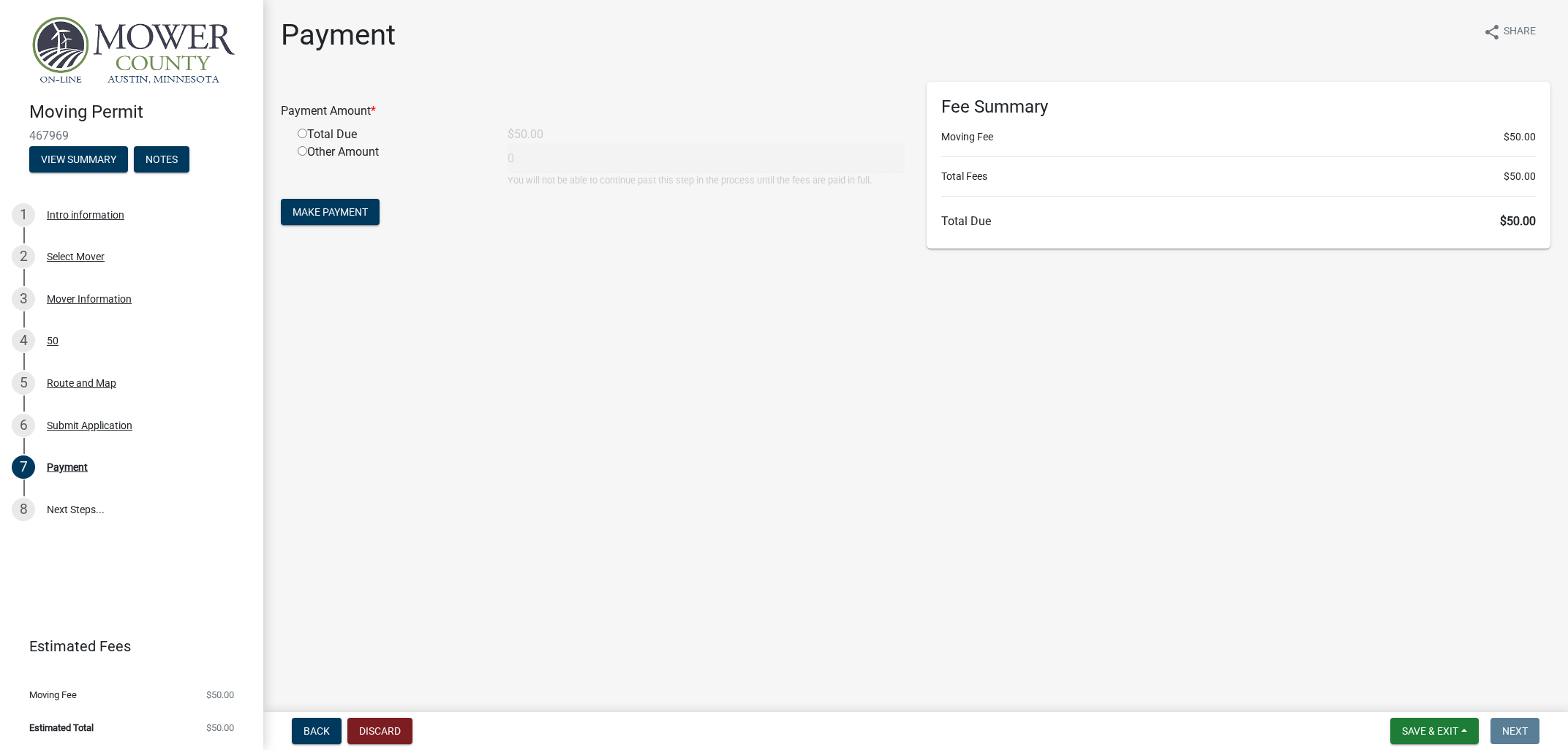
click at [303, 136] on input "radio" at bounding box center [302, 133] width 10 height 10
radio input "true"
type input "50"
click at [342, 212] on span "Make Payment" at bounding box center [330, 212] width 75 height 12
